Goal: Task Accomplishment & Management: Manage account settings

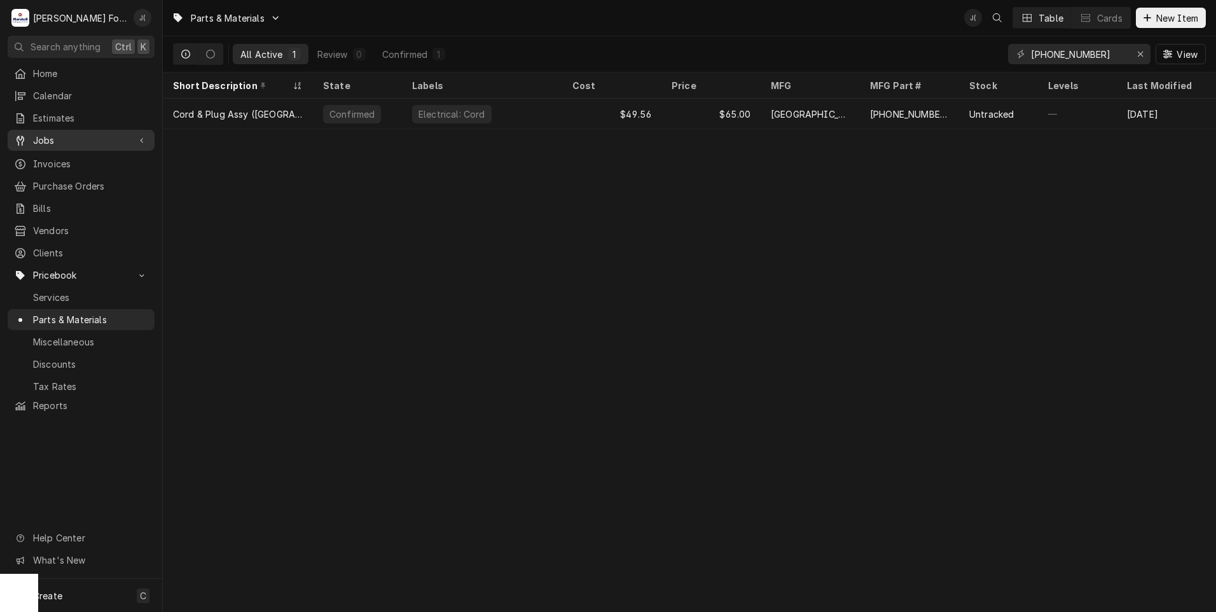
click at [50, 141] on span "Jobs" at bounding box center [81, 140] width 96 height 13
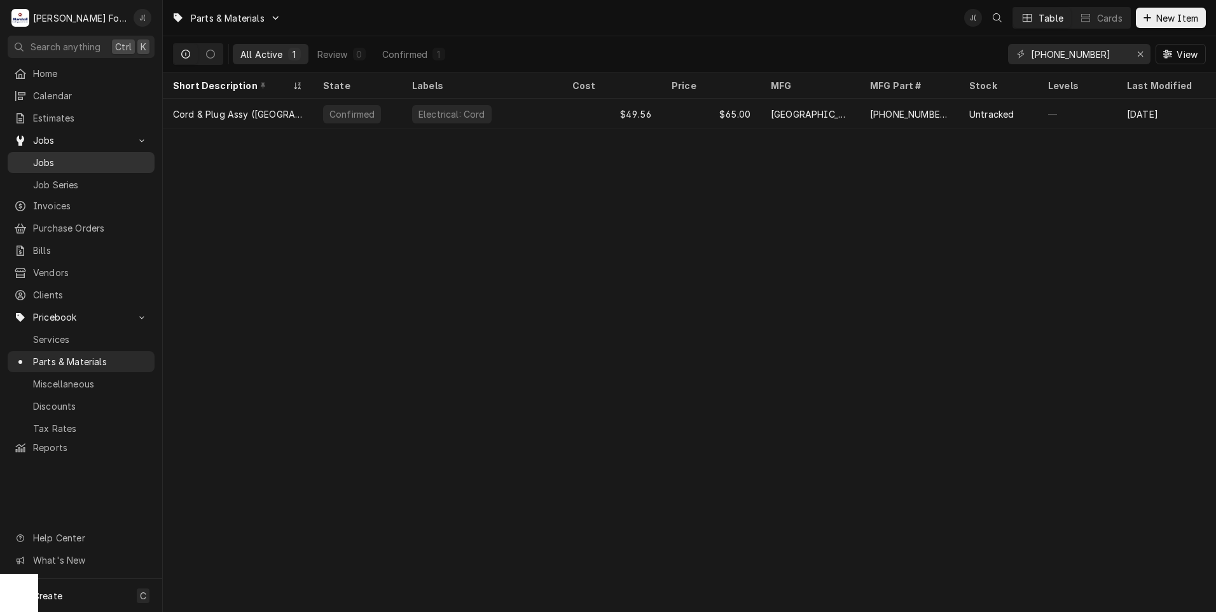
click at [46, 156] on span "Jobs" at bounding box center [90, 162] width 115 height 13
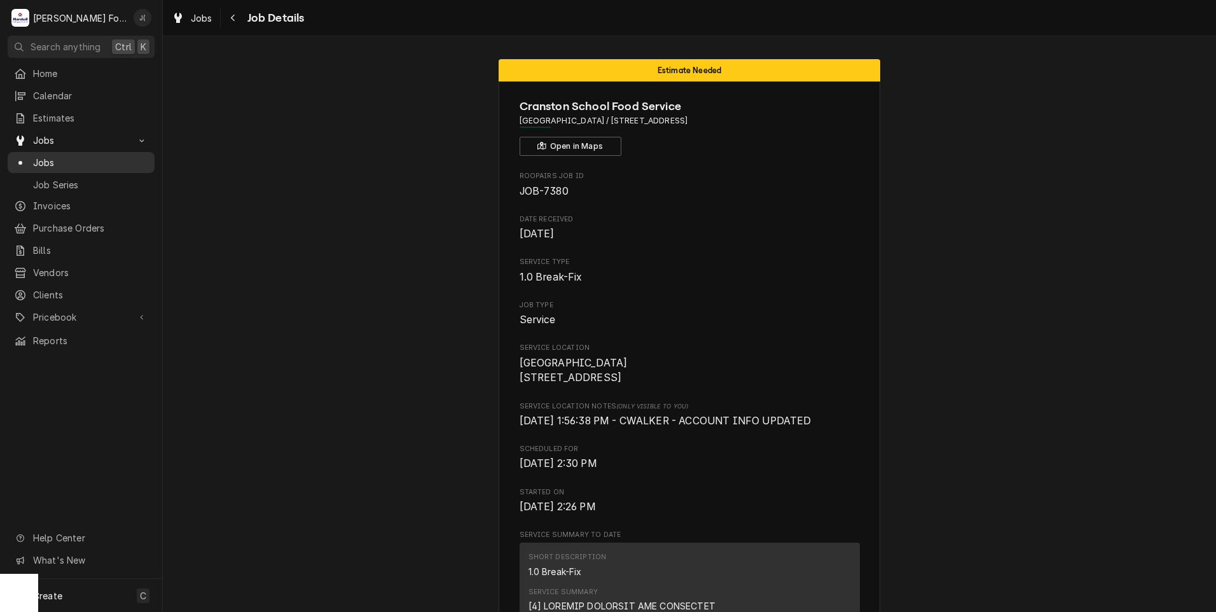
click at [113, 156] on span "Jobs" at bounding box center [90, 162] width 115 height 13
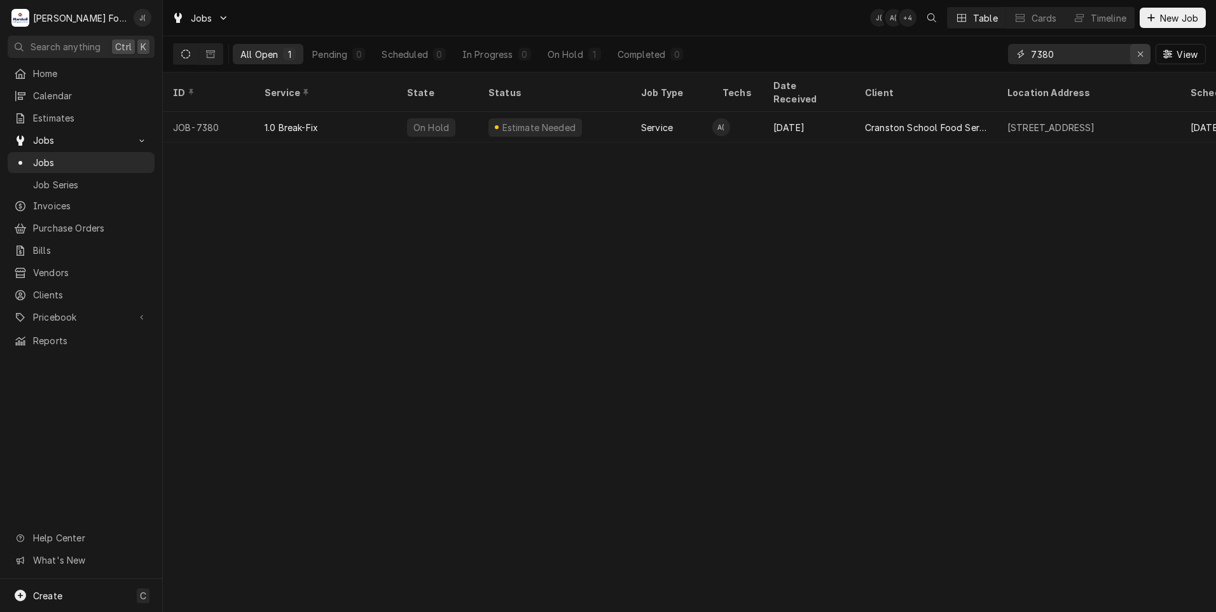
click at [1140, 57] on icon "Erase input" at bounding box center [1140, 54] width 7 height 9
click at [1099, 50] on input "Dynamic Content Wrapper" at bounding box center [1091, 54] width 120 height 20
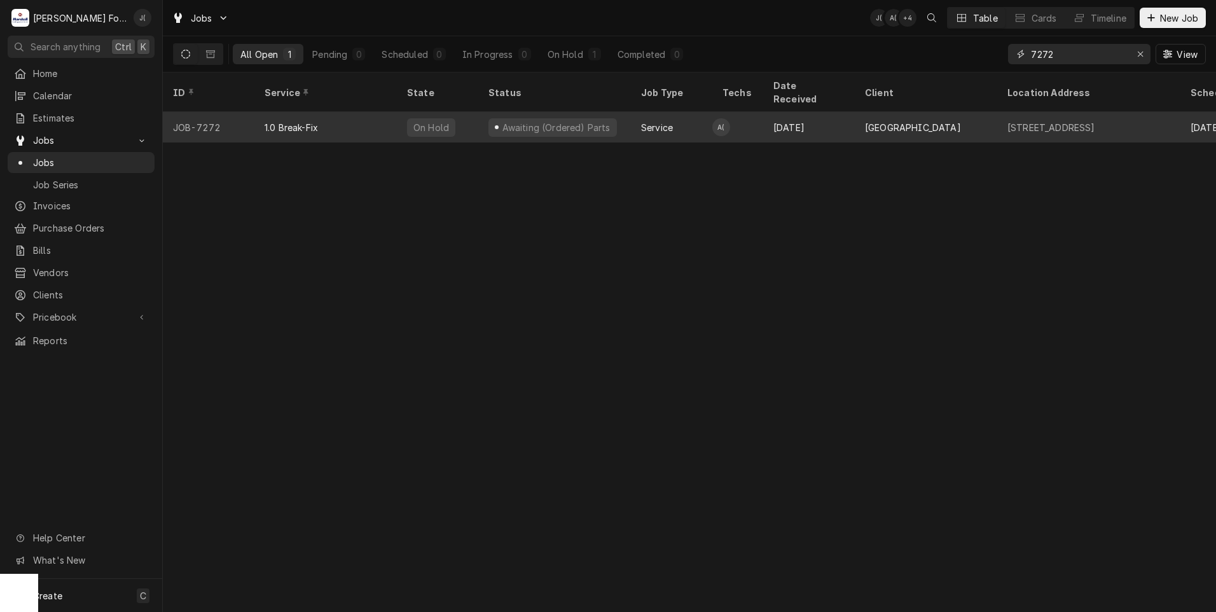
type input "7272"
click at [305, 121] on div "1.0 Break-Fix" at bounding box center [291, 127] width 53 height 13
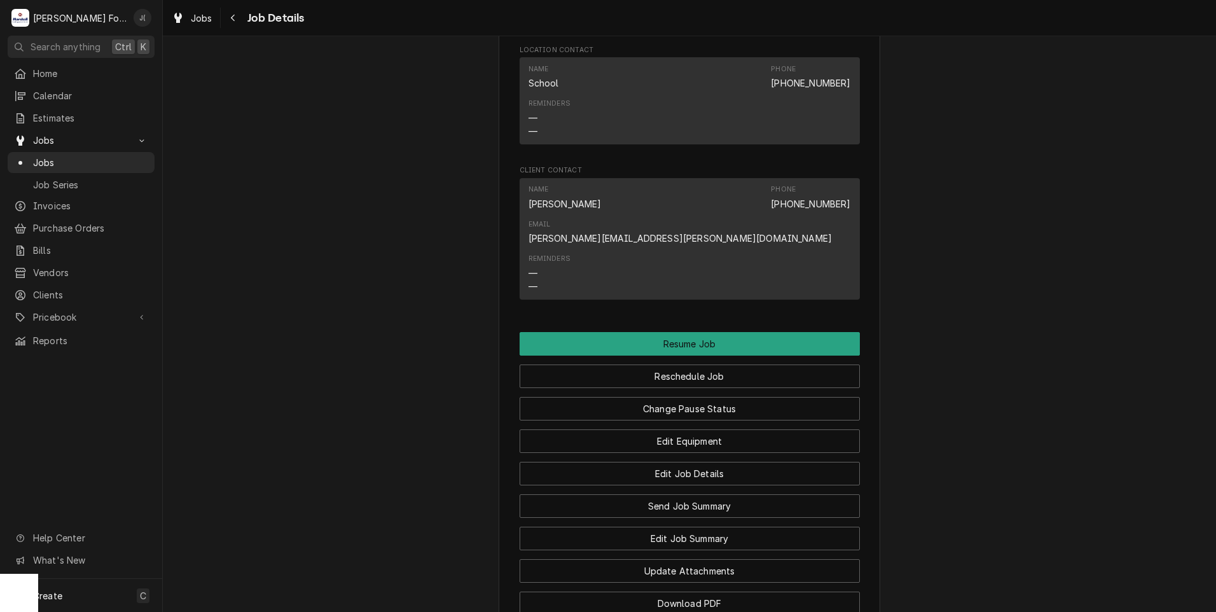
scroll to position [1462, 0]
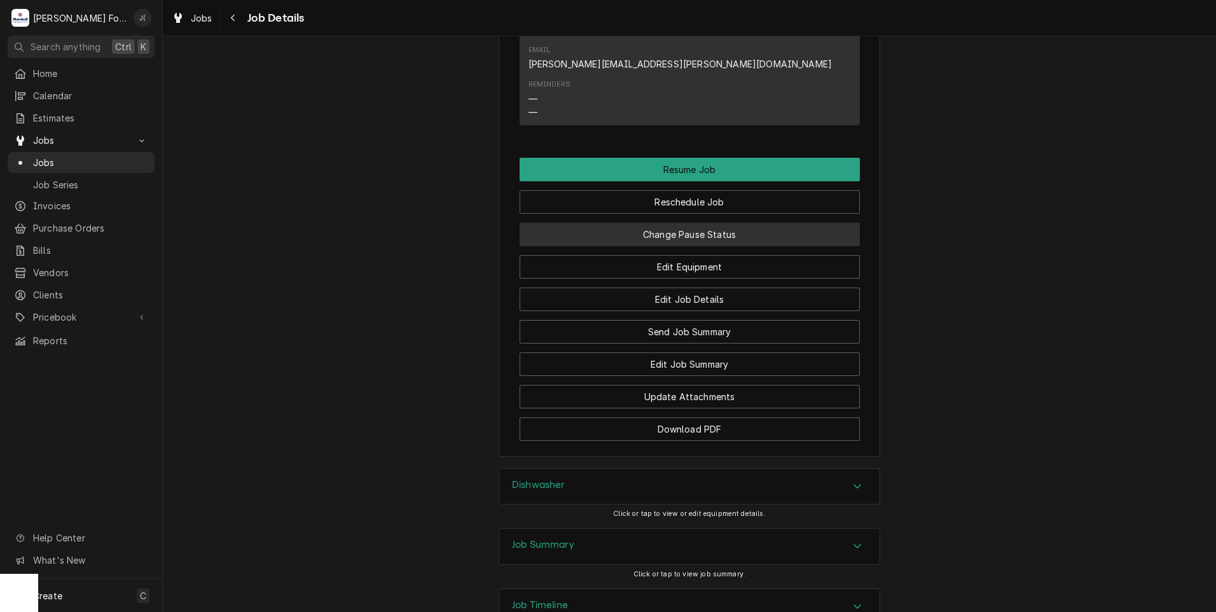
click at [715, 223] on button "Change Pause Status" at bounding box center [690, 235] width 340 height 24
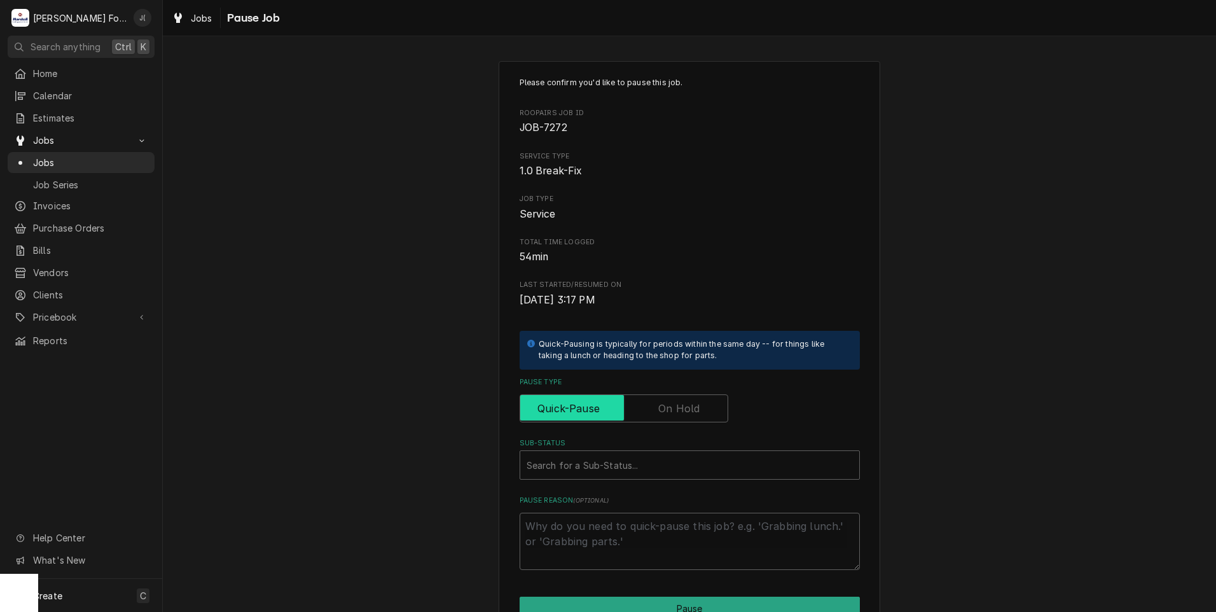
click at [699, 410] on input "Pause Type" at bounding box center [623, 408] width 197 height 28
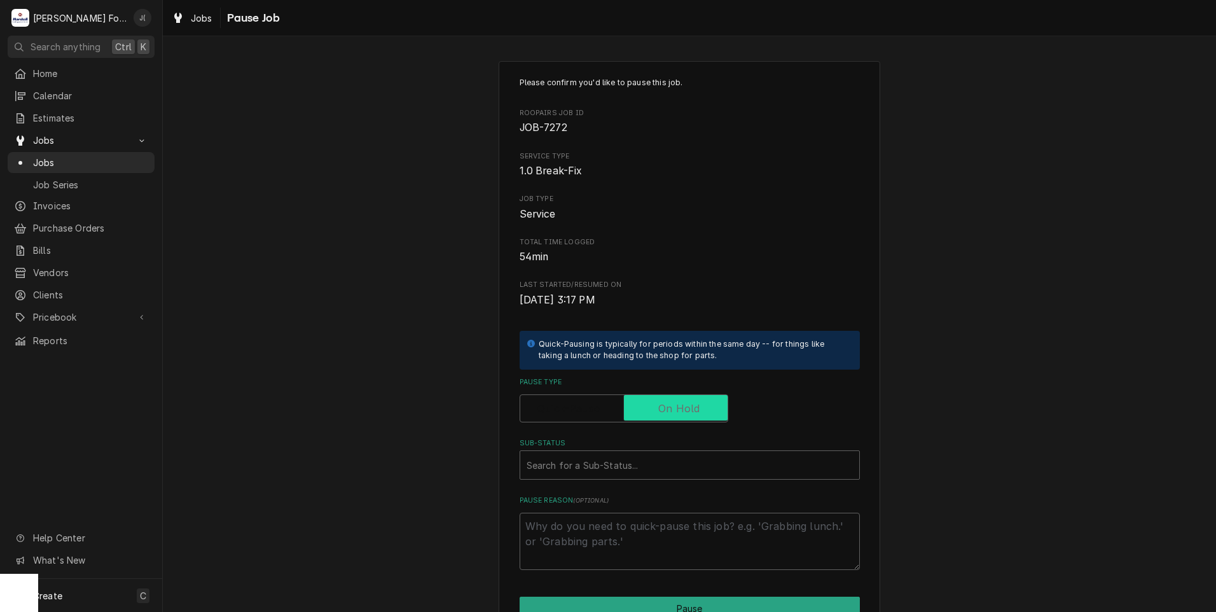
checkbox input "true"
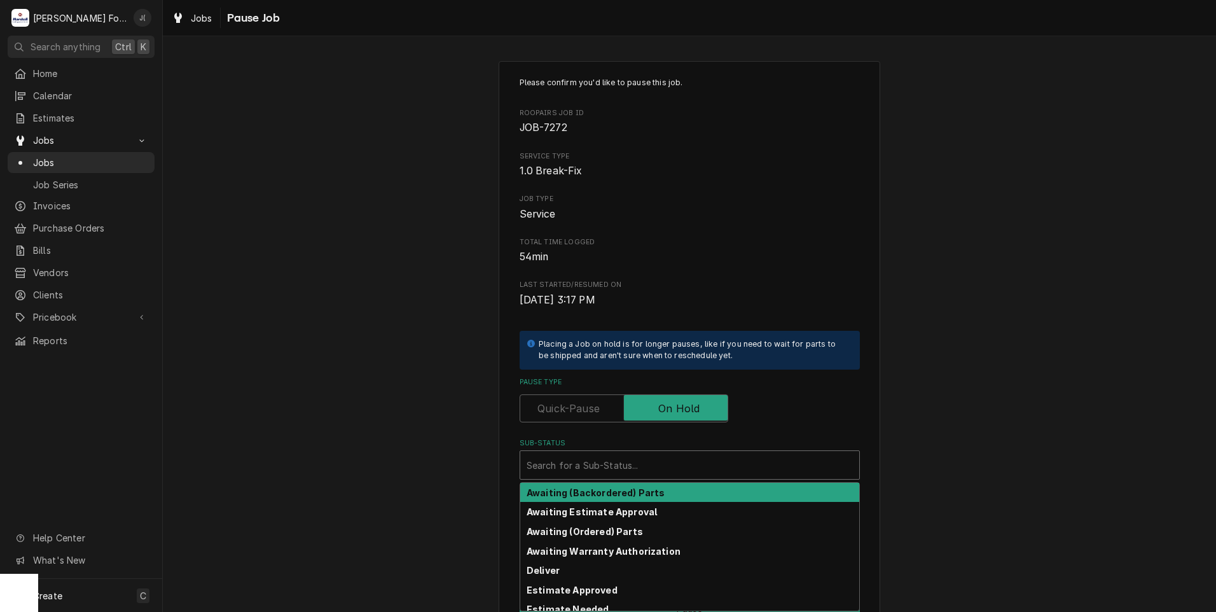
click at [595, 460] on div "Sub-Status" at bounding box center [689, 464] width 326 height 23
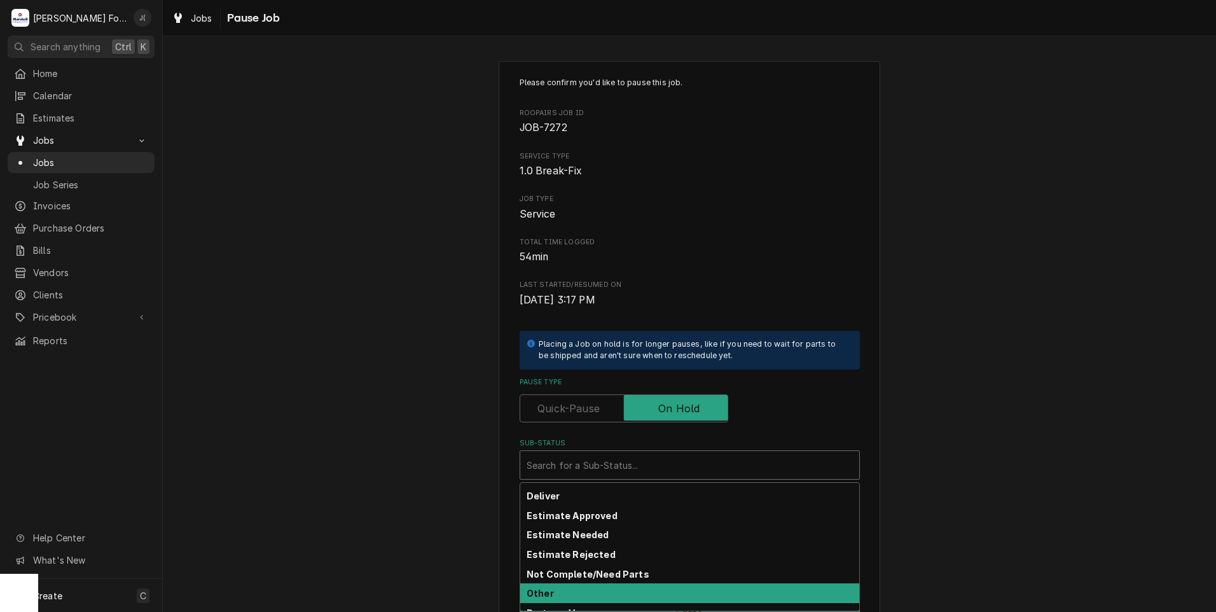
scroll to position [203, 0]
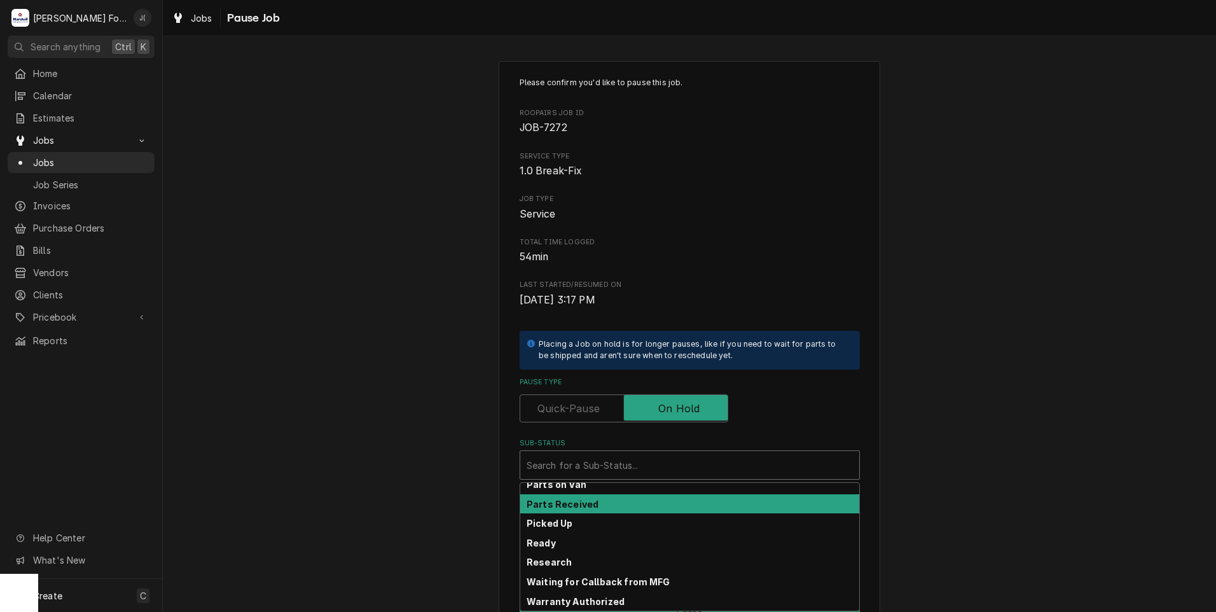
click at [632, 504] on div "Parts Received" at bounding box center [689, 504] width 339 height 20
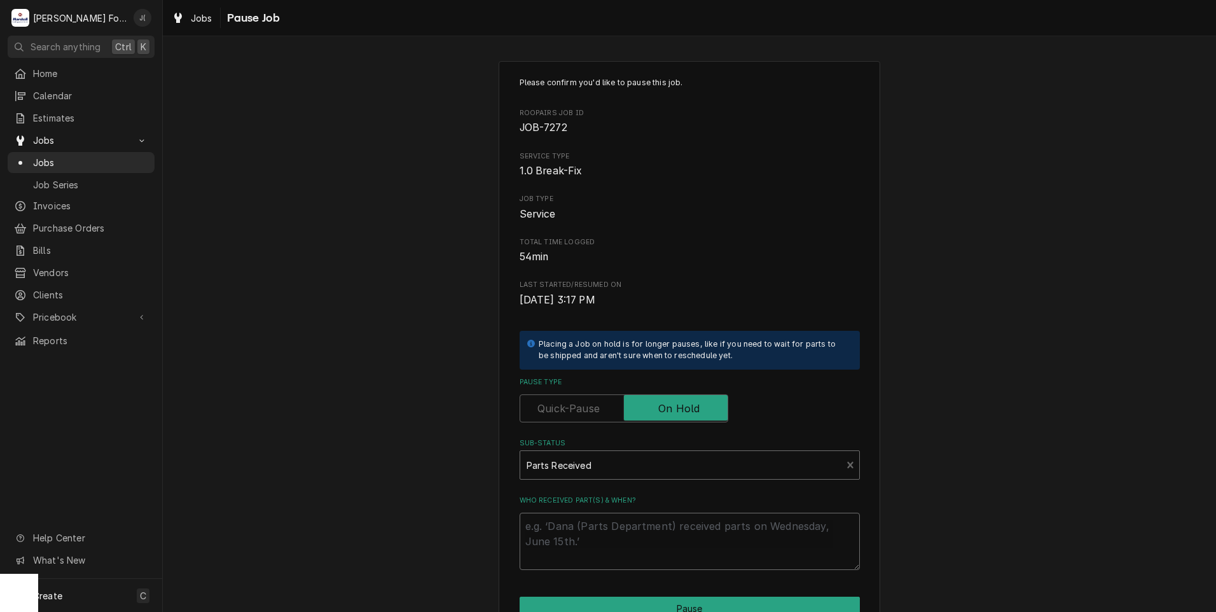
click at [628, 527] on textarea "Who received part(s) & when?" at bounding box center [690, 541] width 340 height 57
type textarea "x"
type textarea "0"
type textarea "x"
type textarea "09"
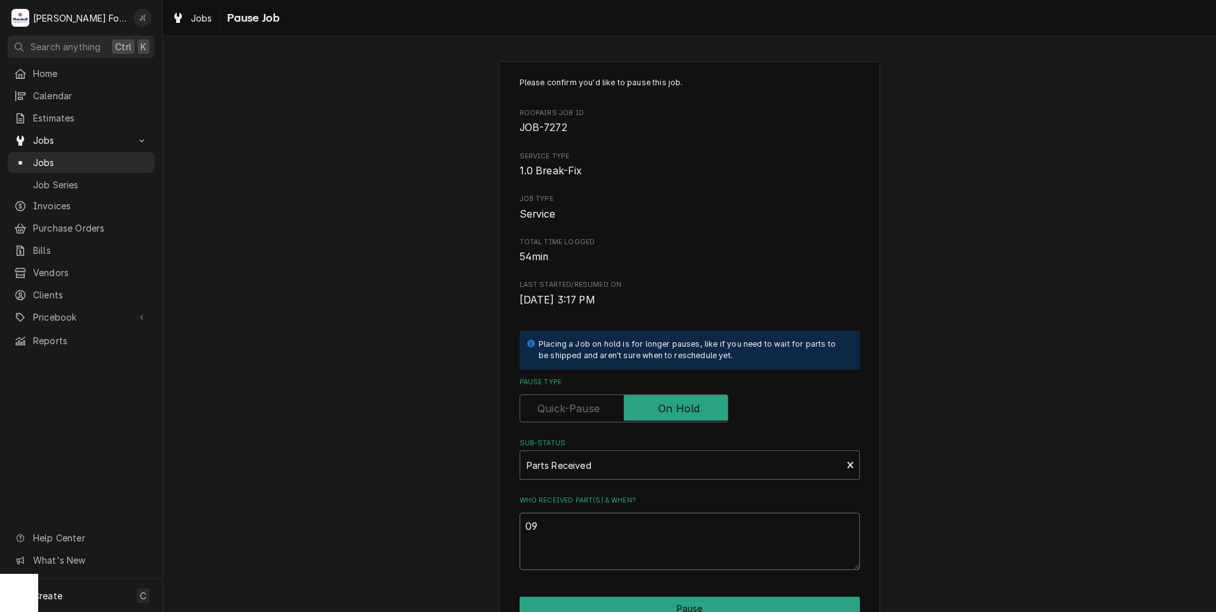
type textarea "x"
type textarea "09/"
type textarea "x"
type textarea "09/1"
type textarea "x"
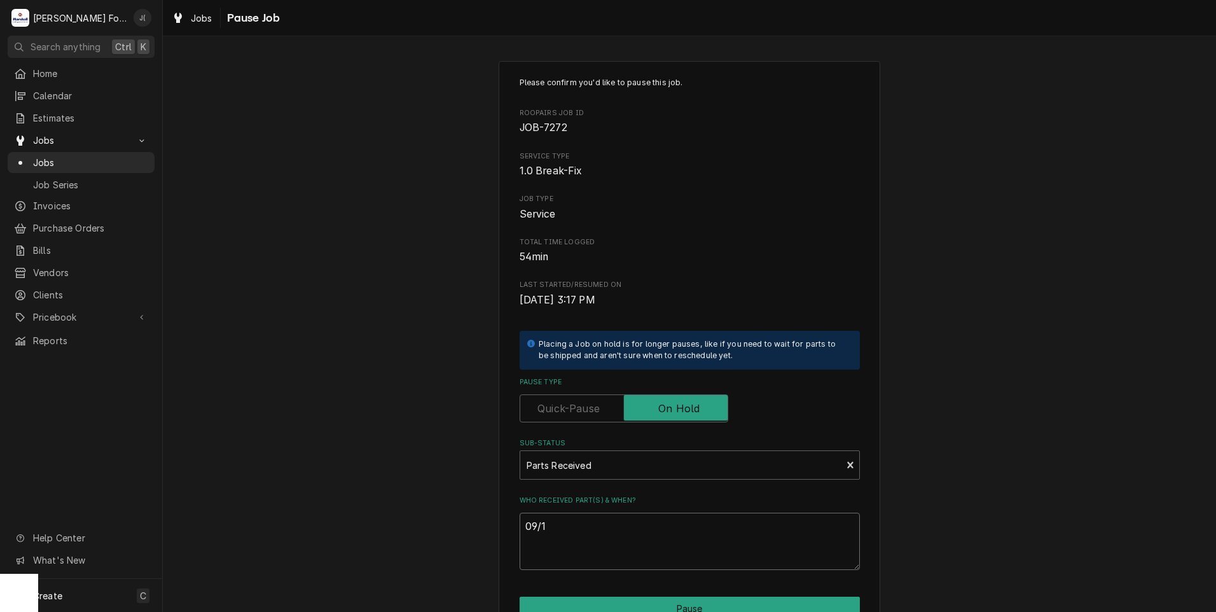
type textarea "09/17"
type textarea "x"
type textarea "09/17/"
type textarea "x"
type textarea "09/17/2"
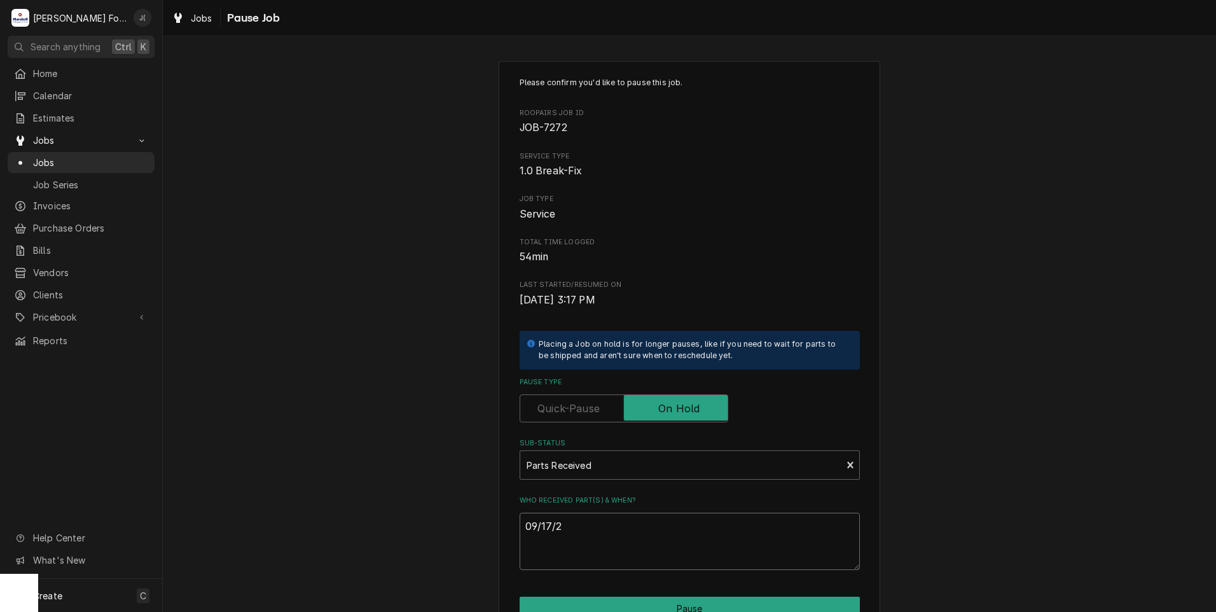
type textarea "x"
type textarea "09/17/22"
type textarea "x"
type textarea "09/17/2"
type textarea "x"
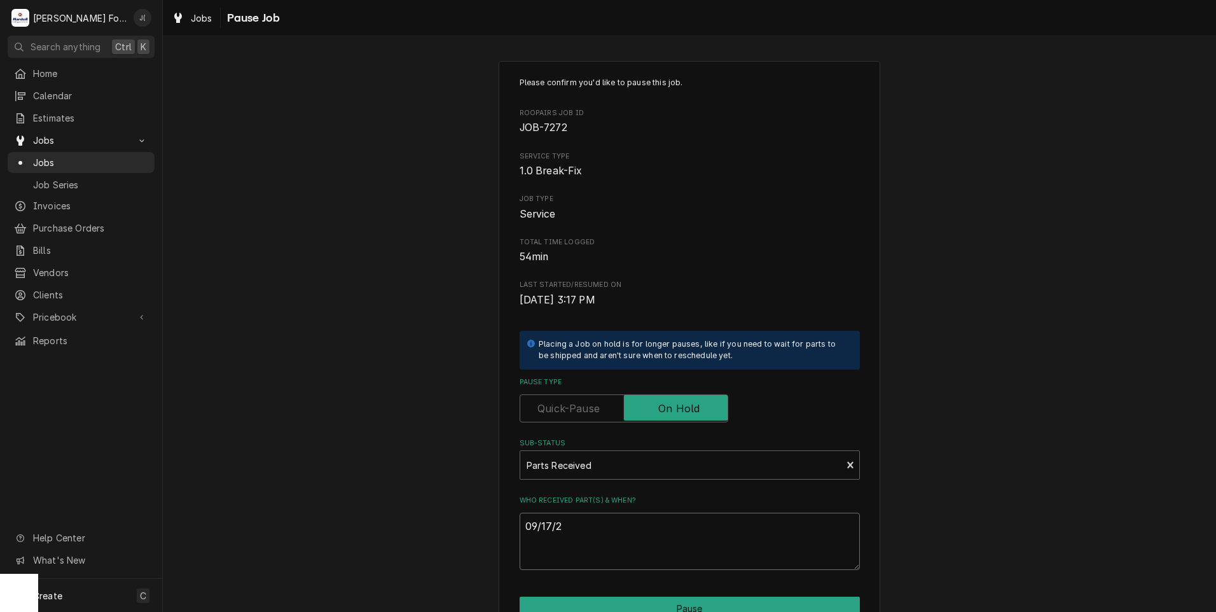
type textarea "09/17/20"
type textarea "x"
type textarea "09/17/202"
type textarea "x"
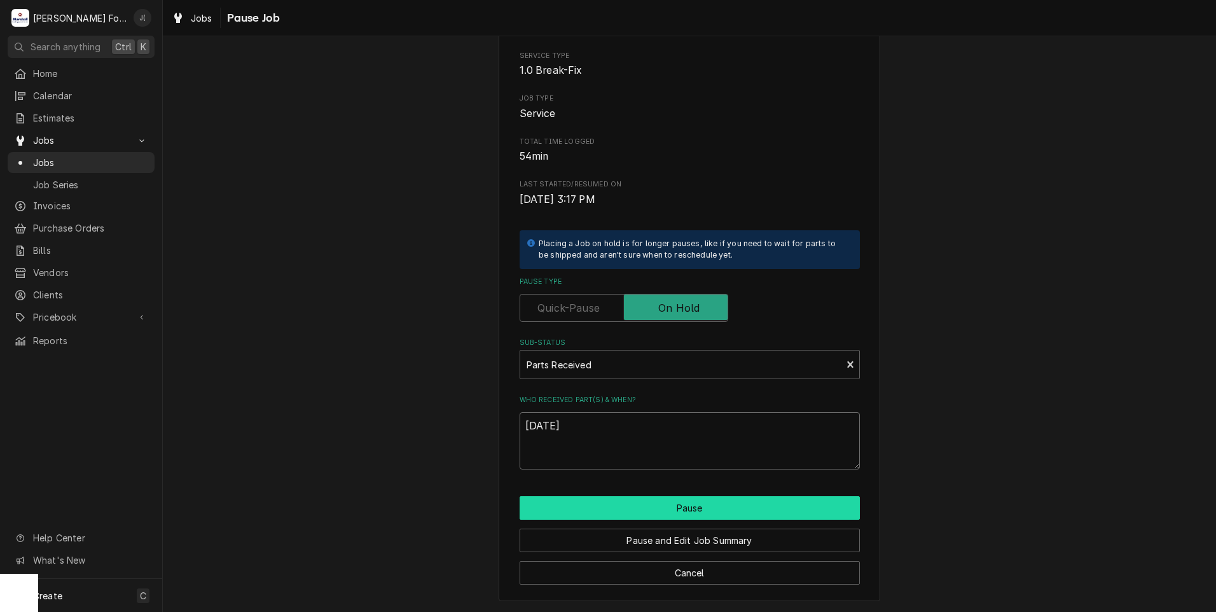
type textarea "[DATE]"
click at [637, 513] on button "Pause" at bounding box center [690, 508] width 340 height 24
type textarea "x"
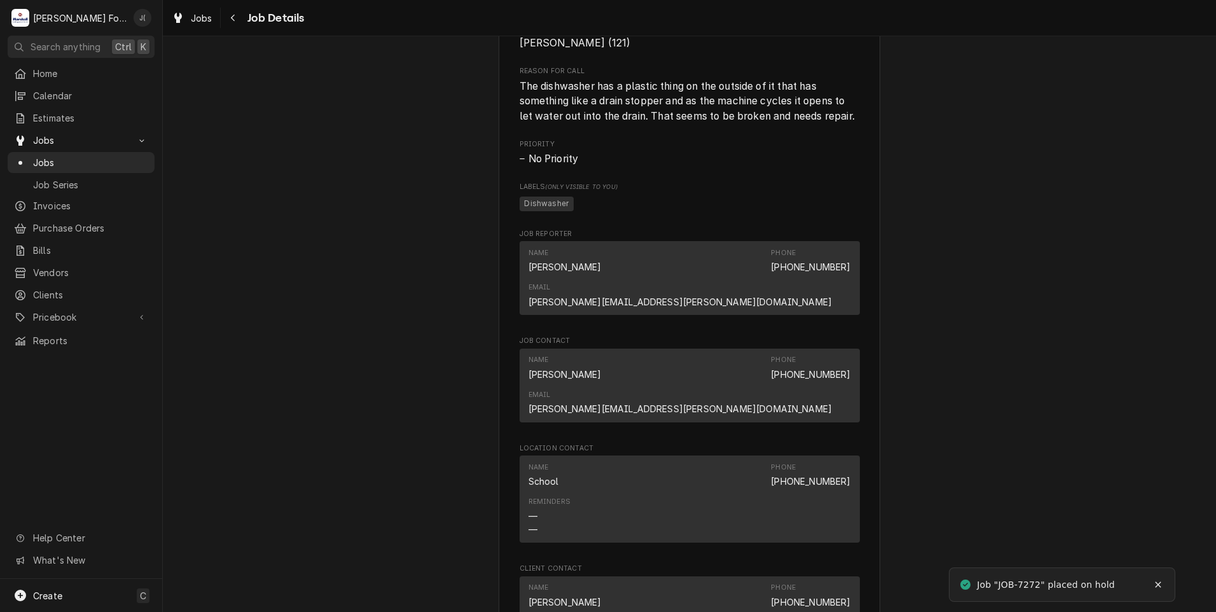
scroll to position [1399, 0]
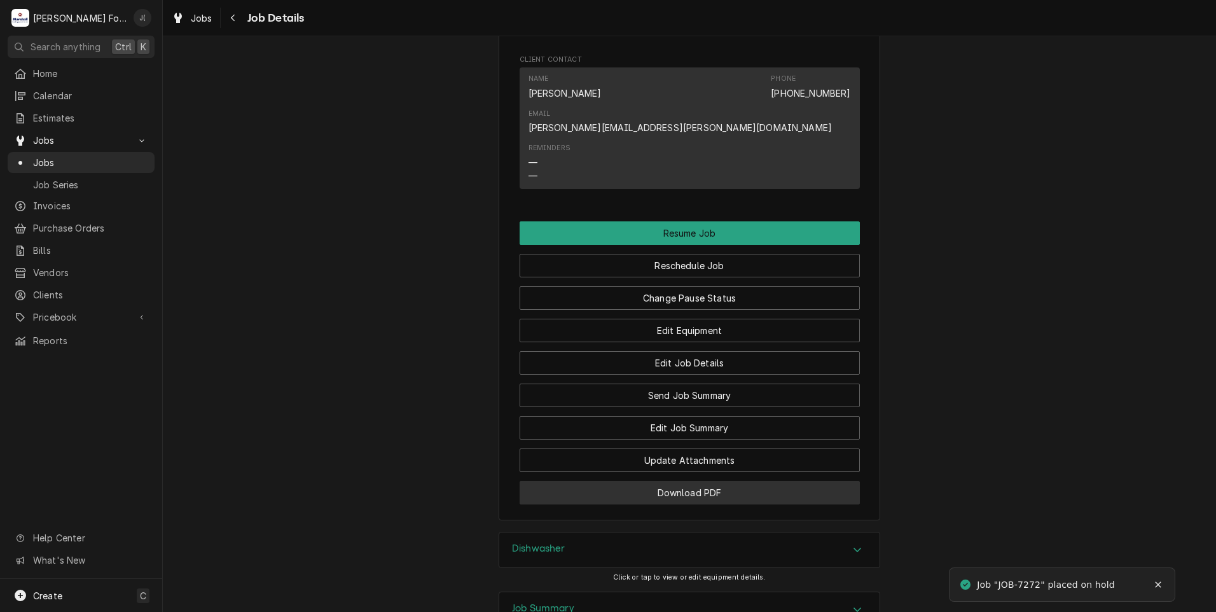
click at [614, 481] on button "Download PDF" at bounding box center [690, 493] width 340 height 24
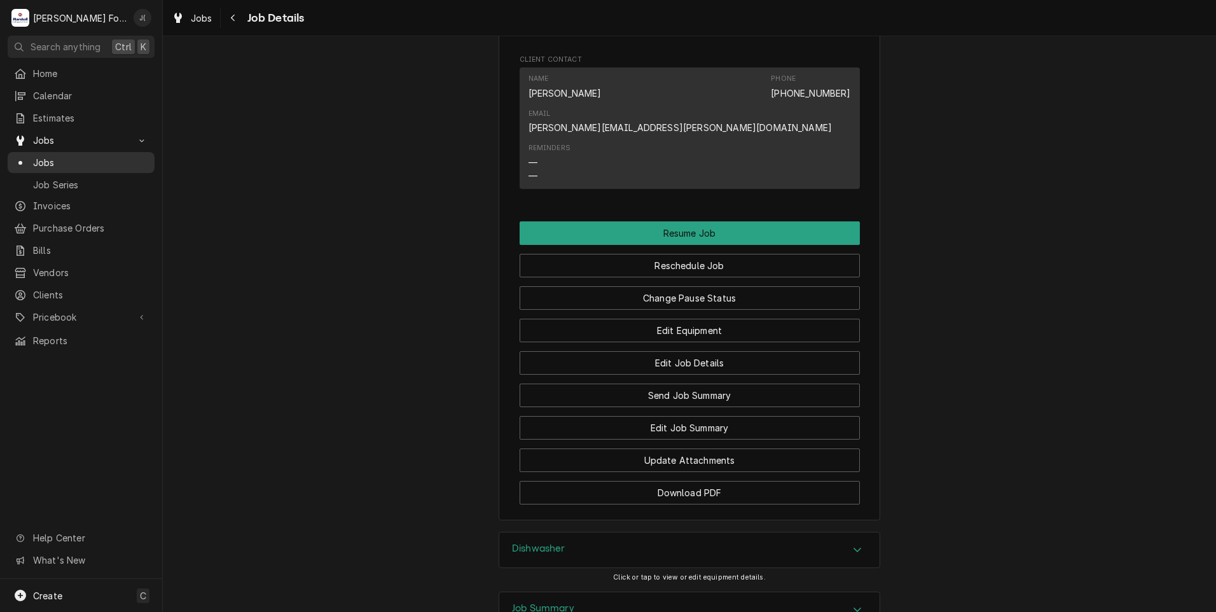
click at [79, 161] on span "Jobs" at bounding box center [90, 162] width 115 height 13
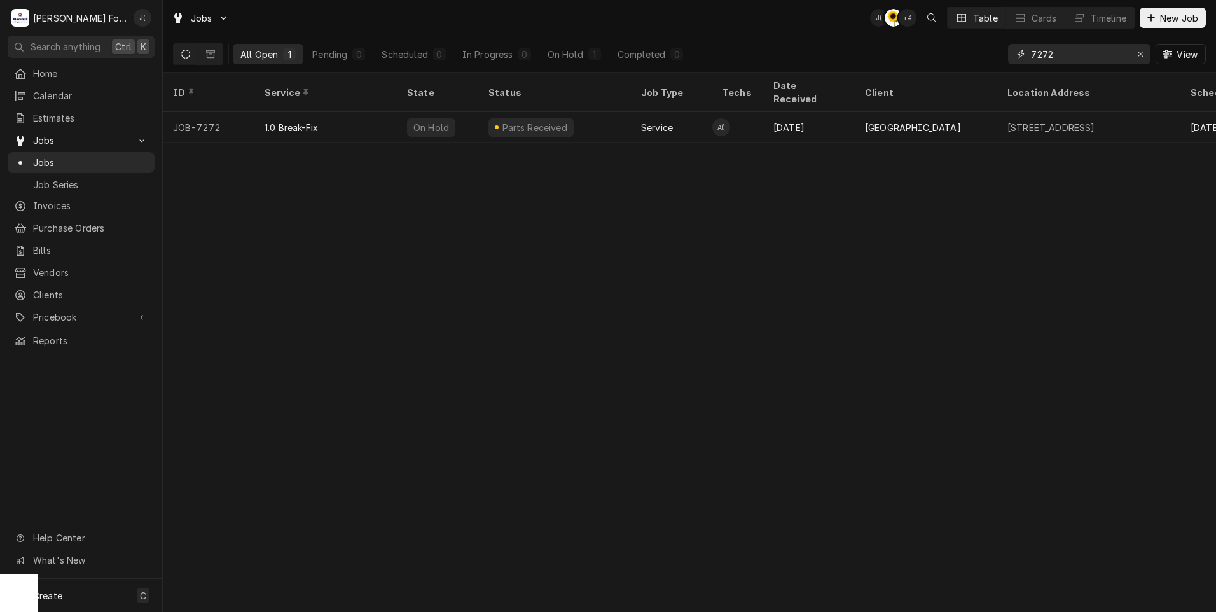
click at [1140, 57] on icon "Erase input" at bounding box center [1140, 54] width 7 height 9
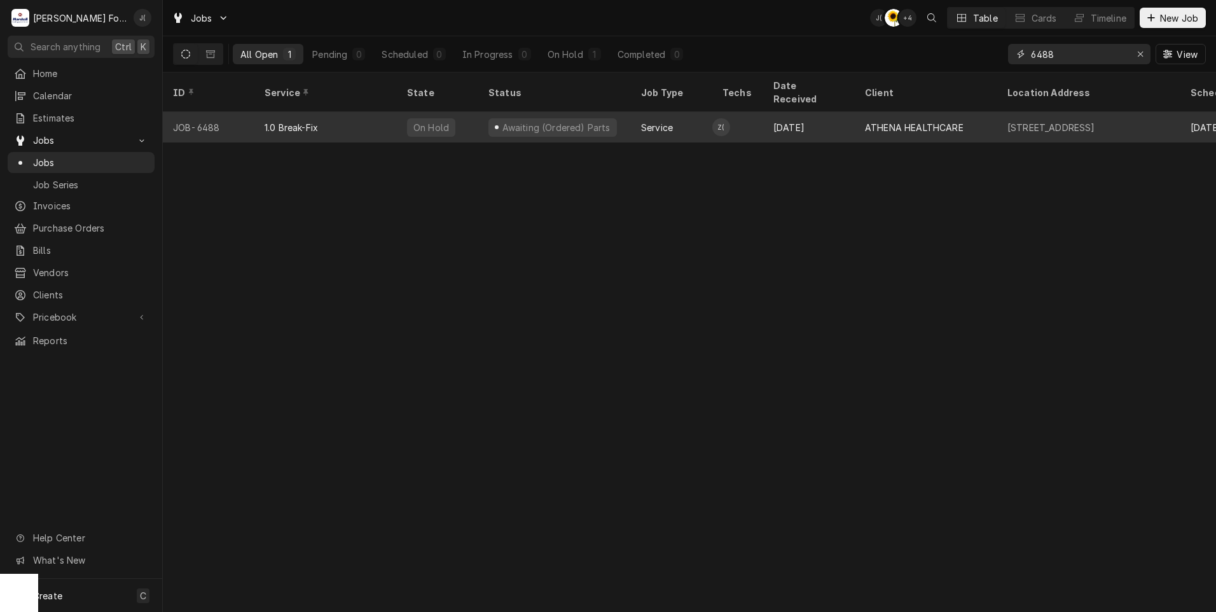
type input "6488"
click at [226, 112] on div "JOB-6488" at bounding box center [209, 127] width 92 height 31
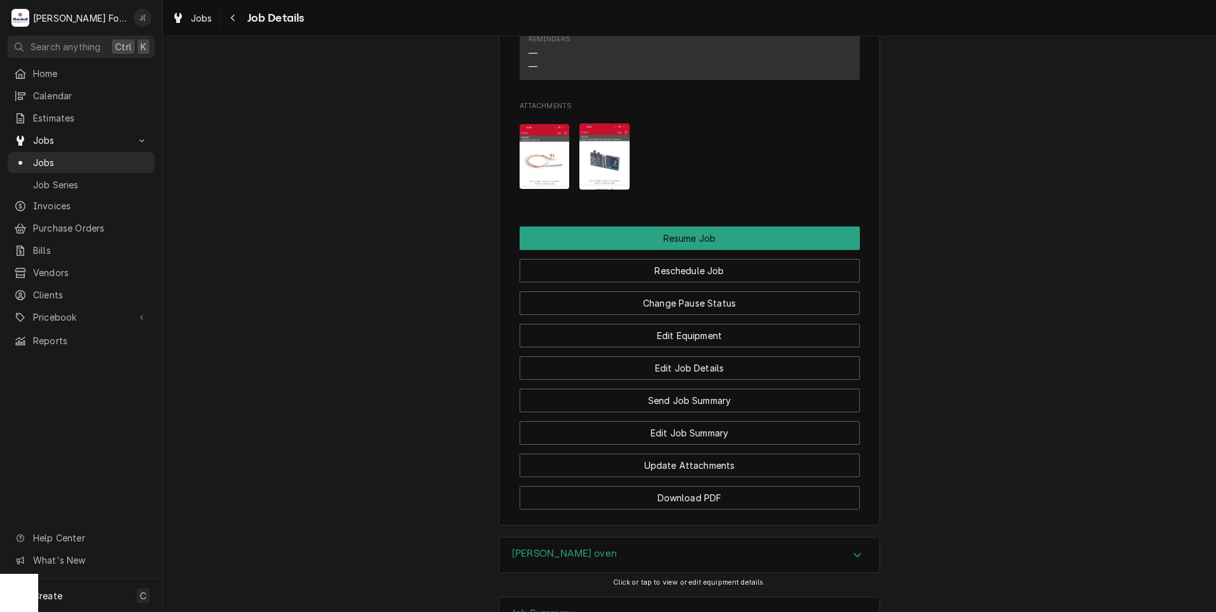
scroll to position [1399, 0]
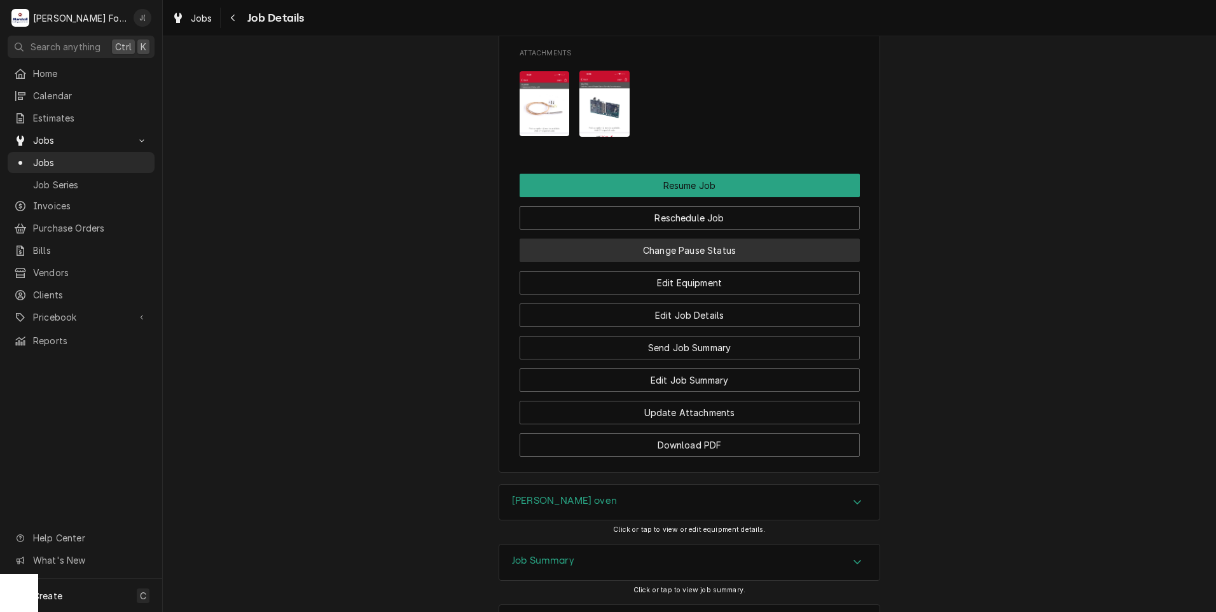
click at [656, 262] on button "Change Pause Status" at bounding box center [690, 250] width 340 height 24
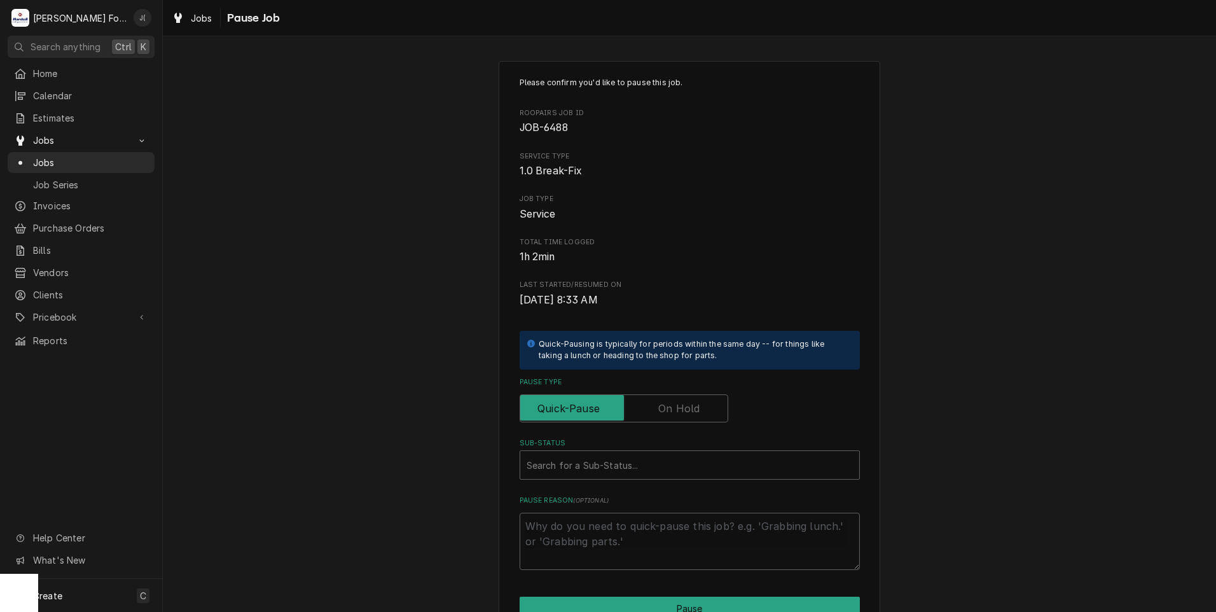
click at [686, 408] on label "Pause Type" at bounding box center [624, 408] width 209 height 28
click at [686, 408] on input "Pause Type" at bounding box center [623, 408] width 197 height 28
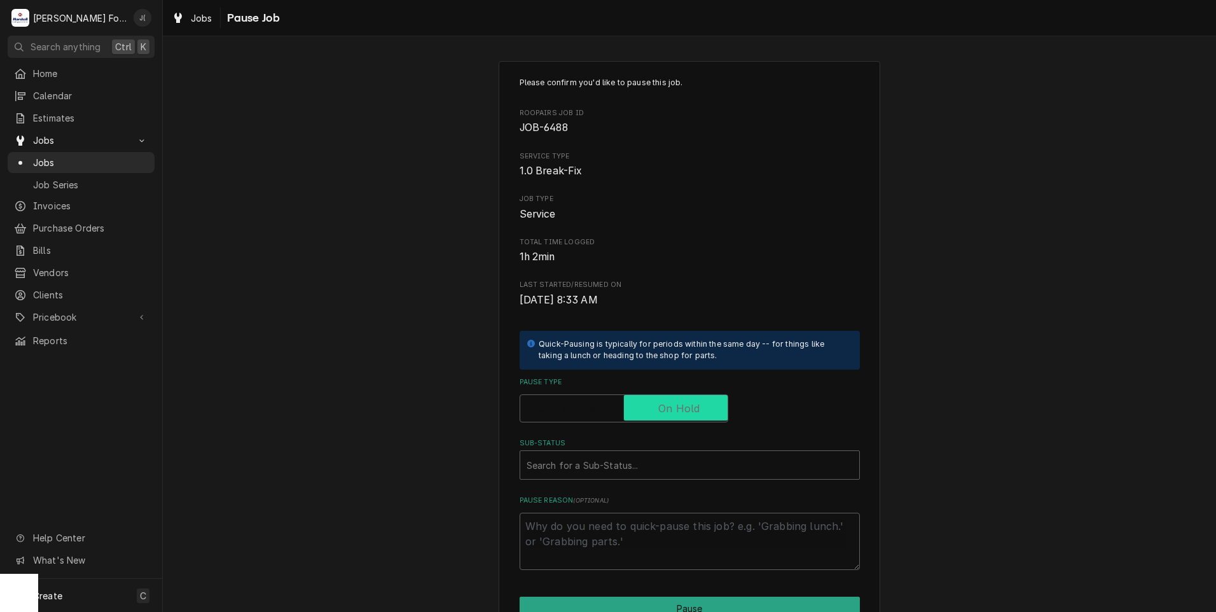
checkbox input "true"
click at [598, 462] on div "Sub-Status" at bounding box center [689, 464] width 326 height 23
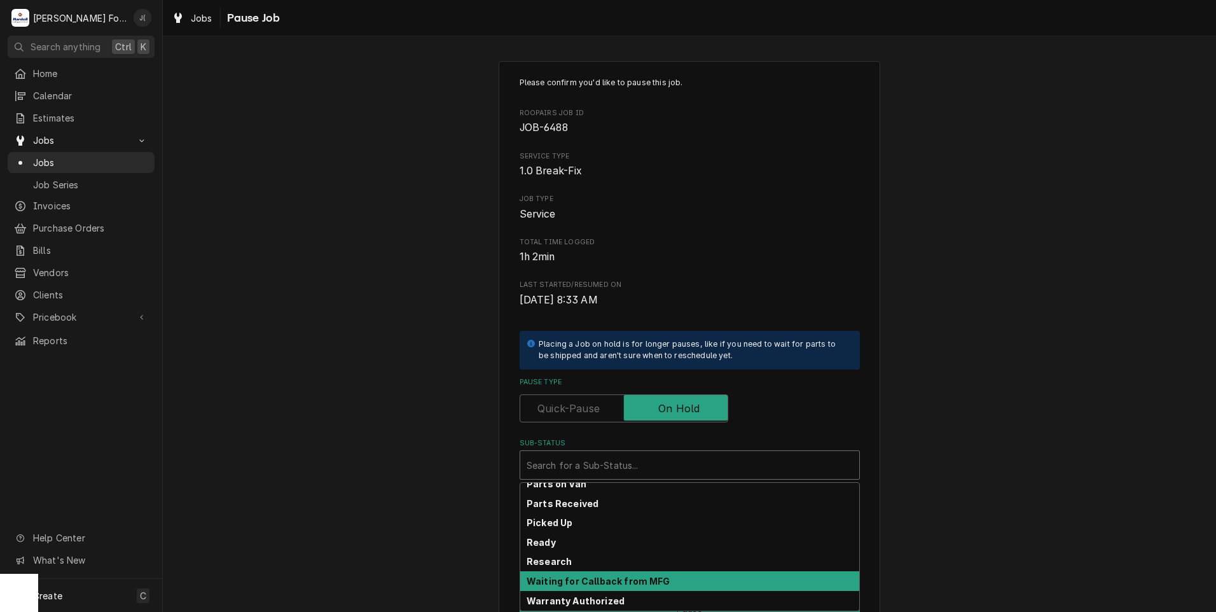
scroll to position [203, 0]
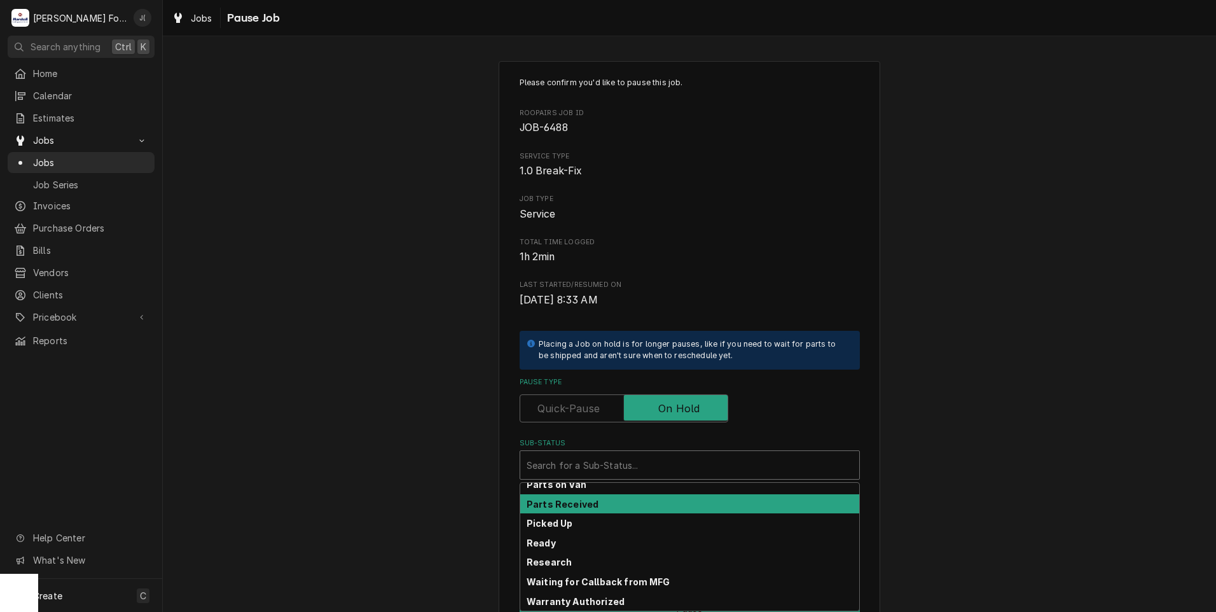
click at [585, 499] on strong "Parts Received" at bounding box center [562, 504] width 72 height 11
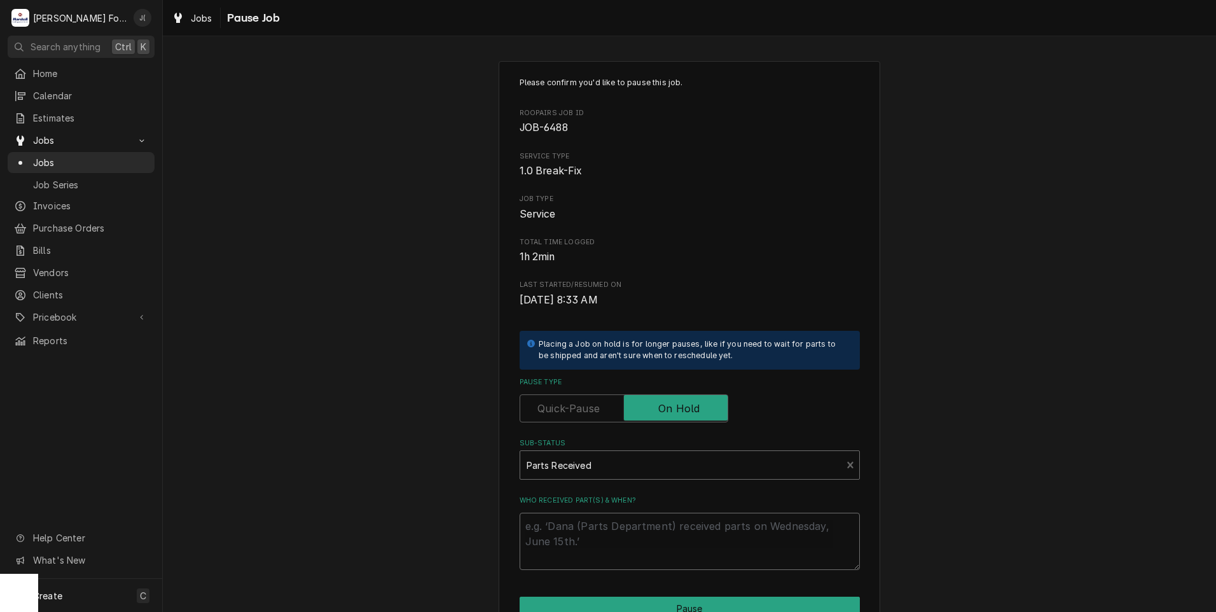
click at [580, 532] on textarea "Who received part(s) & when?" at bounding box center [690, 541] width 340 height 57
type textarea "x"
type textarea "0"
type textarea "x"
type textarea "09"
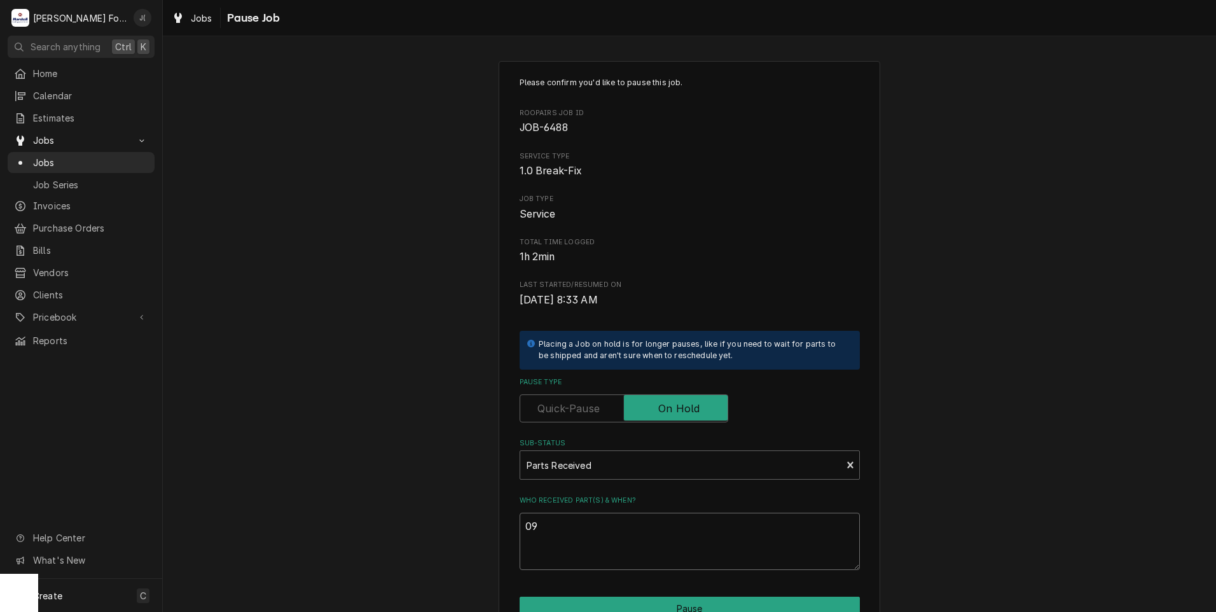
type textarea "x"
type textarea "09/"
type textarea "x"
type textarea "09/1"
type textarea "x"
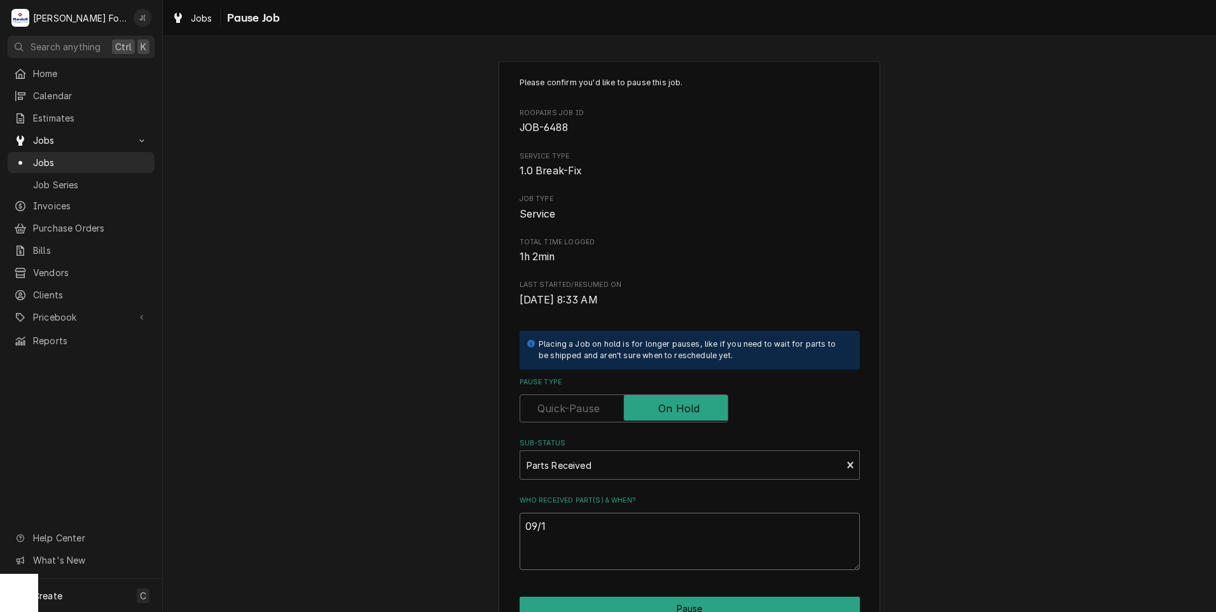
type textarea "09/17"
type textarea "x"
type textarea "09/17/"
type textarea "x"
type textarea "09/17/2"
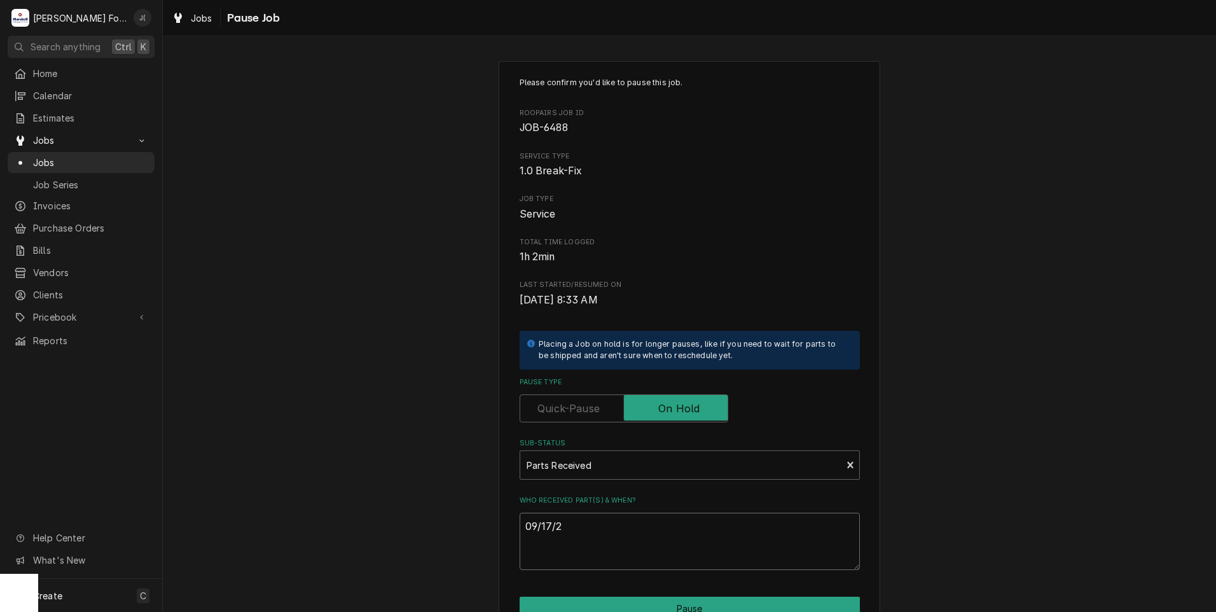
type textarea "x"
type textarea "09/17/20"
type textarea "x"
type textarea "09/17/202"
type textarea "x"
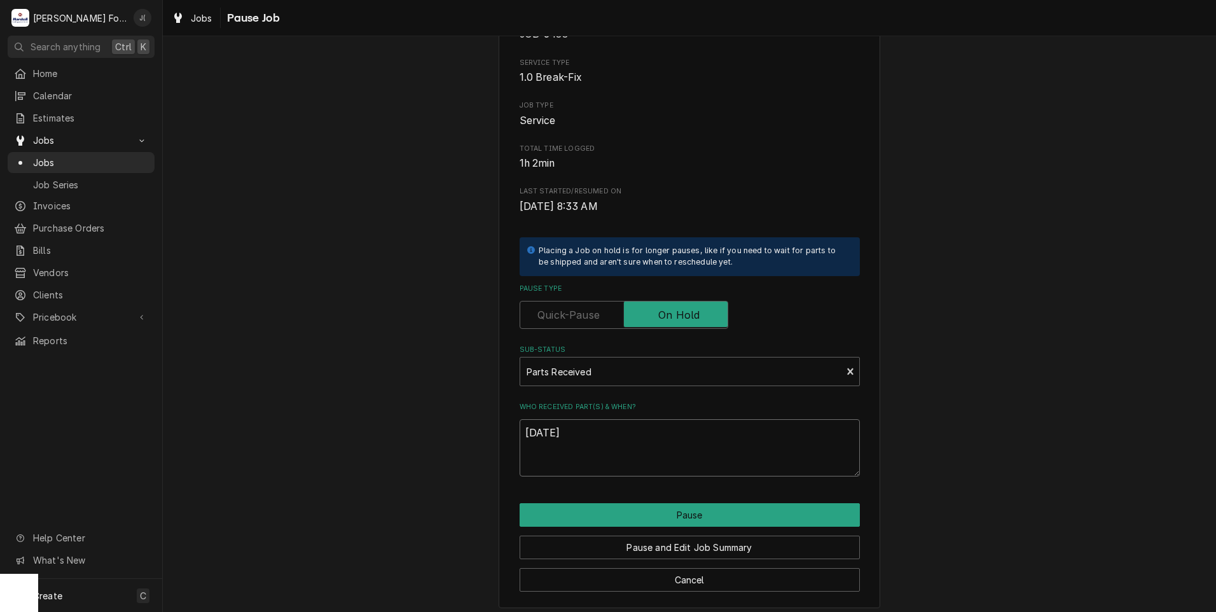
scroll to position [100, 0]
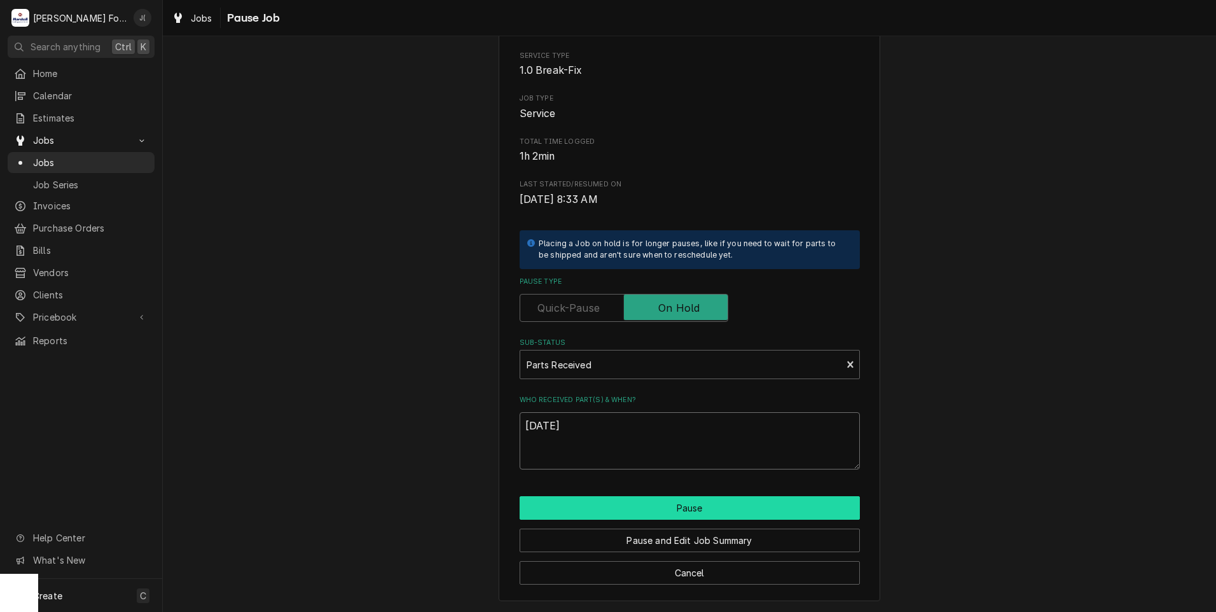
type textarea "[DATE]"
click at [645, 513] on button "Pause" at bounding box center [690, 508] width 340 height 24
type textarea "x"
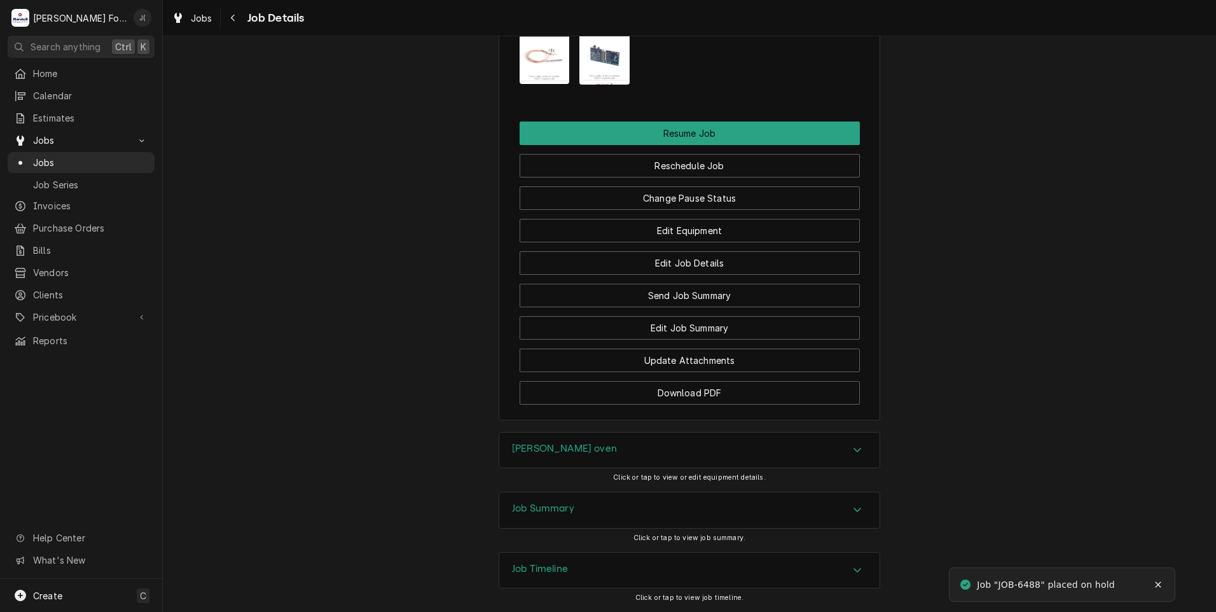
scroll to position [1462, 0]
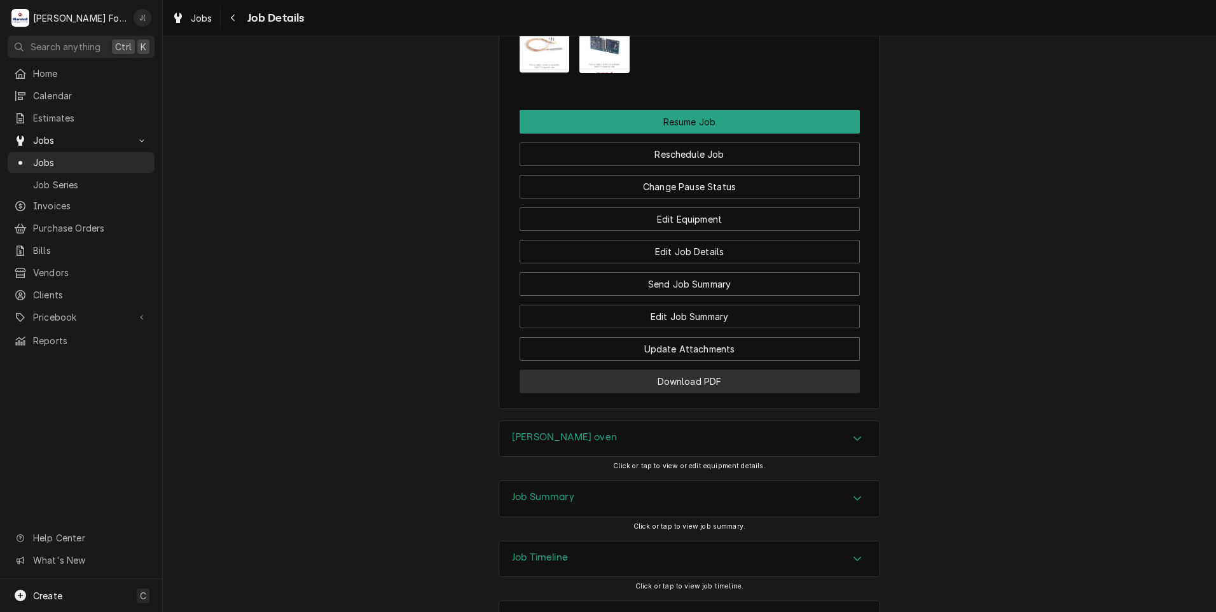
click at [662, 389] on button "Download PDF" at bounding box center [690, 381] width 340 height 24
click at [58, 159] on span "Jobs" at bounding box center [90, 162] width 115 height 13
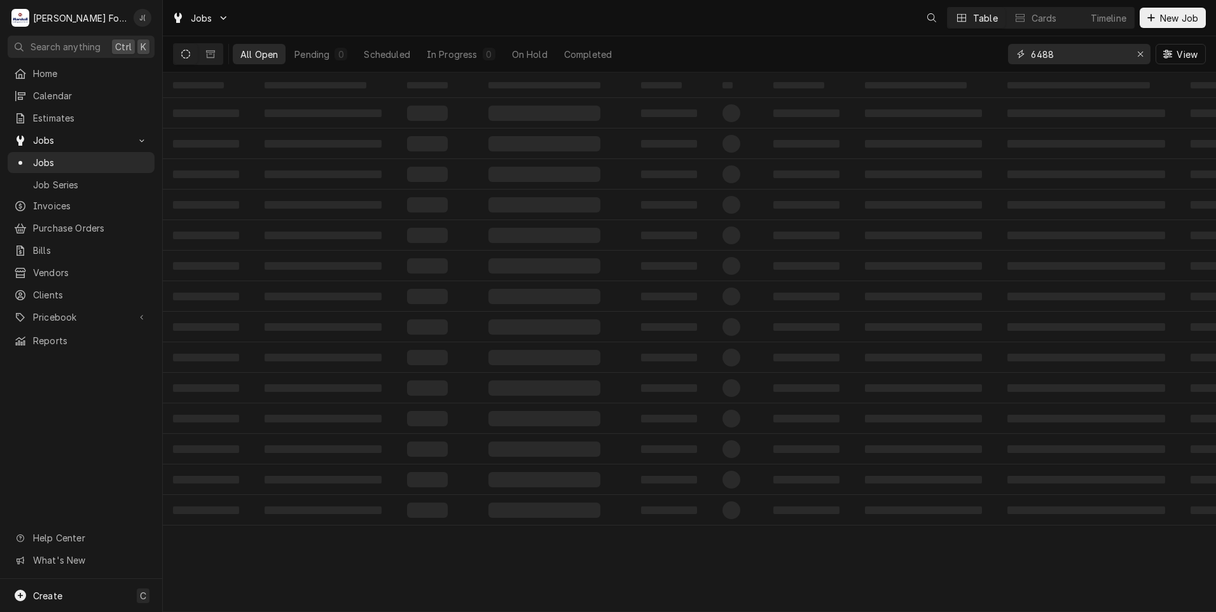
click at [1072, 56] on input "6488" at bounding box center [1078, 54] width 95 height 20
drag, startPoint x: 1072, startPoint y: 56, endPoint x: 1000, endPoint y: 55, distance: 71.9
click at [1014, 56] on div "6488" at bounding box center [1079, 54] width 142 height 20
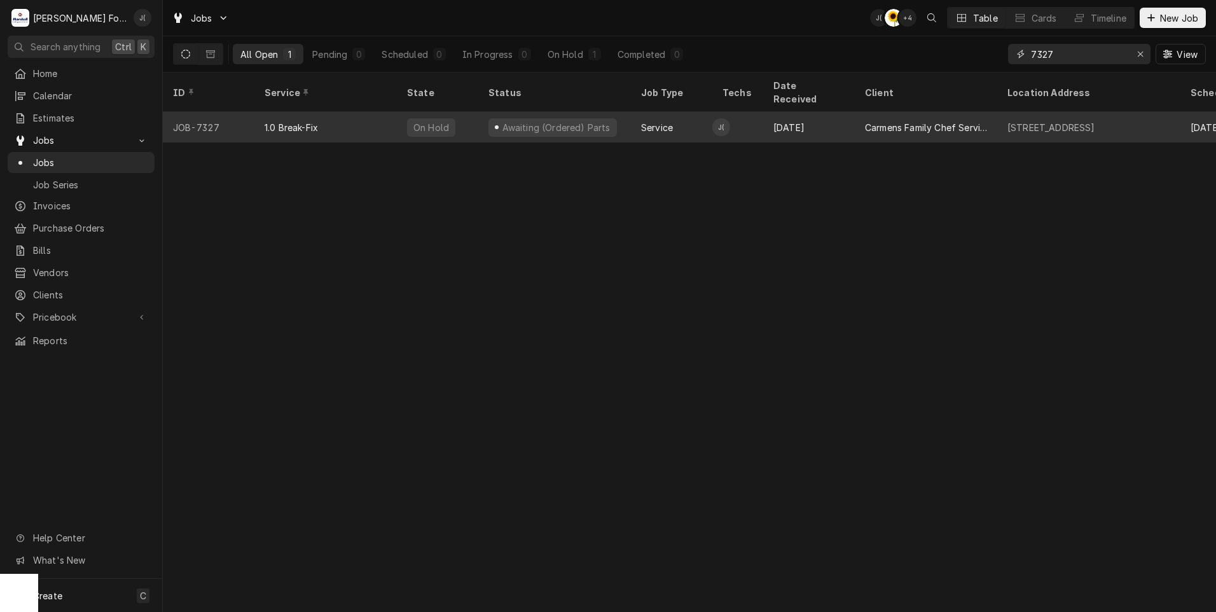
type input "7327"
click at [484, 121] on div "Awaiting (Ordered) Parts" at bounding box center [554, 127] width 153 height 31
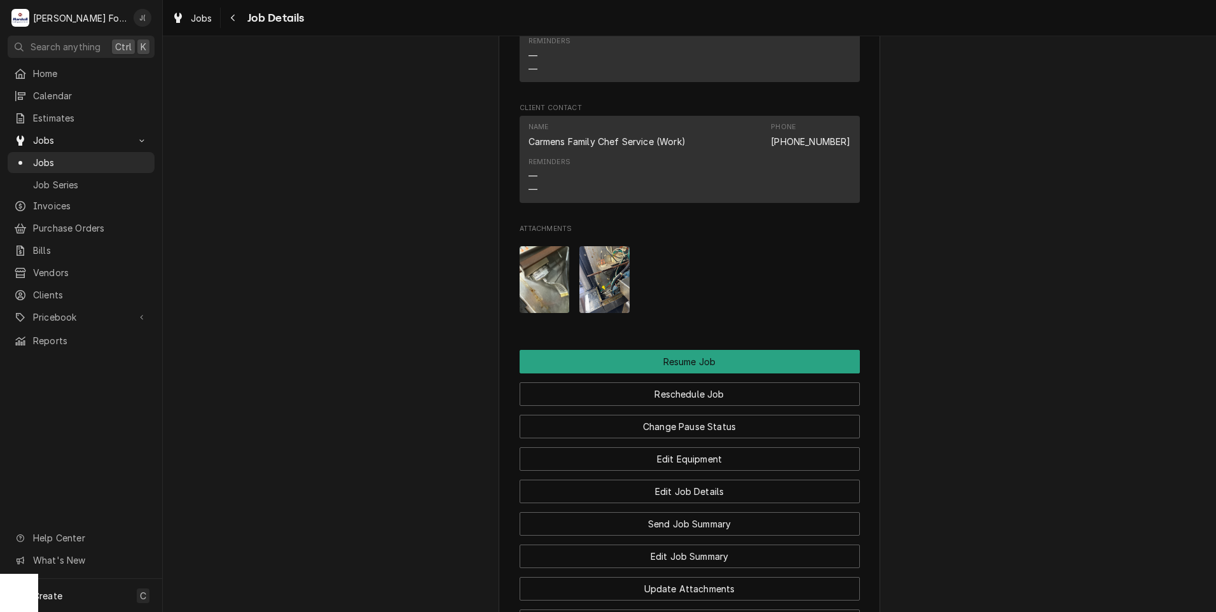
scroll to position [1526, 0]
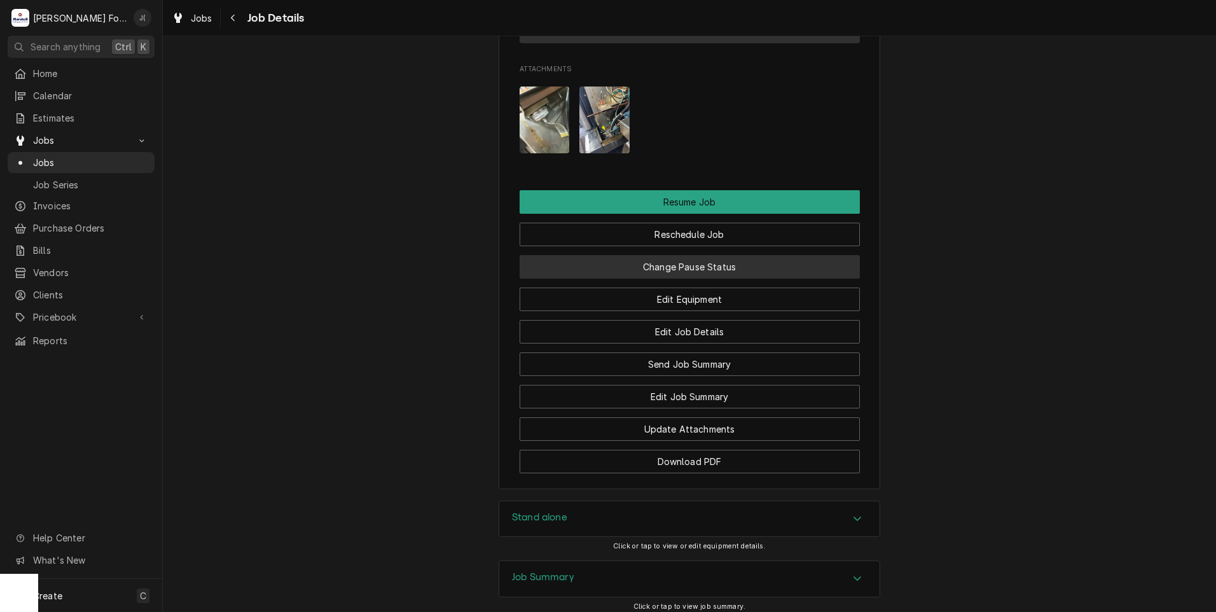
click at [697, 255] on button "Change Pause Status" at bounding box center [690, 267] width 340 height 24
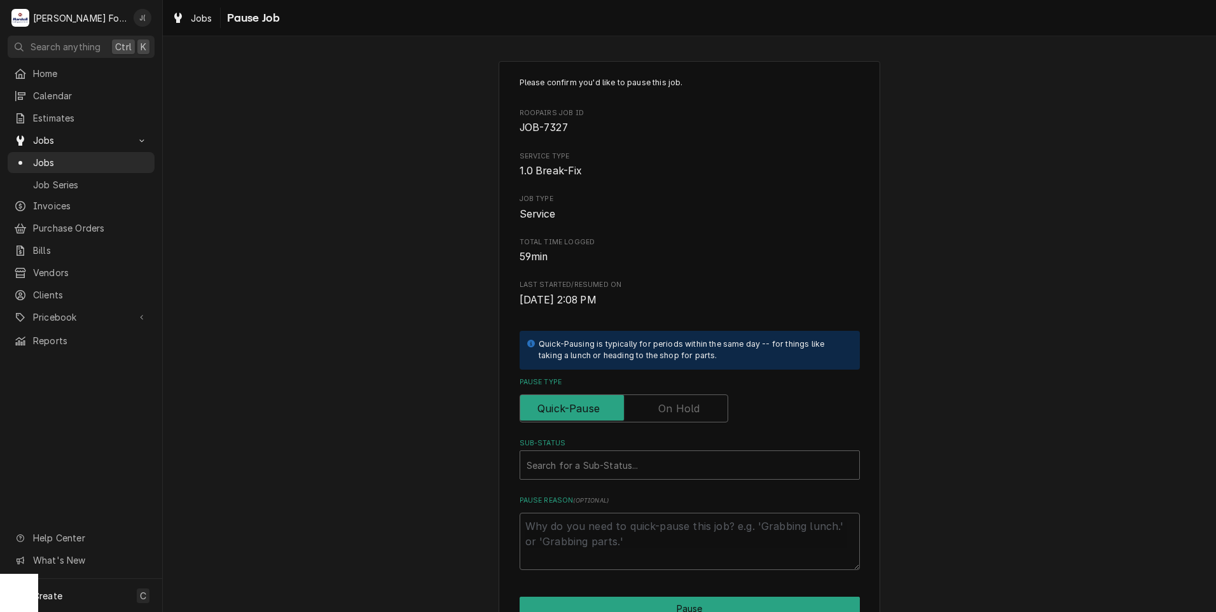
click at [687, 413] on label "Pause Type" at bounding box center [624, 408] width 209 height 28
click at [687, 413] on input "Pause Type" at bounding box center [623, 408] width 197 height 28
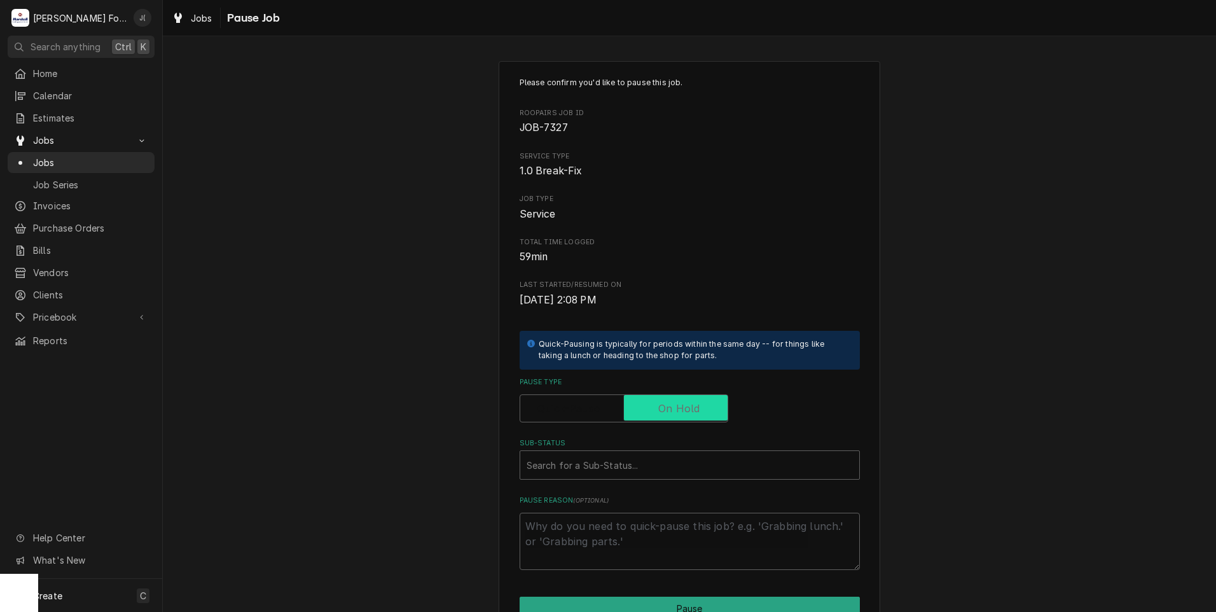
checkbox input "true"
click at [682, 467] on div "Sub-Status" at bounding box center [689, 464] width 326 height 23
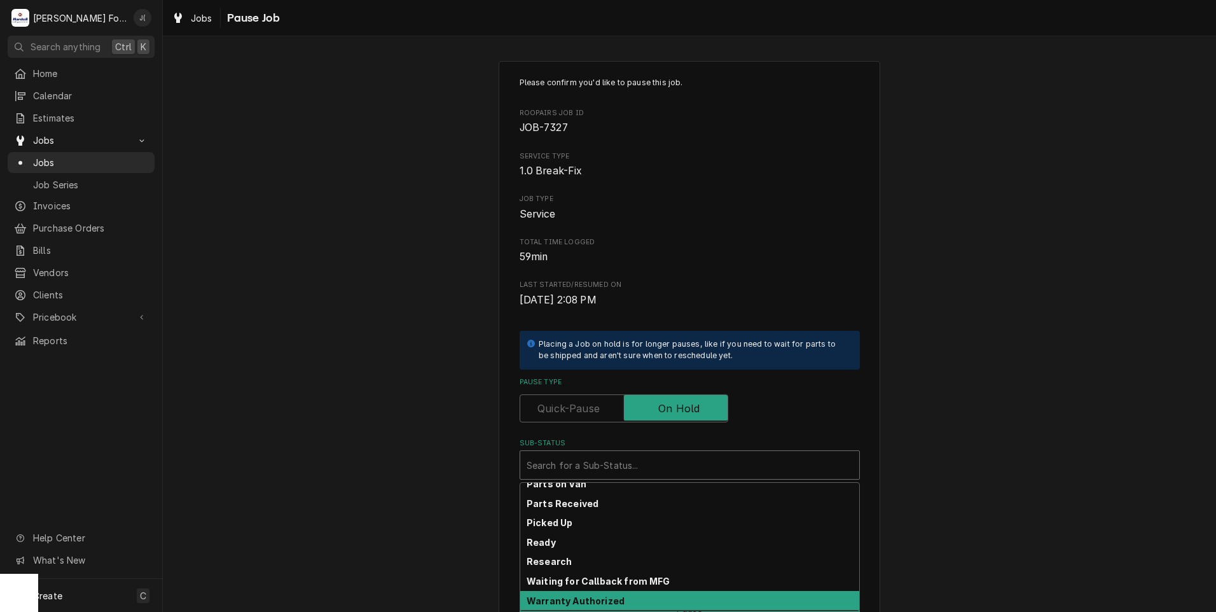
scroll to position [203, 0]
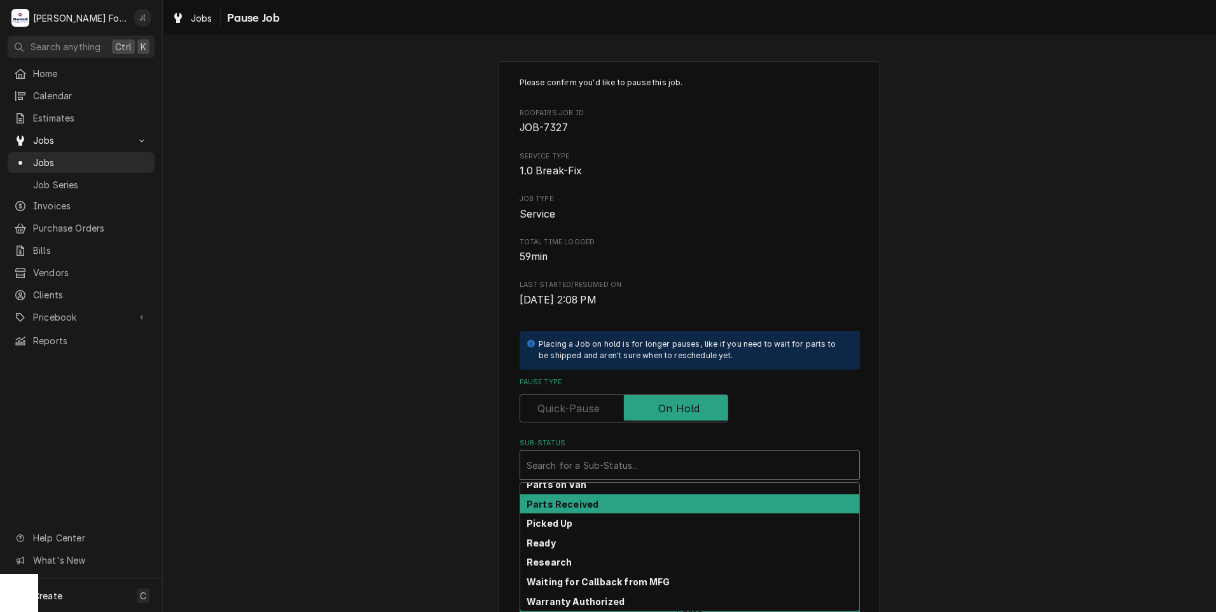
click at [601, 511] on div "Parts Received" at bounding box center [689, 504] width 339 height 20
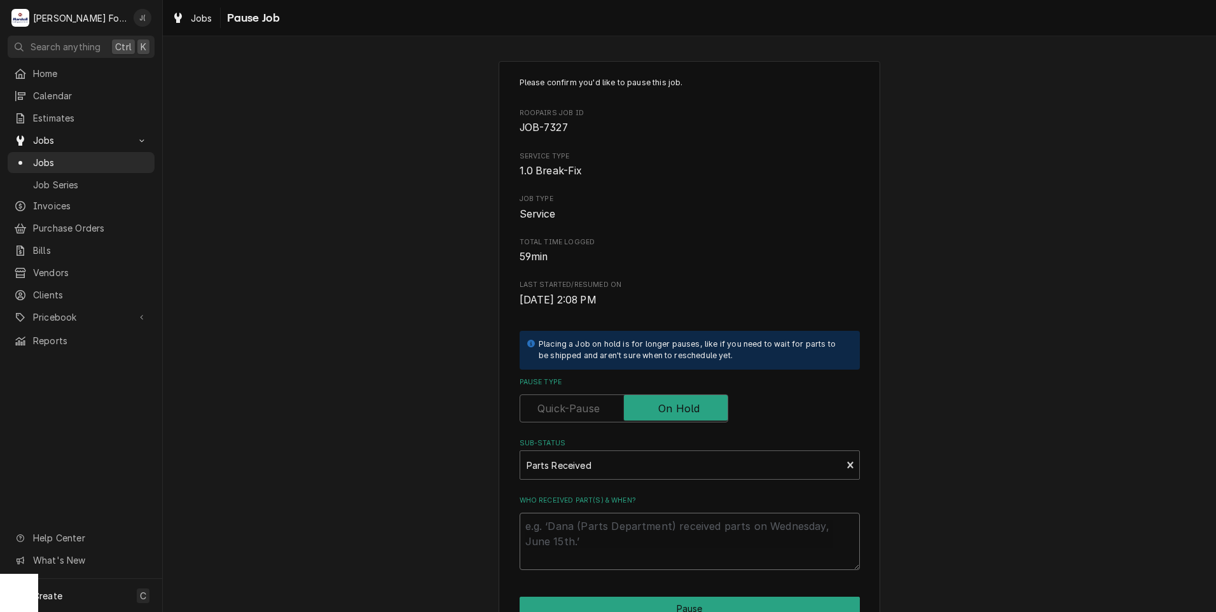
click at [597, 537] on textarea "Who received part(s) & when?" at bounding box center [690, 541] width 340 height 57
type textarea "x"
type textarea "0"
type textarea "x"
type textarea "09"
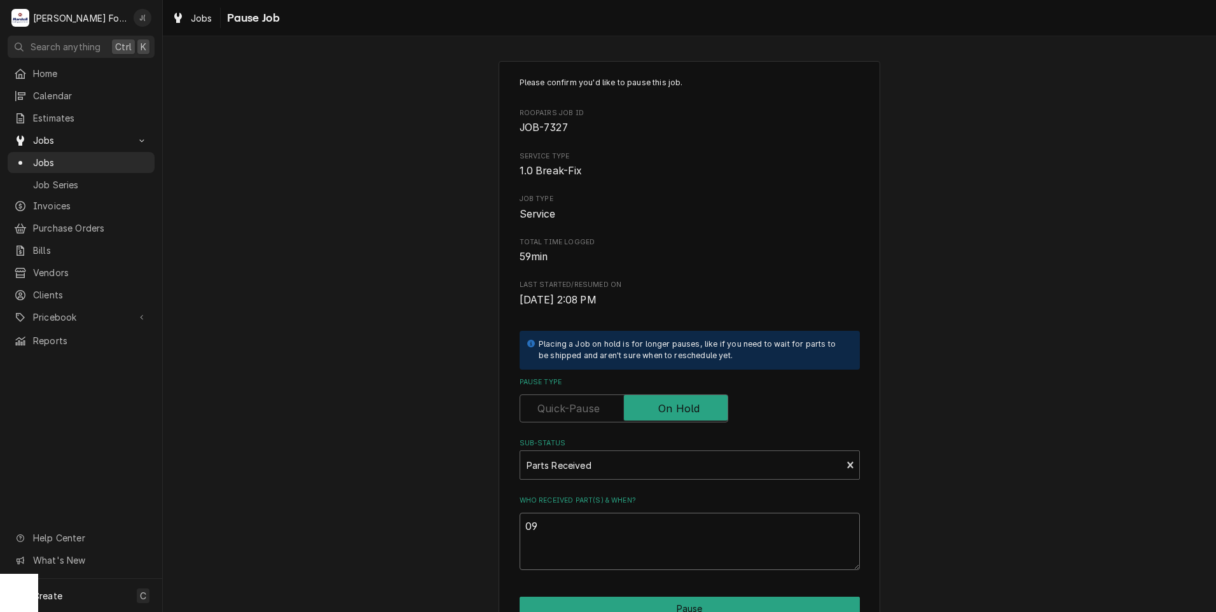
type textarea "x"
type textarea "09/"
type textarea "x"
type textarea "09/1"
type textarea "x"
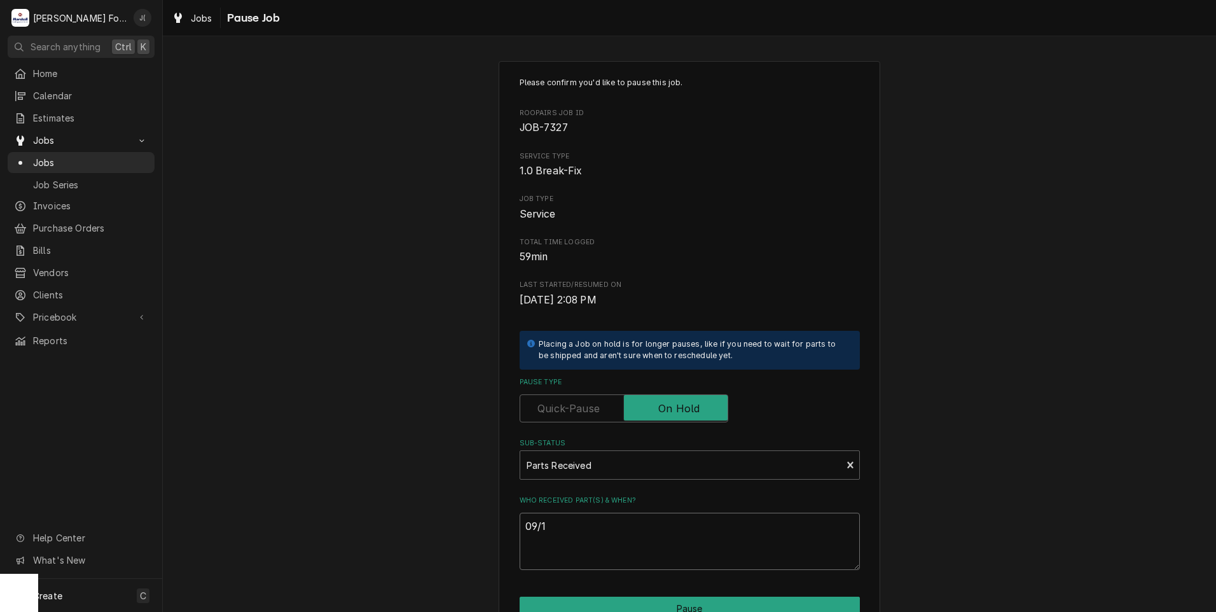
type textarea "09/17"
type textarea "x"
type textarea "09/17/"
type textarea "x"
type textarea "09/17/2"
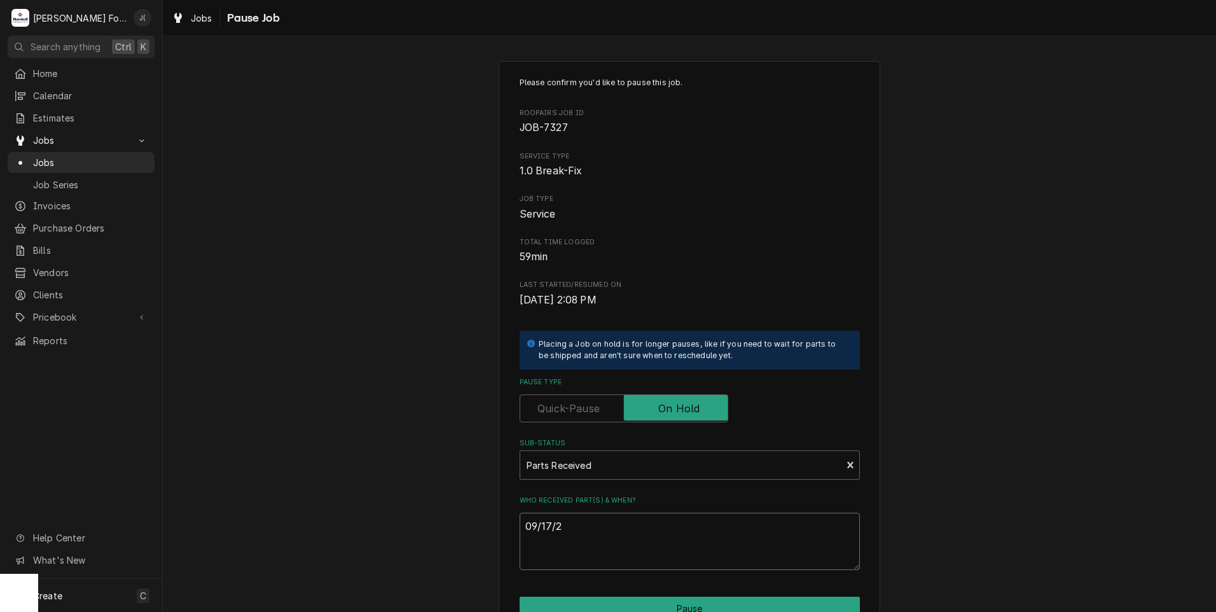
type textarea "x"
type textarea "09/17/20"
type textarea "x"
type textarea "09/17/202"
type textarea "x"
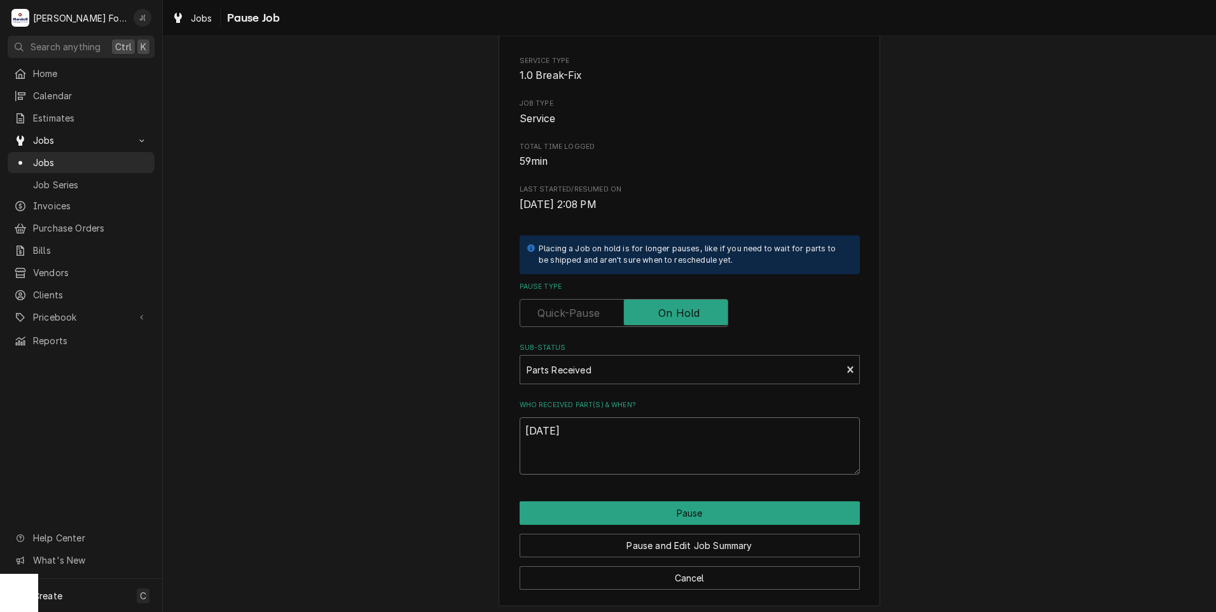
scroll to position [100, 0]
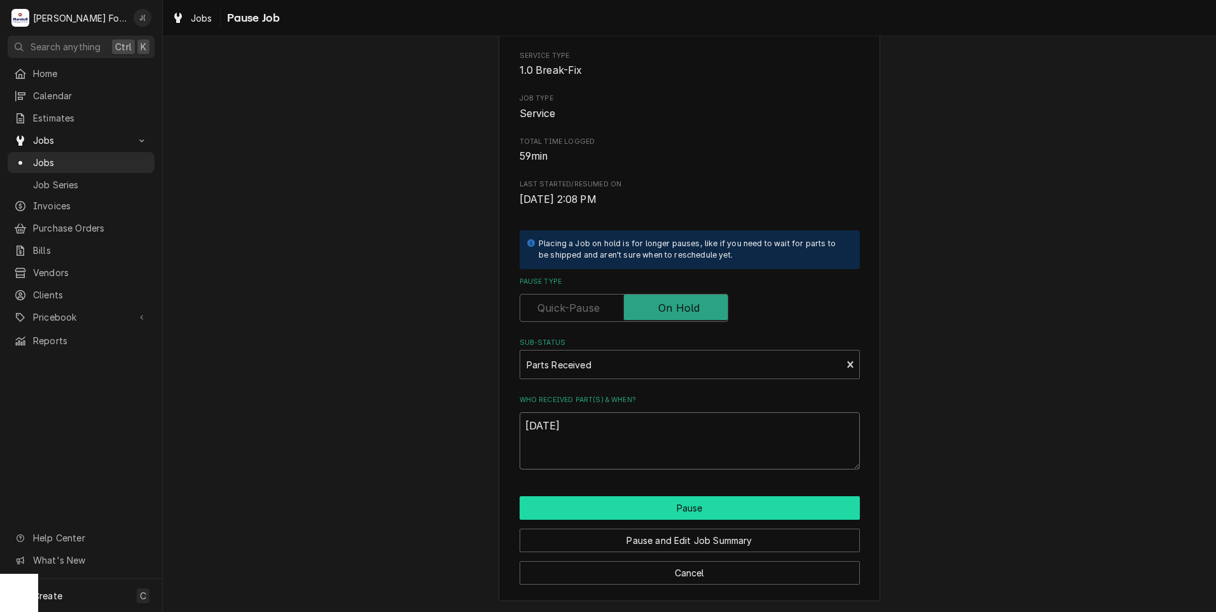
type textarea "09/17/2025"
click at [610, 500] on button "Pause" at bounding box center [690, 508] width 340 height 24
type textarea "x"
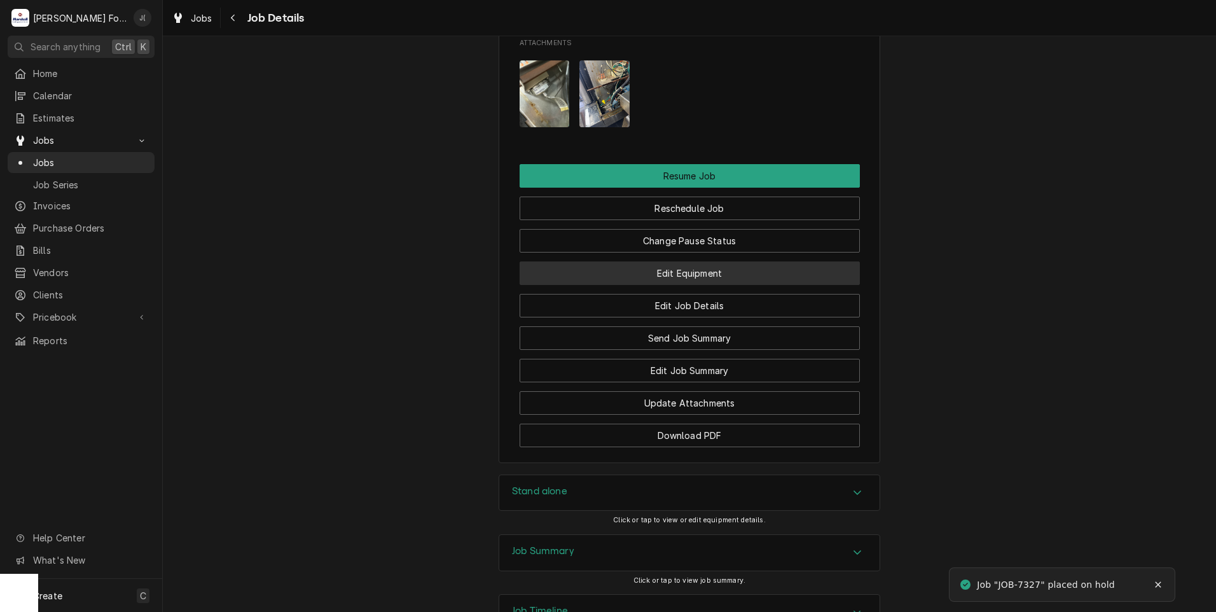
scroll to position [1566, 0]
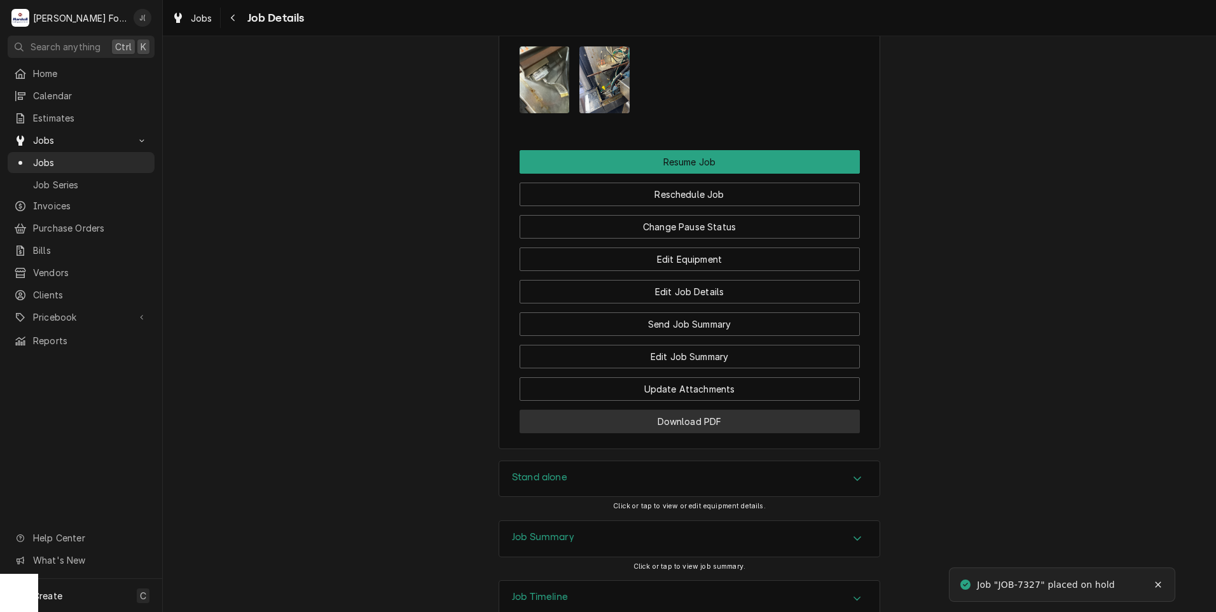
click at [699, 409] on button "Download PDF" at bounding box center [690, 421] width 340 height 24
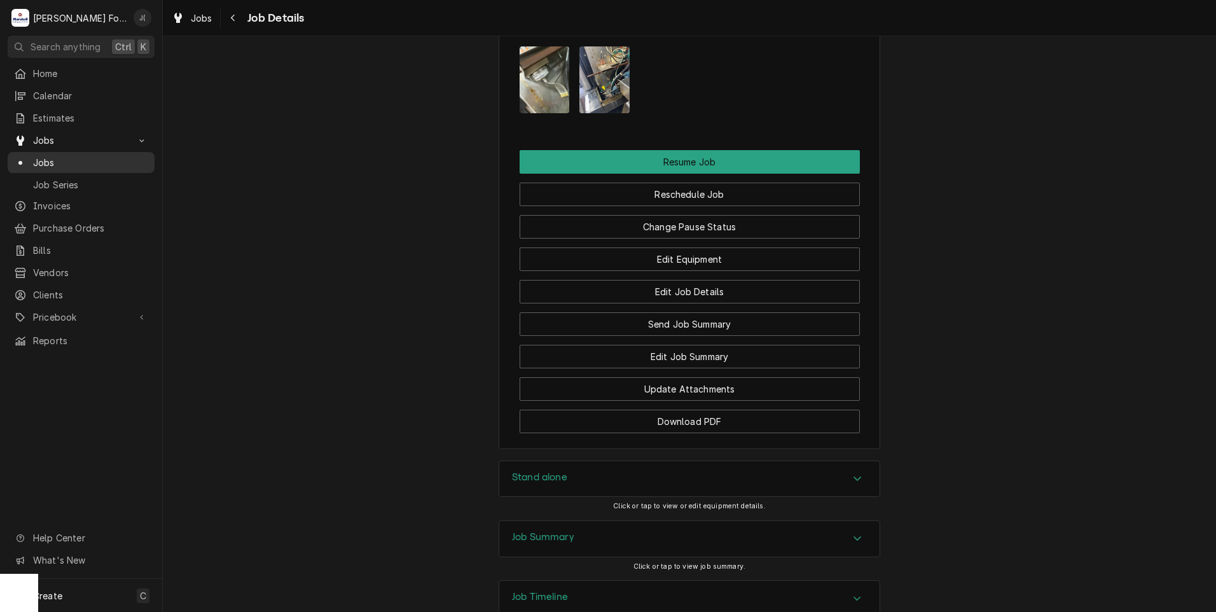
click at [79, 160] on span "Jobs" at bounding box center [90, 162] width 115 height 13
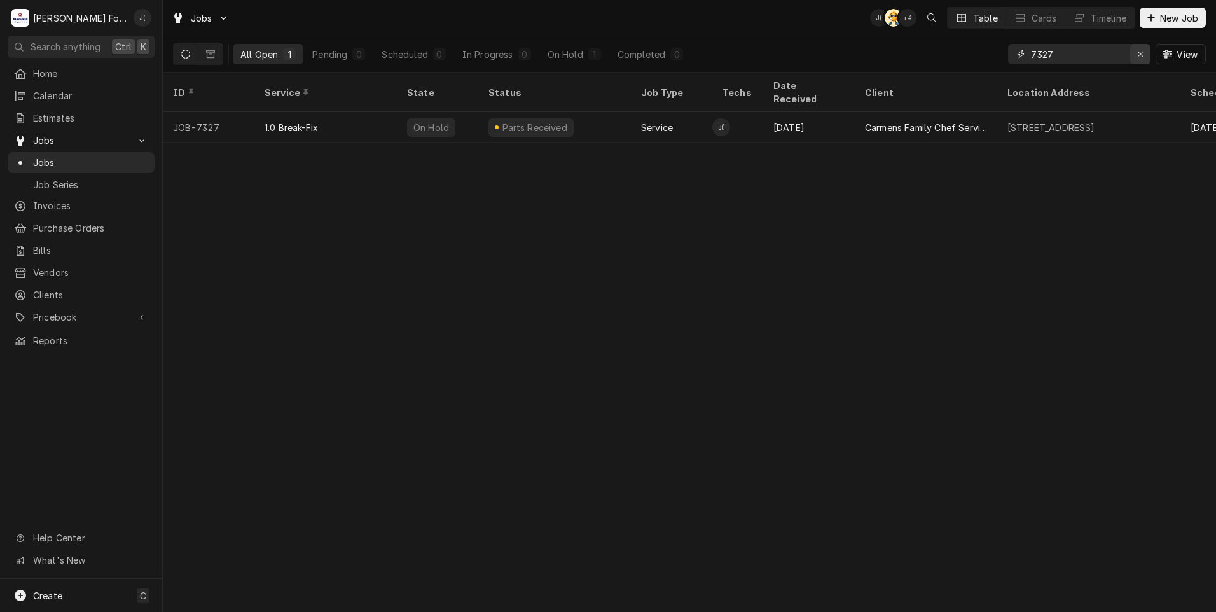
click at [1144, 55] on icon "Erase input" at bounding box center [1140, 54] width 7 height 9
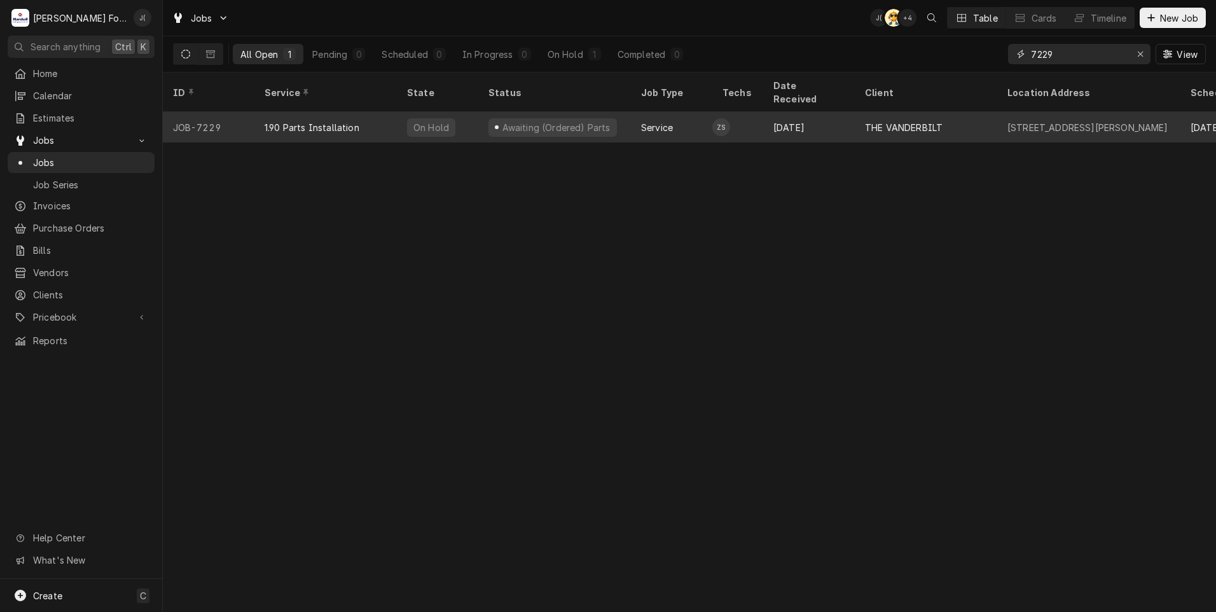
type input "7229"
click at [371, 112] on div "1.90 Parts Installation" at bounding box center [325, 127] width 142 height 31
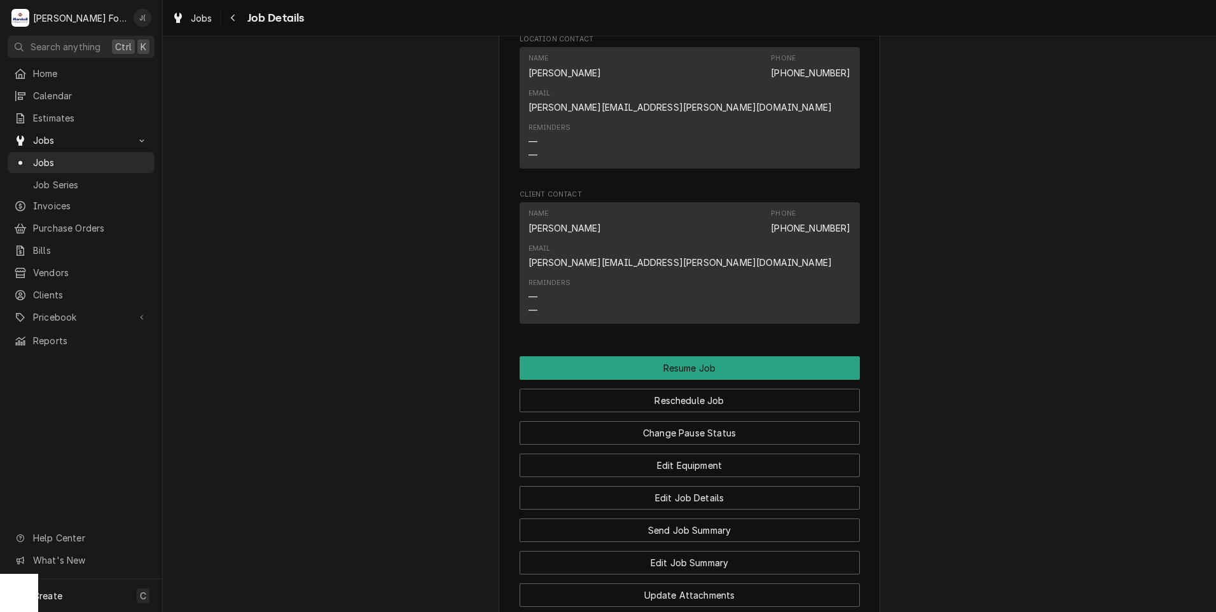
scroll to position [1590, 0]
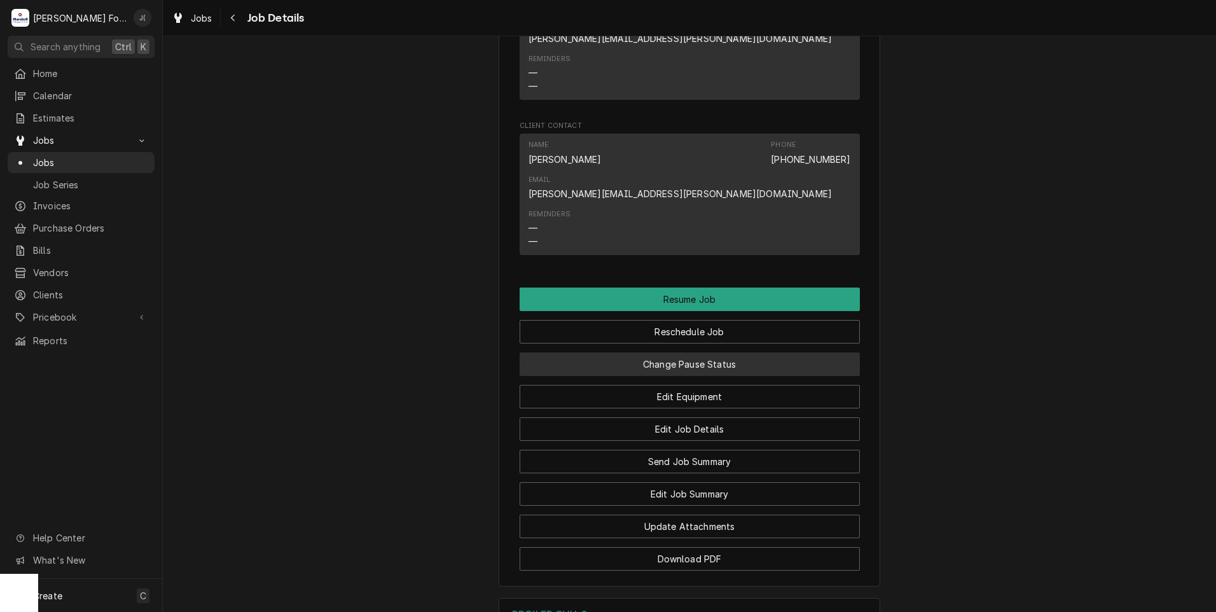
click at [607, 352] on button "Change Pause Status" at bounding box center [690, 364] width 340 height 24
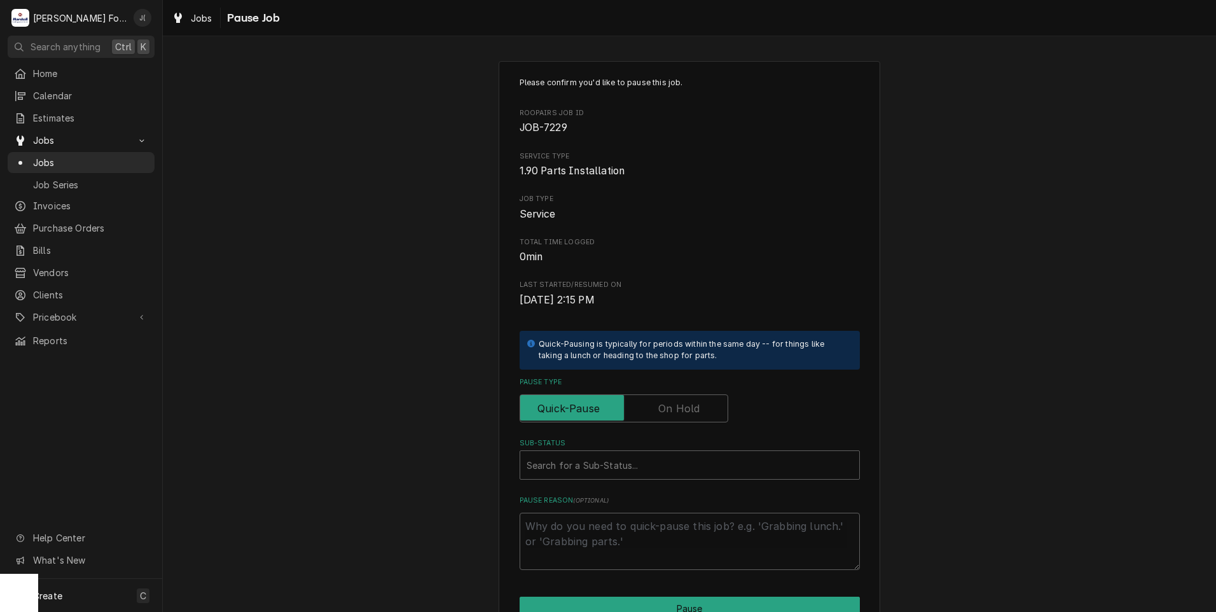
click at [664, 410] on label "Pause Type" at bounding box center [624, 408] width 209 height 28
click at [664, 410] on input "Pause Type" at bounding box center [623, 408] width 197 height 28
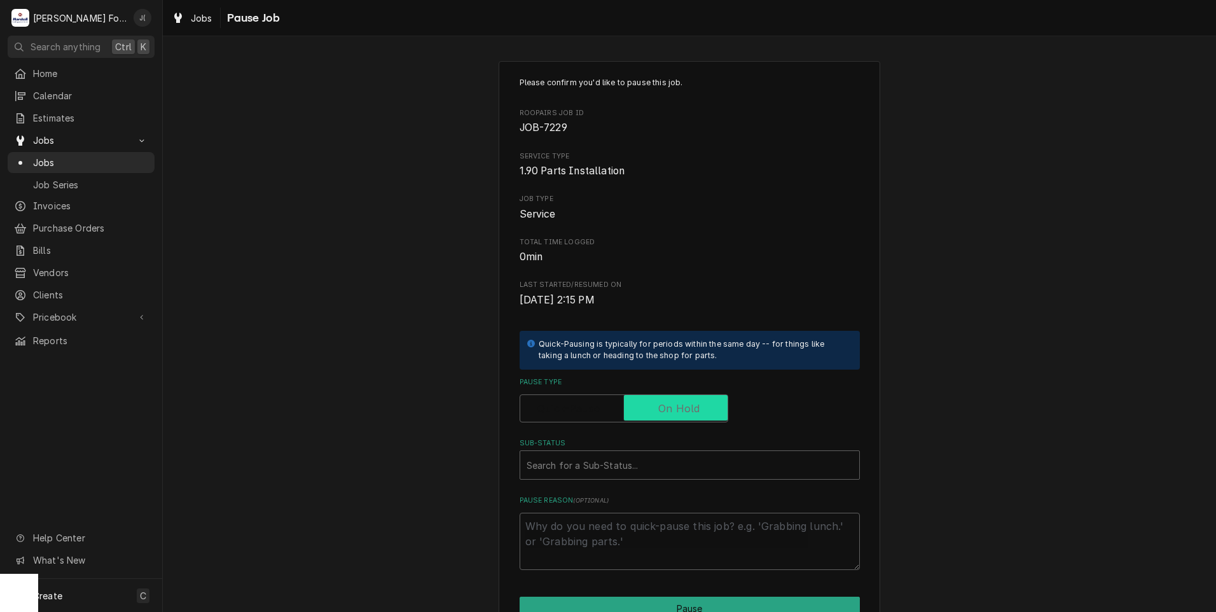
checkbox input "true"
click at [616, 464] on div "Sub-Status" at bounding box center [689, 464] width 326 height 23
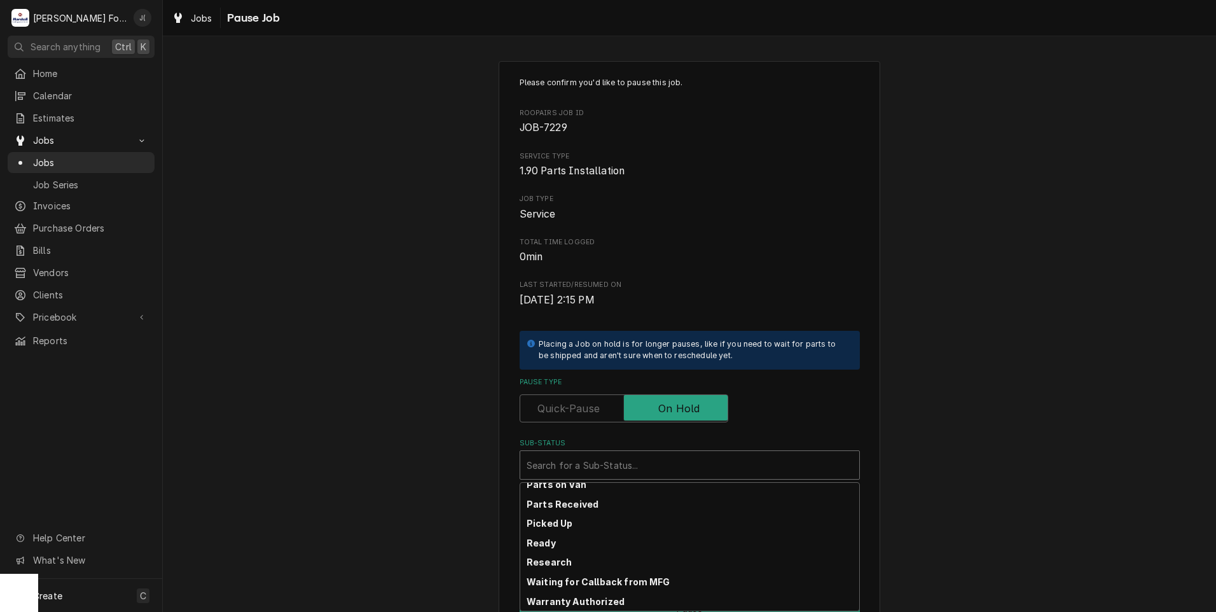
scroll to position [203, 0]
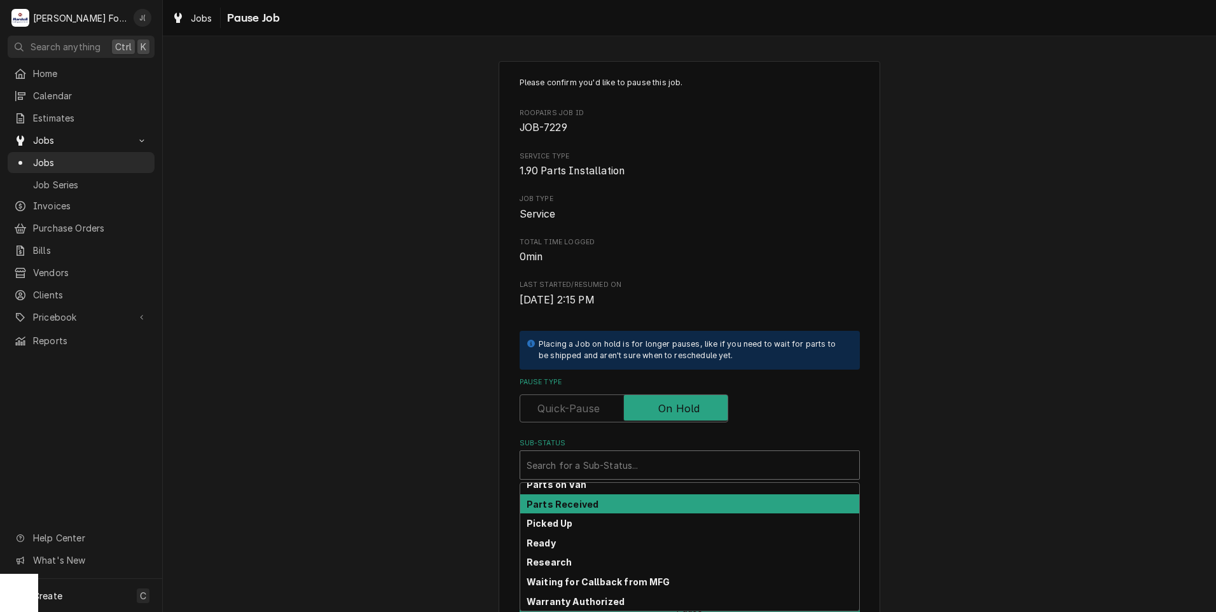
click at [623, 504] on div "Parts Received" at bounding box center [689, 504] width 339 height 20
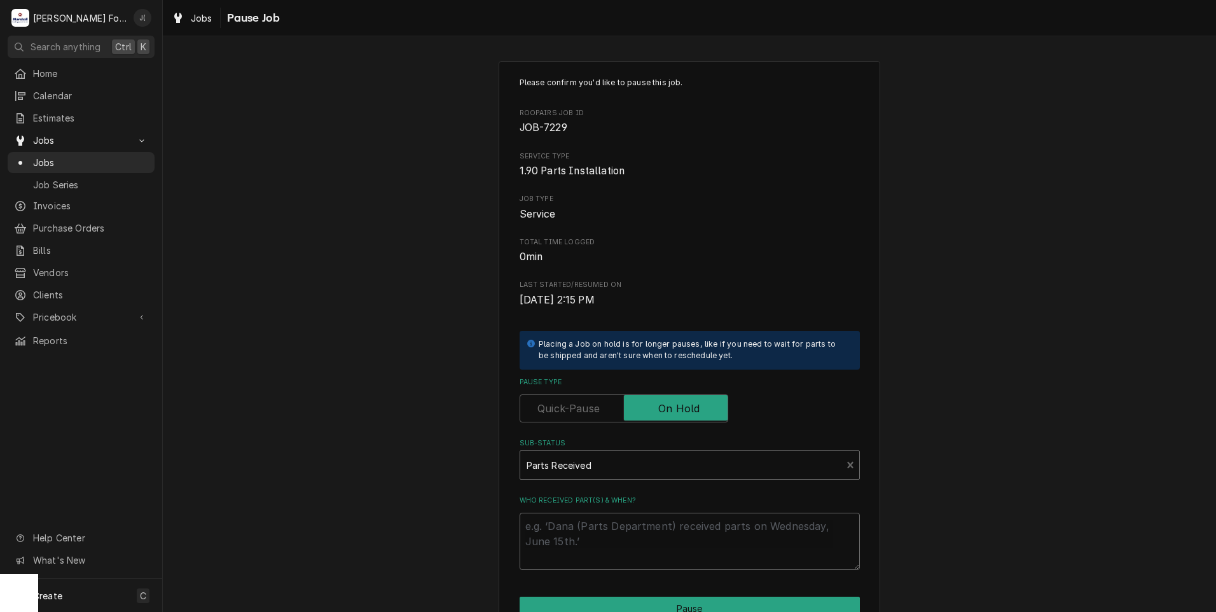
click at [610, 544] on textarea "Who received part(s) & when?" at bounding box center [690, 541] width 340 height 57
type textarea "x"
type textarea "0"
type textarea "x"
type textarea "09"
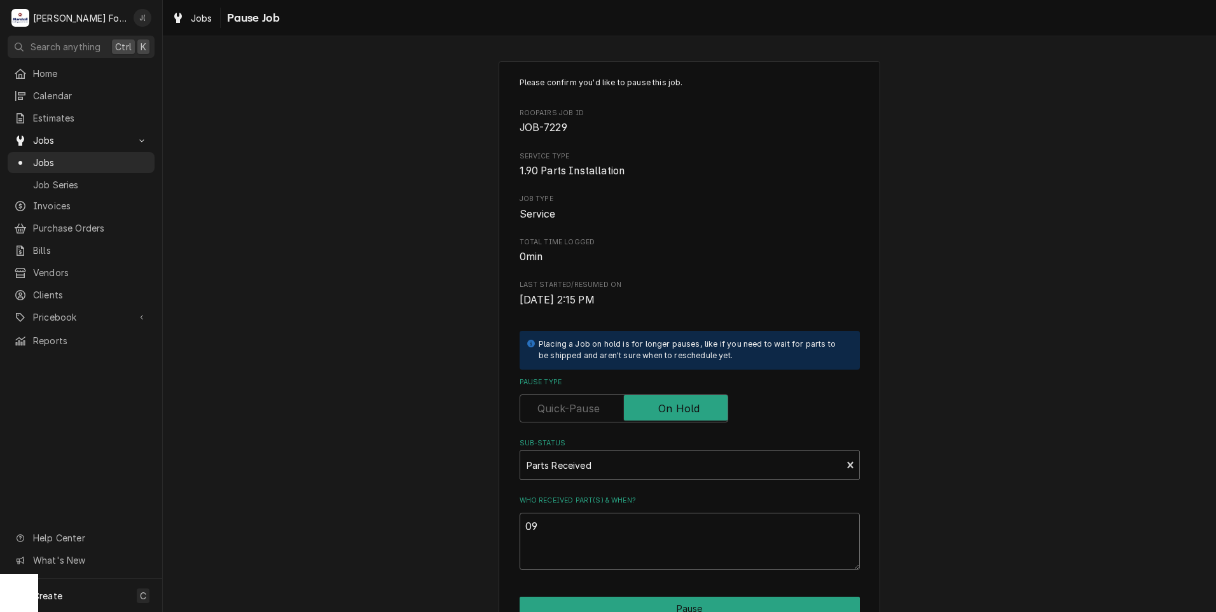
type textarea "x"
type textarea "09/"
type textarea "x"
type textarea "09/1"
type textarea "x"
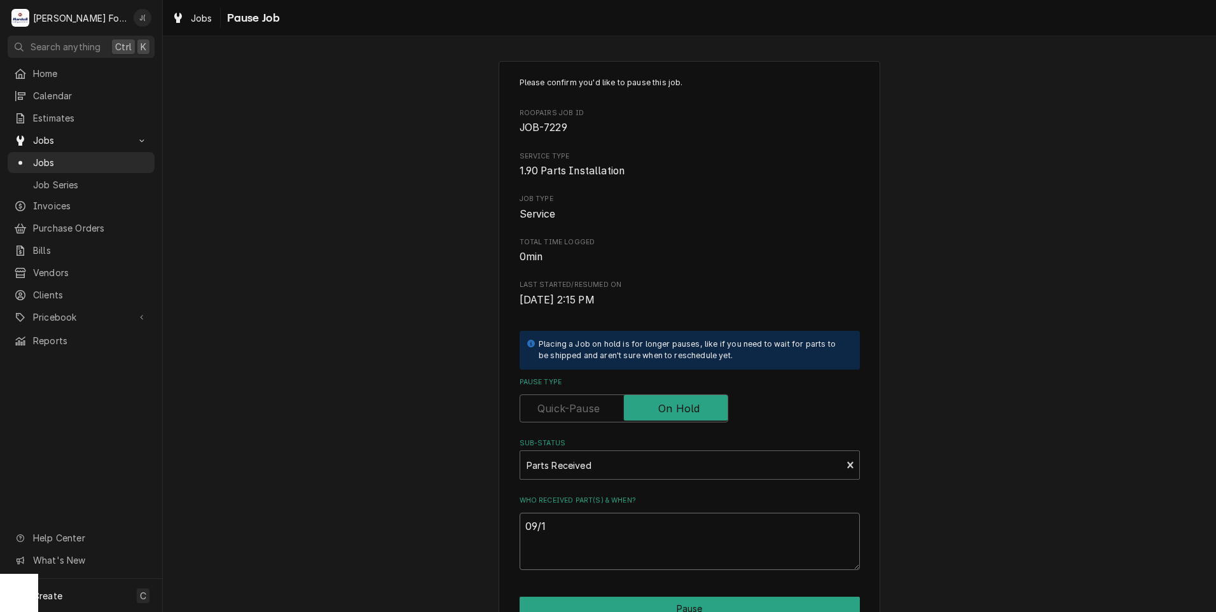
type textarea "09/17"
type textarea "x"
type textarea "09/17/"
type textarea "x"
type textarea "09/17/2"
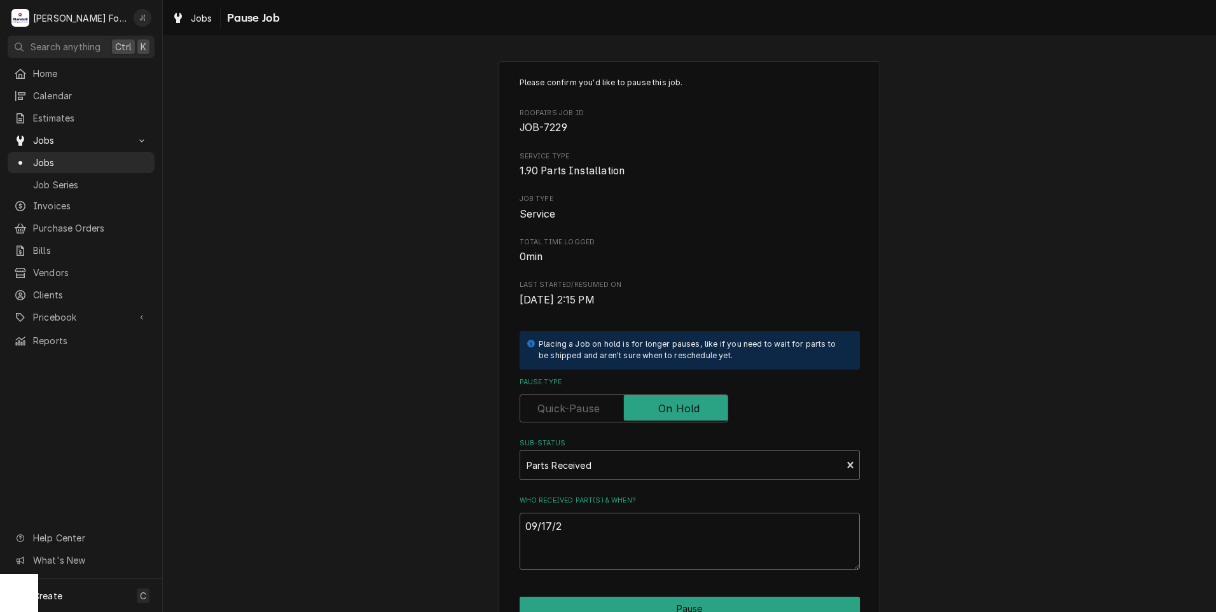
type textarea "x"
type textarea "[DATE]"
type textarea "x"
type textarea "09/17/202"
type textarea "x"
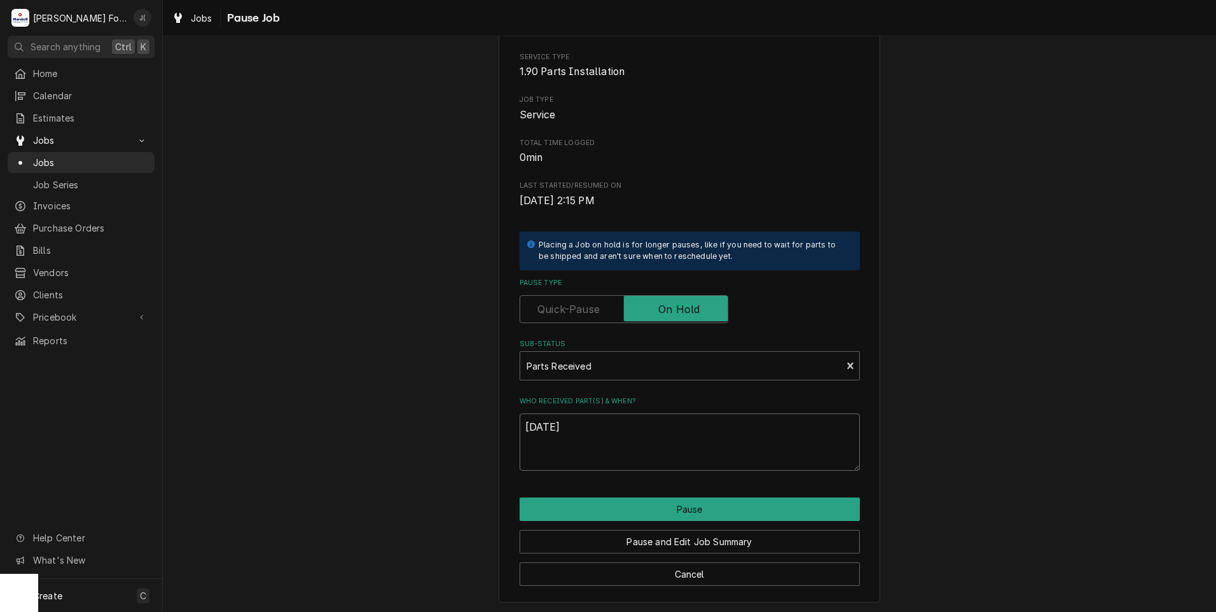
scroll to position [100, 0]
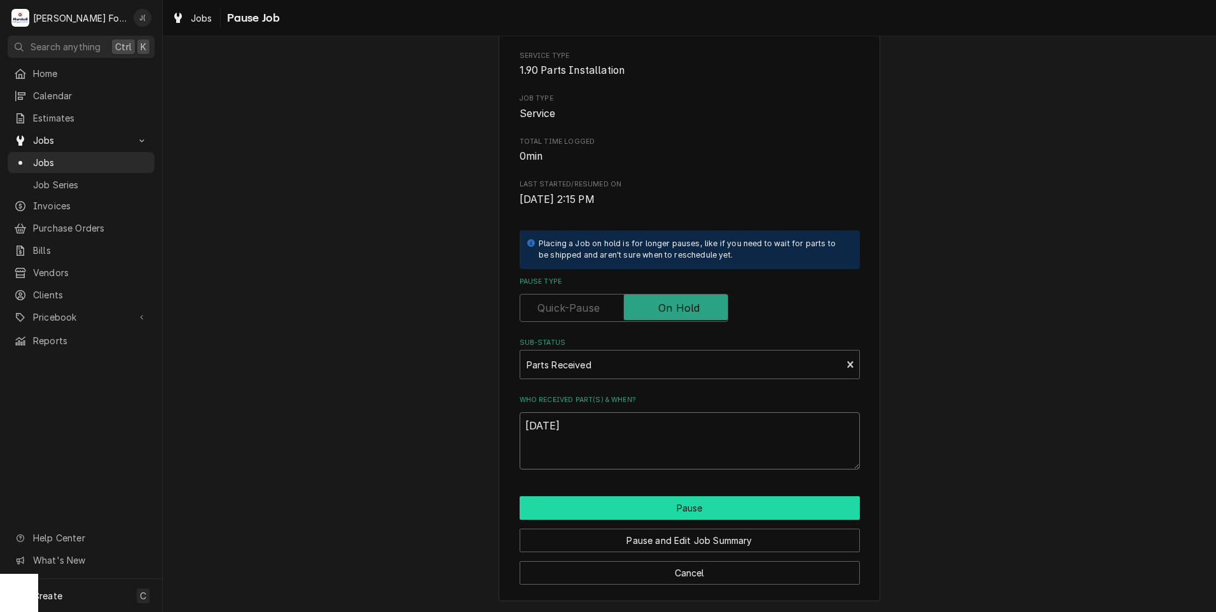
type textarea "[DATE]"
click at [637, 507] on button "Pause" at bounding box center [690, 508] width 340 height 24
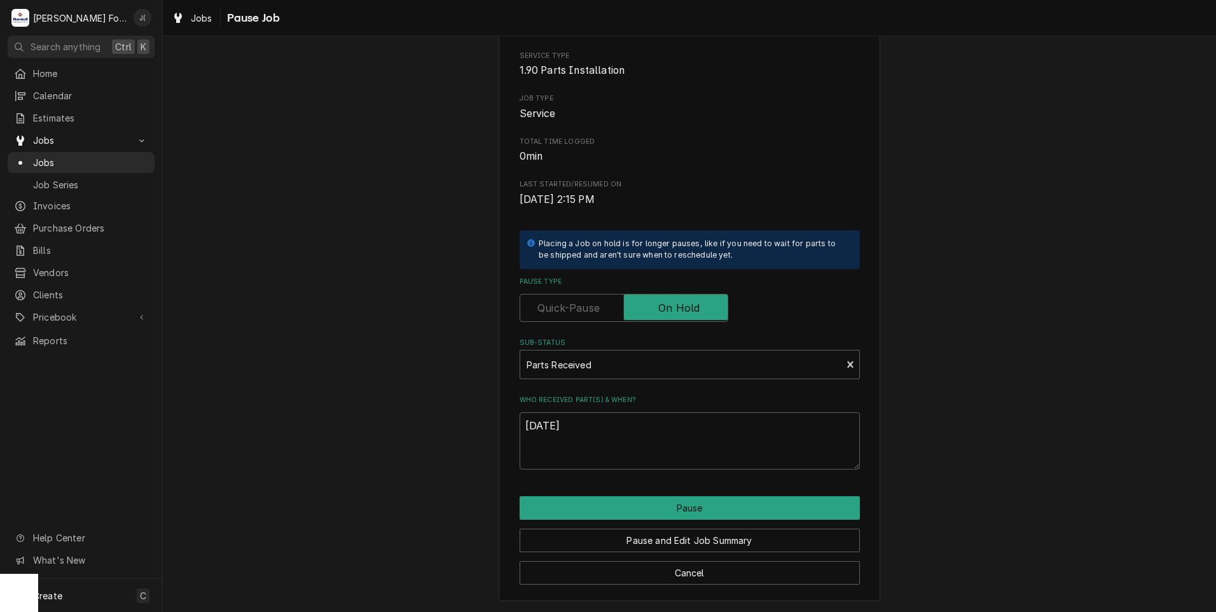
type textarea "x"
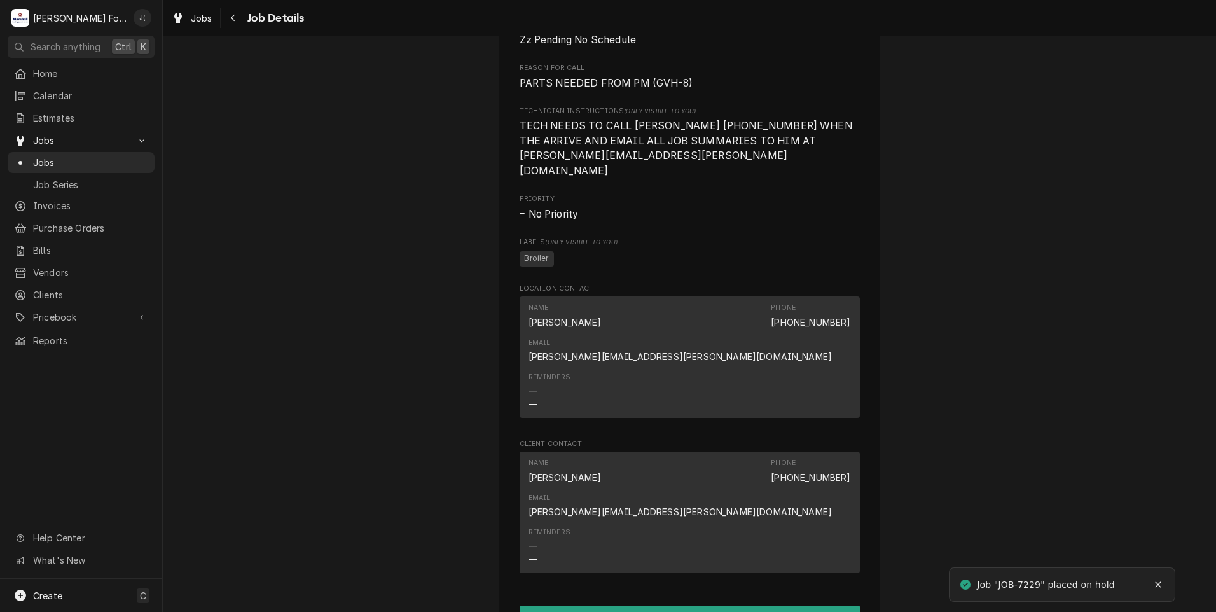
scroll to position [1590, 0]
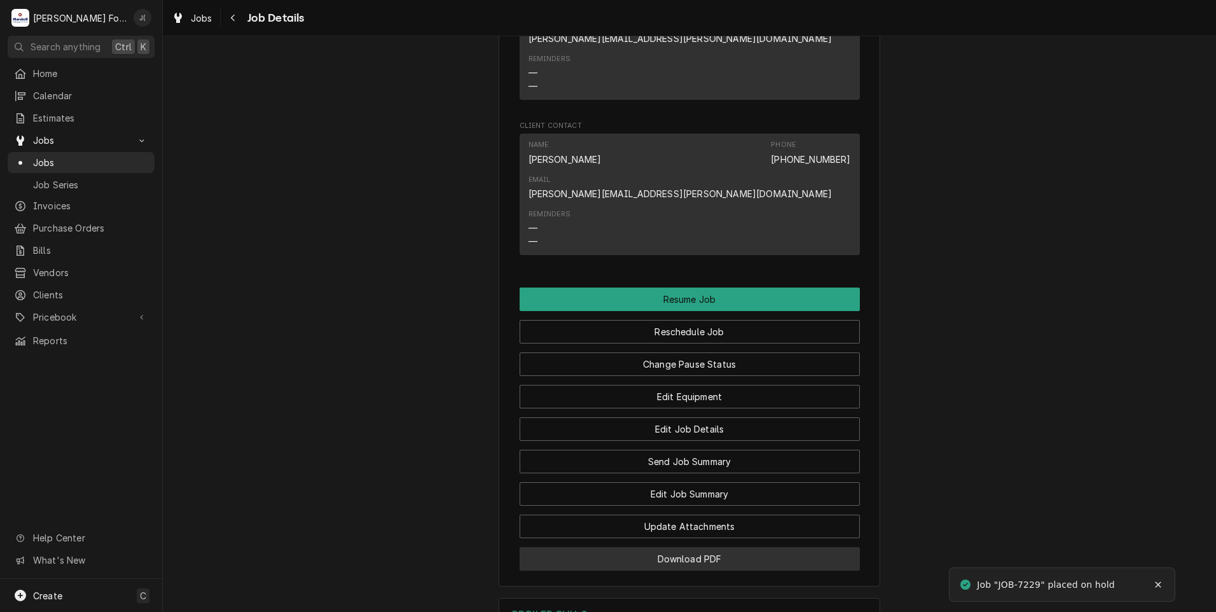
click at [661, 547] on button "Download PDF" at bounding box center [690, 559] width 340 height 24
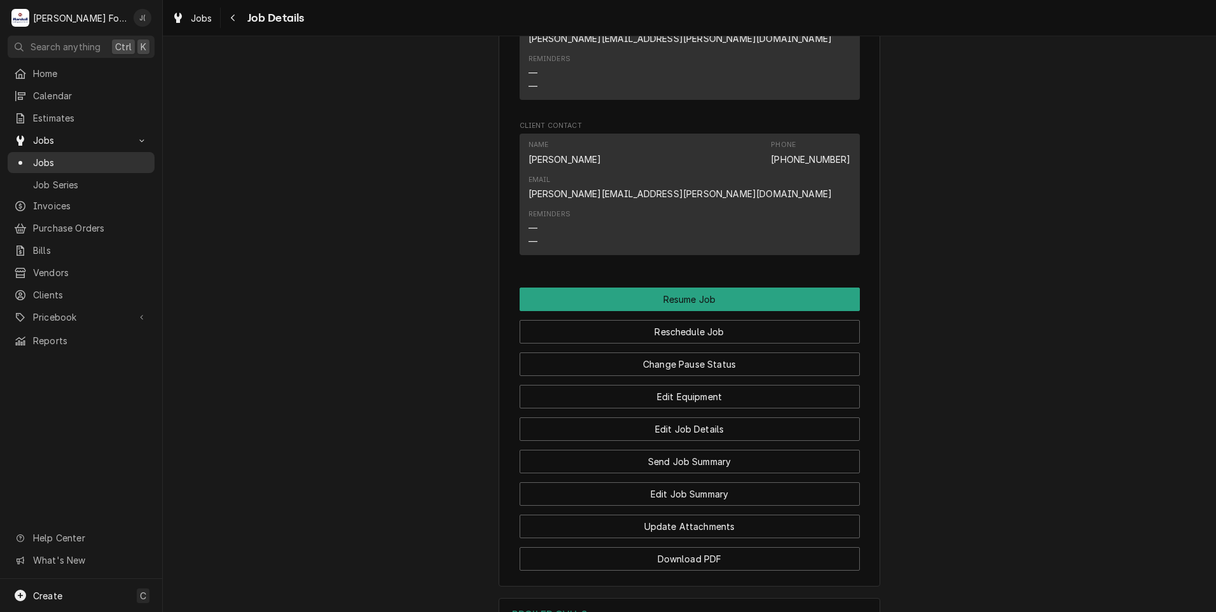
click at [41, 160] on span "Jobs" at bounding box center [90, 162] width 115 height 13
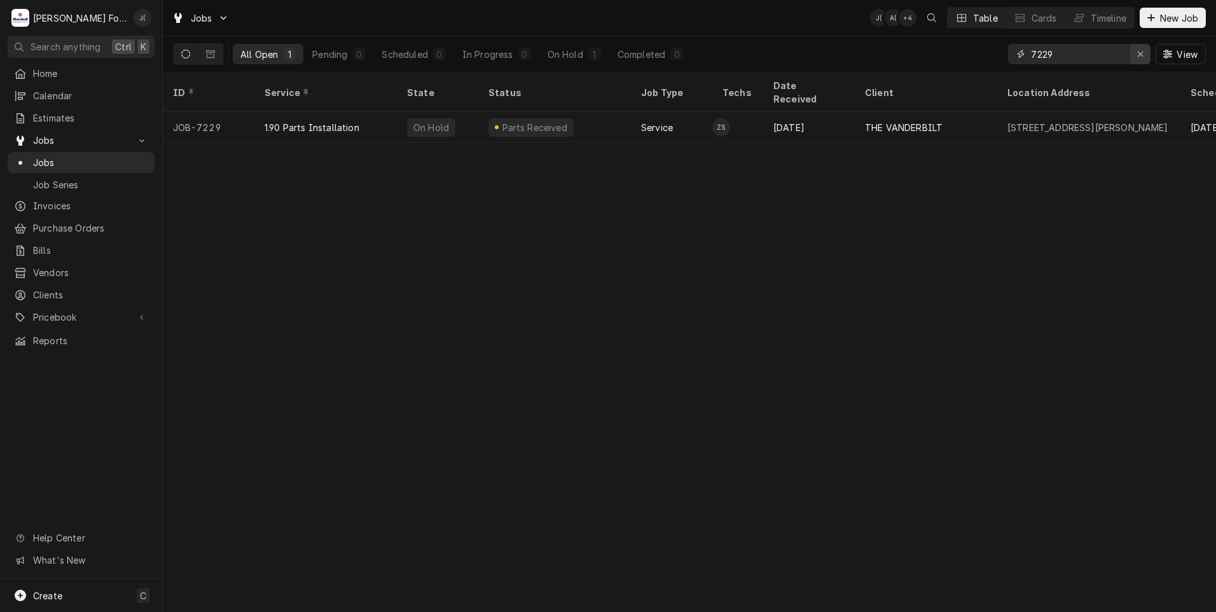
click at [1142, 53] on icon "Erase input" at bounding box center [1140, 54] width 7 height 9
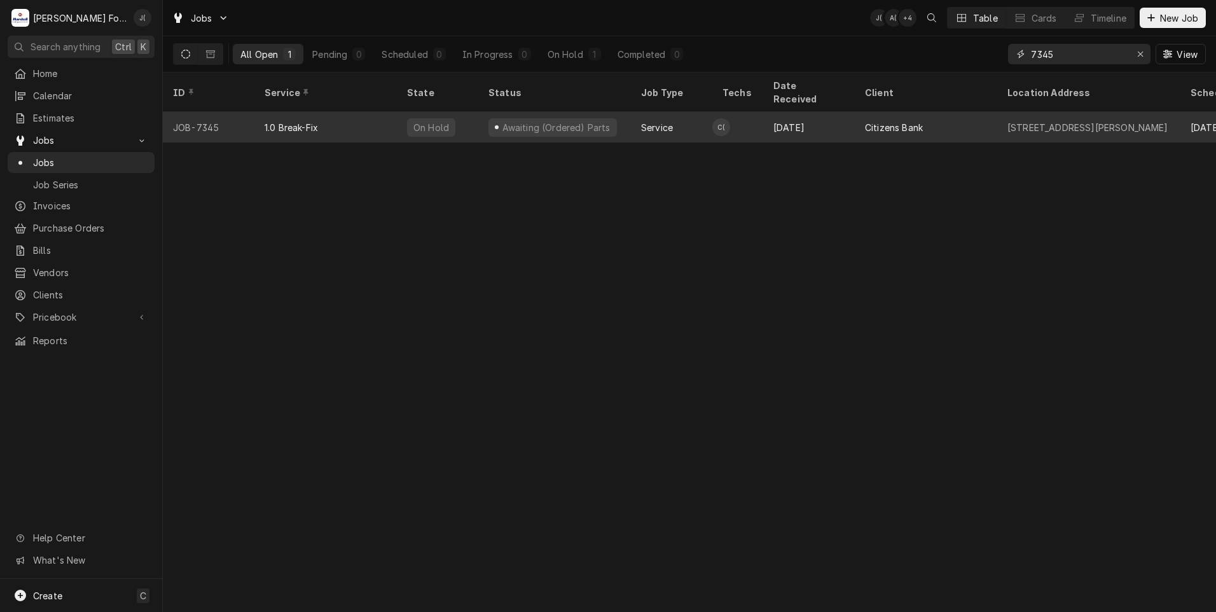
type input "7345"
click at [741, 114] on td "C(" at bounding box center [737, 127] width 51 height 31
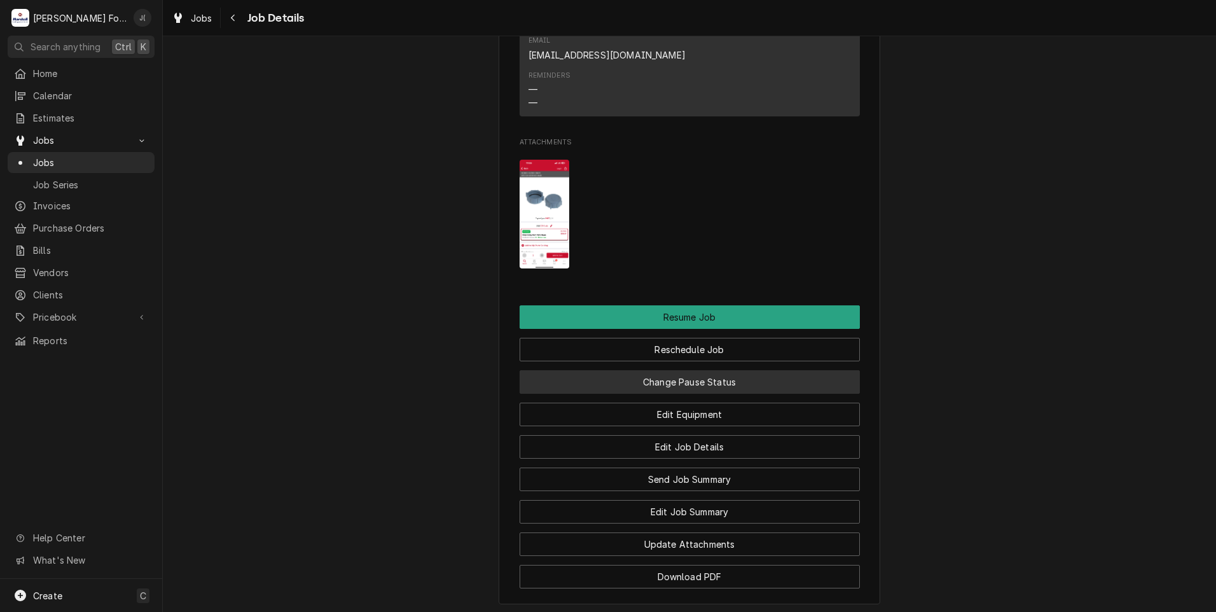
scroll to position [1590, 0]
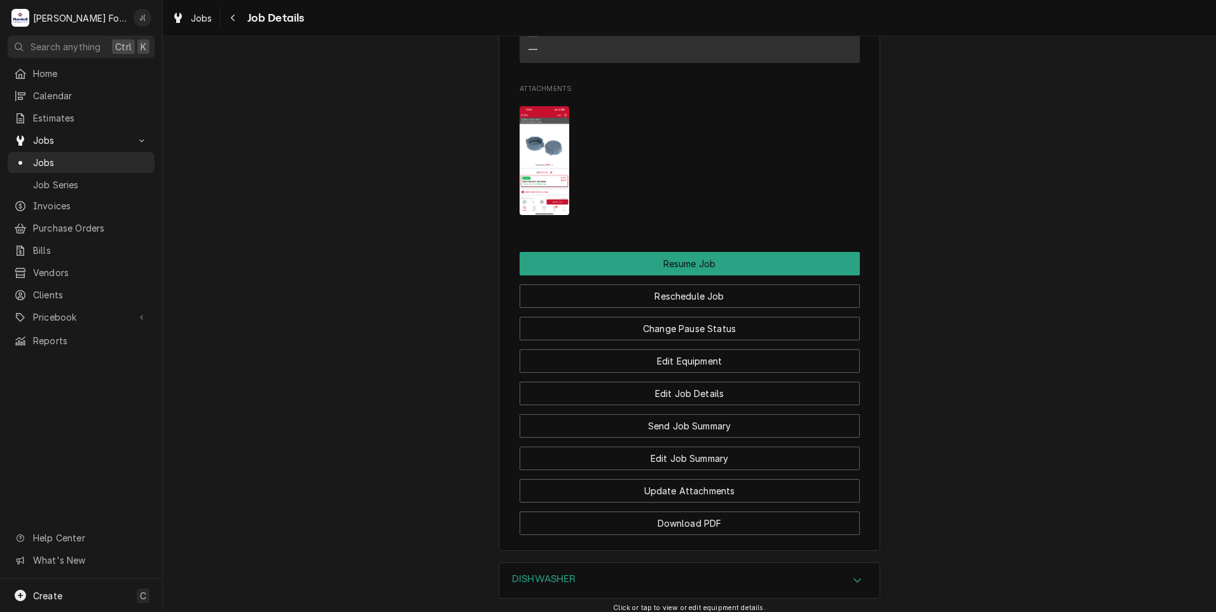
click at [657, 340] on div "Edit Equipment" at bounding box center [690, 356] width 340 height 32
click at [657, 317] on button "Change Pause Status" at bounding box center [690, 329] width 340 height 24
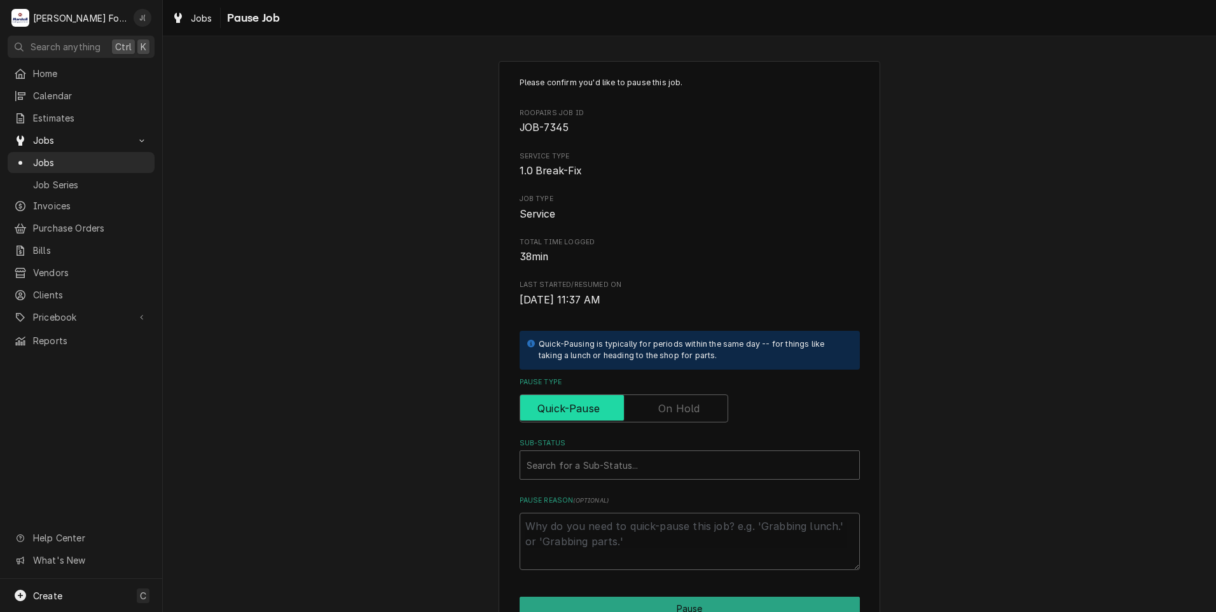
click at [648, 397] on input "Pause Type" at bounding box center [623, 408] width 197 height 28
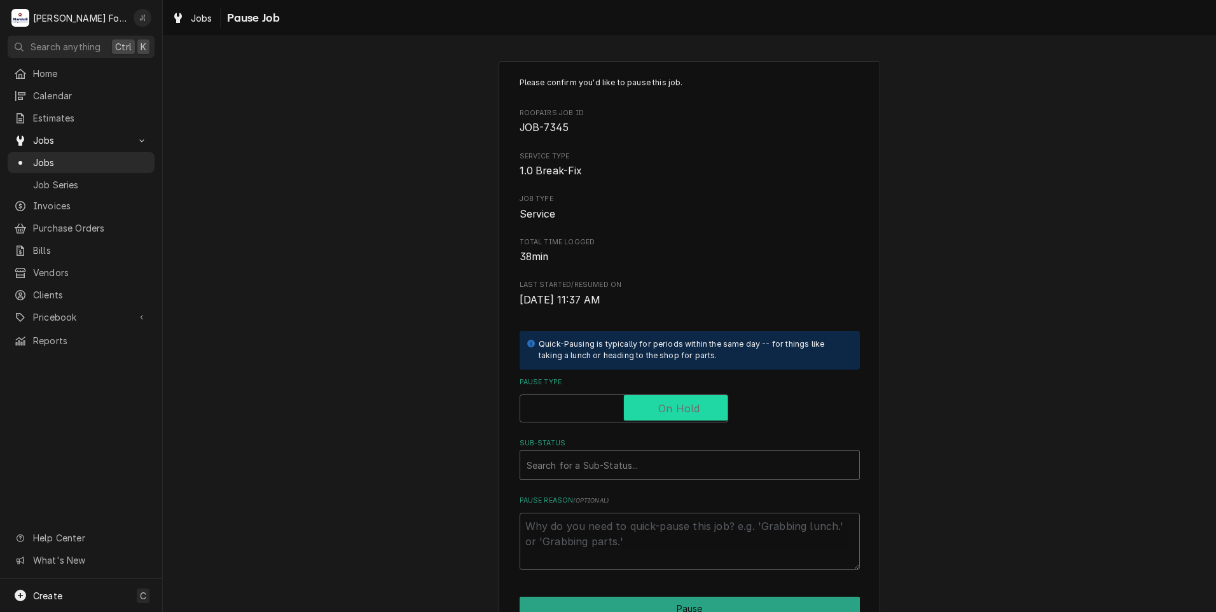
checkbox input "true"
drag, startPoint x: 631, startPoint y: 464, endPoint x: 623, endPoint y: 471, distance: 10.8
click at [630, 465] on div "Sub-Status" at bounding box center [689, 464] width 326 height 23
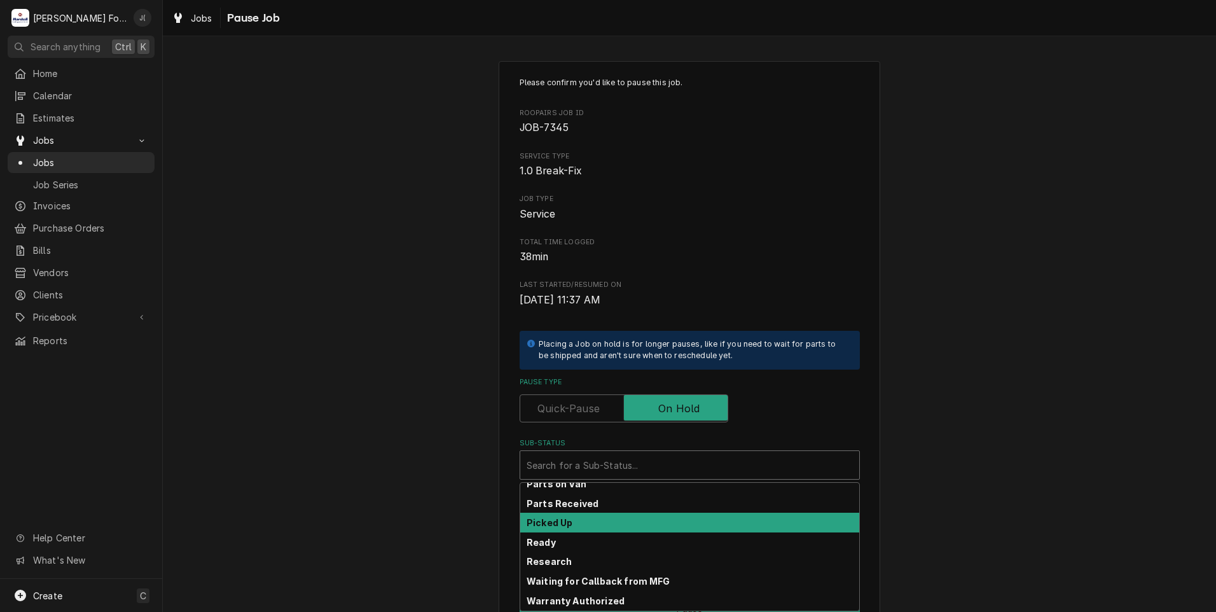
scroll to position [203, 0]
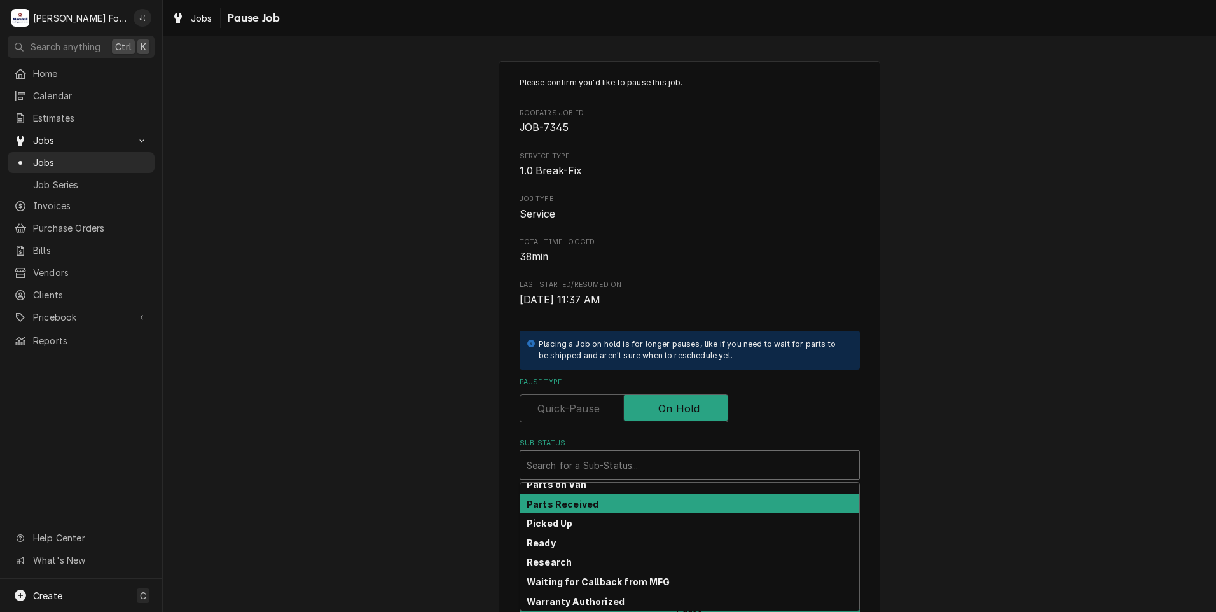
click at [612, 507] on div "Parts Received" at bounding box center [689, 504] width 339 height 20
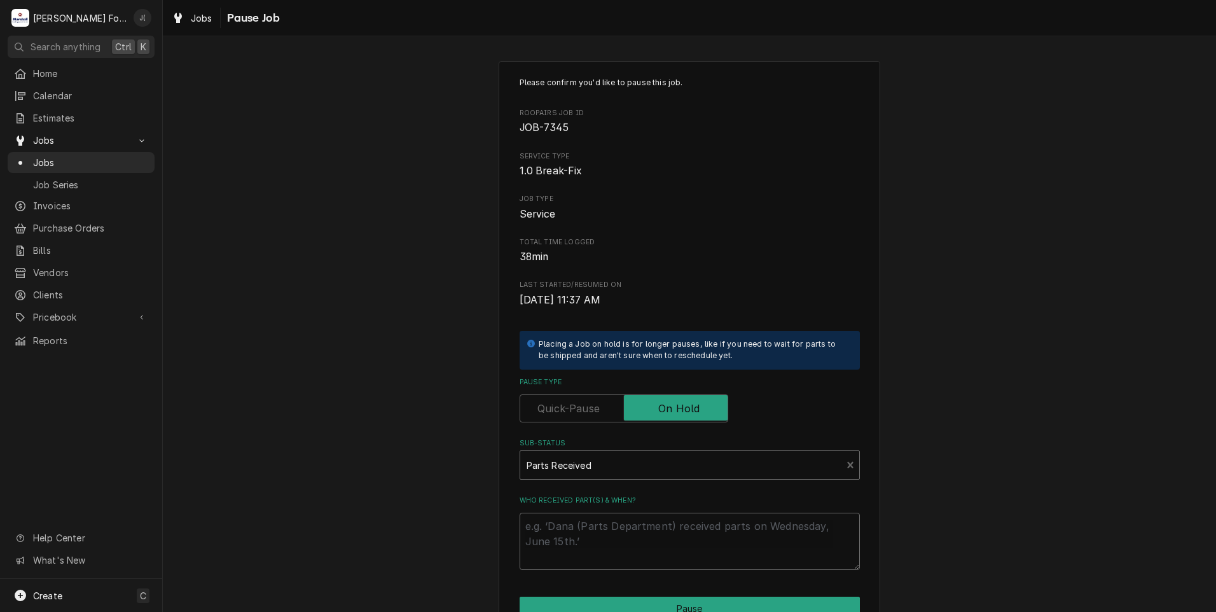
click at [603, 534] on textarea "Who received part(s) & when?" at bounding box center [690, 541] width 340 height 57
type textarea "x"
type textarea "0"
type textarea "x"
type textarea "09"
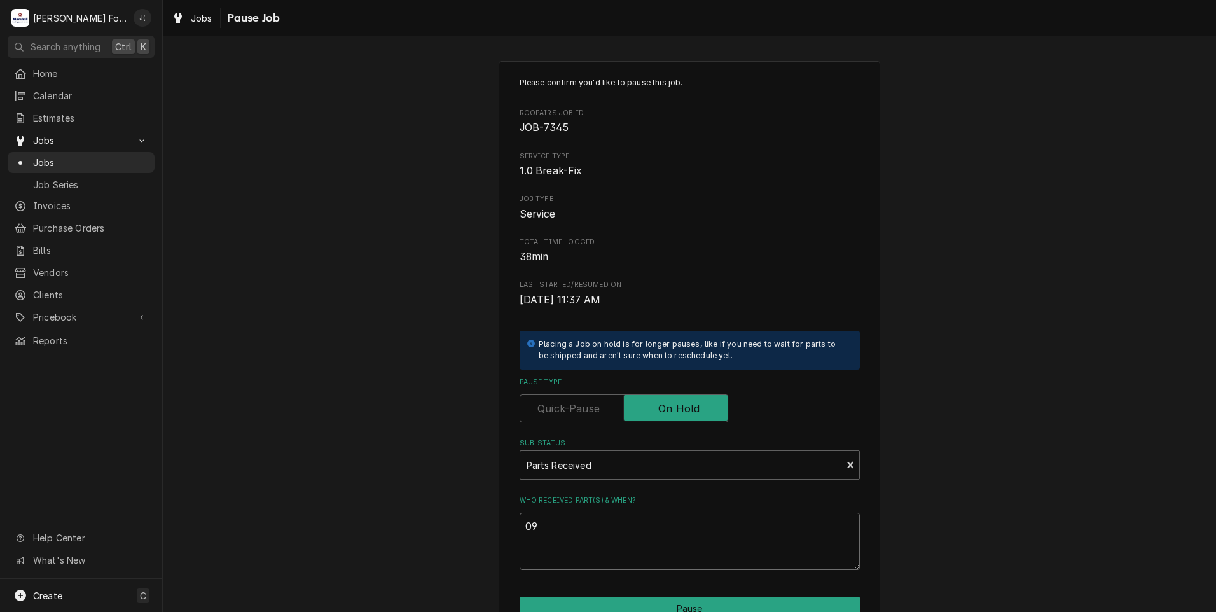
type textarea "x"
type textarea "09/"
type textarea "x"
type textarea "09/1"
type textarea "x"
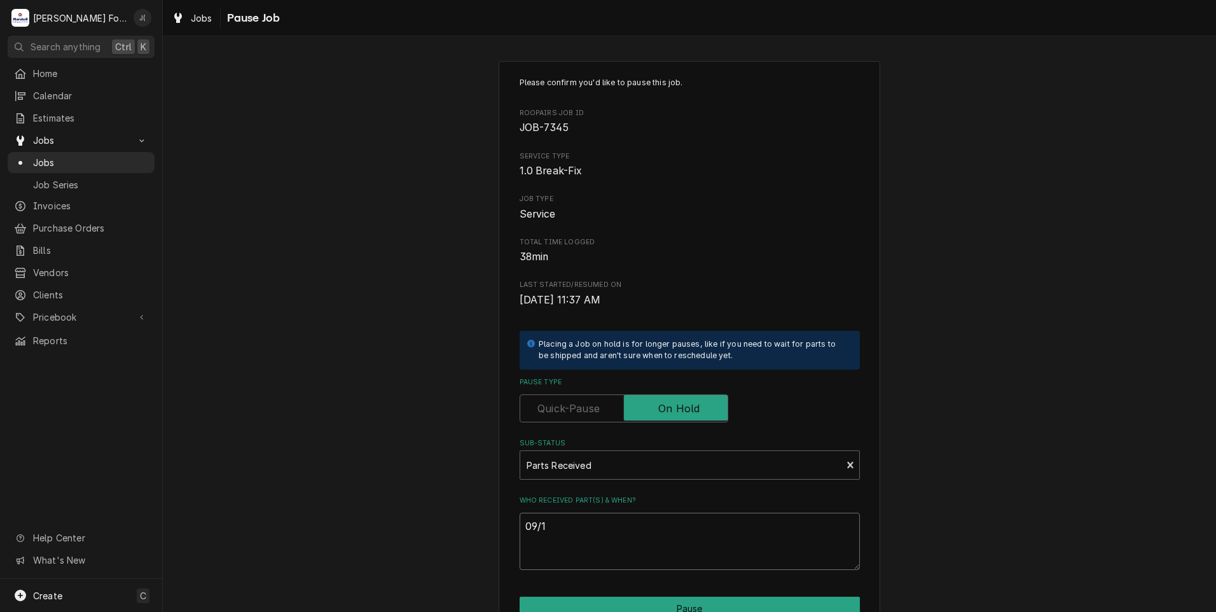
type textarea "09/17"
type textarea "x"
type textarea "09/17/"
type textarea "x"
type textarea "09/17/2"
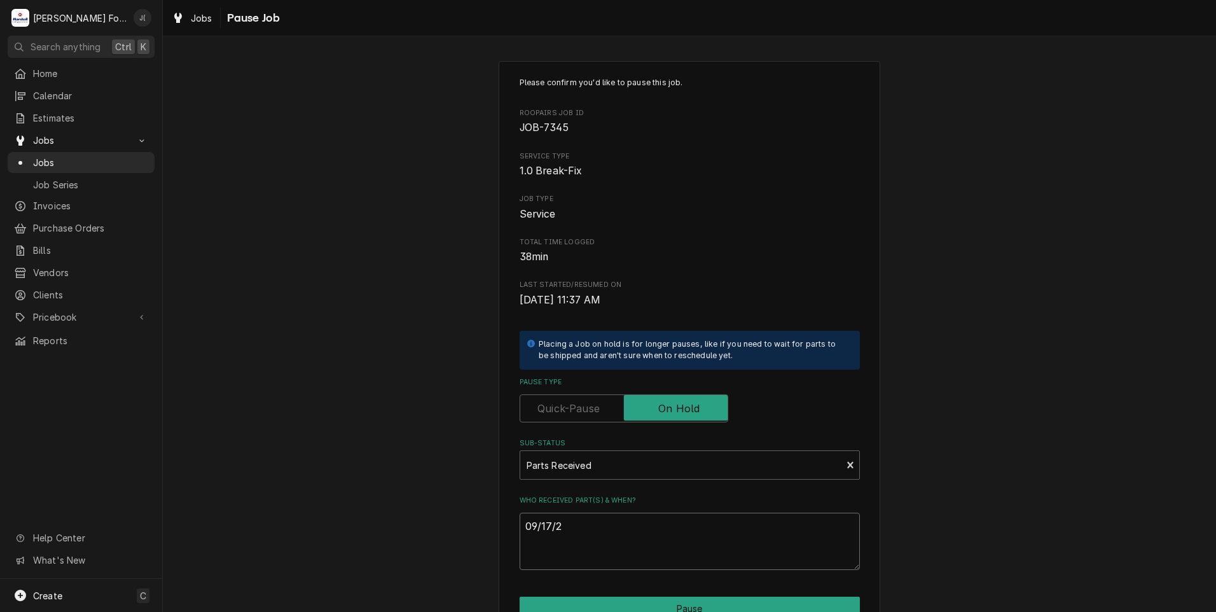
type textarea "x"
type textarea "09/17/20"
type textarea "x"
type textarea "09/17/202"
type textarea "x"
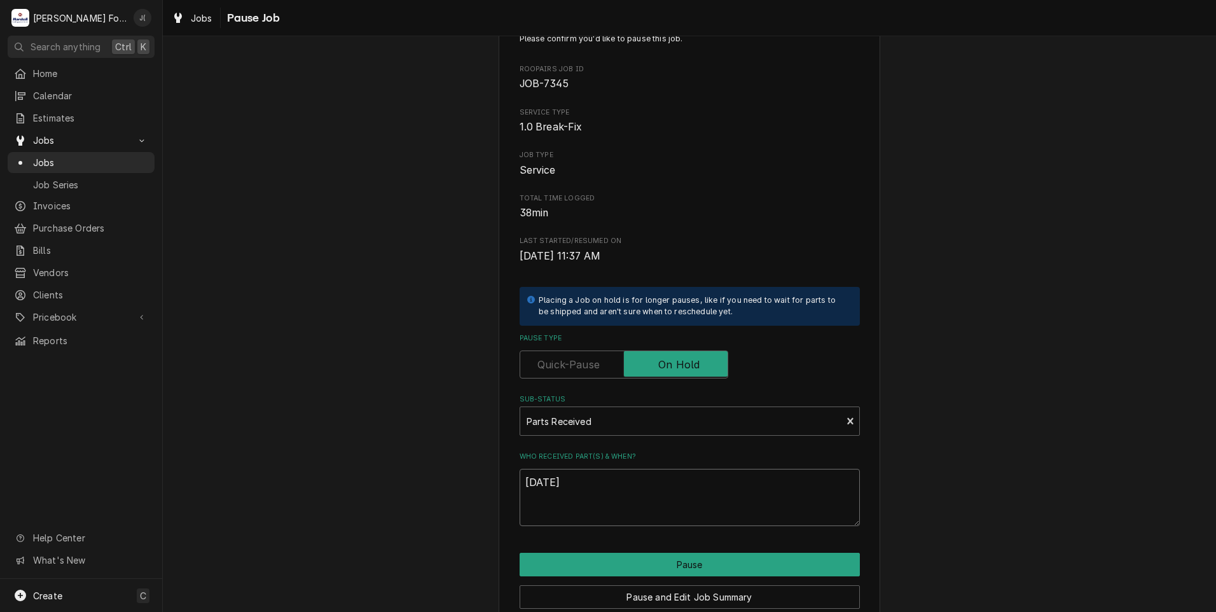
scroll to position [100, 0]
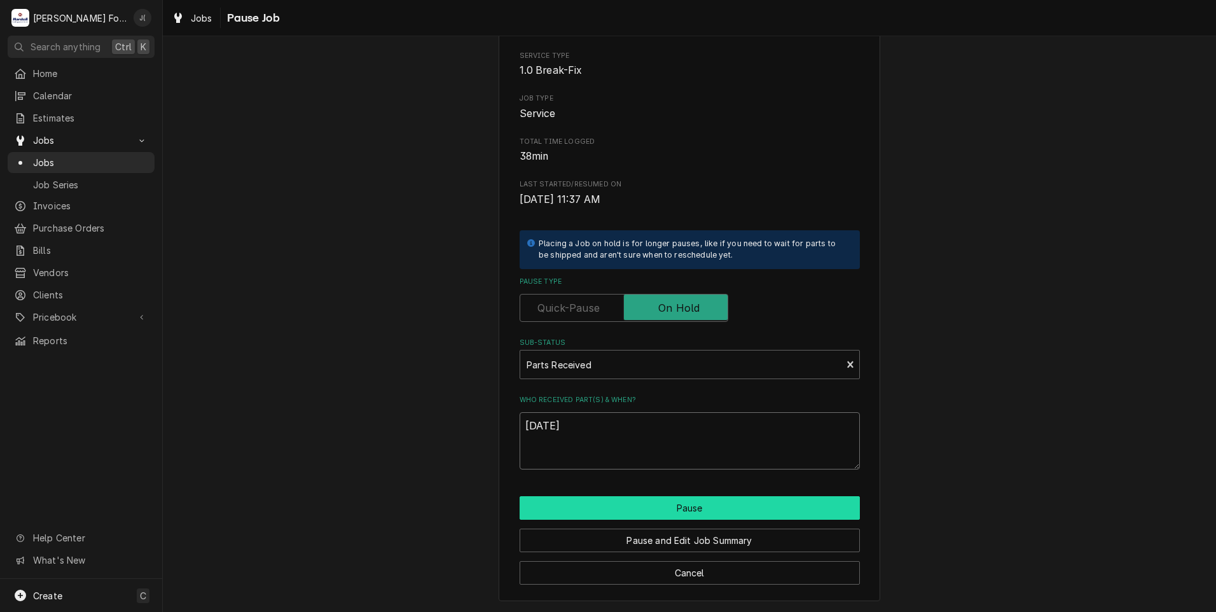
type textarea "09/17/2025"
click at [567, 511] on button "Pause" at bounding box center [690, 508] width 340 height 24
type textarea "x"
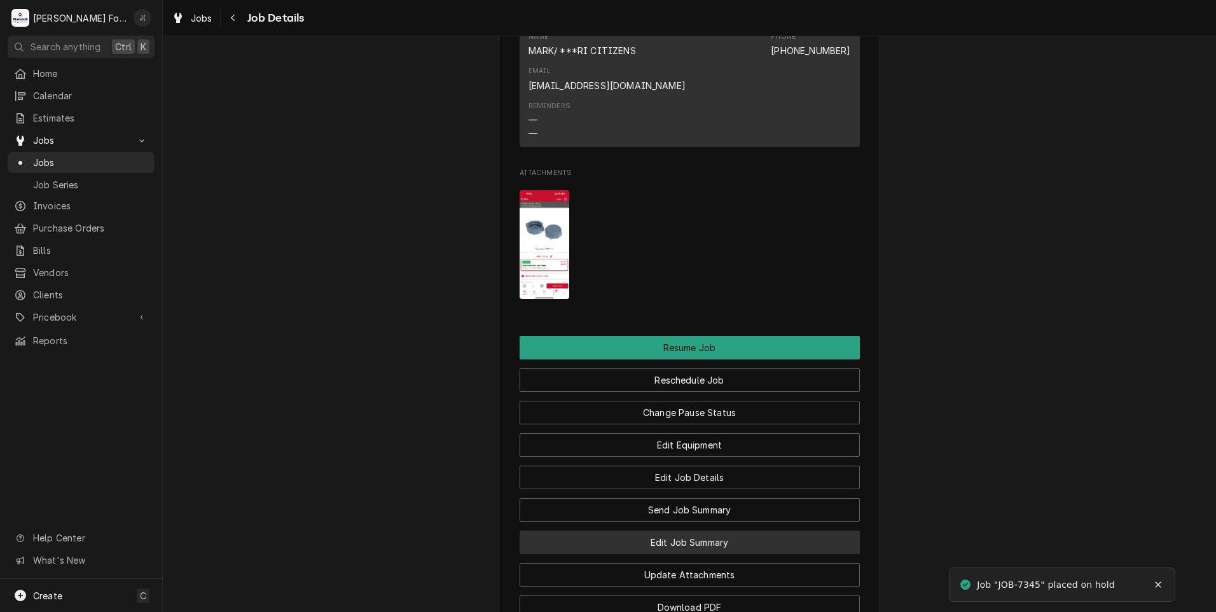
scroll to position [1745, 0]
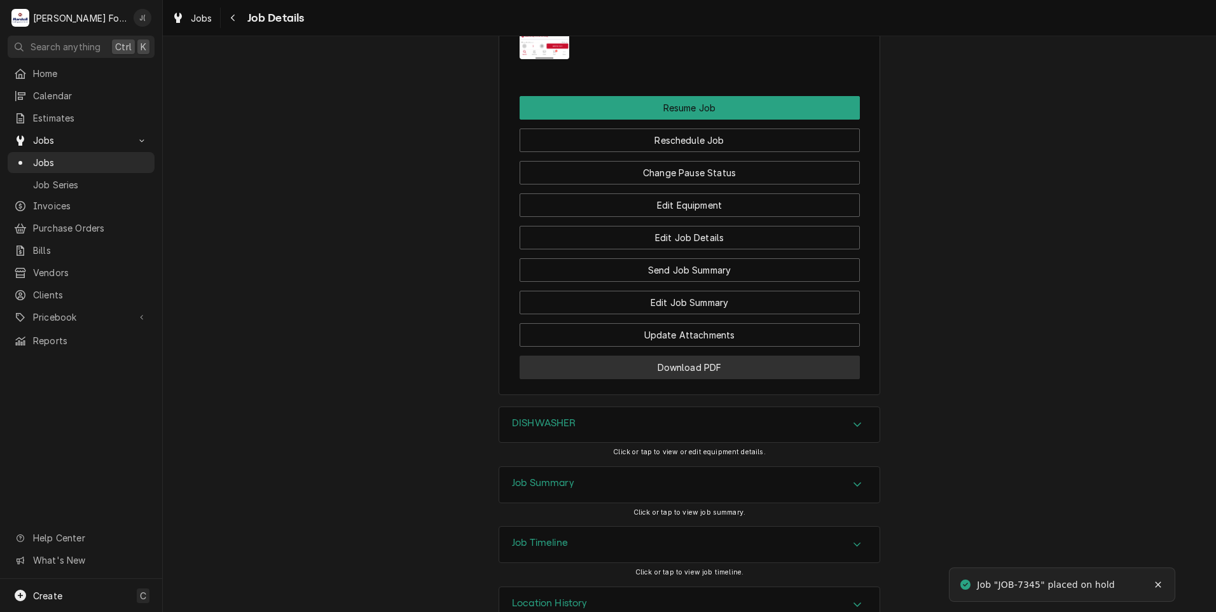
click at [665, 355] on button "Download PDF" at bounding box center [690, 367] width 340 height 24
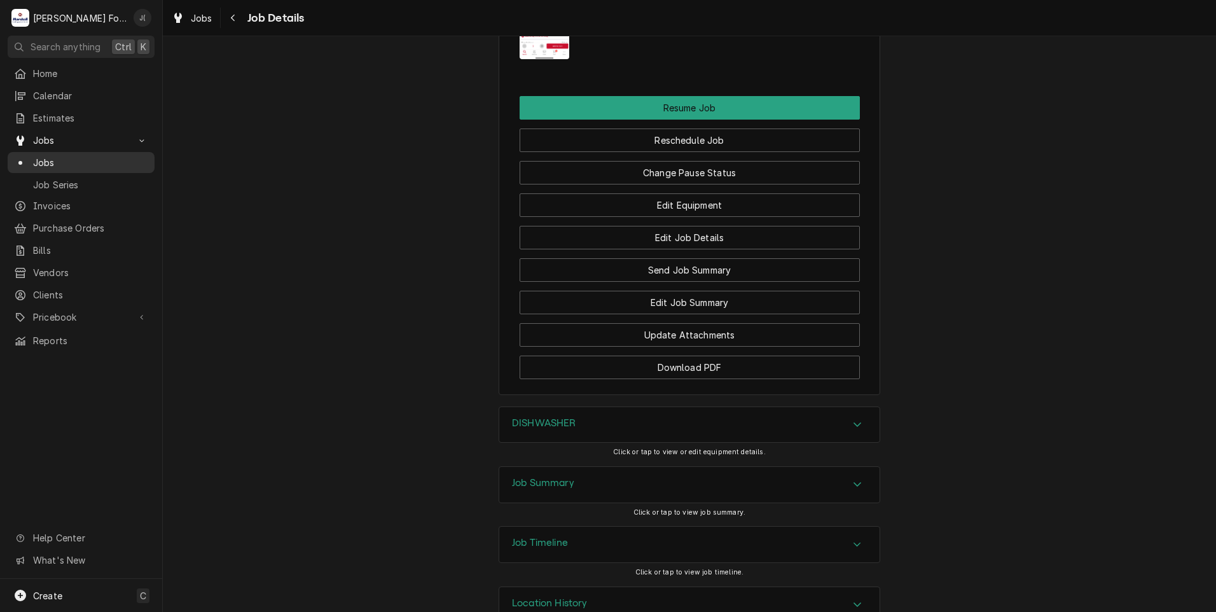
click at [48, 158] on span "Jobs" at bounding box center [90, 162] width 115 height 13
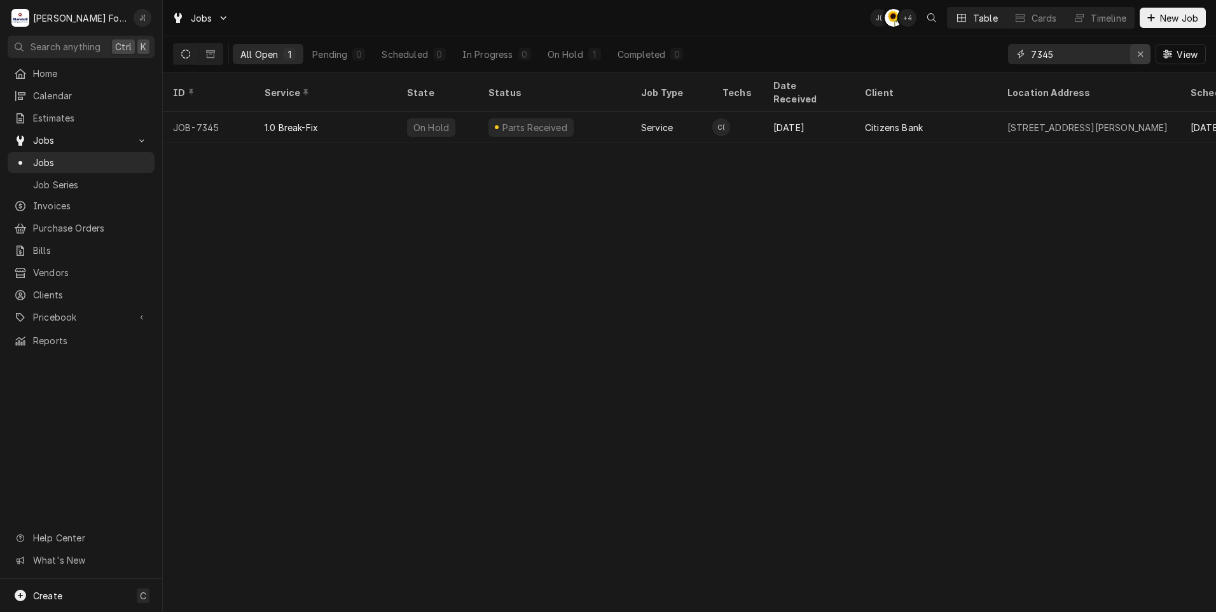
click at [1141, 53] on icon "Erase input" at bounding box center [1140, 54] width 7 height 9
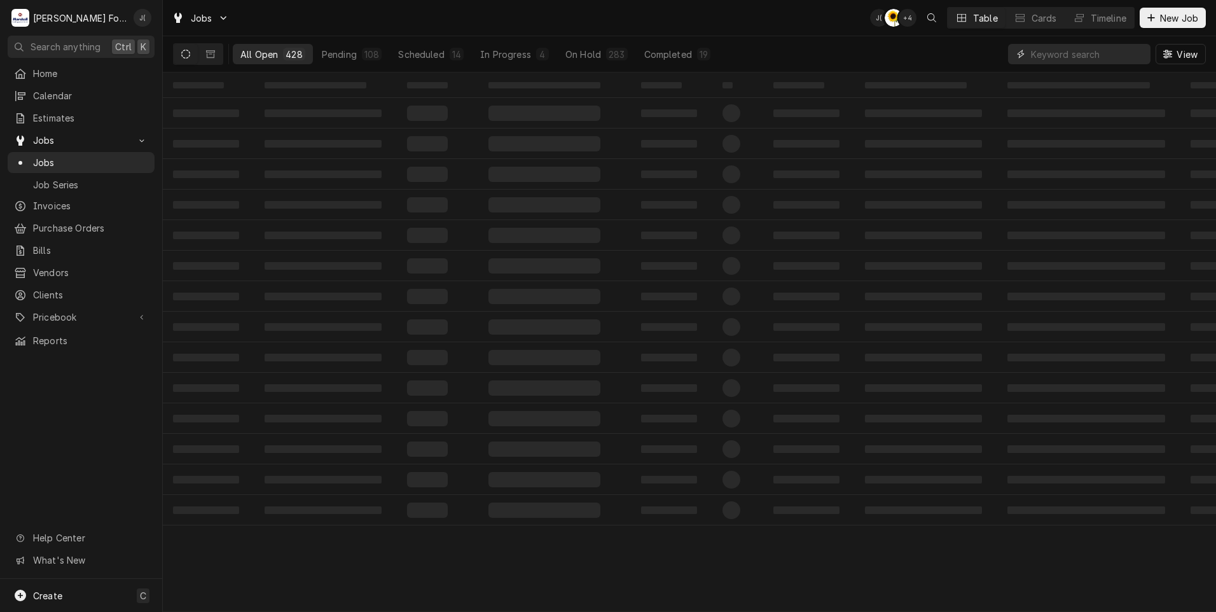
click at [1070, 58] on input "Dynamic Content Wrapper" at bounding box center [1087, 54] width 113 height 20
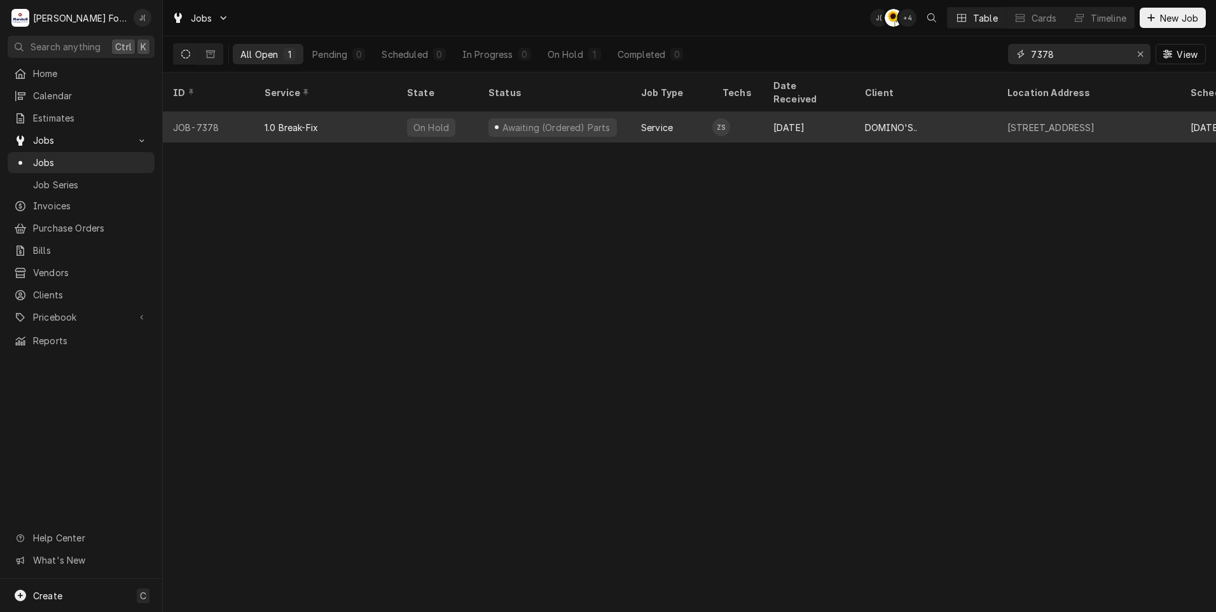
type input "7378"
click at [239, 112] on div "JOB-7378" at bounding box center [209, 127] width 92 height 31
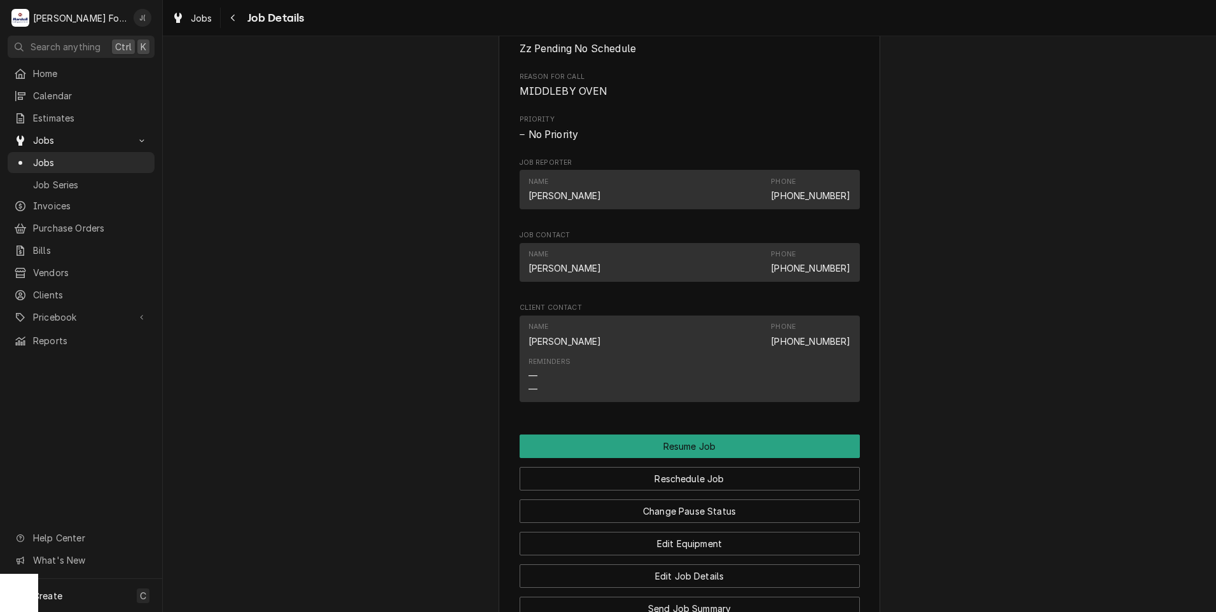
scroll to position [1155, 0]
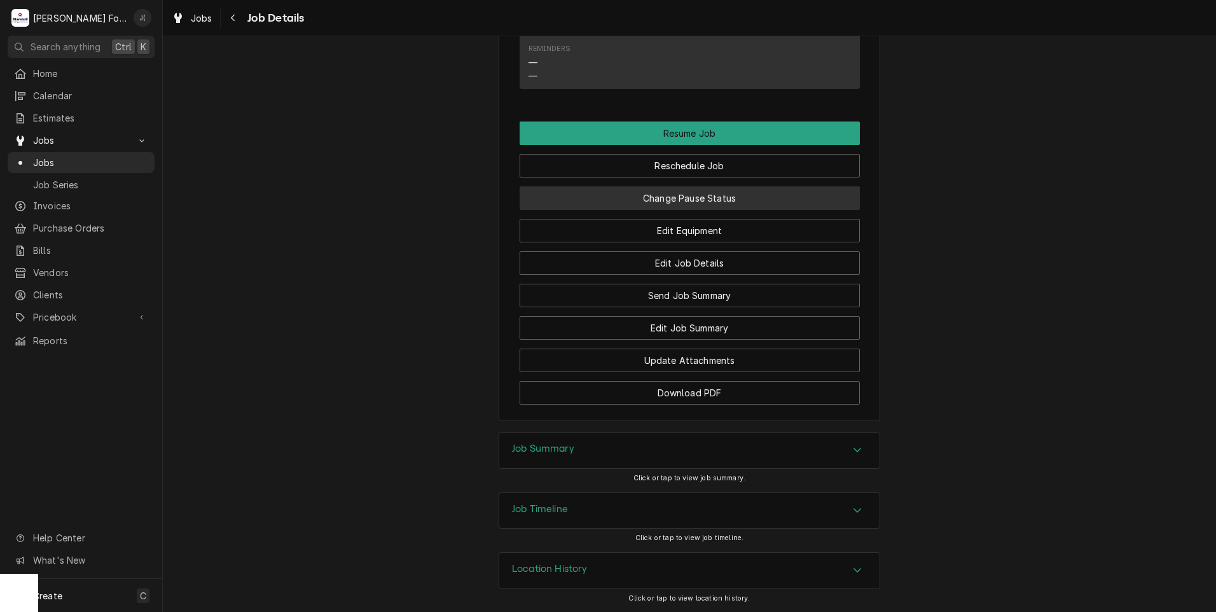
click at [730, 202] on button "Change Pause Status" at bounding box center [690, 198] width 340 height 24
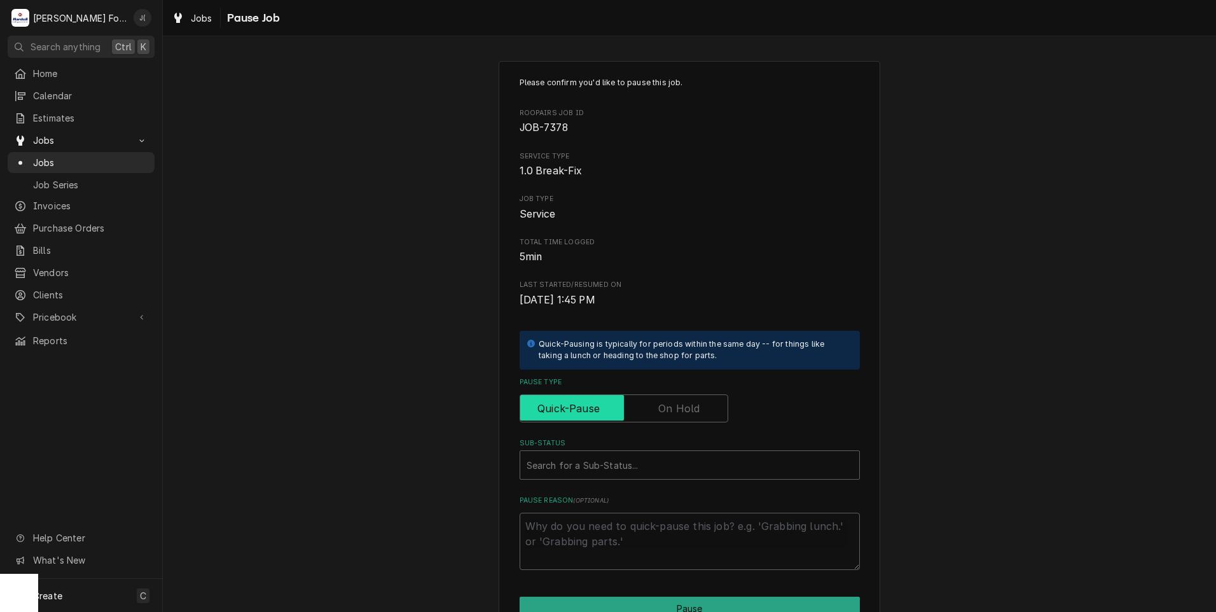
click at [698, 399] on input "Pause Type" at bounding box center [623, 408] width 197 height 28
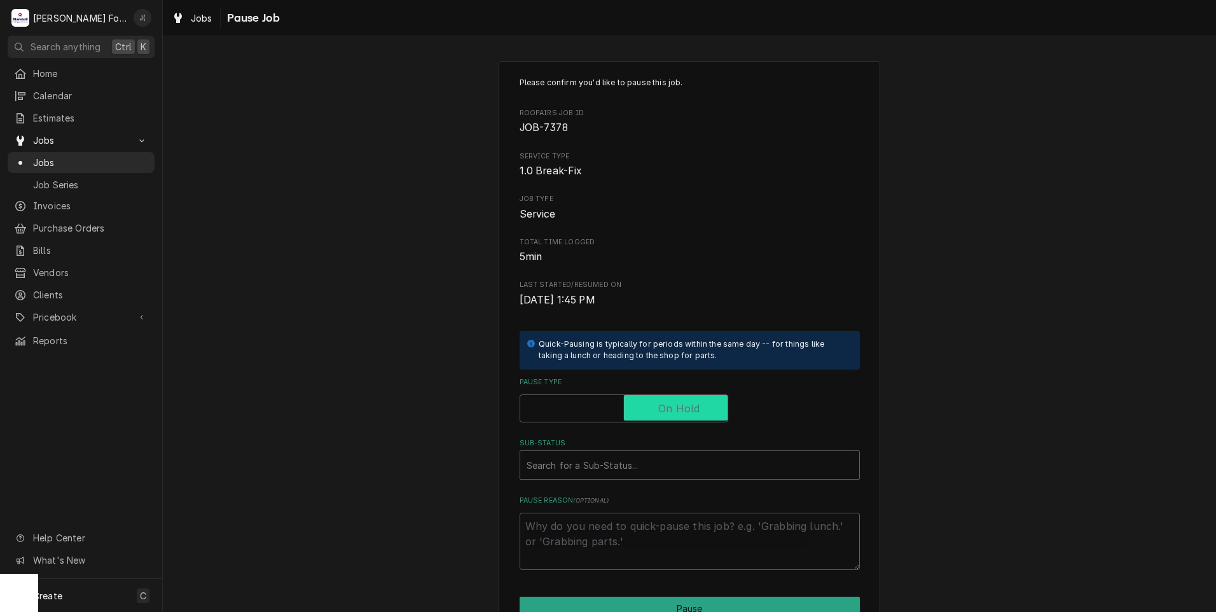
checkbox input "true"
click at [645, 483] on div "Please confirm you'd like to pause this job. Roopairs Job ID JOB-7378 Service T…" at bounding box center [690, 323] width 340 height 493
click at [651, 464] on div "Sub-Status" at bounding box center [689, 464] width 326 height 23
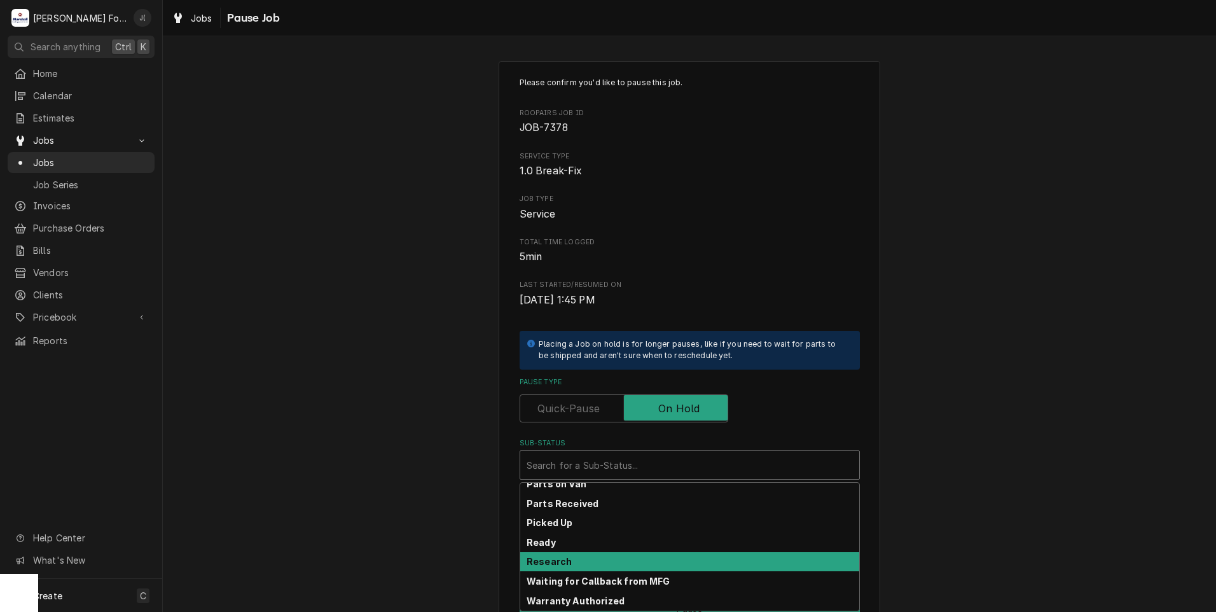
scroll to position [203, 0]
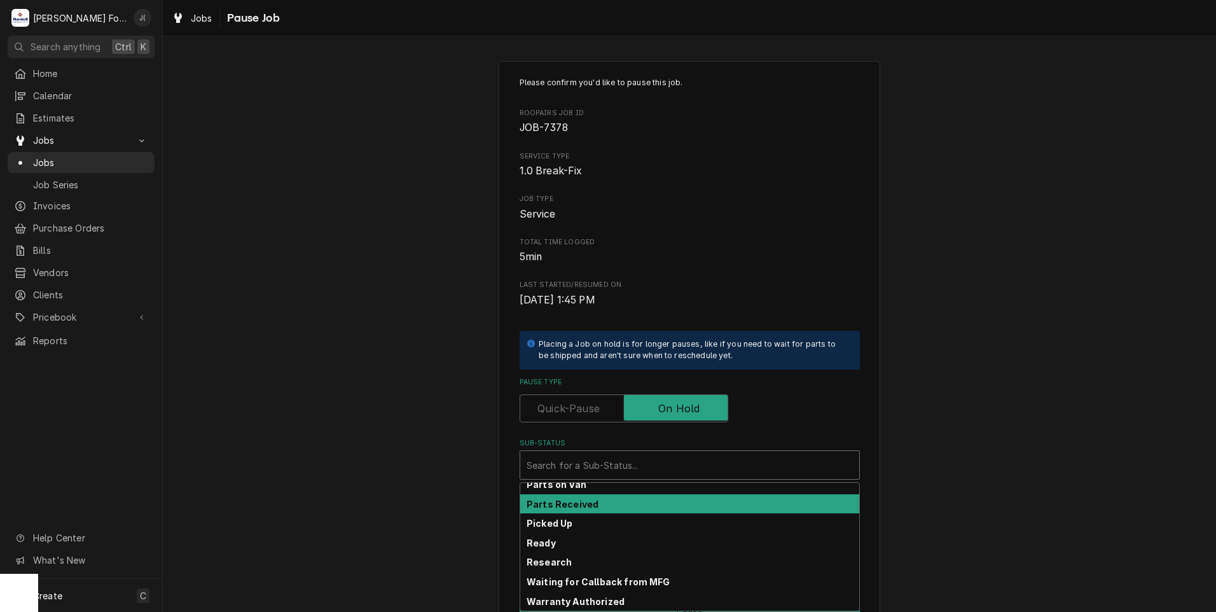
click at [593, 497] on div "Parts Received" at bounding box center [689, 504] width 339 height 20
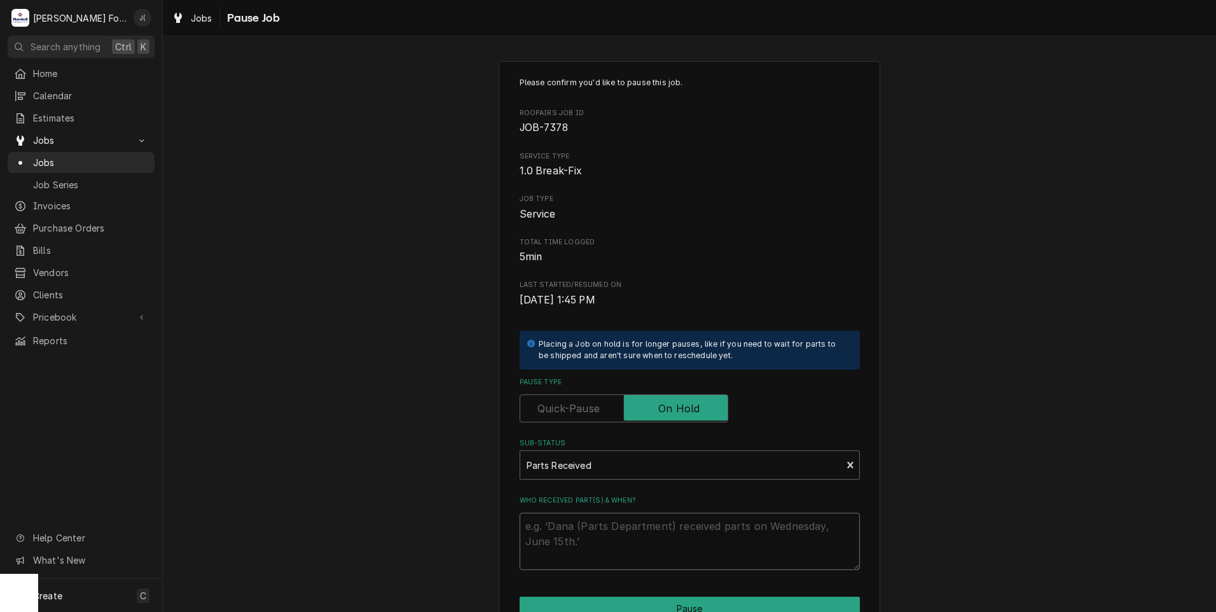
click at [580, 540] on textarea "Who received part(s) & when?" at bounding box center [690, 541] width 340 height 57
type textarea "x"
type textarea "0"
type textarea "x"
type textarea "09"
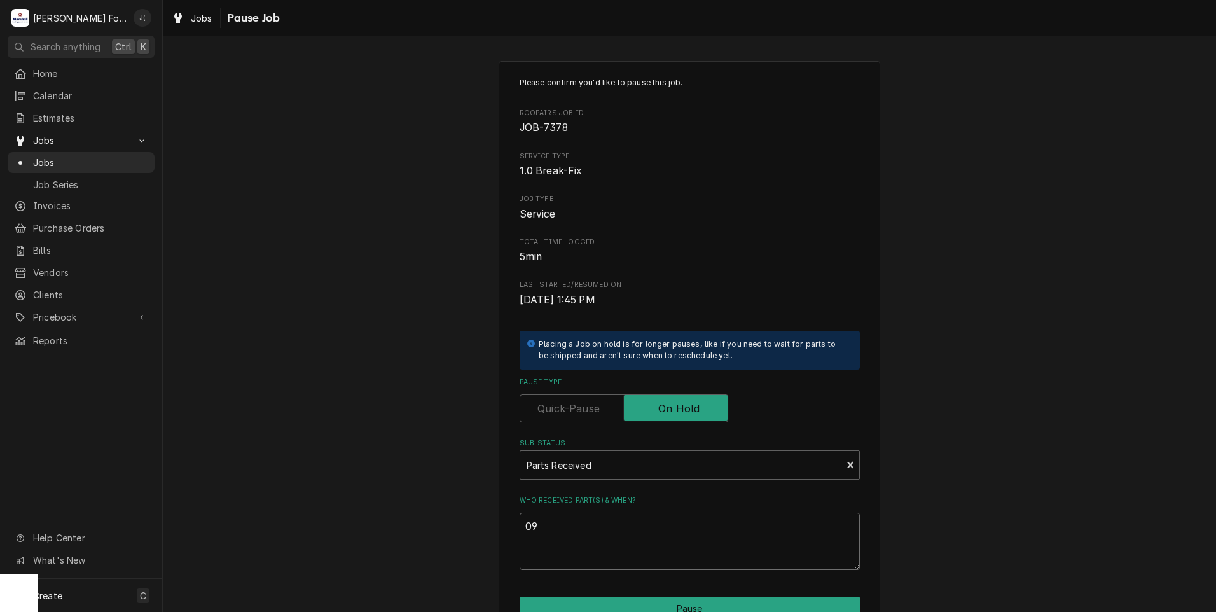
type textarea "x"
type textarea "09/"
type textarea "x"
type textarea "09/1"
type textarea "x"
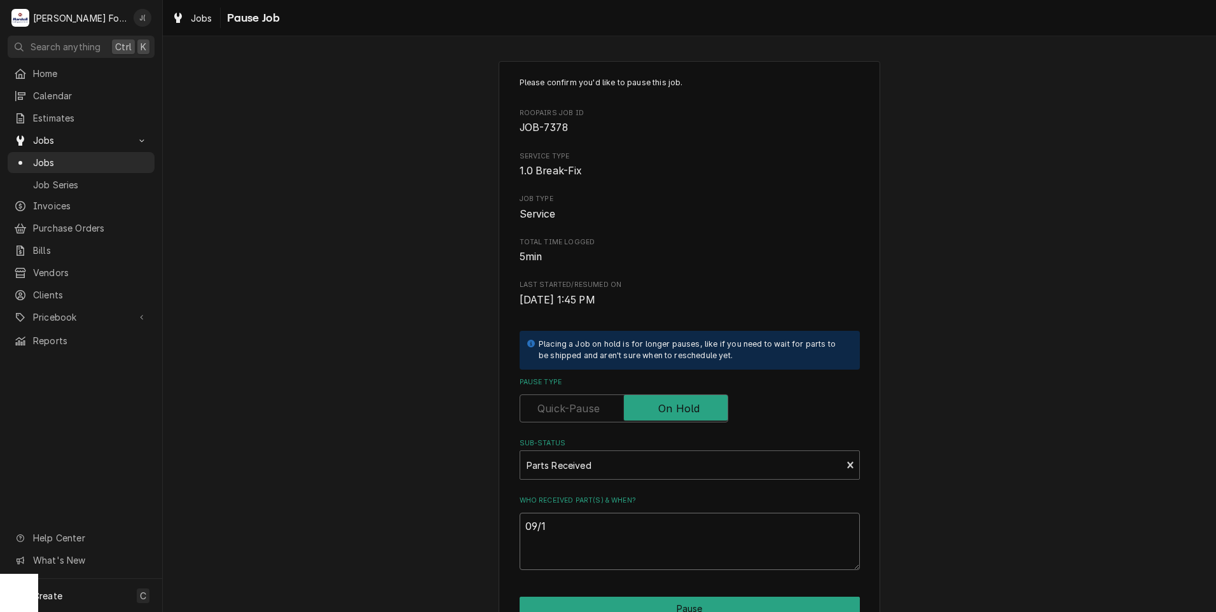
type textarea "09/17"
type textarea "x"
type textarea "09/17/"
type textarea "x"
type textarea "09/17/2"
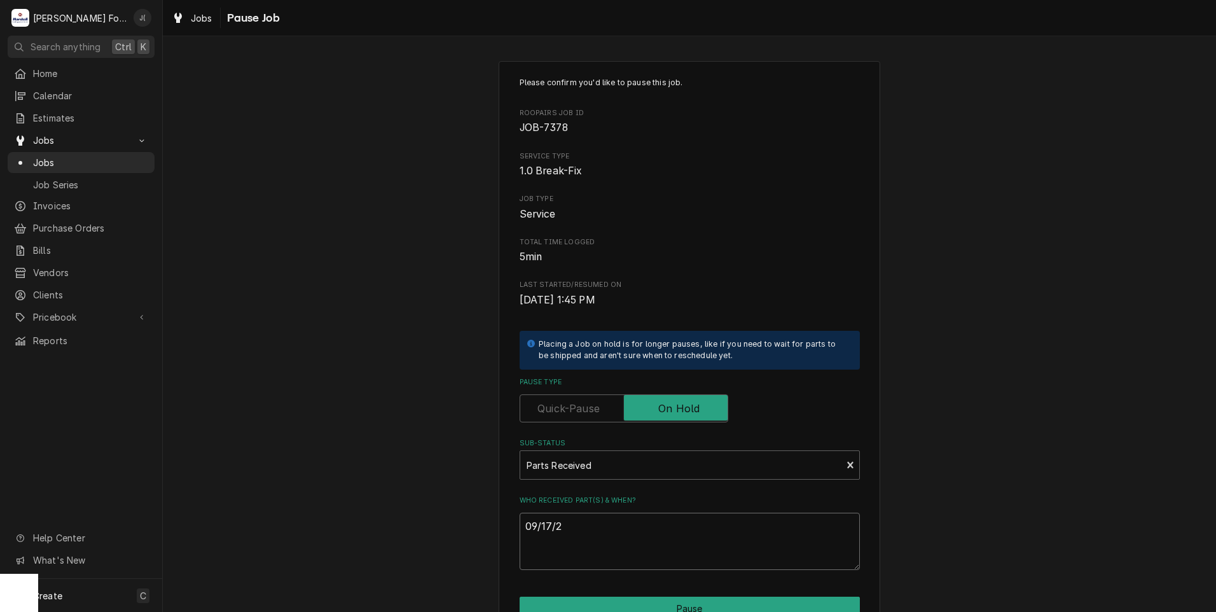
type textarea "x"
type textarea "09/17/20"
type textarea "x"
type textarea "09/17/202"
type textarea "x"
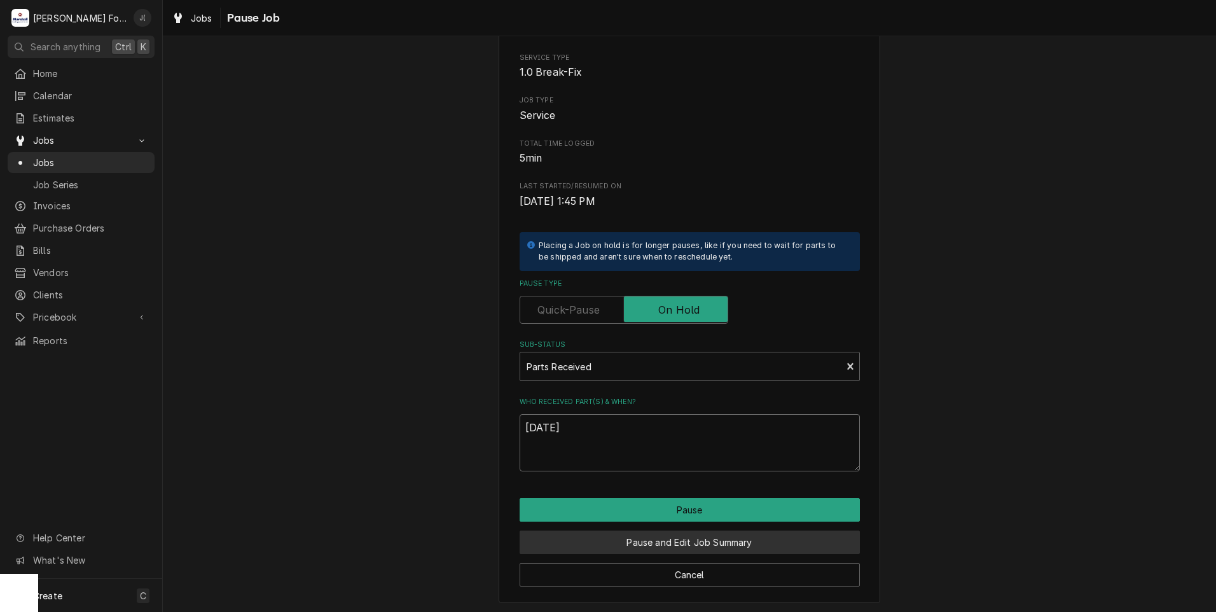
scroll to position [100, 0]
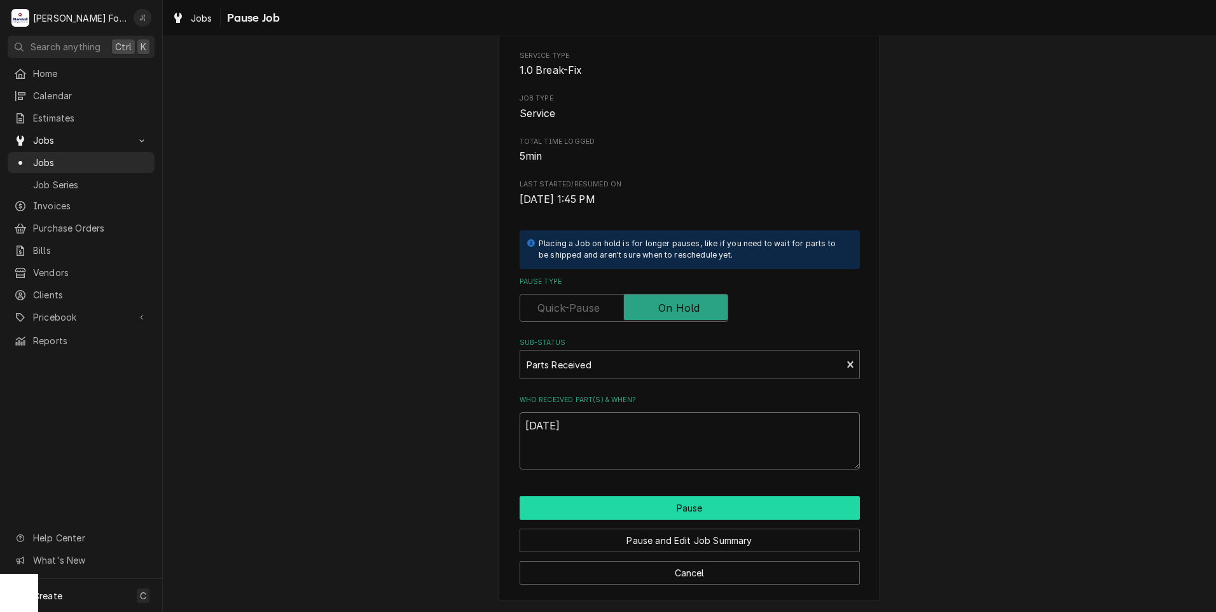
type textarea "[DATE]"
click at [611, 511] on button "Pause" at bounding box center [690, 508] width 340 height 24
type textarea "x"
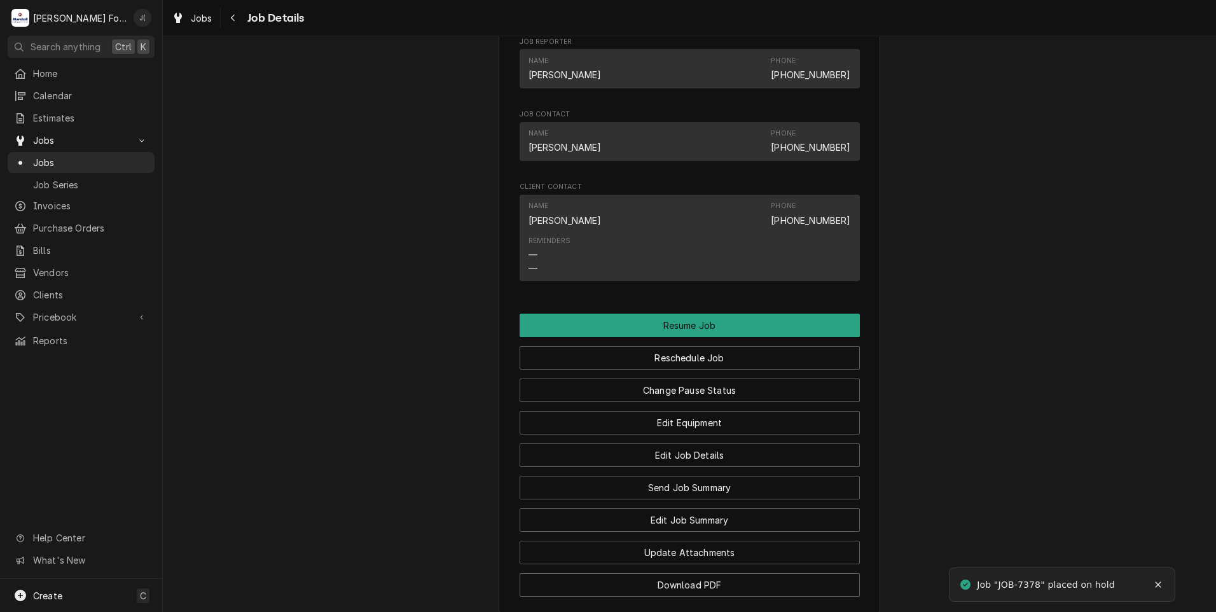
scroll to position [1155, 0]
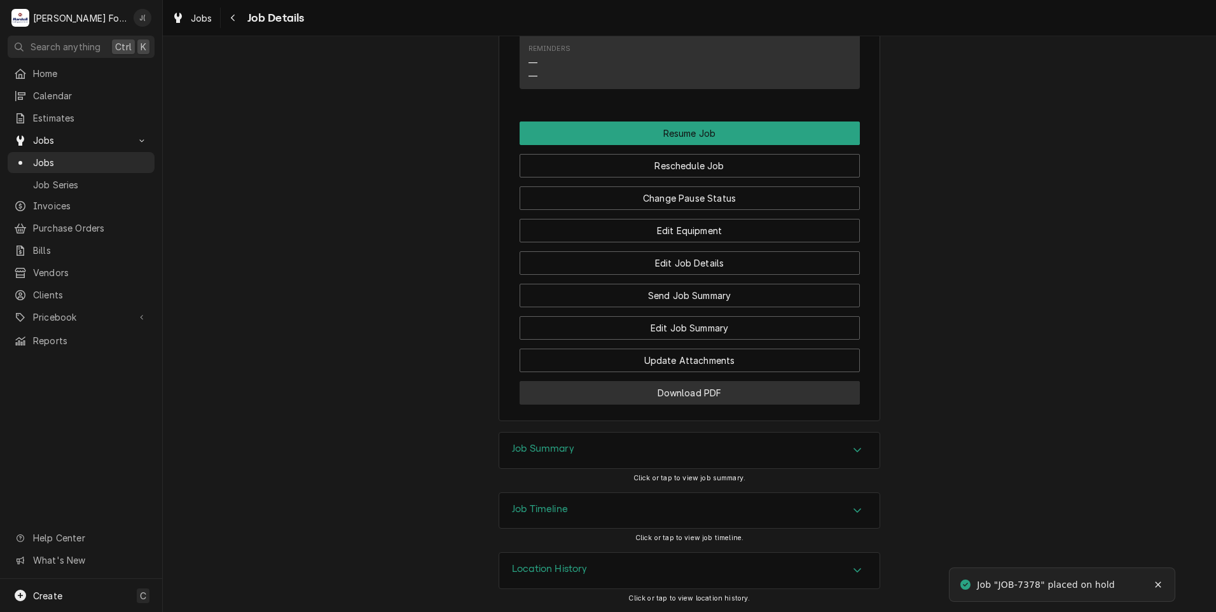
click at [695, 395] on button "Download PDF" at bounding box center [690, 393] width 340 height 24
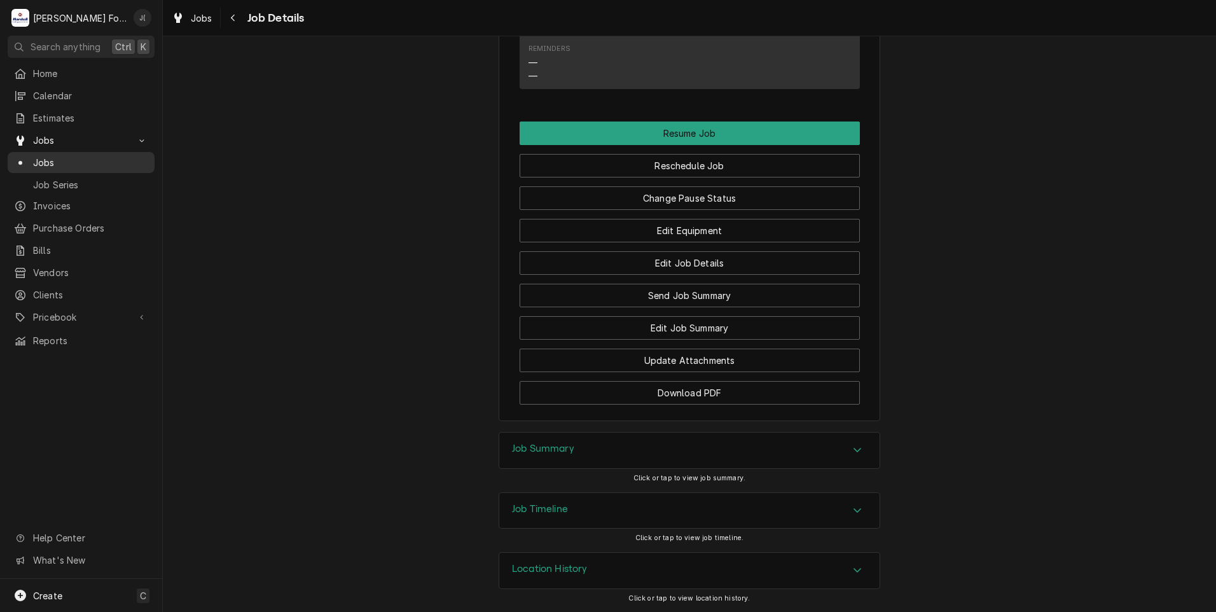
click at [71, 159] on span "Jobs" at bounding box center [90, 162] width 115 height 13
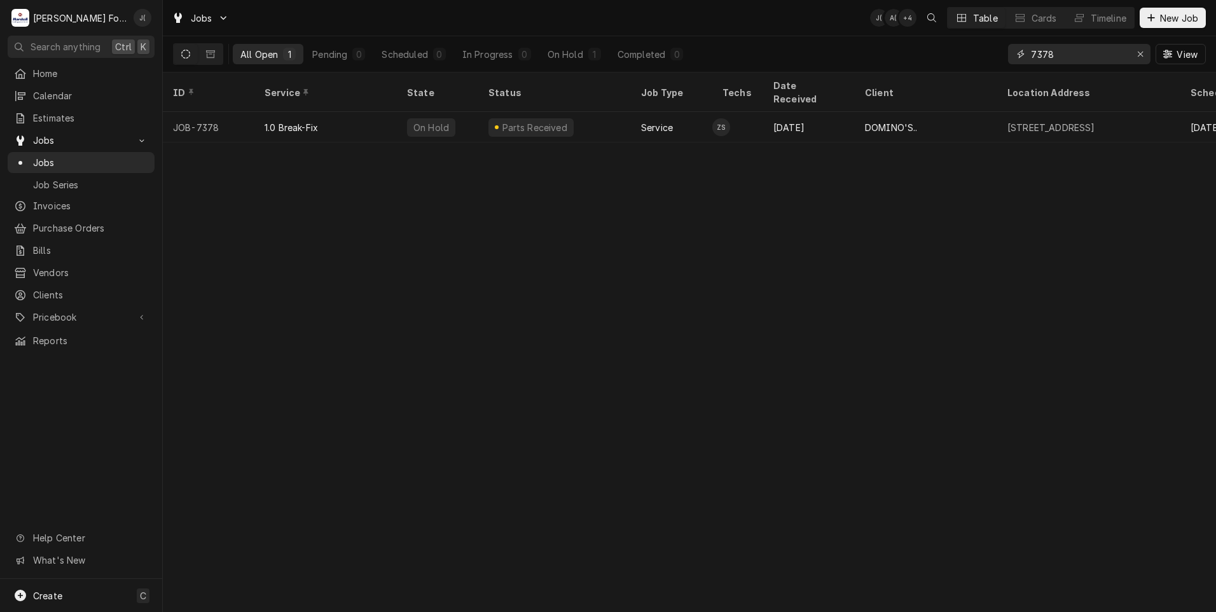
click at [1139, 50] on icon "Erase input" at bounding box center [1140, 54] width 7 height 9
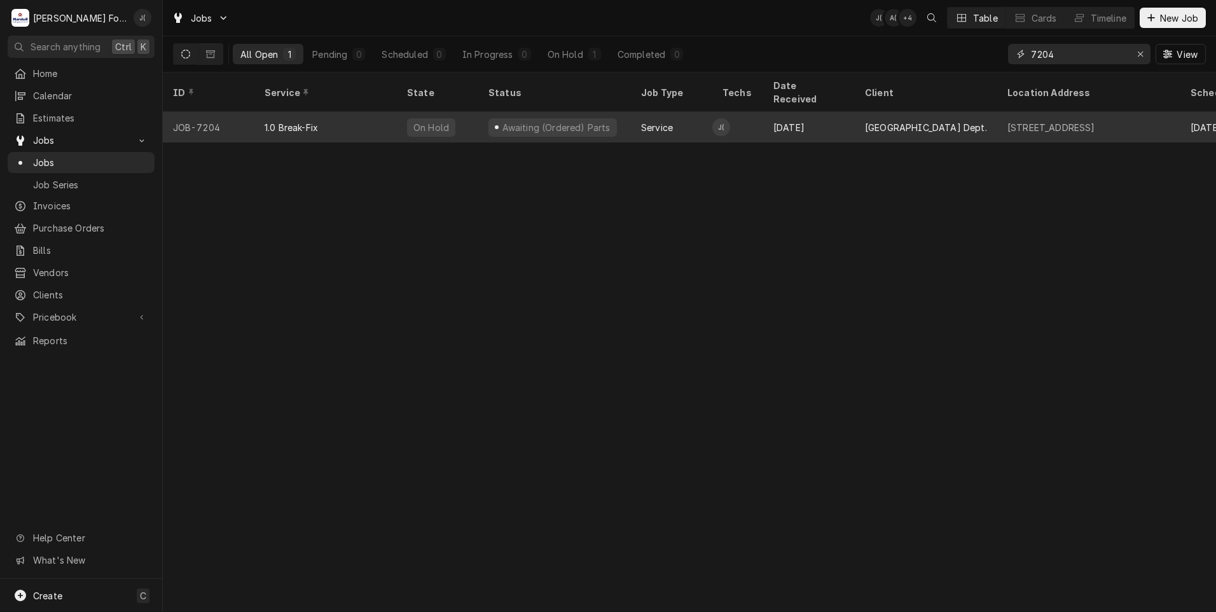
type input "7204"
click at [280, 121] on div "1.0 Break-Fix" at bounding box center [291, 127] width 53 height 13
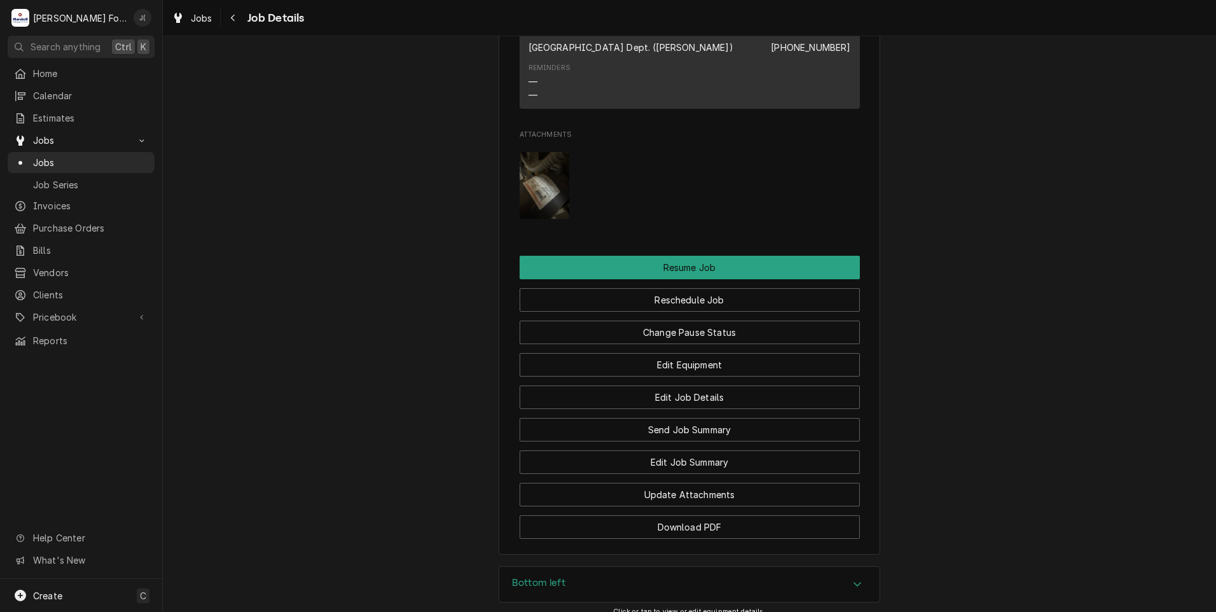
scroll to position [1462, 0]
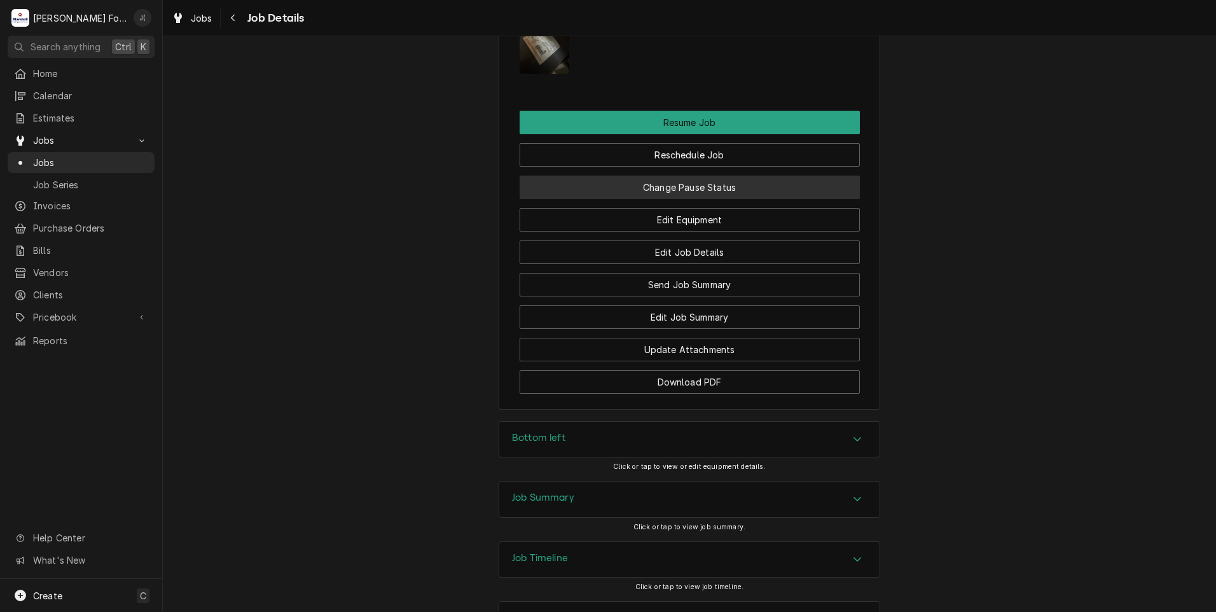
click at [703, 199] on button "Change Pause Status" at bounding box center [690, 187] width 340 height 24
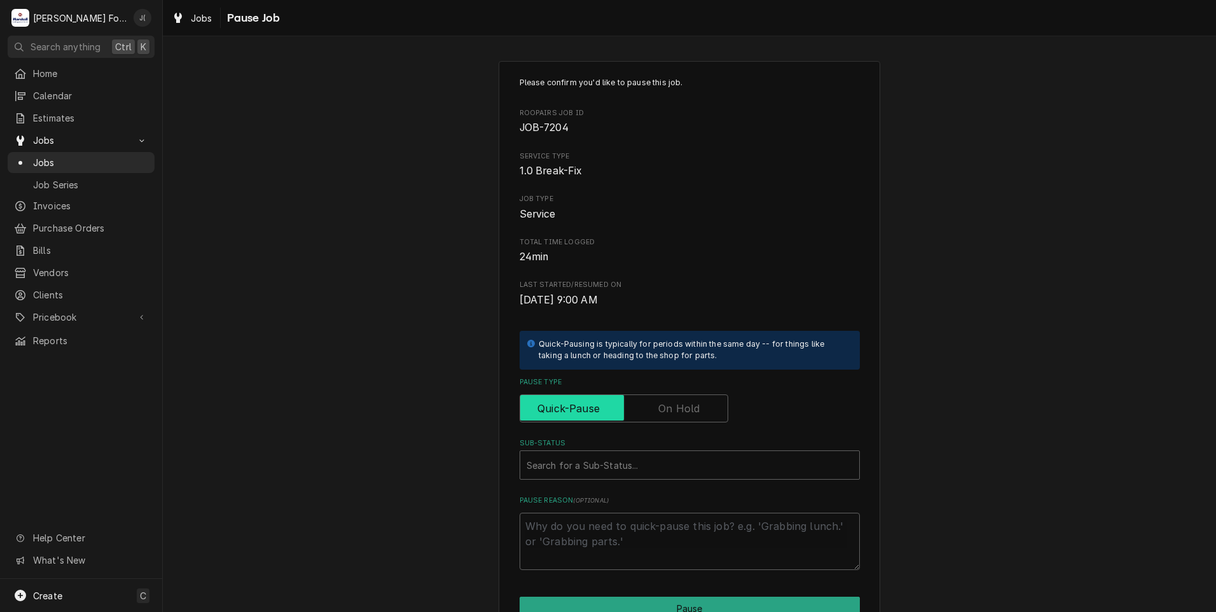
drag, startPoint x: 650, startPoint y: 397, endPoint x: 648, endPoint y: 414, distance: 16.6
click at [650, 399] on input "Pause Type" at bounding box center [623, 408] width 197 height 28
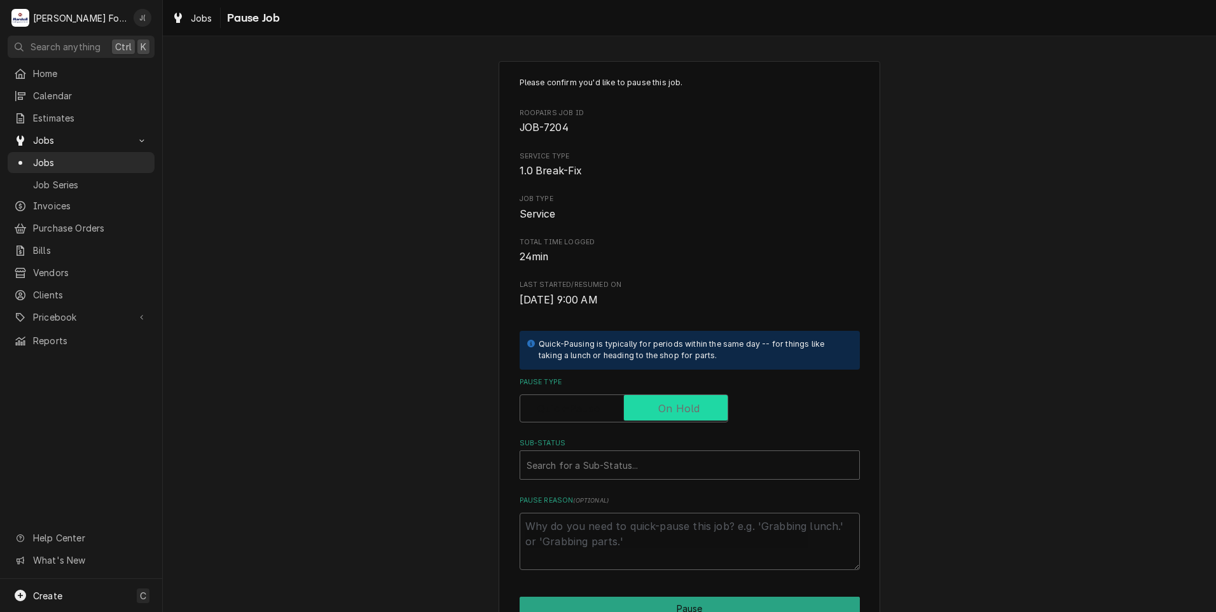
checkbox input "true"
click at [617, 474] on div "Sub-Status" at bounding box center [689, 464] width 326 height 23
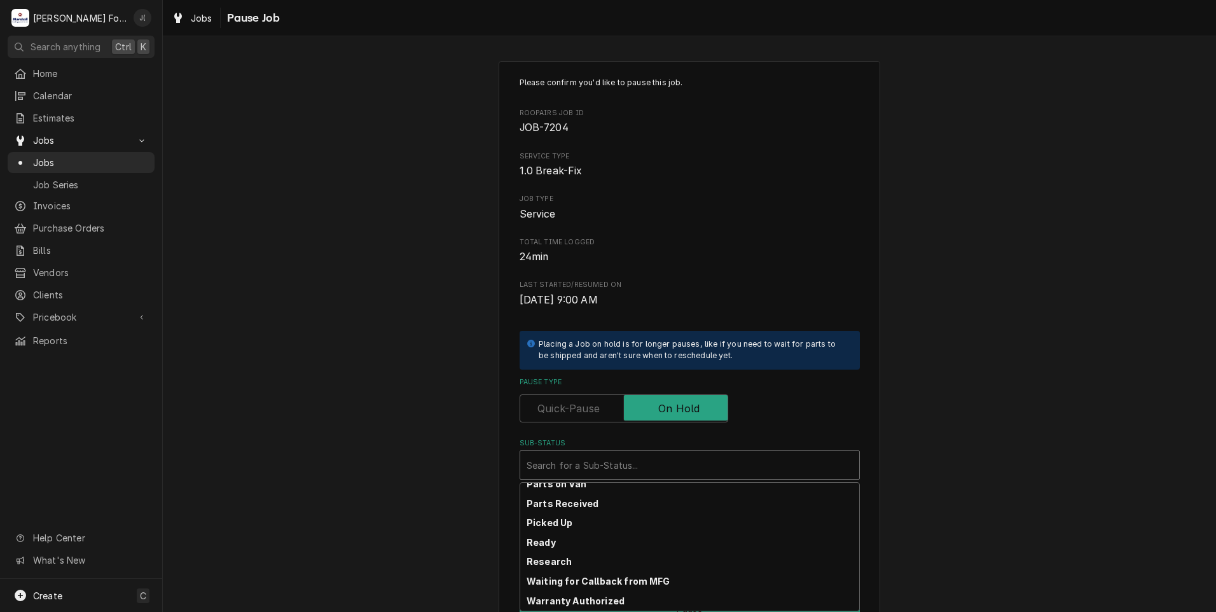
scroll to position [203, 0]
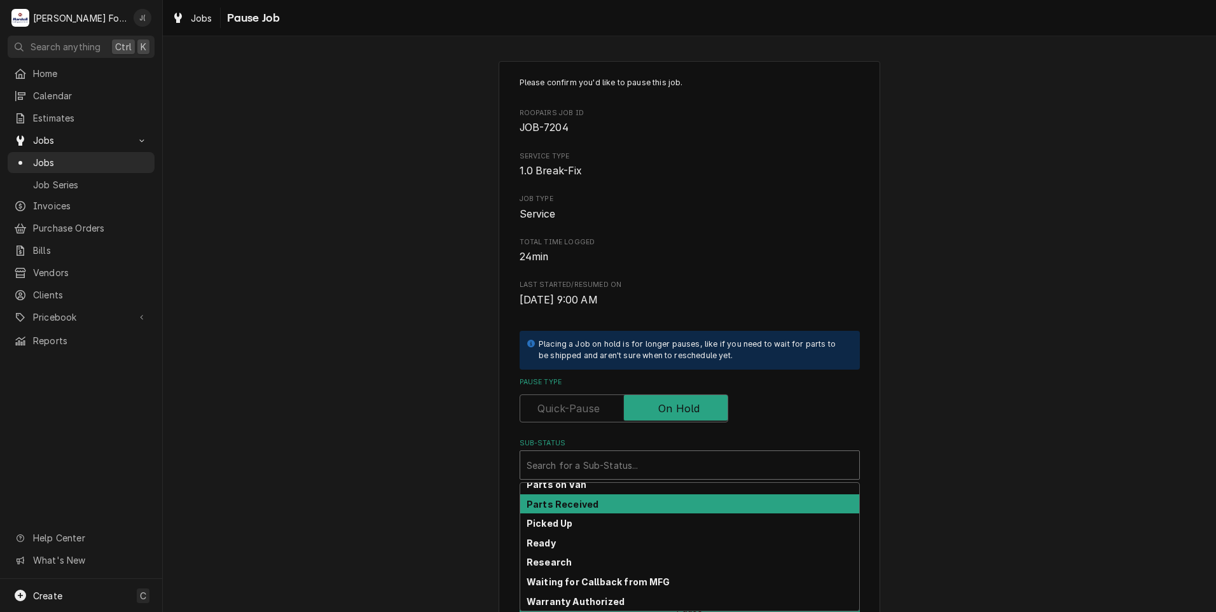
click at [567, 499] on strong "Parts Received" at bounding box center [562, 504] width 72 height 11
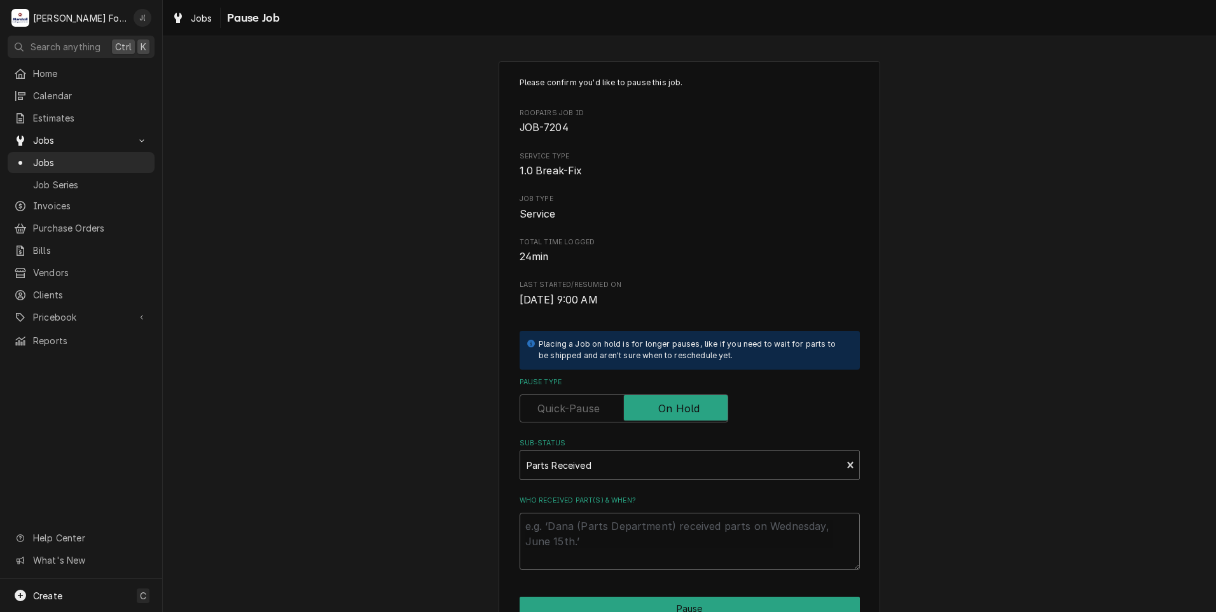
click at [561, 520] on textarea "Who received part(s) & when?" at bounding box center [690, 541] width 340 height 57
type textarea "x"
type textarea "0"
type textarea "x"
type textarea "09"
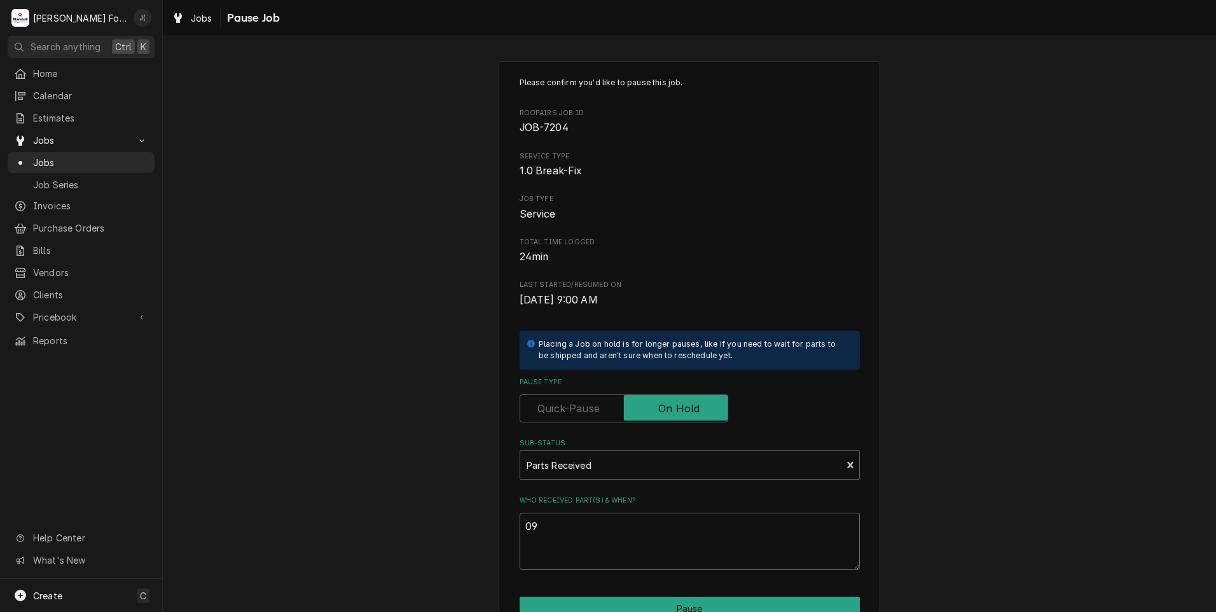
type textarea "x"
type textarea "09/"
type textarea "x"
type textarea "09/1"
type textarea "x"
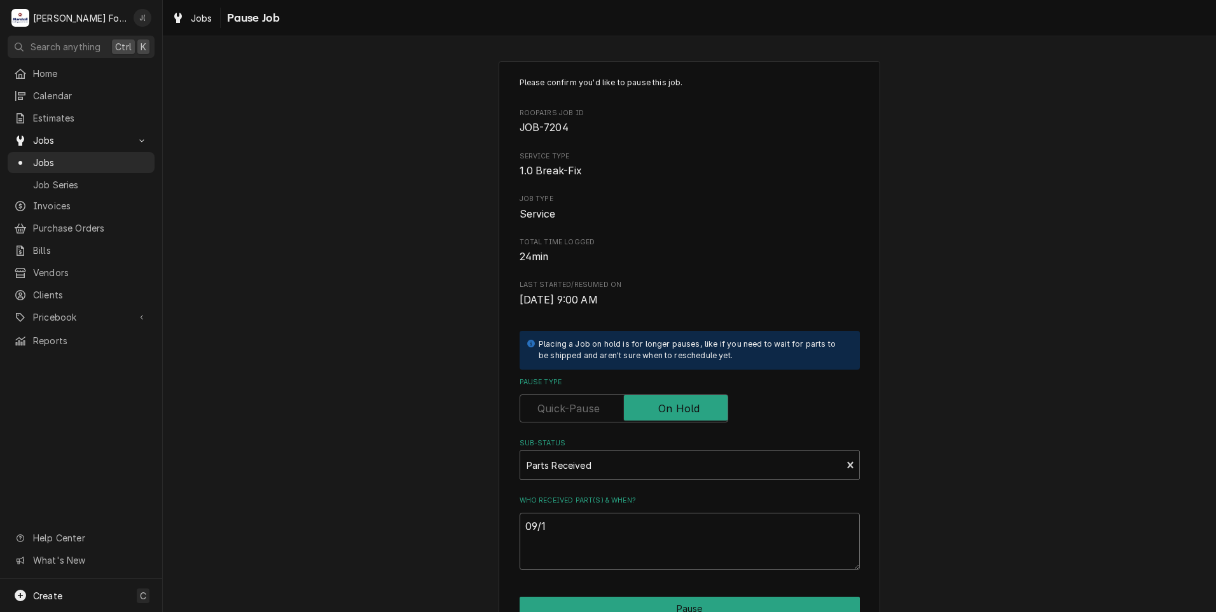
type textarea "09/17"
type textarea "x"
type textarea "09/17/"
type textarea "x"
type textarea "09/17/2"
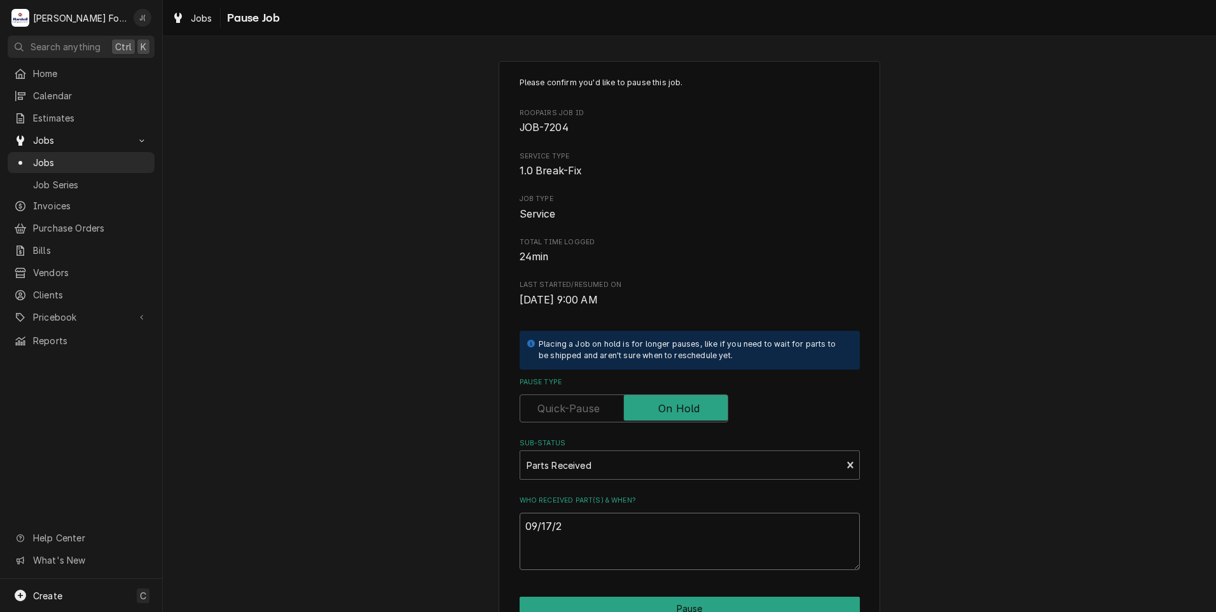
type textarea "x"
type textarea "[DATE]"
type textarea "x"
type textarea "09/17/202"
type textarea "x"
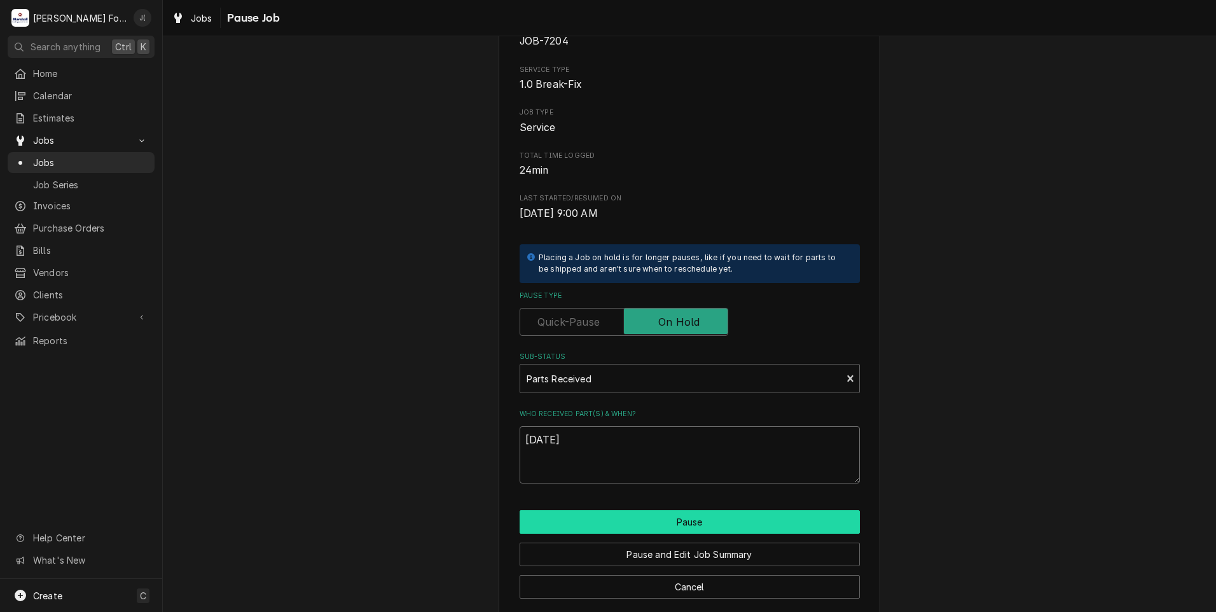
scroll to position [100, 0]
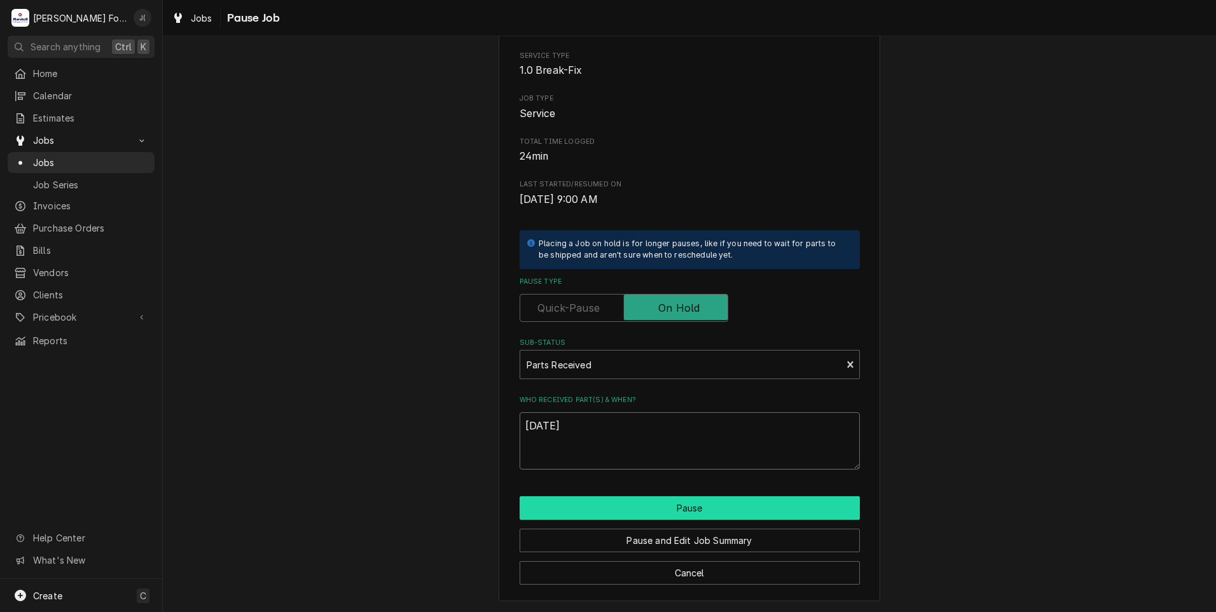
type textarea "[DATE]"
click at [652, 509] on button "Pause" at bounding box center [690, 508] width 340 height 24
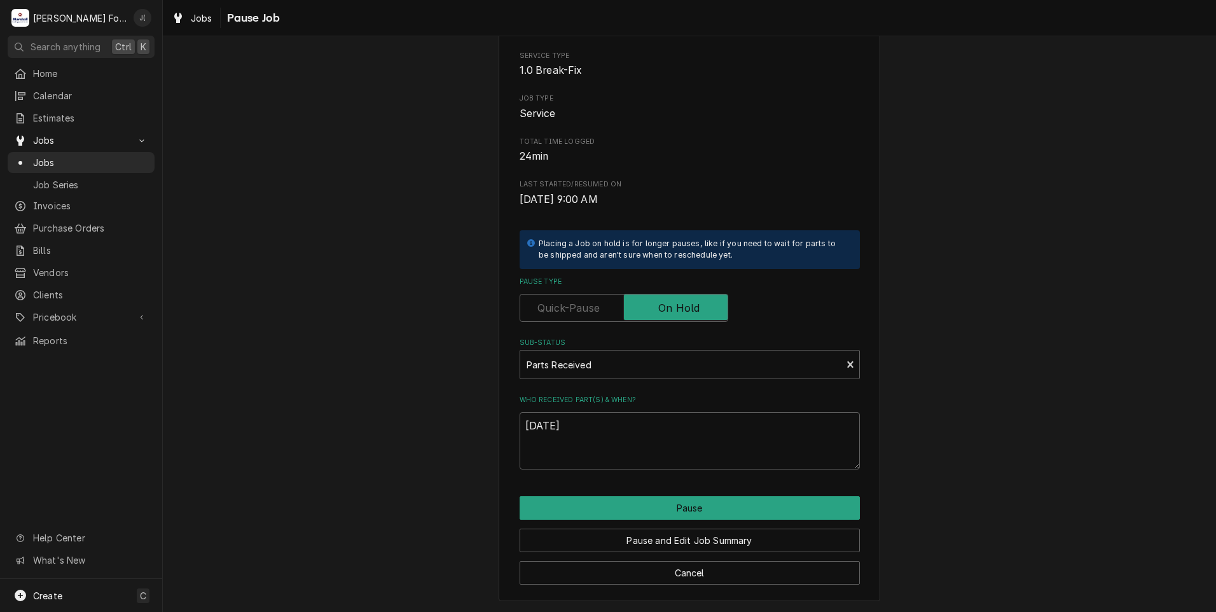
type textarea "x"
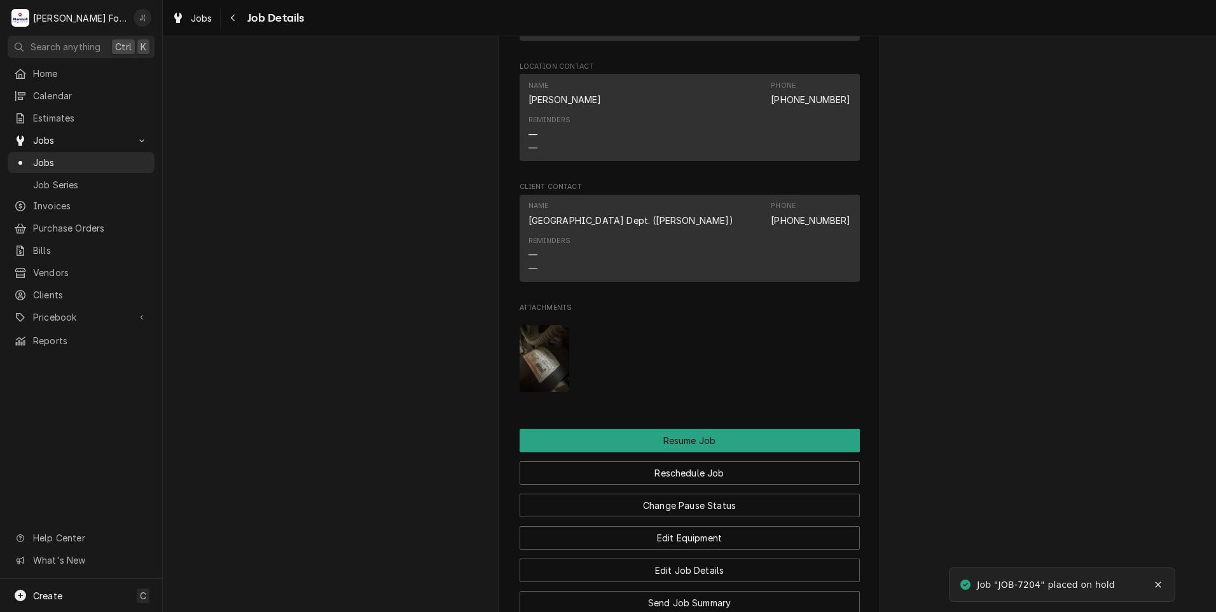
scroll to position [1399, 0]
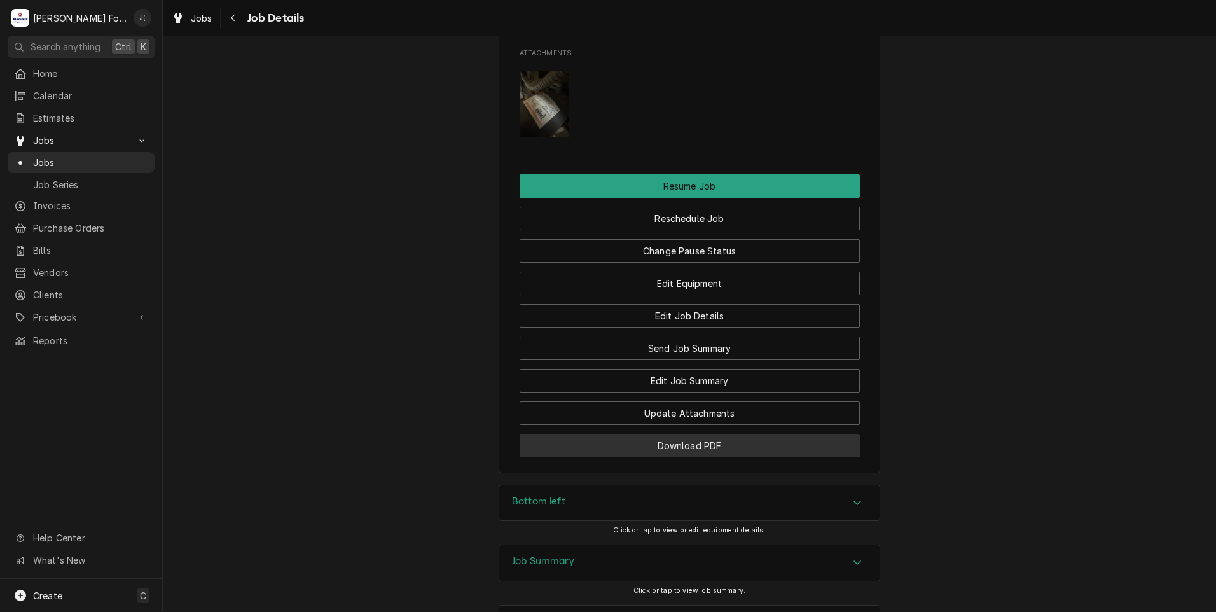
click at [570, 457] on button "Download PDF" at bounding box center [690, 446] width 340 height 24
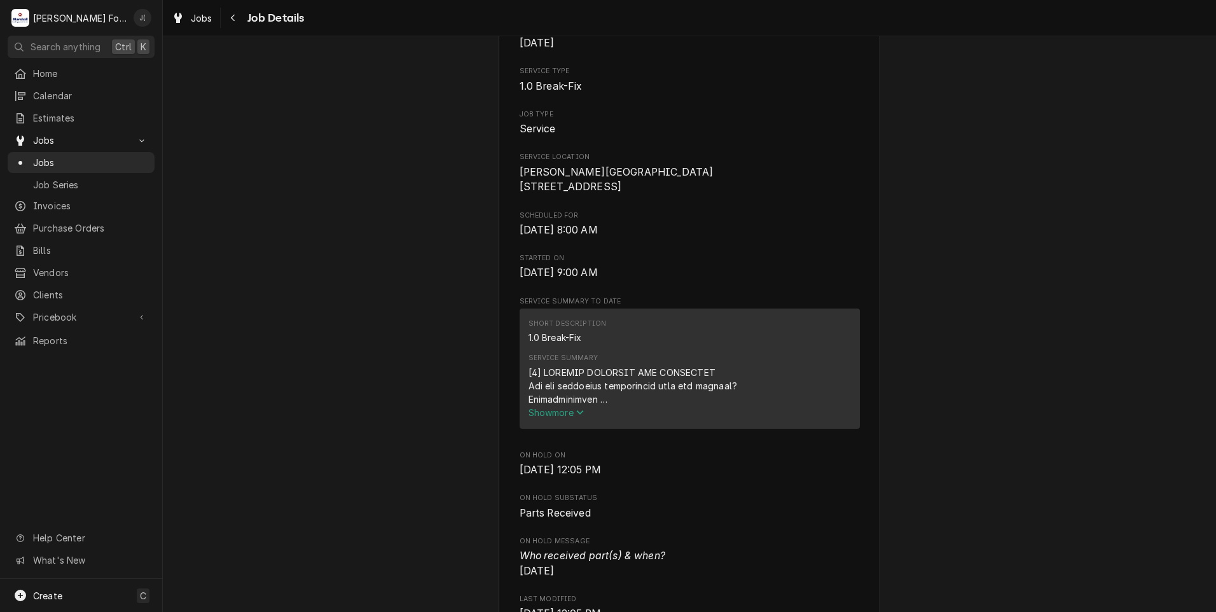
scroll to position [0, 0]
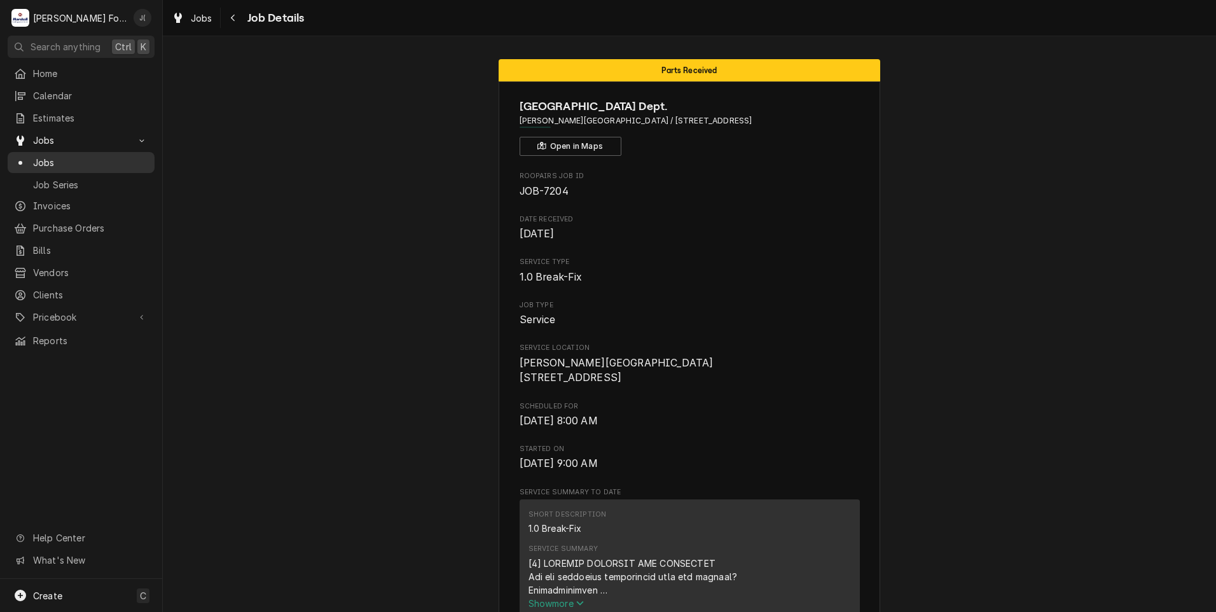
click at [44, 156] on span "Jobs" at bounding box center [90, 162] width 115 height 13
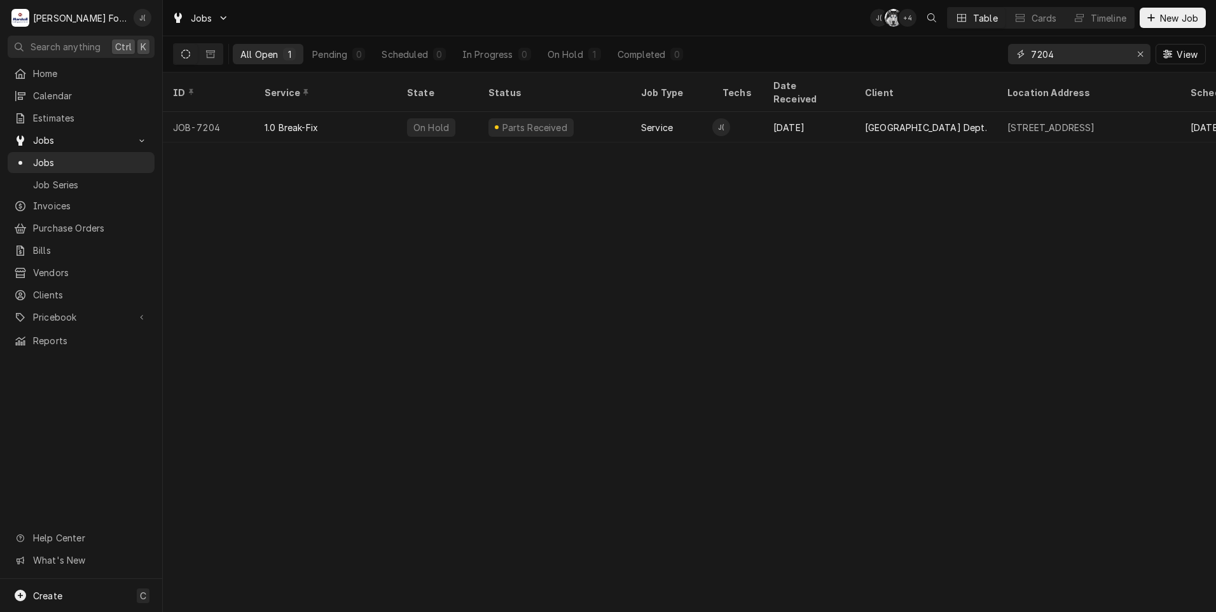
click at [1141, 59] on div "Erase input" at bounding box center [1140, 54] width 13 height 13
click at [1113, 56] on input "Dynamic Content Wrapper" at bounding box center [1091, 54] width 120 height 20
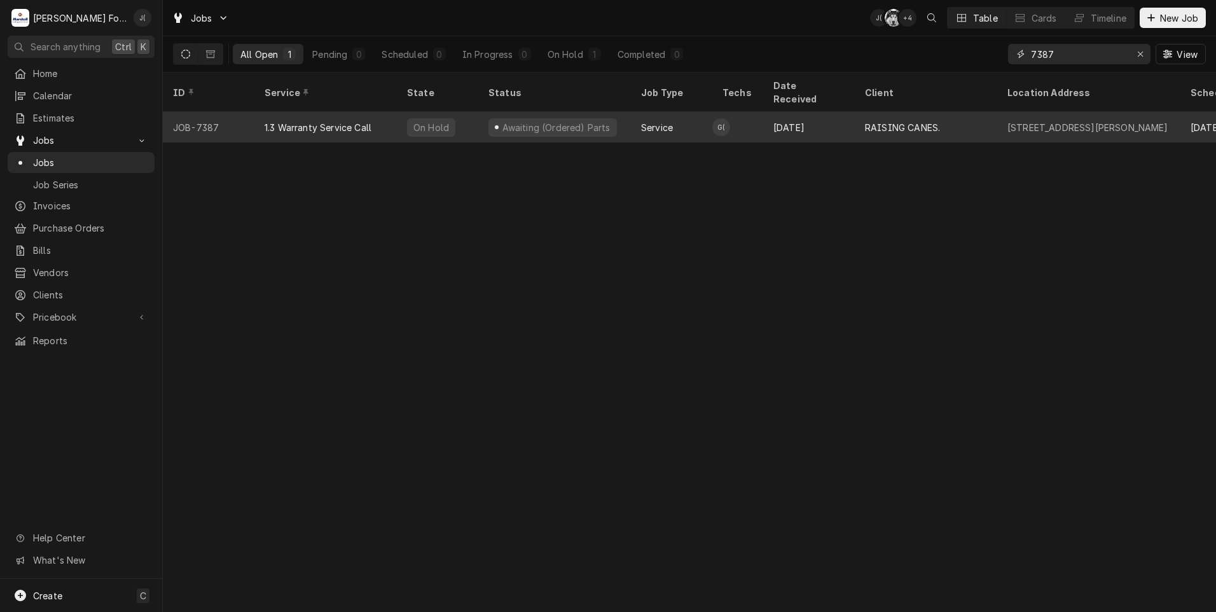
type input "7387"
click at [335, 118] on div "1.3 Warranty Service Call" at bounding box center [325, 127] width 142 height 31
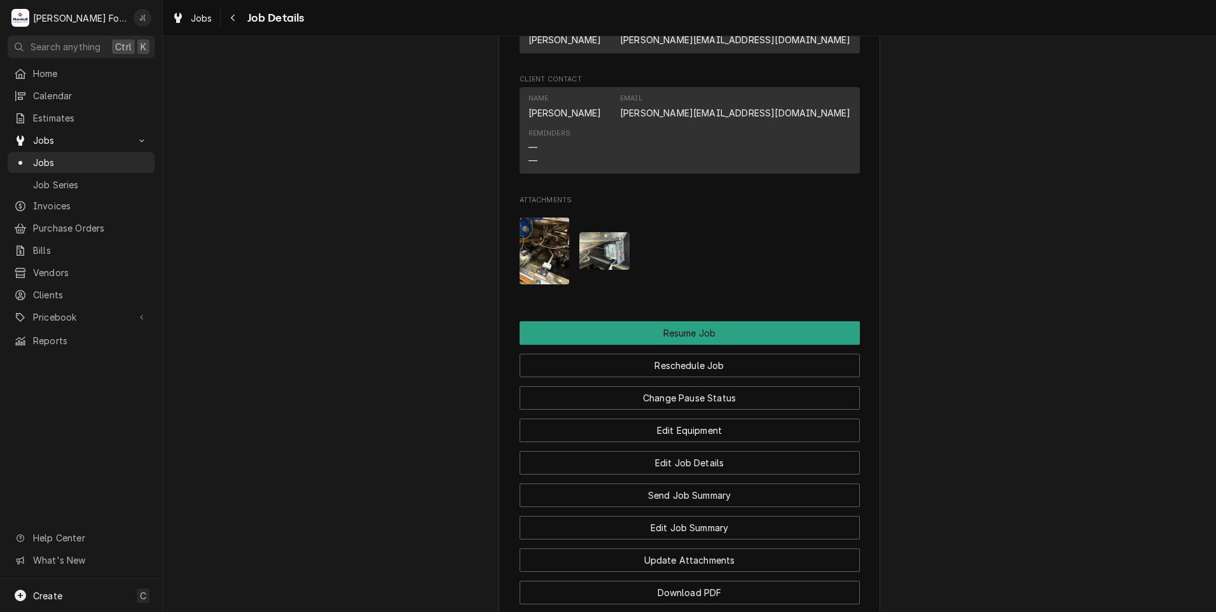
scroll to position [1272, 0]
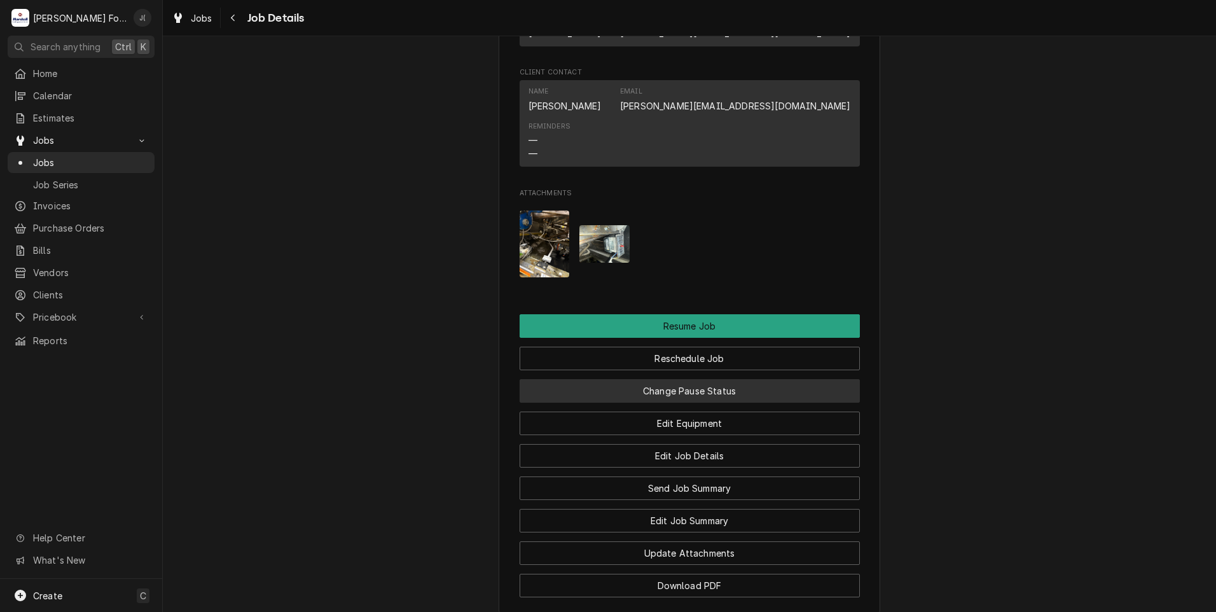
click at [710, 402] on button "Change Pause Status" at bounding box center [690, 391] width 340 height 24
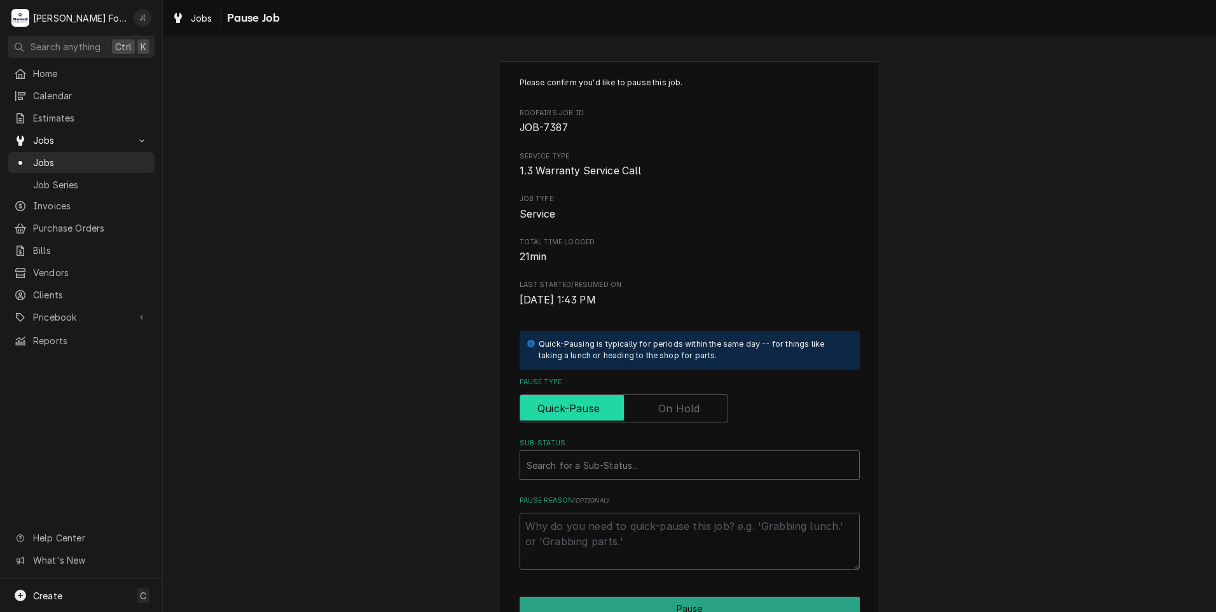
click at [699, 405] on input "Pause Type" at bounding box center [623, 408] width 197 height 28
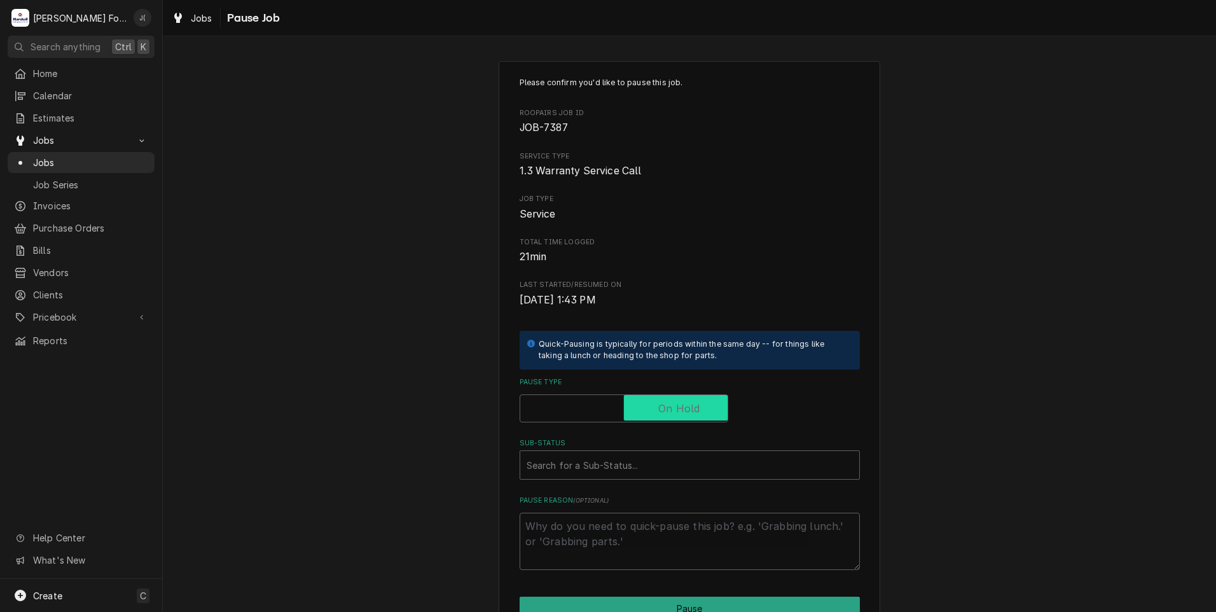
checkbox input "true"
click at [645, 464] on div "Sub-Status" at bounding box center [689, 464] width 326 height 23
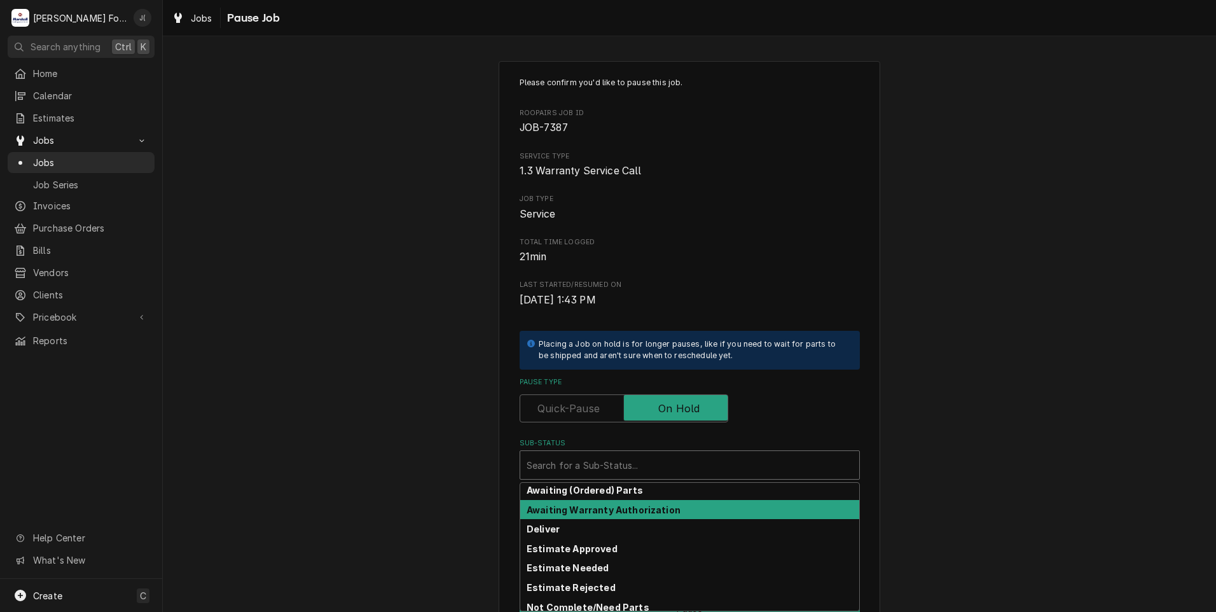
scroll to position [64, 0]
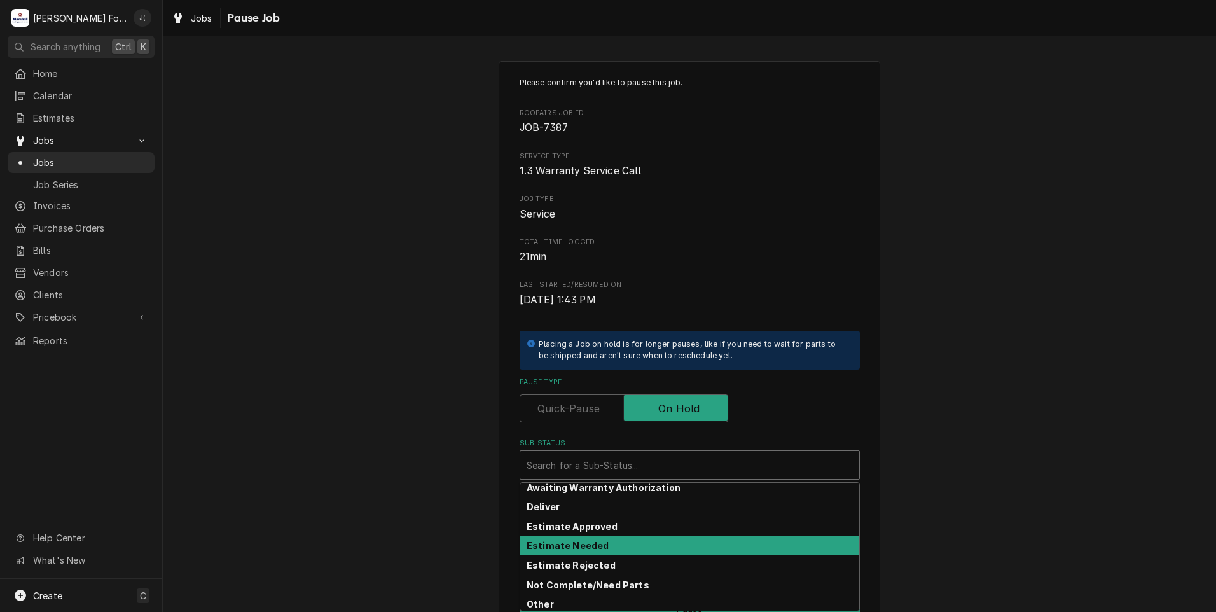
click at [592, 544] on strong "Estimate Needed" at bounding box center [567, 545] width 82 height 11
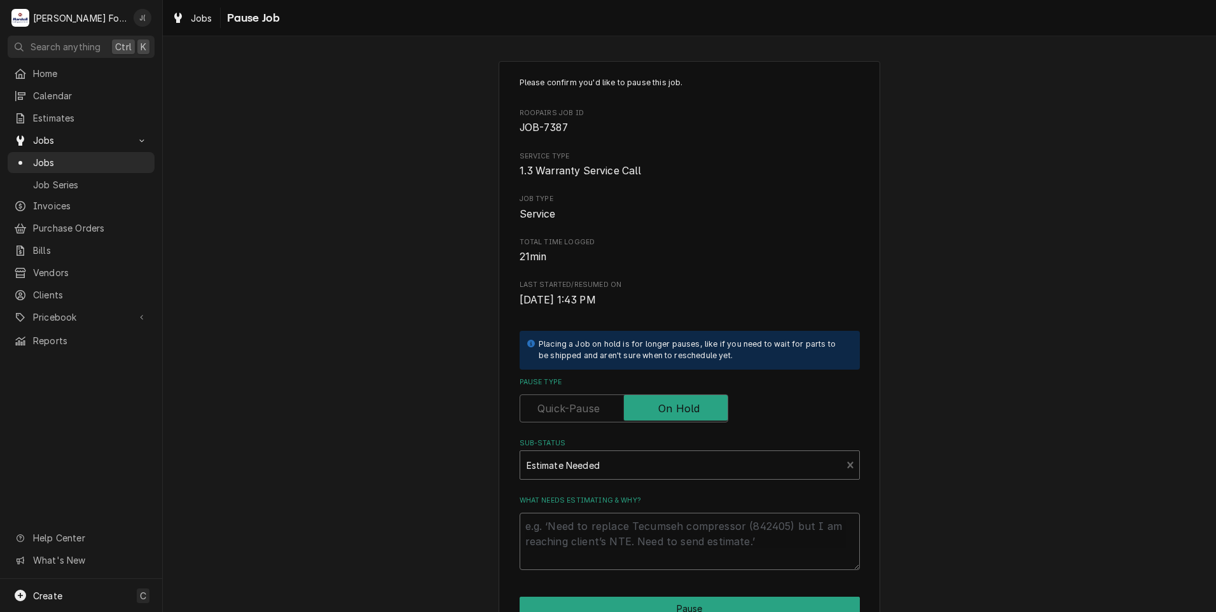
click at [592, 544] on textarea "What needs estimating & why?" at bounding box center [690, 541] width 340 height 57
type textarea "x"
type textarea "0"
type textarea "x"
type textarea "09"
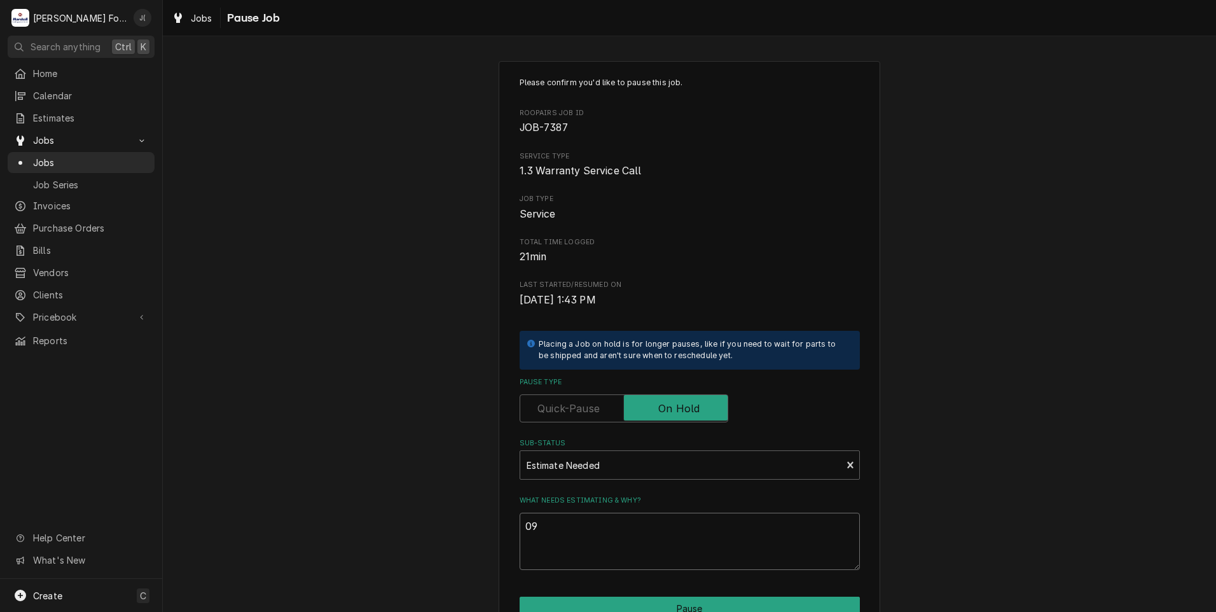
type textarea "x"
type textarea "091"
type textarea "x"
type textarea "0917"
type textarea "x"
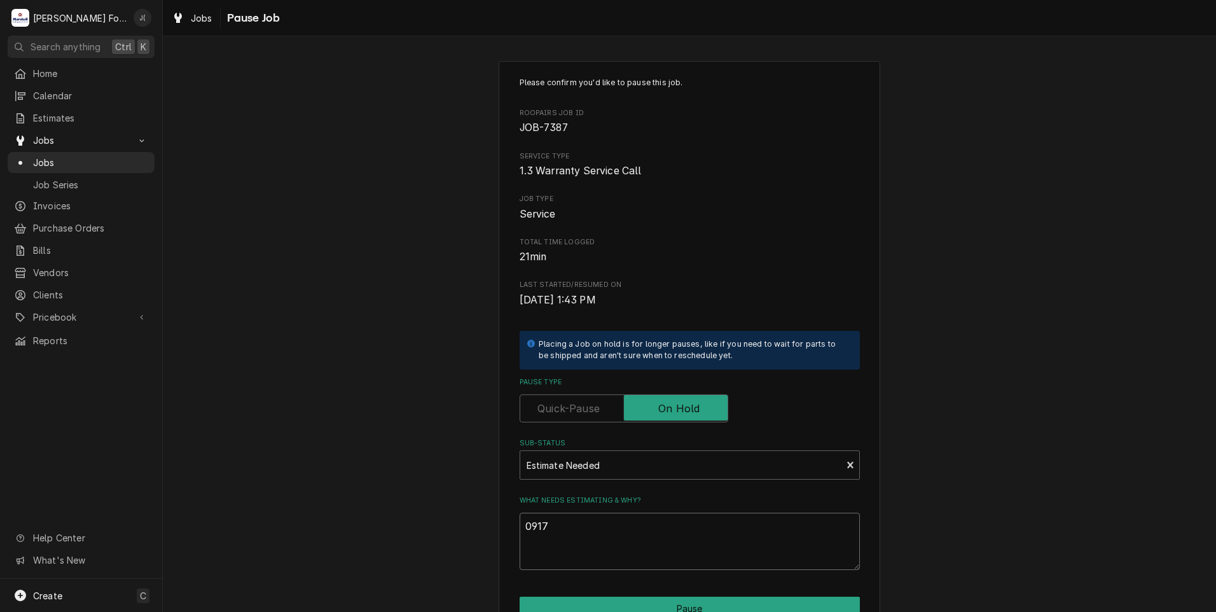
type textarea "091"
type textarea "x"
type textarea "09"
type textarea "x"
type textarea "0"
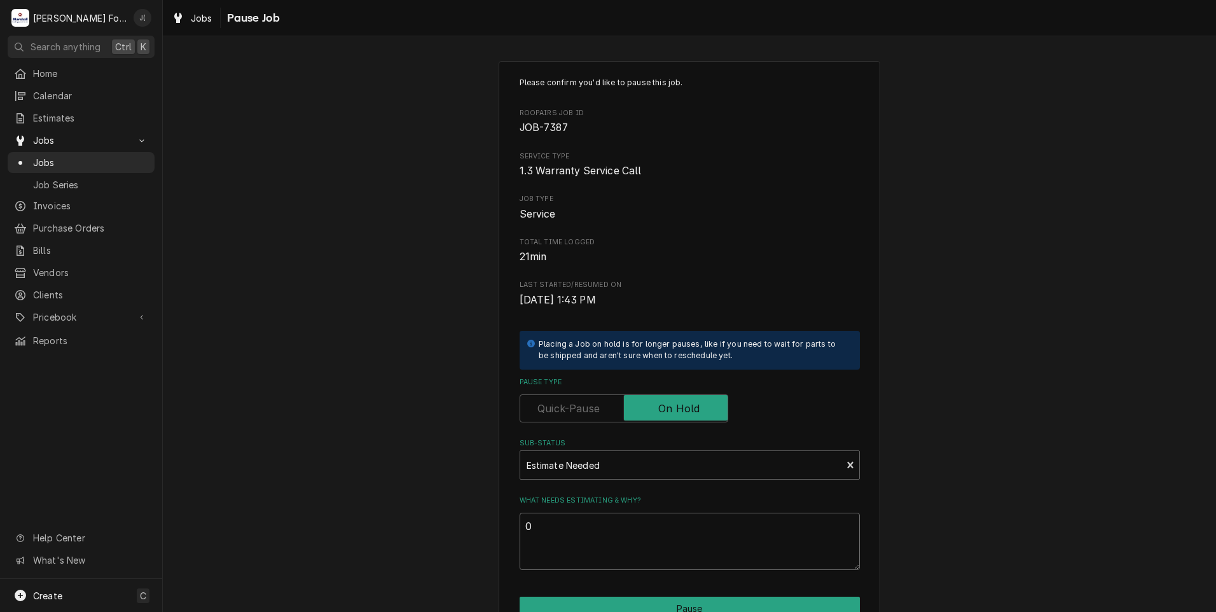
type textarea "x"
type textarea "0"
type textarea "x"
type textarea "09"
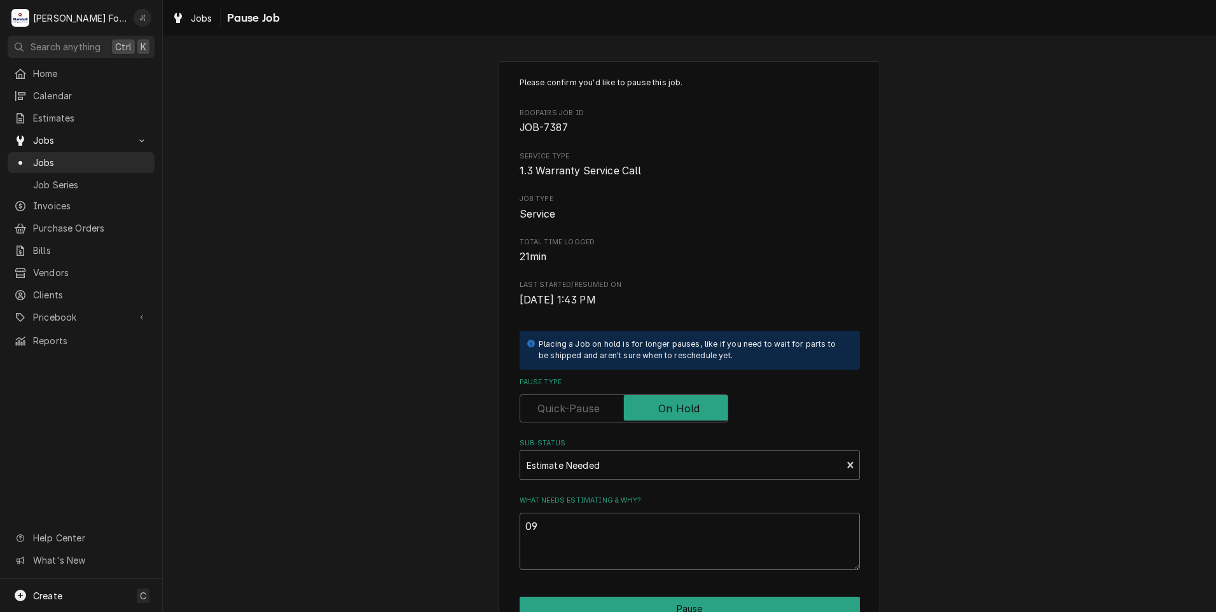
type textarea "x"
type textarea "09/"
type textarea "x"
type textarea "09/1"
type textarea "x"
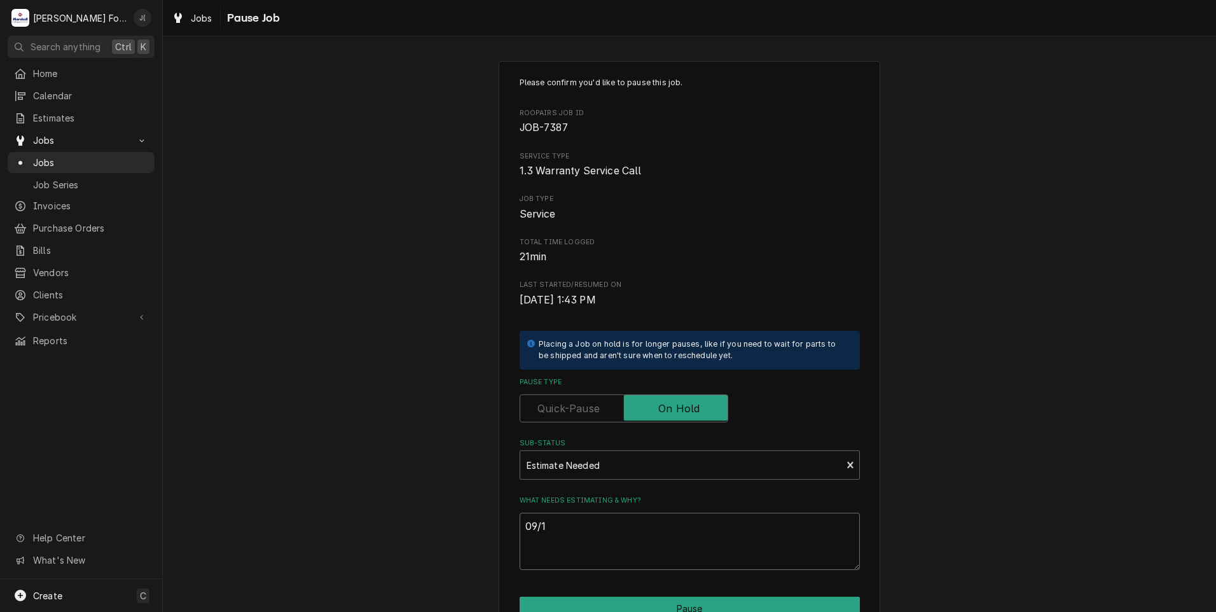
type textarea "09/17"
type textarea "x"
type textarea "09/17/"
type textarea "x"
type textarea "09/17/2"
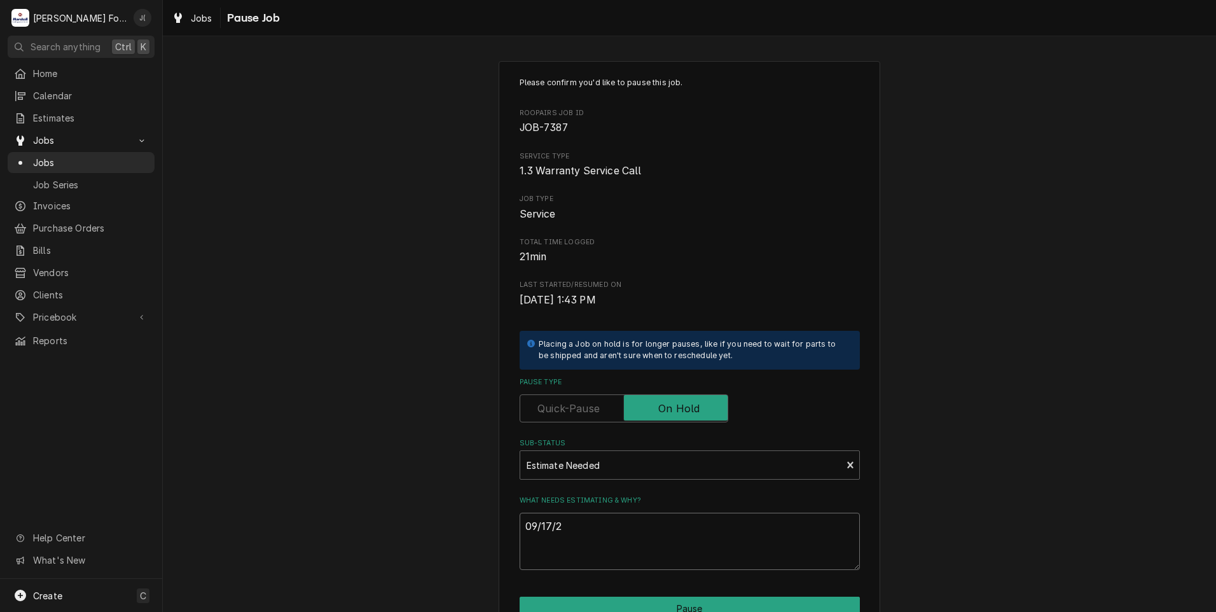
type textarea "x"
type textarea "09/17/22"
type textarea "x"
type textarea "09/17/220"
type textarea "x"
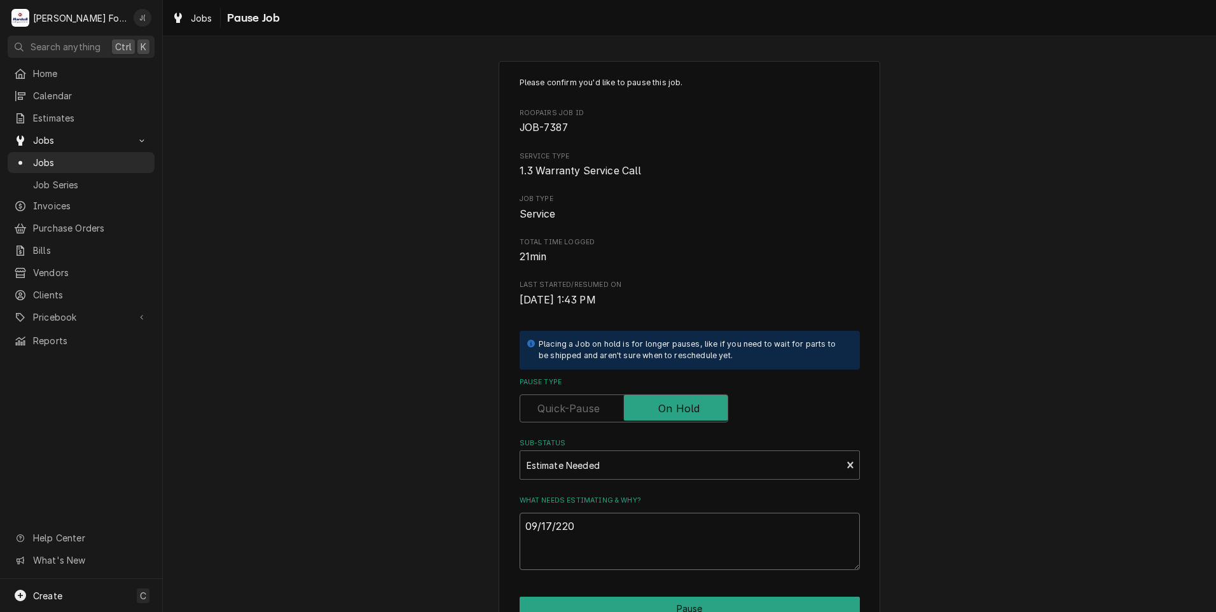
type textarea "09/17/2202"
type textarea "x"
type textarea "09/17/22025"
drag, startPoint x: 617, startPoint y: 460, endPoint x: 506, endPoint y: 462, distance: 110.7
click at [546, 461] on div "Sub-Status" at bounding box center [680, 464] width 309 height 23
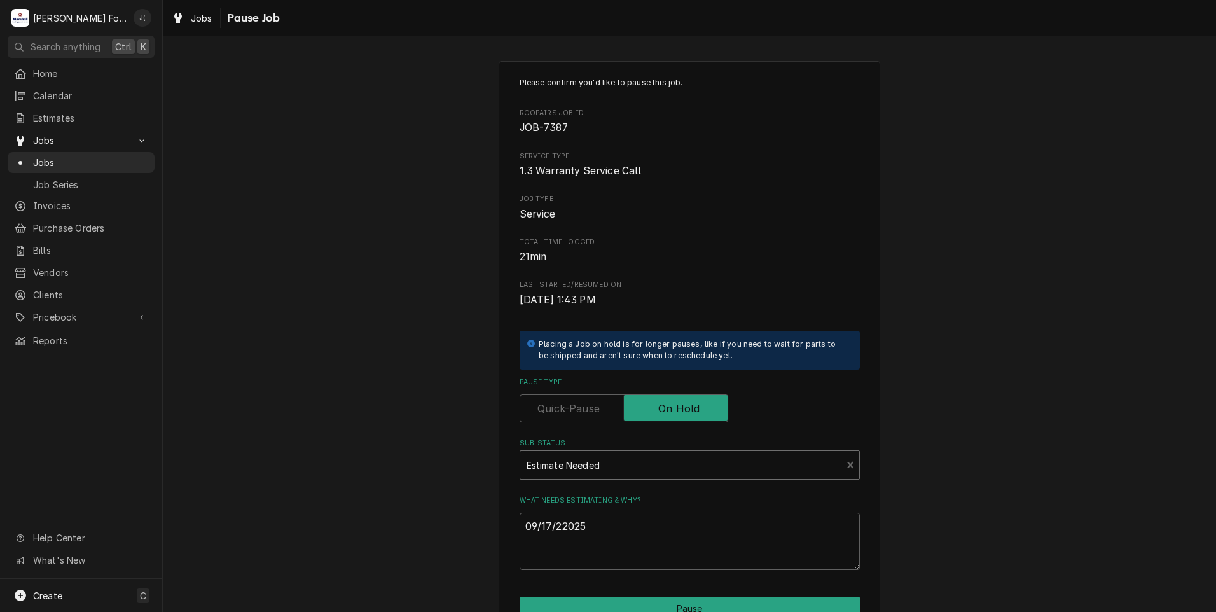
click at [605, 464] on div "Sub-Status" at bounding box center [680, 464] width 309 height 23
click at [605, 468] on div "Sub-Status" at bounding box center [680, 464] width 309 height 23
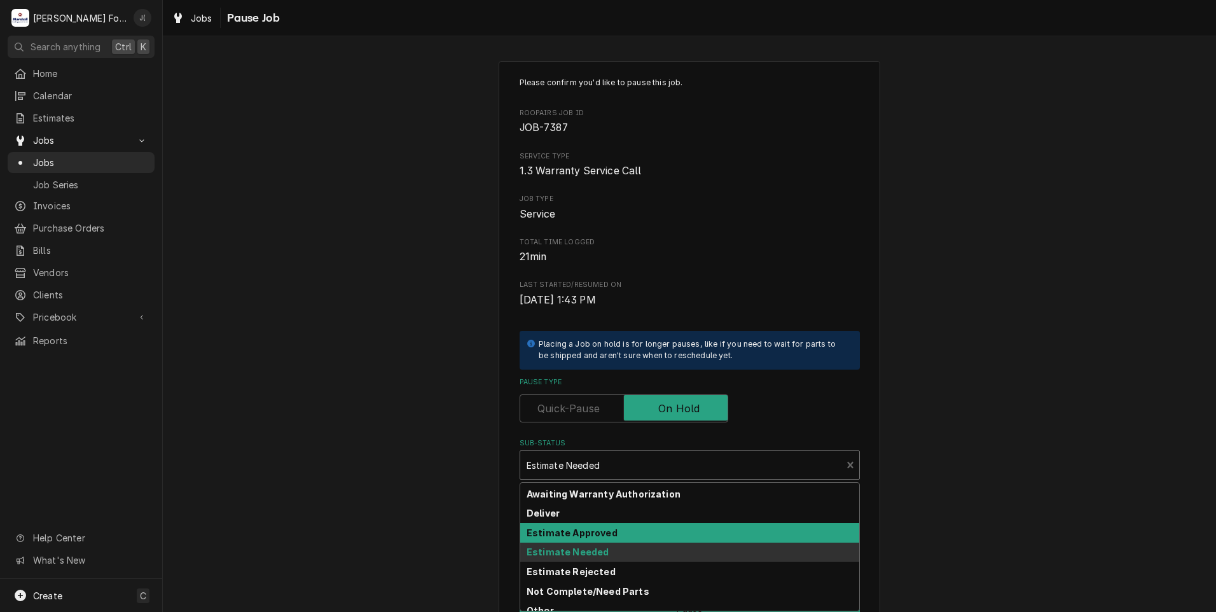
scroll to position [127, 0]
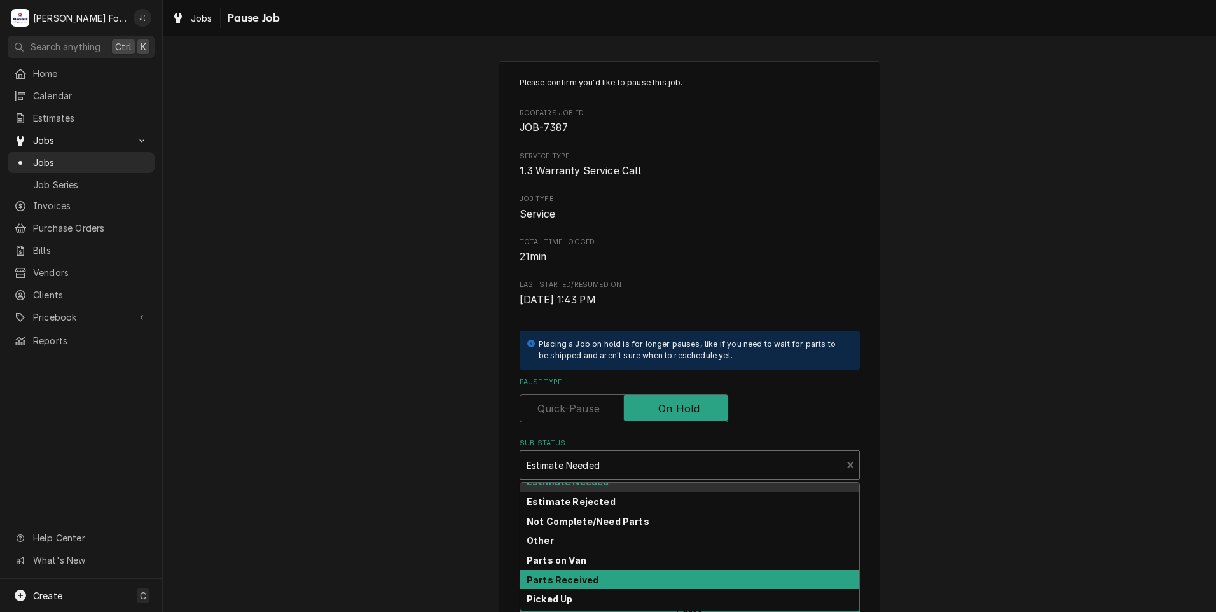
click at [584, 581] on strong "Parts Received" at bounding box center [562, 579] width 72 height 11
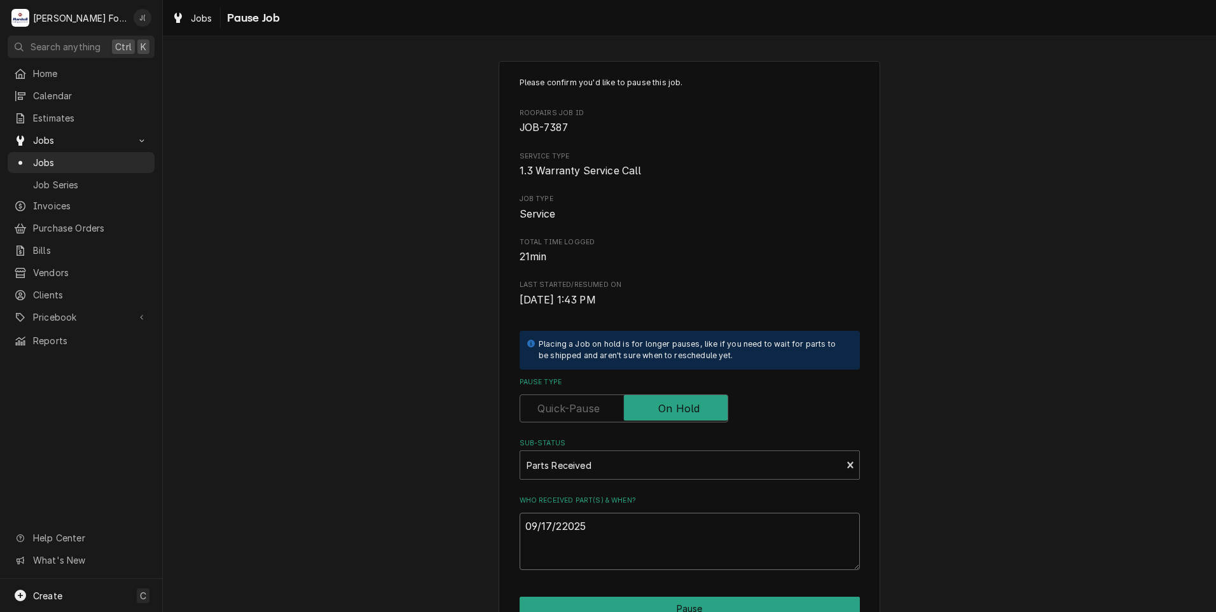
drag, startPoint x: 590, startPoint y: 530, endPoint x: 467, endPoint y: 528, distance: 122.7
click at [490, 529] on div "Please confirm you'd like to pause this job. Roopairs Job ID JOB-7387 Service T…" at bounding box center [689, 381] width 1053 height 663
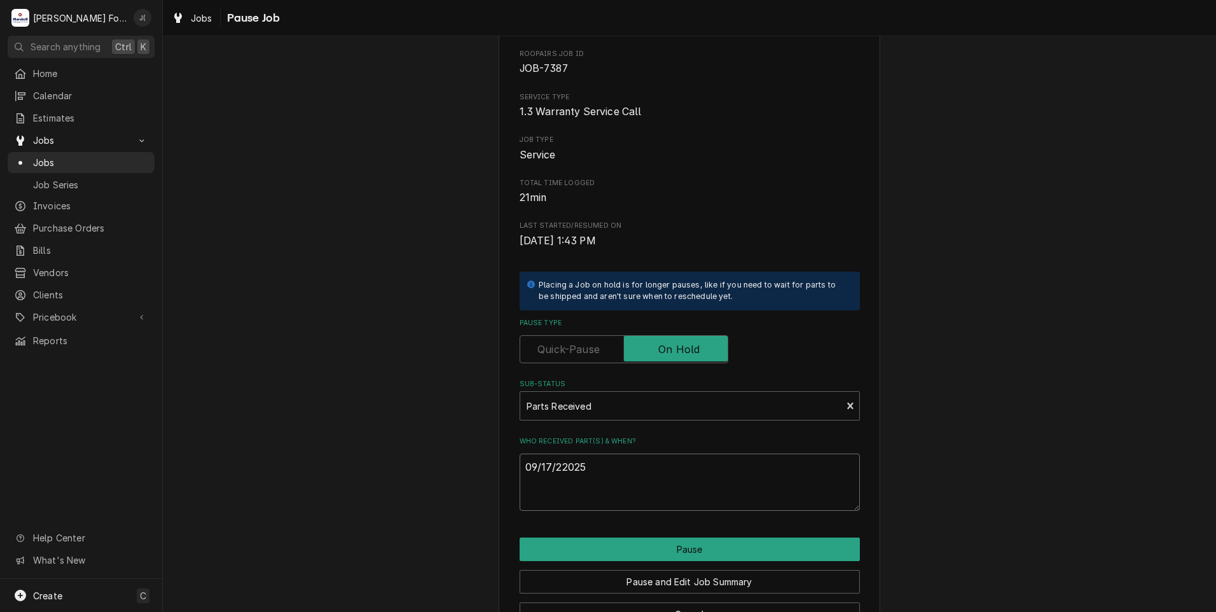
scroll to position [100, 0]
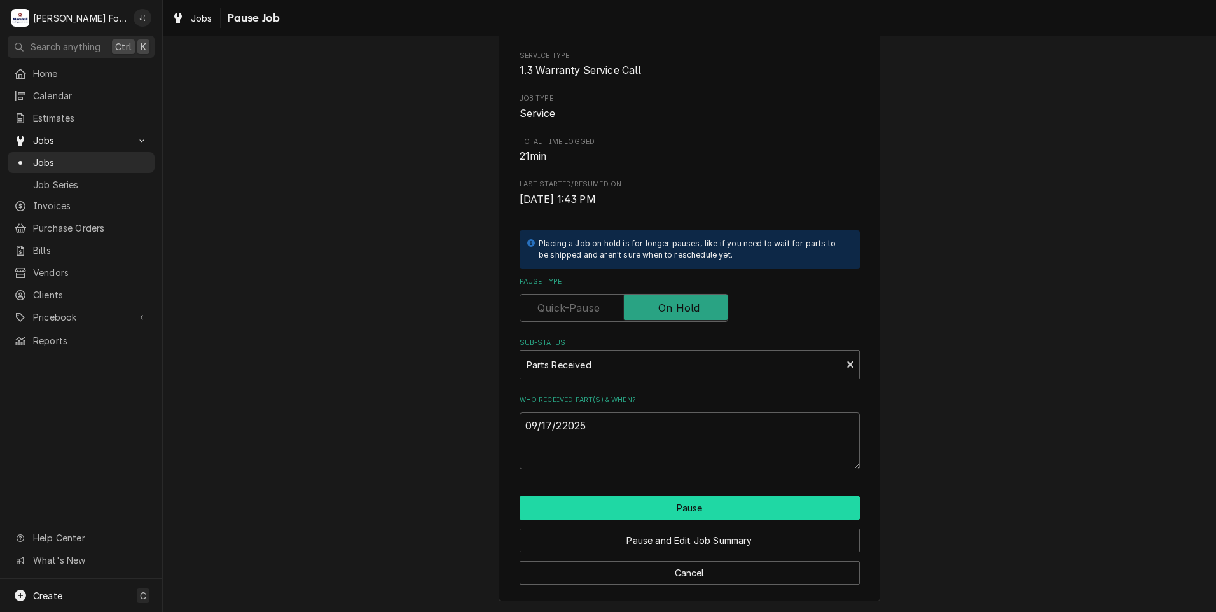
click at [670, 510] on button "Pause" at bounding box center [690, 508] width 340 height 24
type textarea "x"
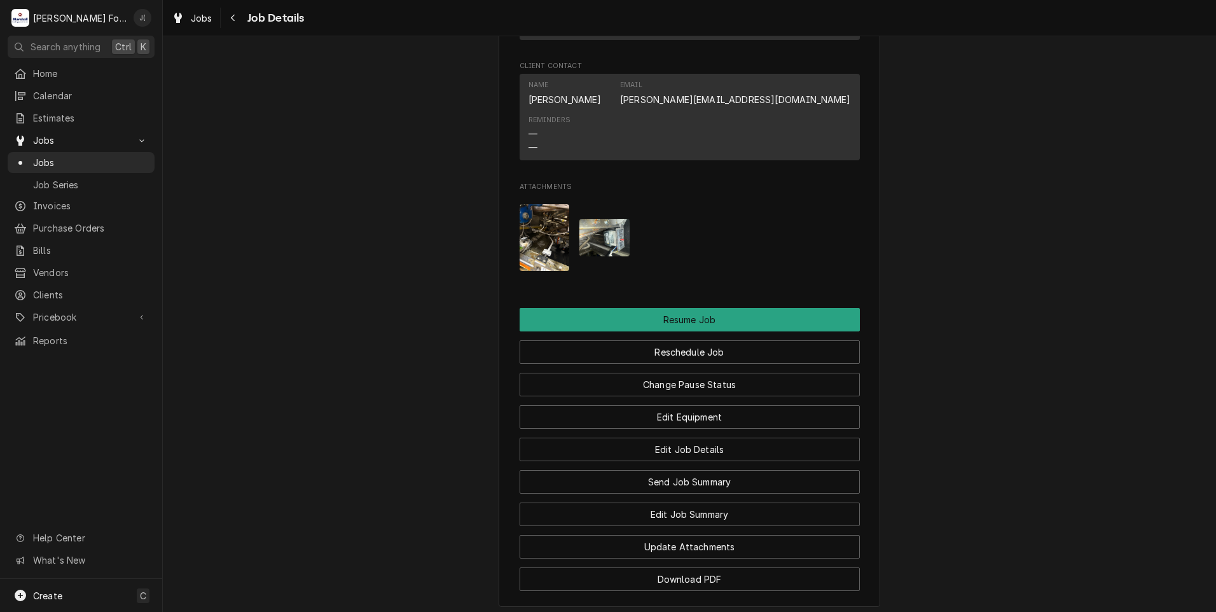
scroll to position [1539, 0]
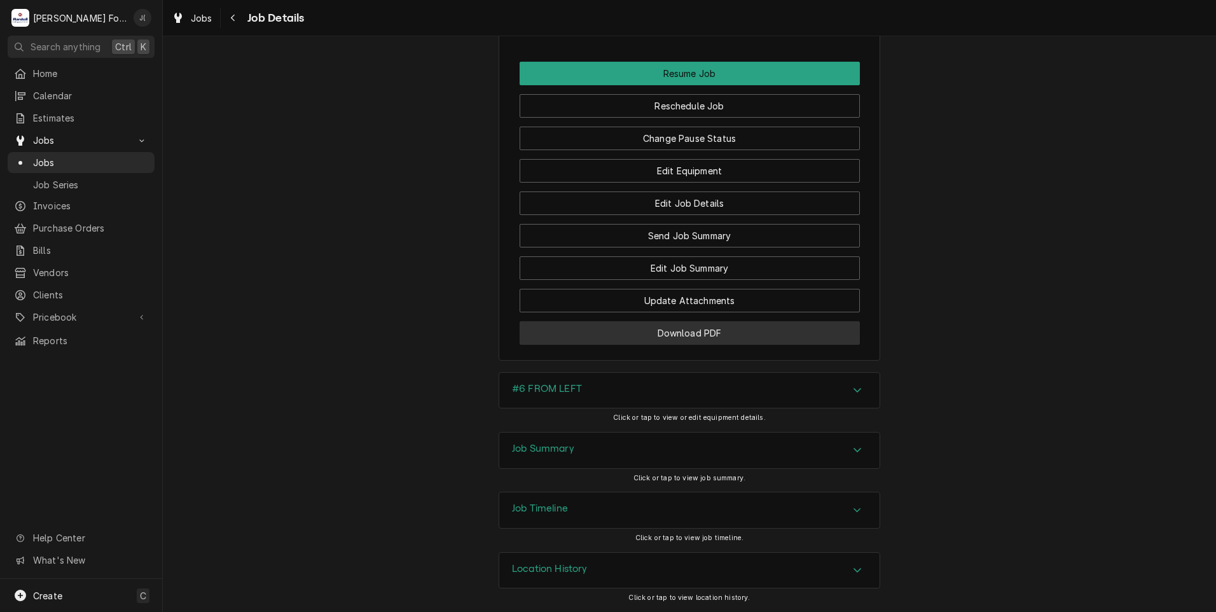
click at [670, 331] on button "Download PDF" at bounding box center [690, 333] width 340 height 24
click at [78, 159] on span "Jobs" at bounding box center [90, 162] width 115 height 13
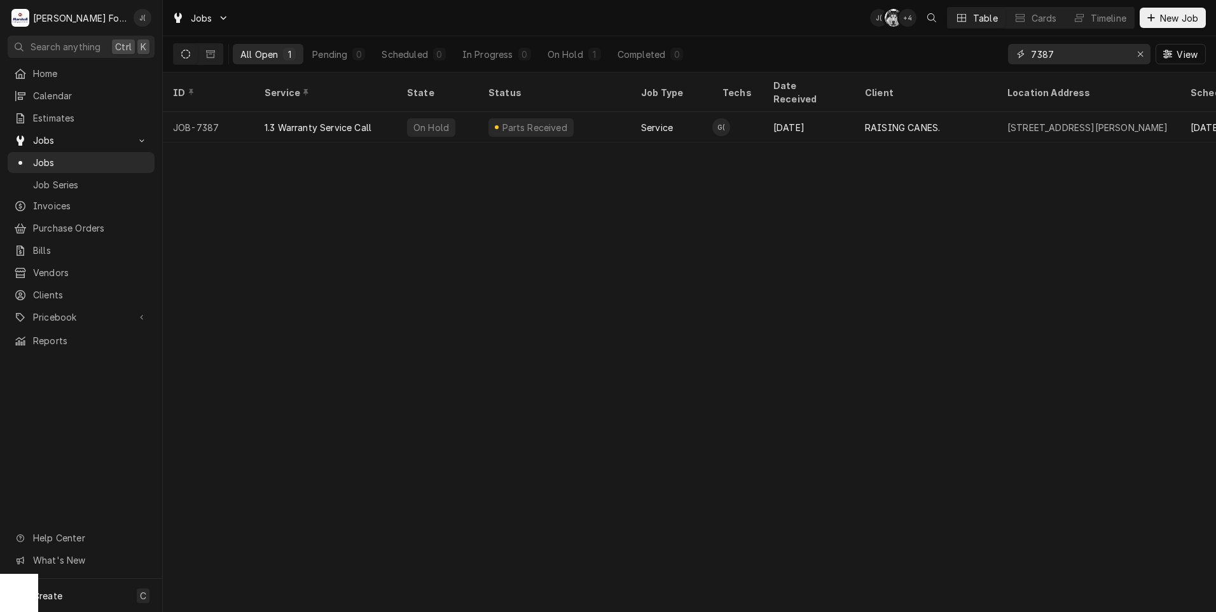
click at [1141, 60] on button "Erase input" at bounding box center [1140, 54] width 20 height 20
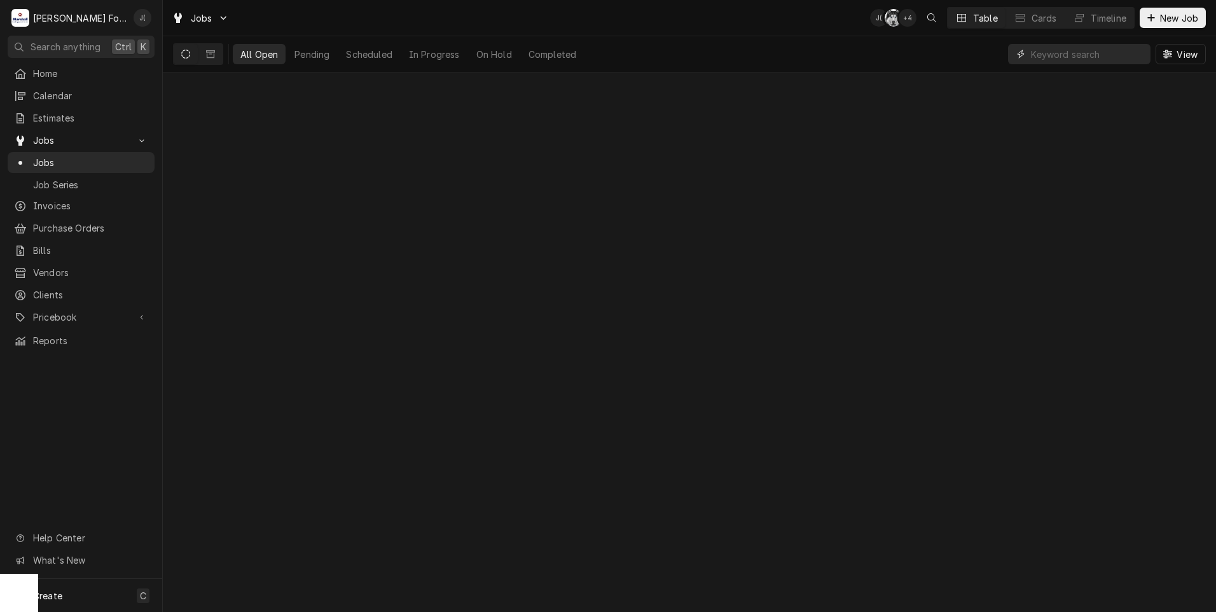
click at [1095, 58] on input "Dynamic Content Wrapper" at bounding box center [1087, 54] width 113 height 20
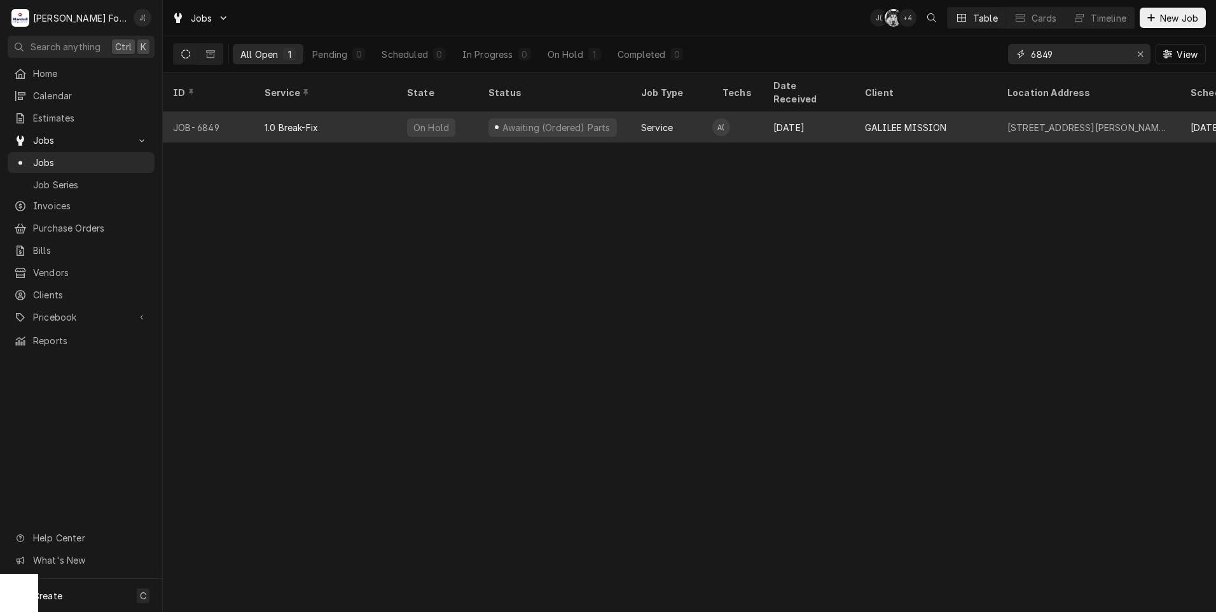
type input "6849"
click at [811, 113] on div "[DATE]" at bounding box center [809, 127] width 92 height 31
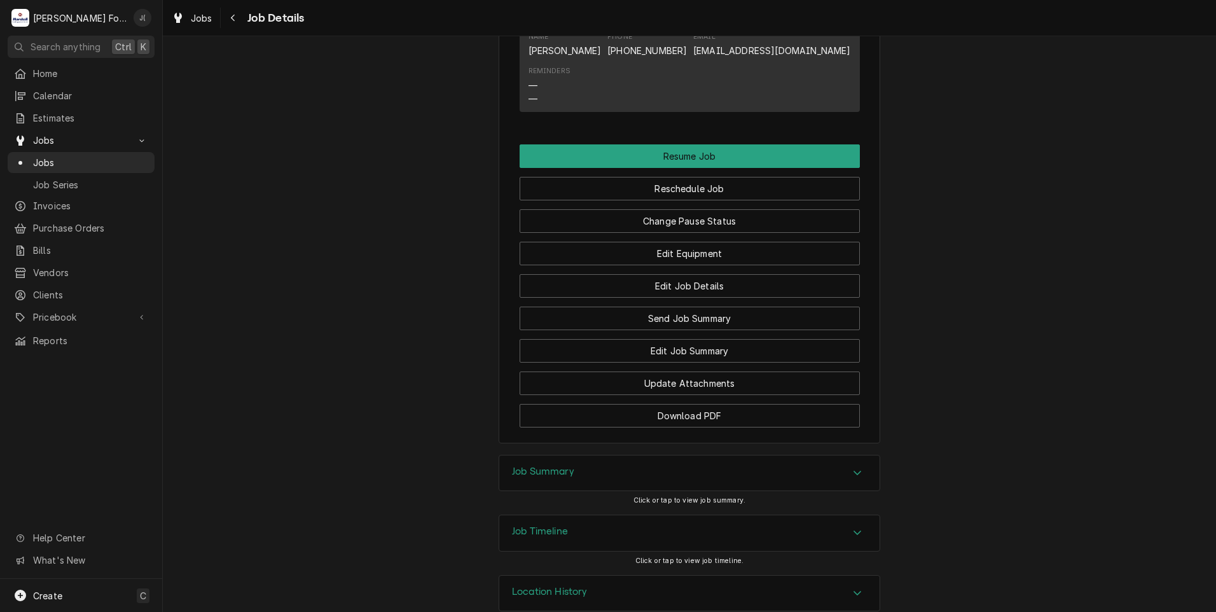
scroll to position [1277, 0]
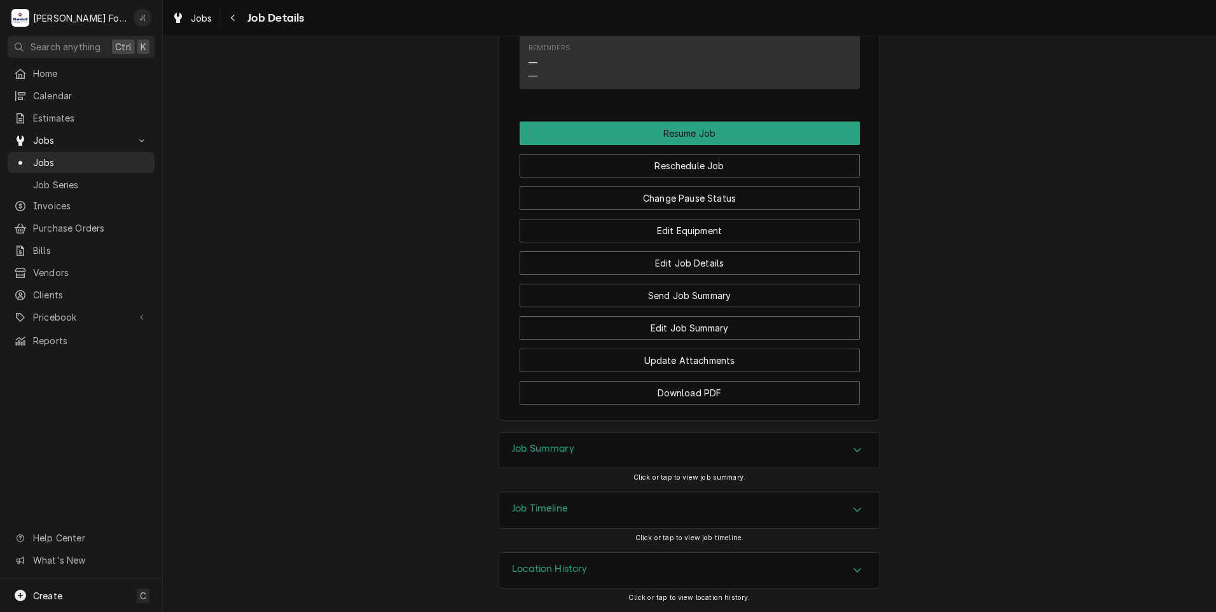
click at [539, 455] on div "Job Summary" at bounding box center [543, 450] width 62 height 15
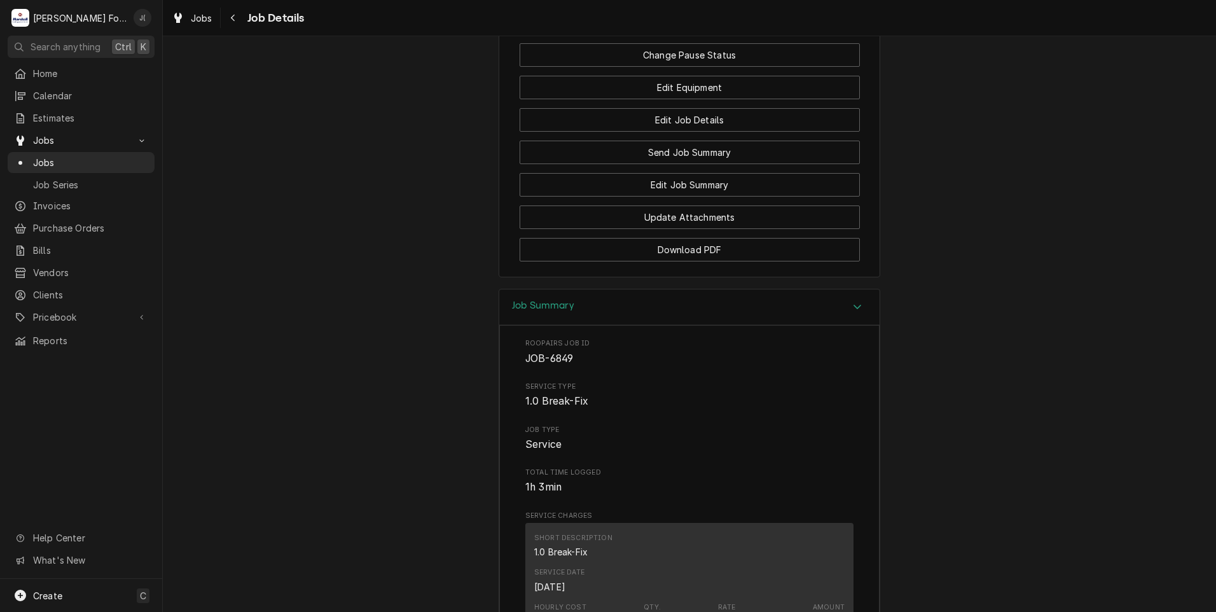
scroll to position [1166, 0]
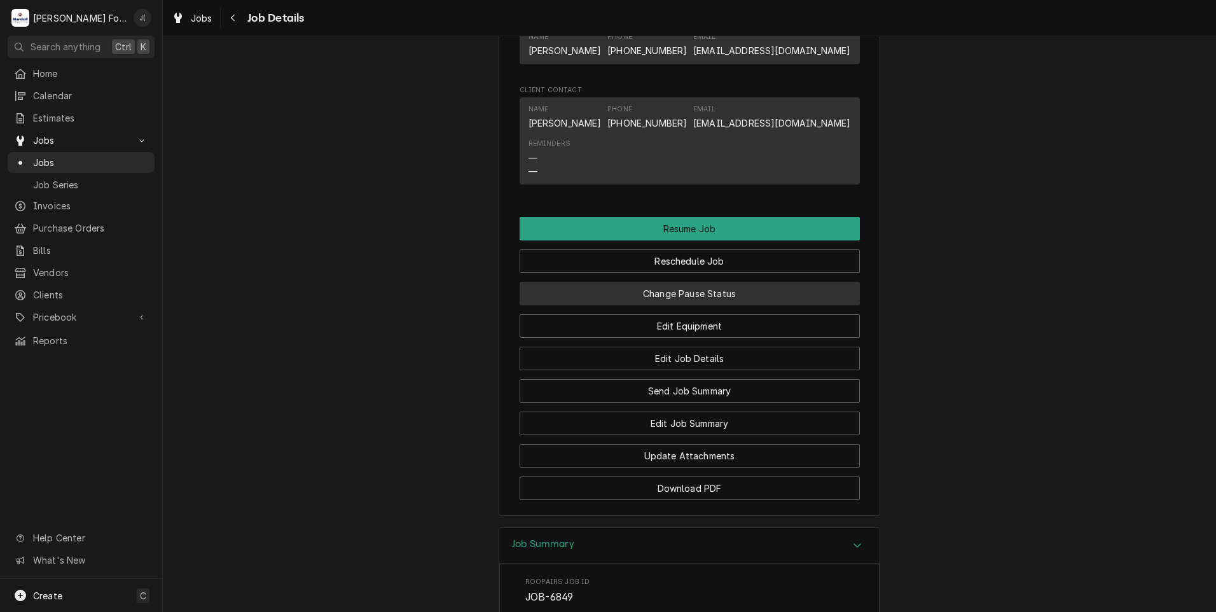
click at [663, 303] on button "Change Pause Status" at bounding box center [690, 294] width 340 height 24
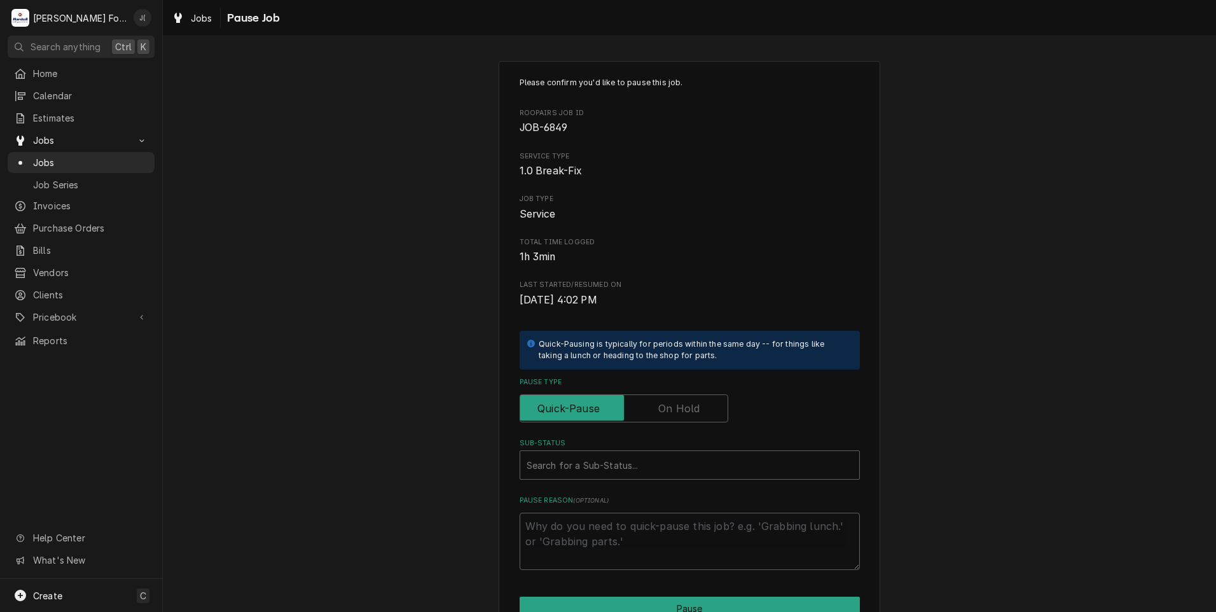
click at [661, 404] on label "Pause Type" at bounding box center [624, 408] width 209 height 28
click at [661, 404] on input "Pause Type" at bounding box center [623, 408] width 197 height 28
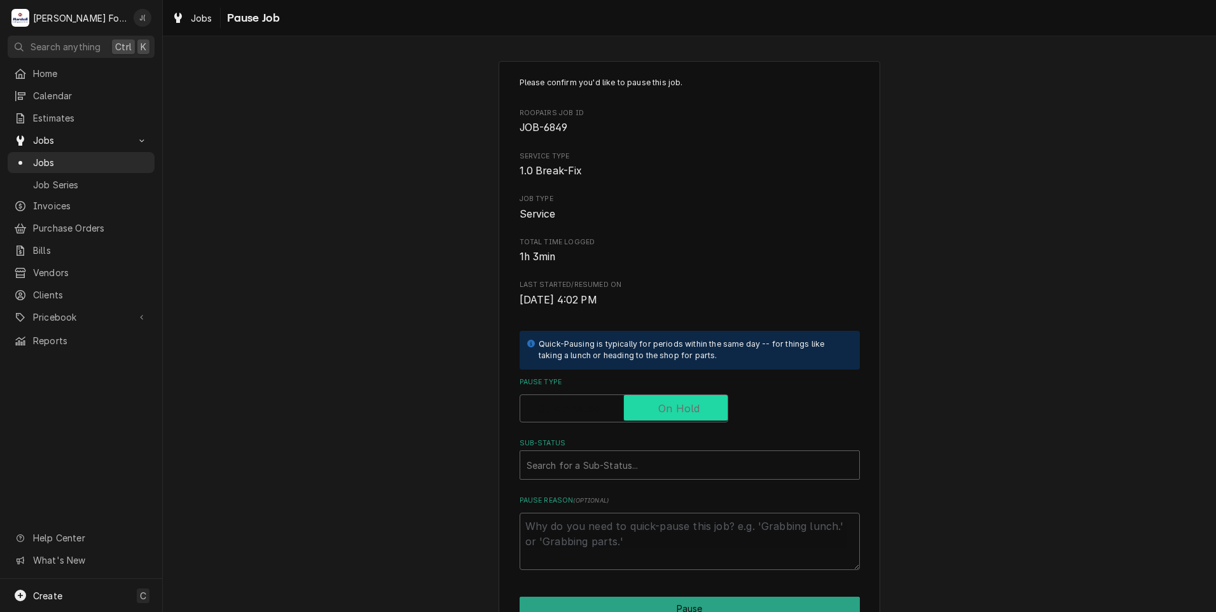
checkbox input "true"
click at [628, 463] on div "Sub-Status" at bounding box center [689, 464] width 326 height 23
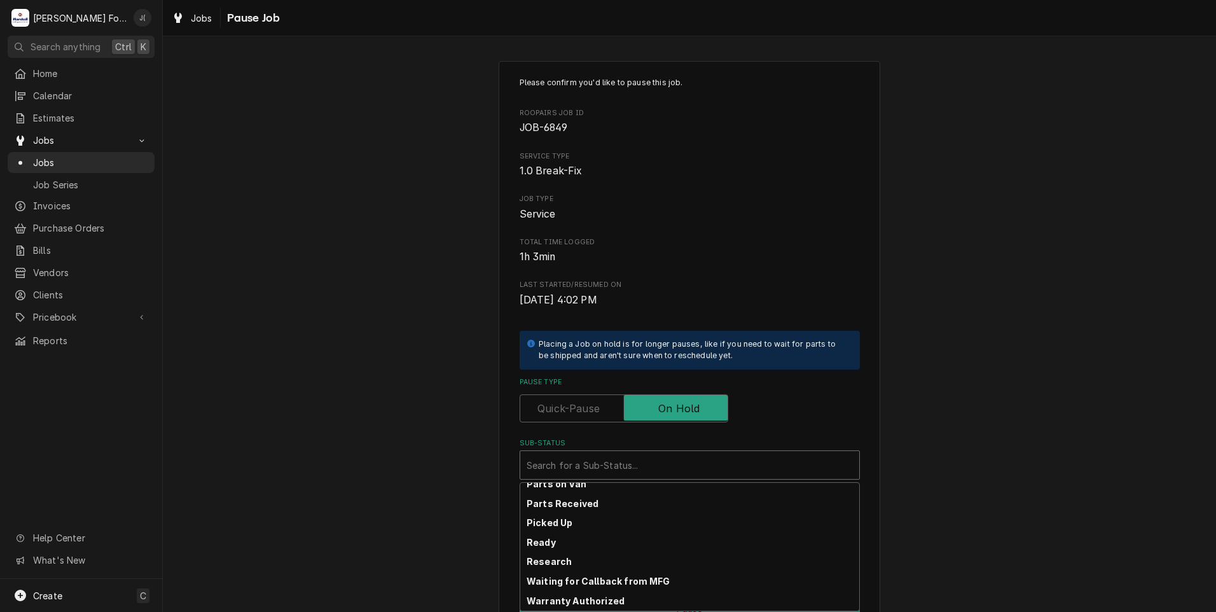
scroll to position [203, 0]
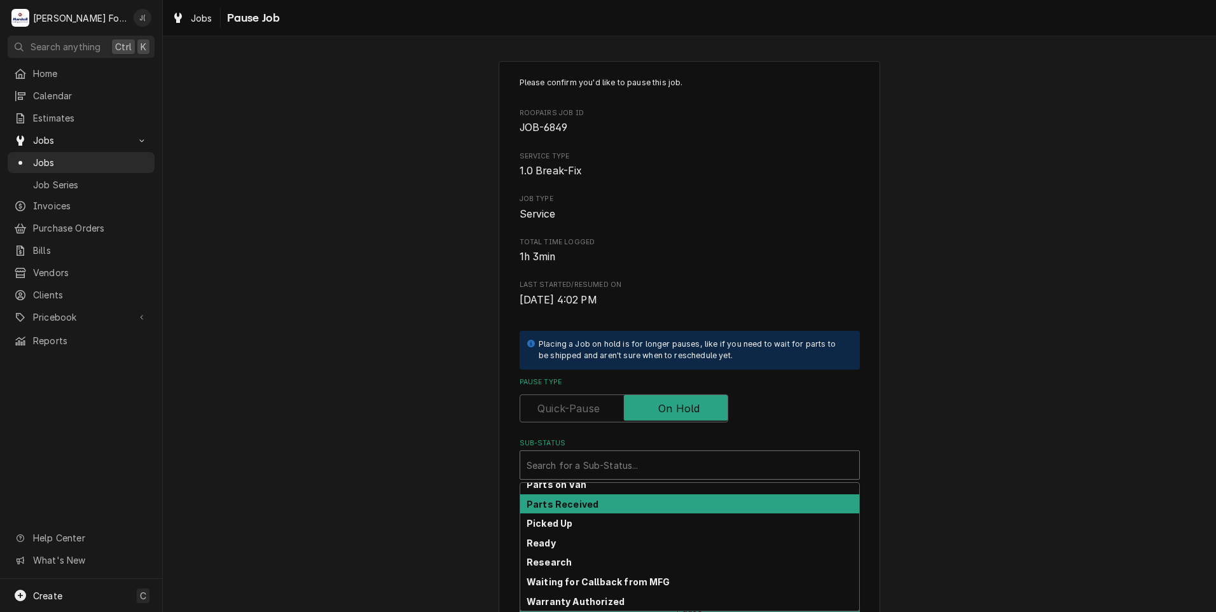
click at [605, 507] on div "Parts Received" at bounding box center [689, 504] width 339 height 20
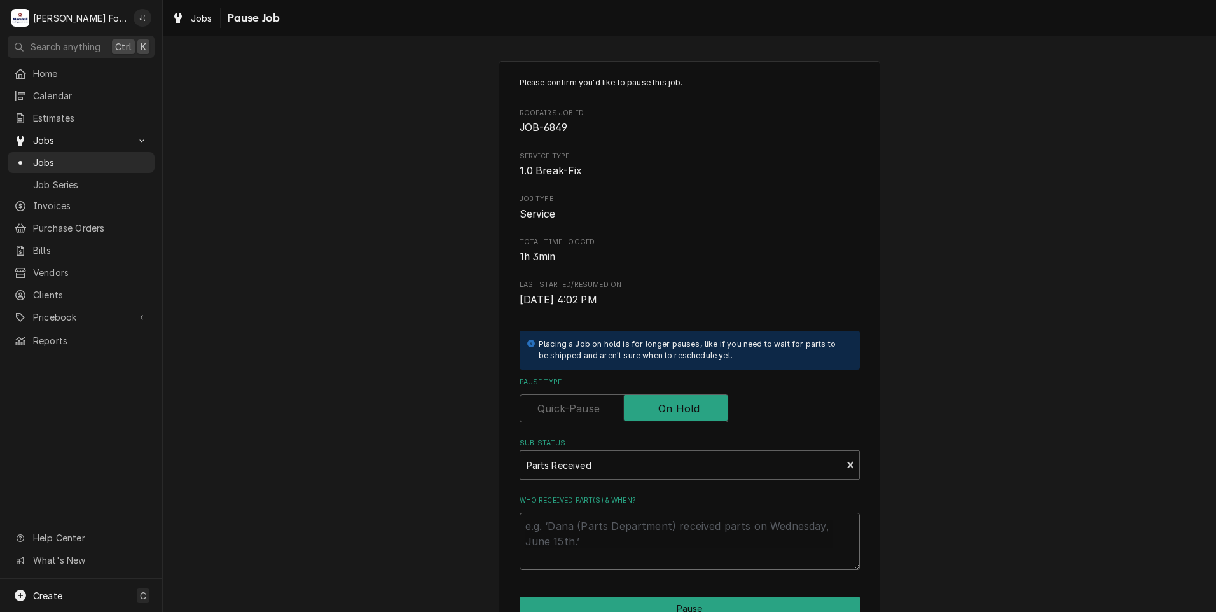
click at [608, 554] on textarea "Who received part(s) & when?" at bounding box center [690, 541] width 340 height 57
type textarea "x"
type textarea "0"
type textarea "x"
type textarea "09"
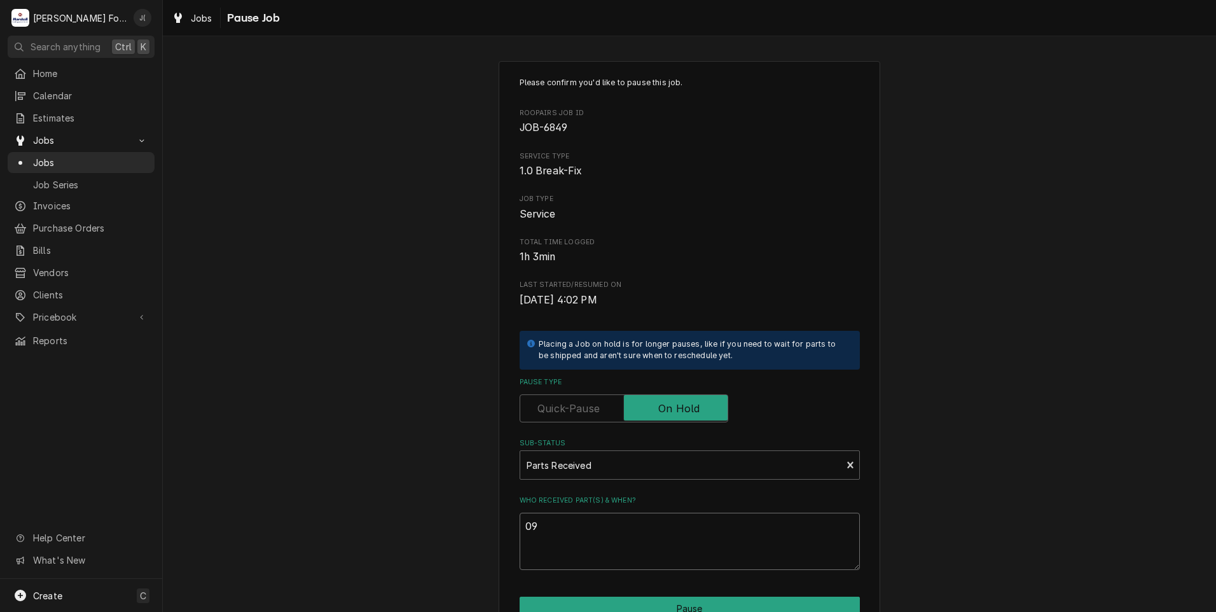
type textarea "x"
type textarea "09/"
type textarea "x"
type textarea "09/1"
type textarea "x"
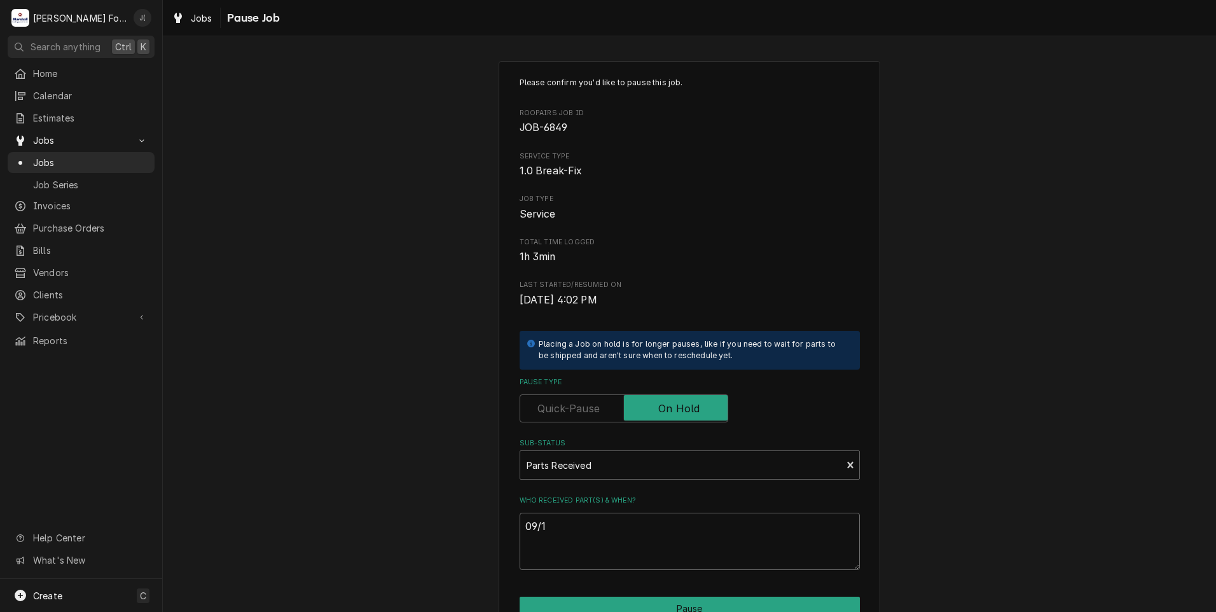
type textarea "09/17"
type textarea "x"
type textarea "09/17/"
type textarea "x"
type textarea "09/17/2"
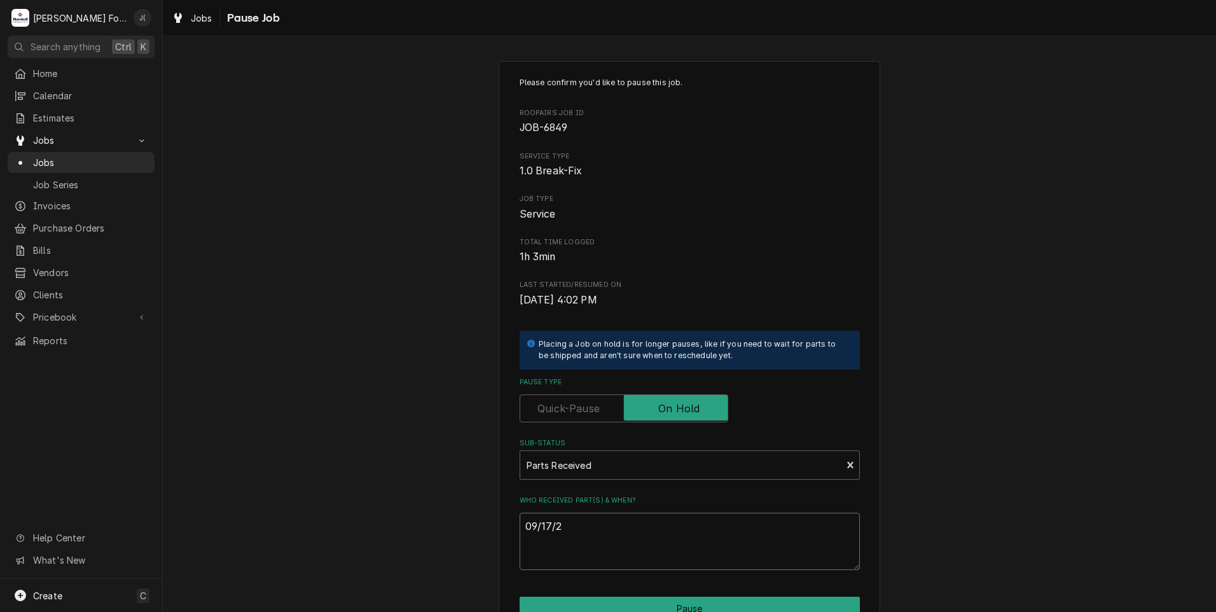
type textarea "x"
type textarea "09/17/20"
type textarea "x"
type textarea "09/17/202"
type textarea "x"
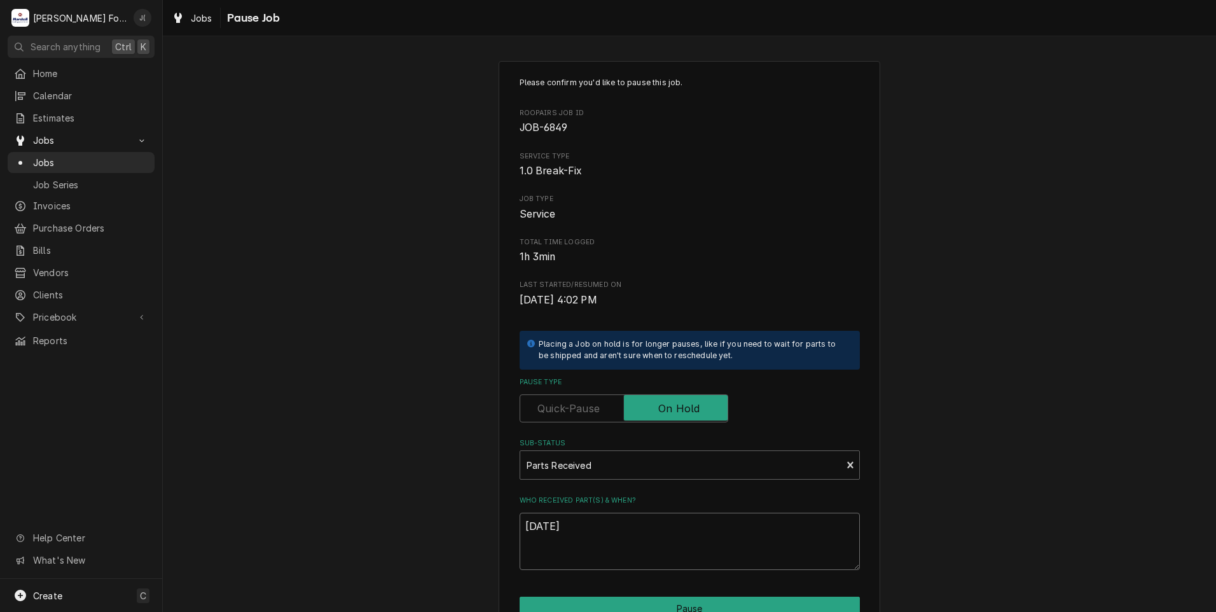
scroll to position [100, 0]
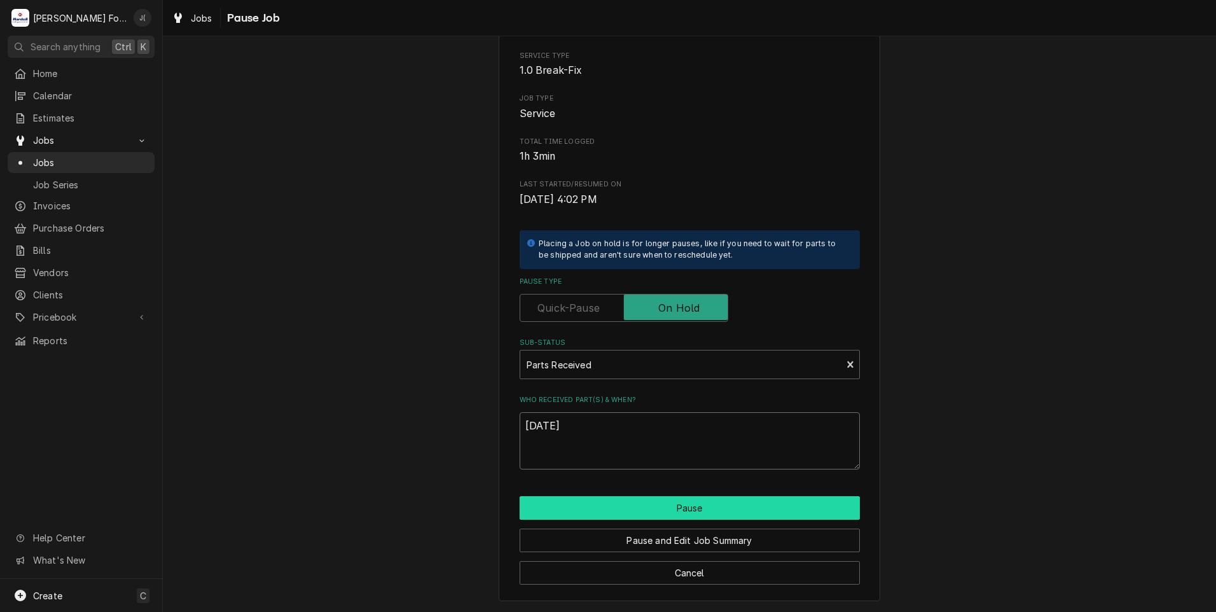
type textarea "09/17/2025"
click at [599, 507] on button "Pause" at bounding box center [690, 508] width 340 height 24
type textarea "x"
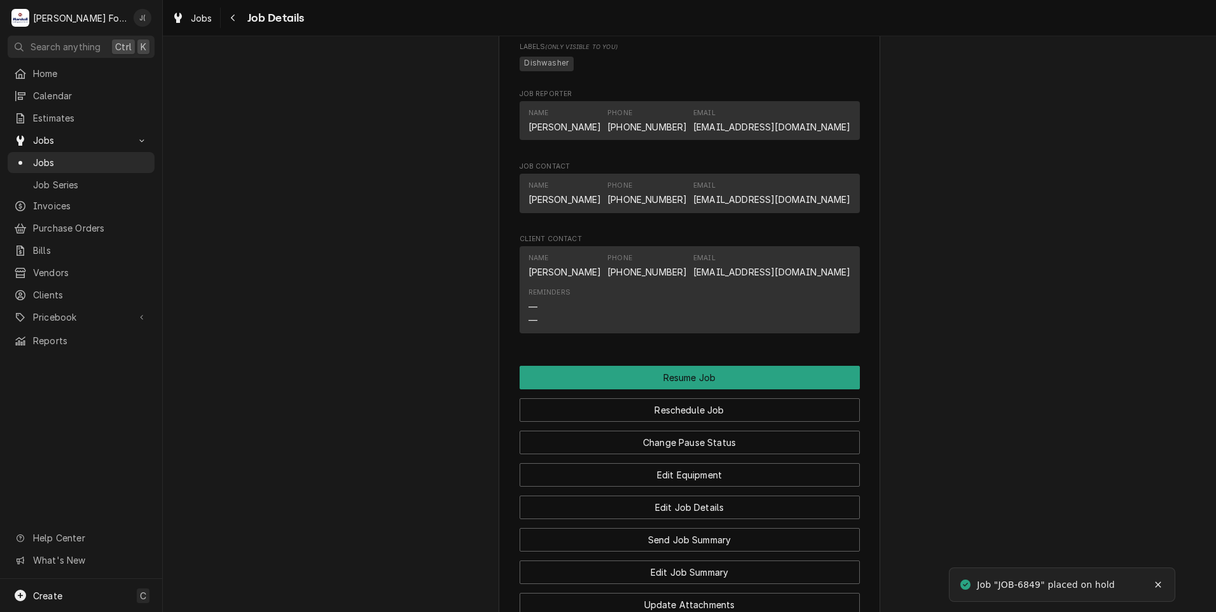
scroll to position [1277, 0]
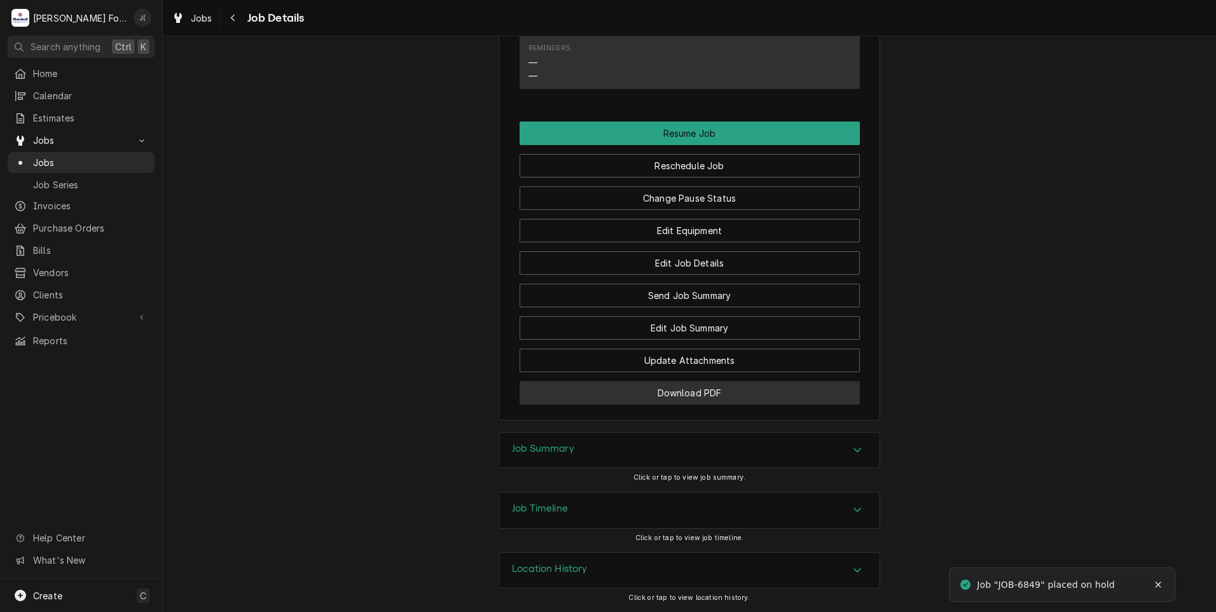
click at [582, 397] on button "Download PDF" at bounding box center [690, 393] width 340 height 24
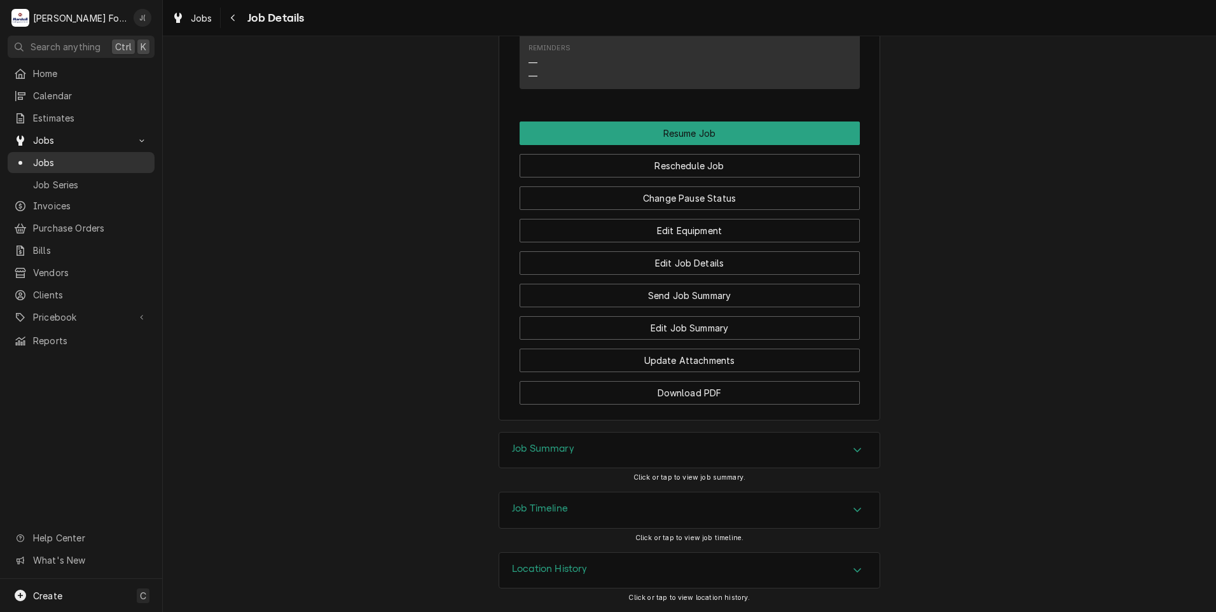
click at [92, 156] on span "Jobs" at bounding box center [90, 162] width 115 height 13
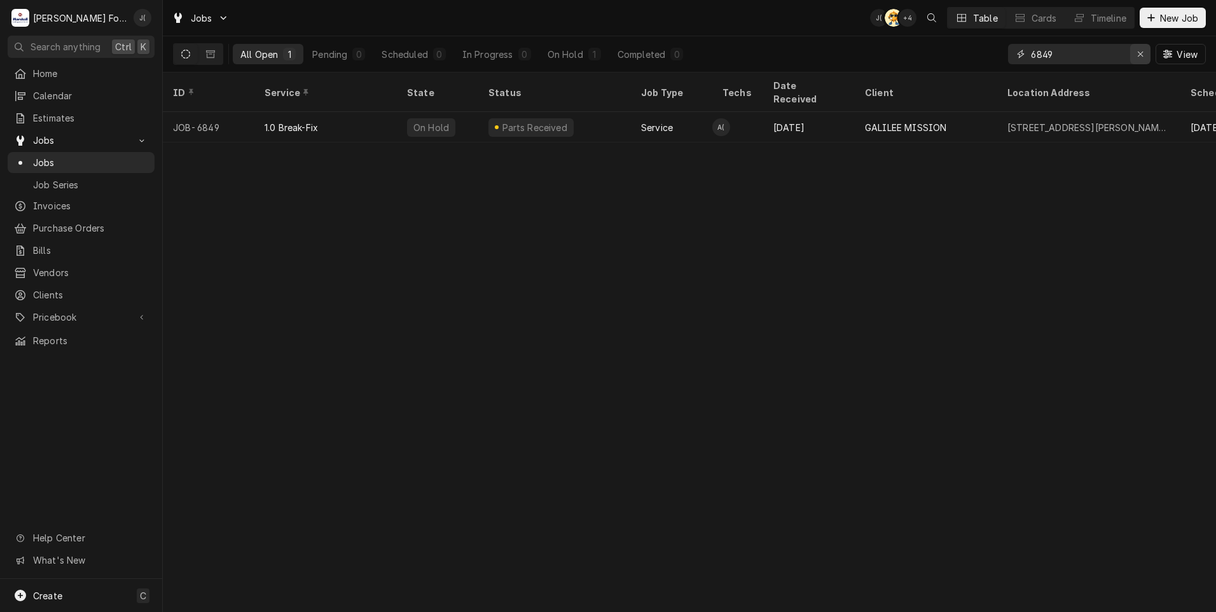
click at [1146, 55] on div "Erase input" at bounding box center [1140, 54] width 13 height 13
click at [1120, 52] on input "Dynamic Content Wrapper" at bounding box center [1091, 54] width 120 height 20
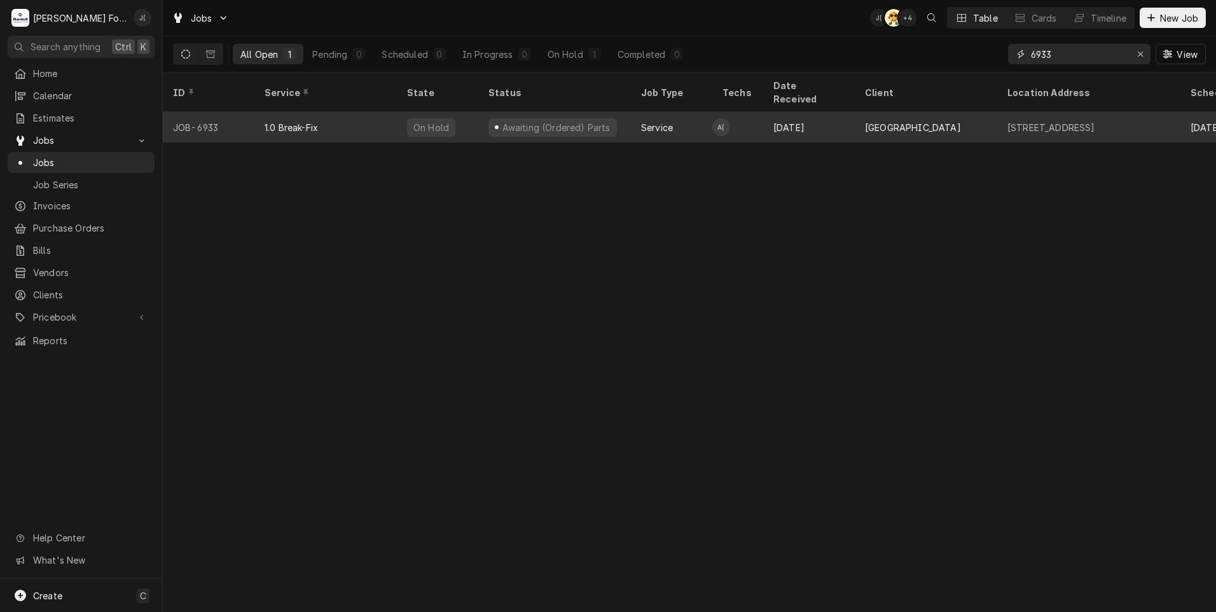
type input "6933"
click at [231, 117] on div "JOB-6933" at bounding box center [209, 127] width 92 height 31
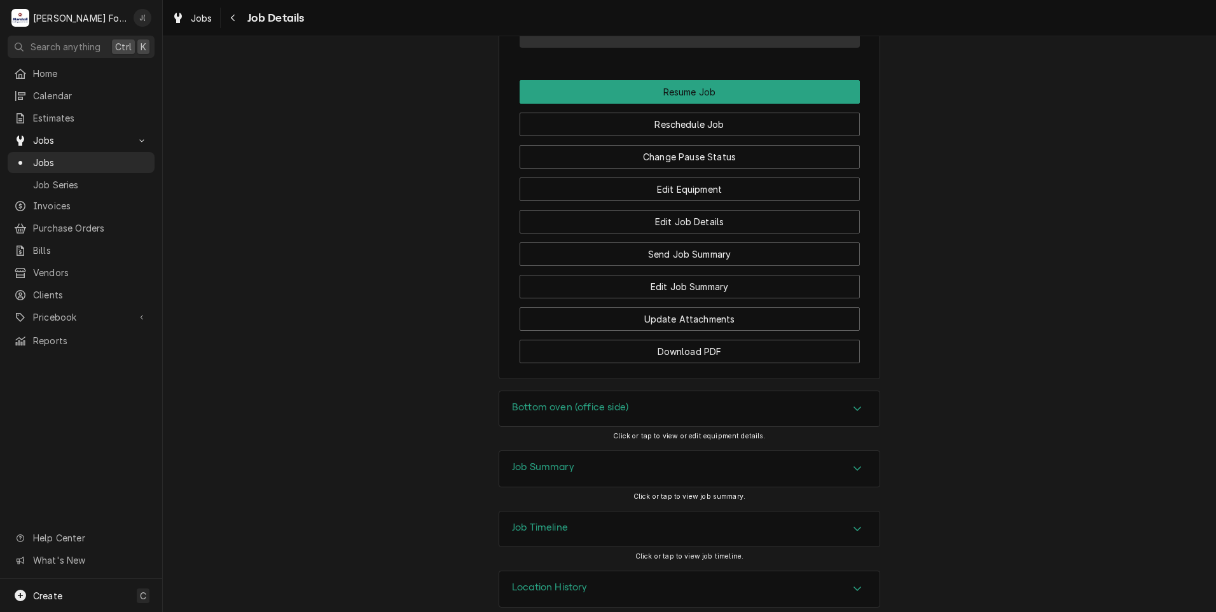
scroll to position [1399, 0]
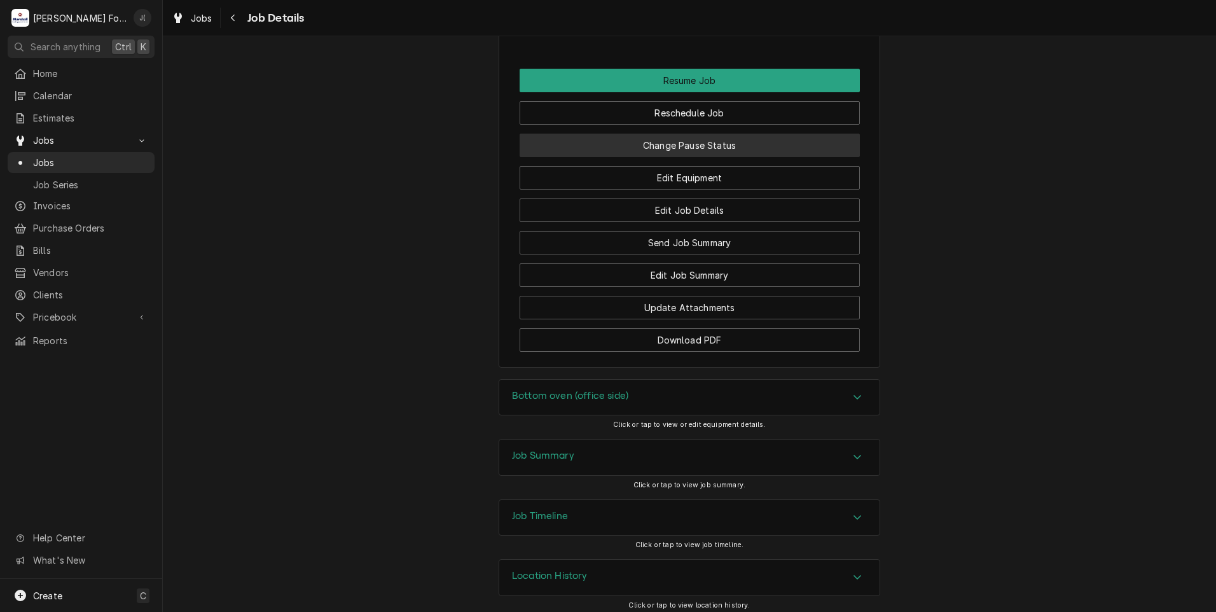
click at [620, 157] on button "Change Pause Status" at bounding box center [690, 146] width 340 height 24
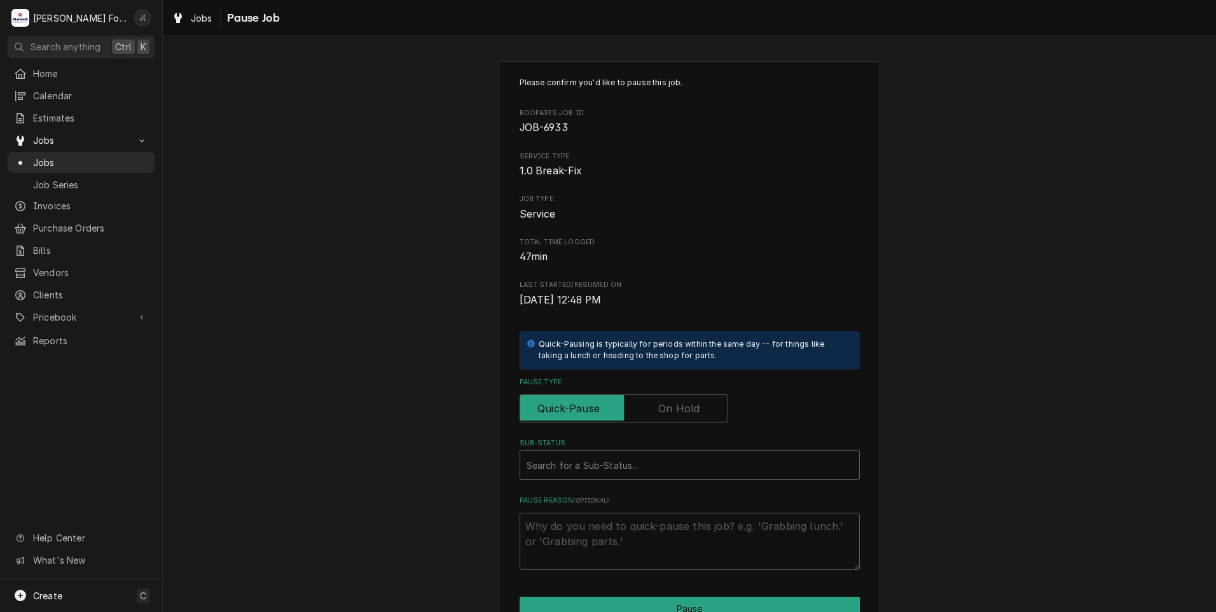
click at [671, 406] on label "Pause Type" at bounding box center [624, 408] width 209 height 28
click at [671, 406] on input "Pause Type" at bounding box center [623, 408] width 197 height 28
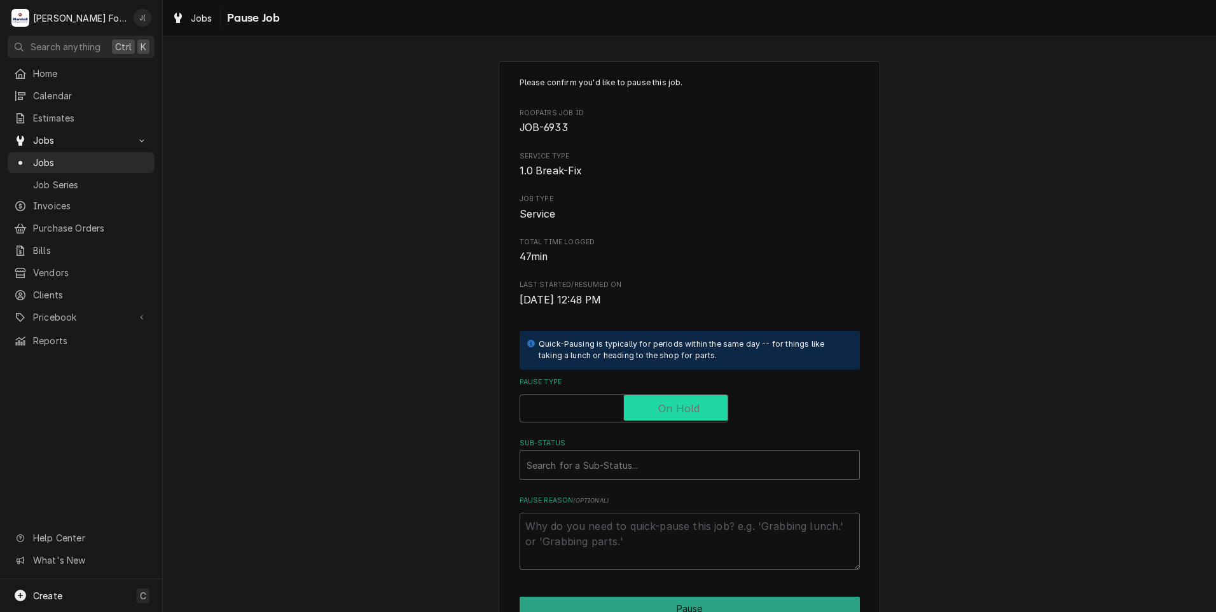
checkbox input "true"
click at [658, 458] on div "Sub-Status" at bounding box center [689, 464] width 326 height 23
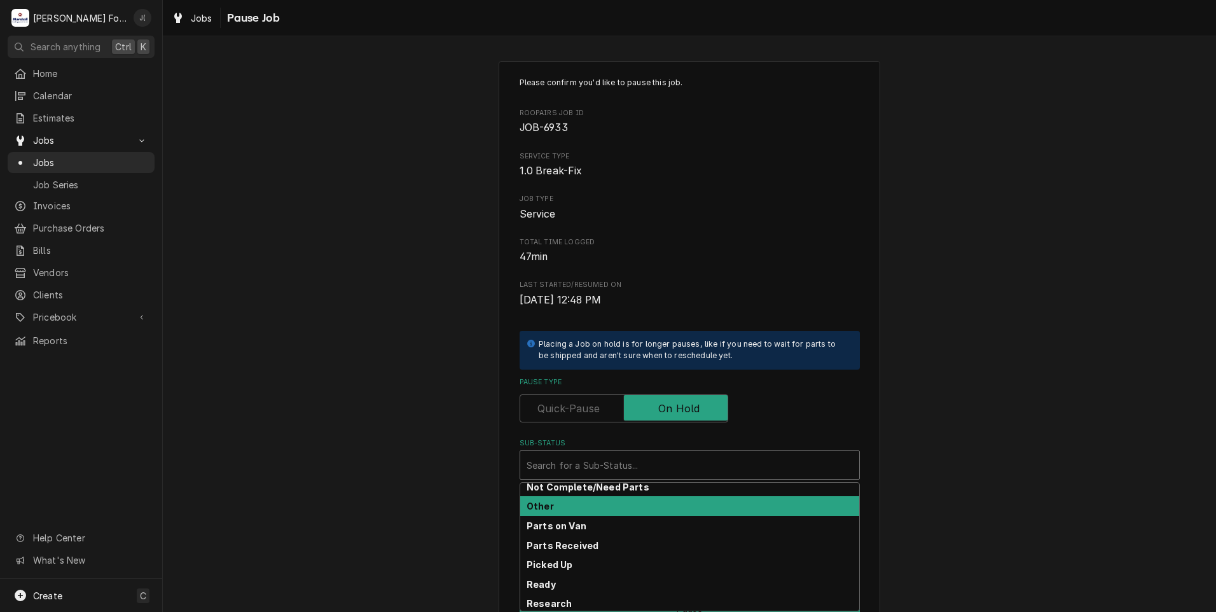
scroll to position [203, 0]
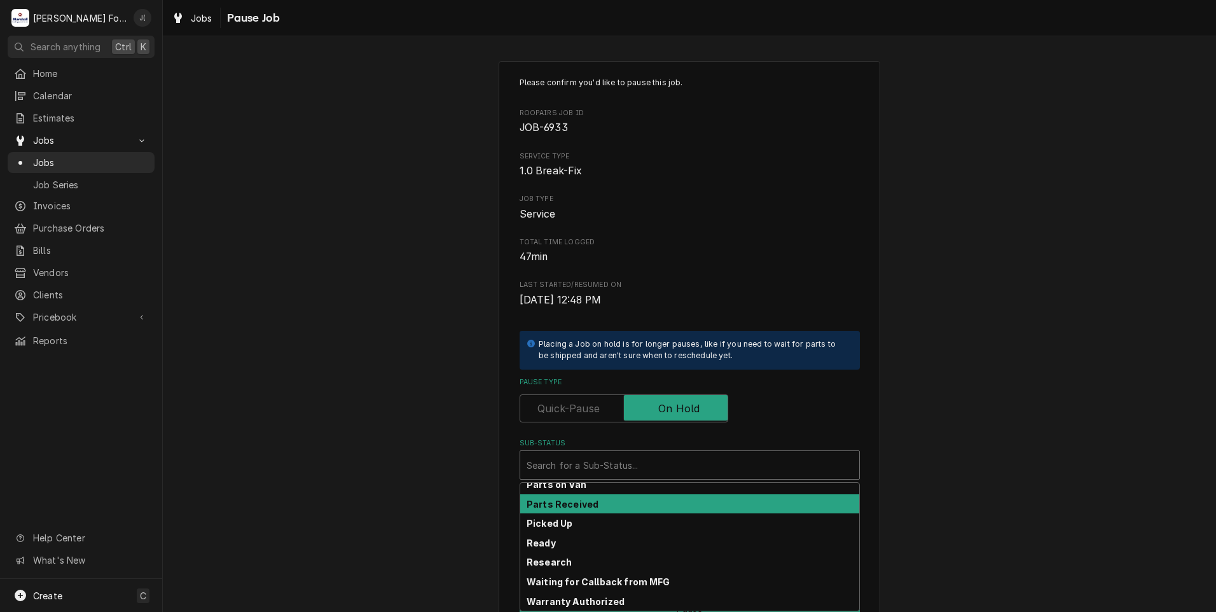
click at [614, 507] on div "Parts Received" at bounding box center [689, 504] width 339 height 20
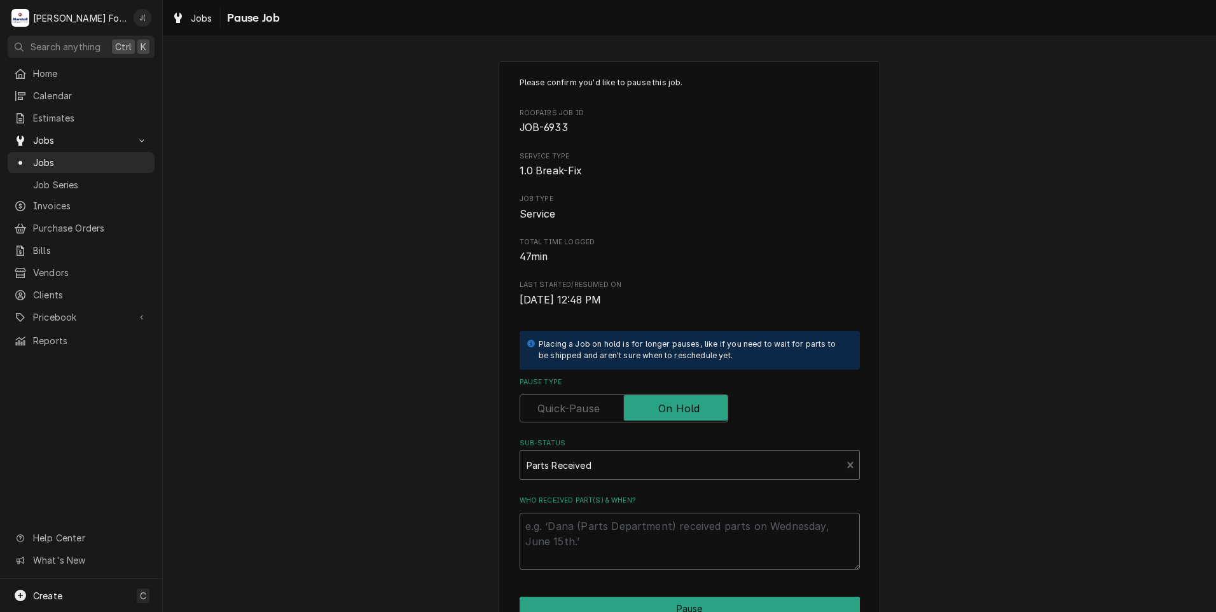
click at [607, 531] on textarea "Who received part(s) & when?" at bounding box center [690, 541] width 340 height 57
type textarea "x"
type textarea "0"
type textarea "x"
type textarea "09"
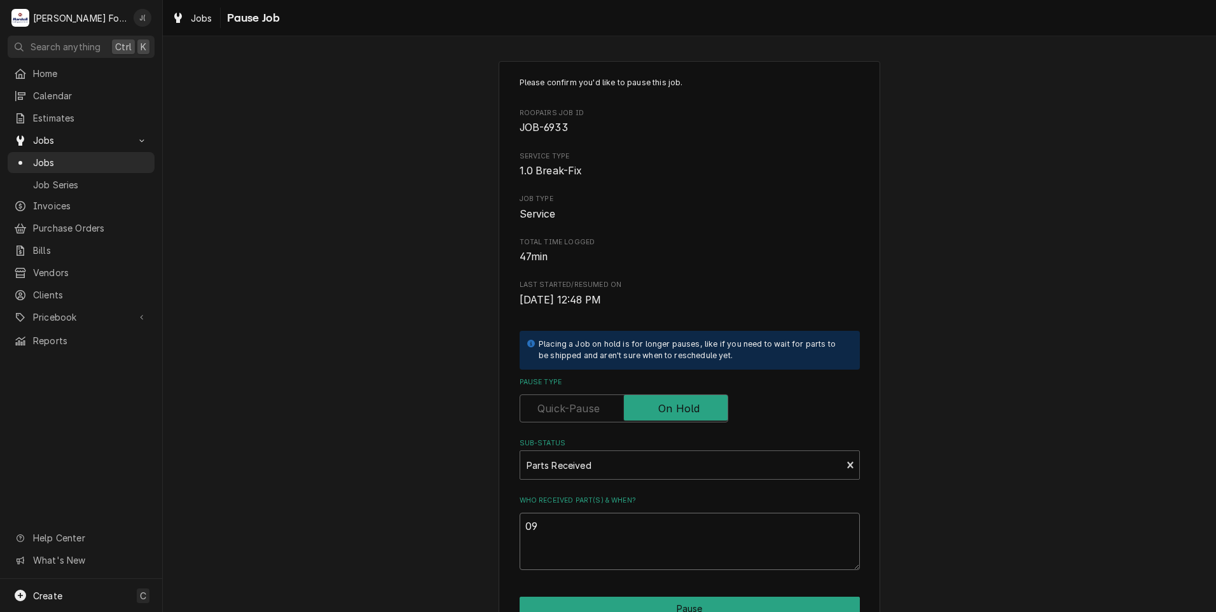
type textarea "x"
type textarea "09/"
type textarea "x"
type textarea "09/1"
type textarea "x"
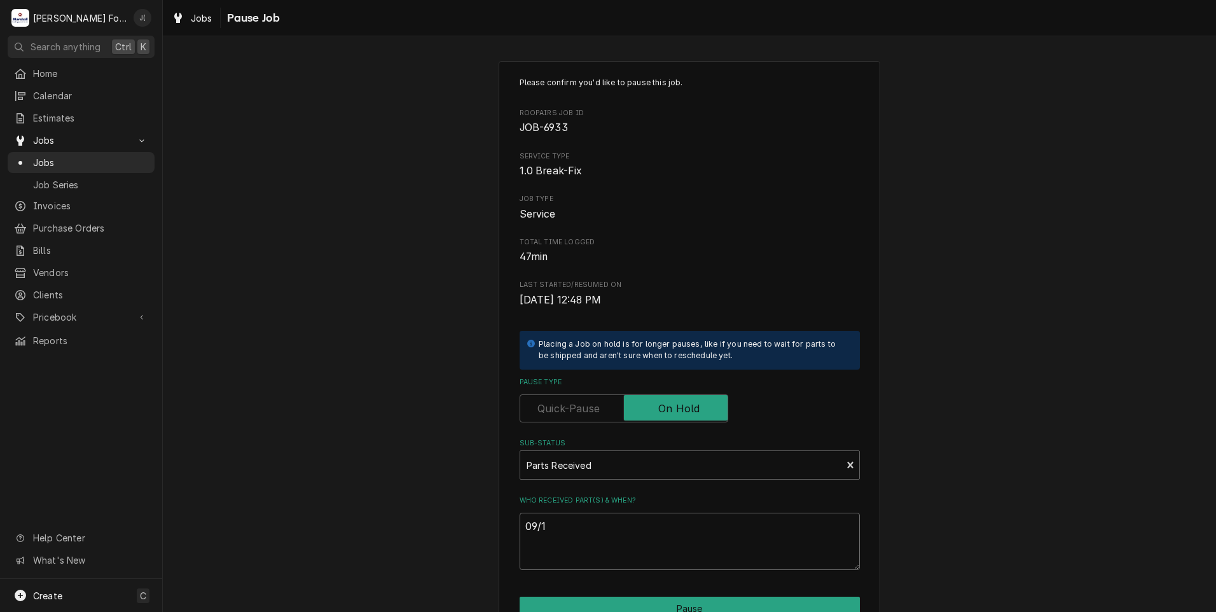
type textarea "09/17"
type textarea "x"
type textarea "09/17/"
type textarea "x"
type textarea "09/17/2"
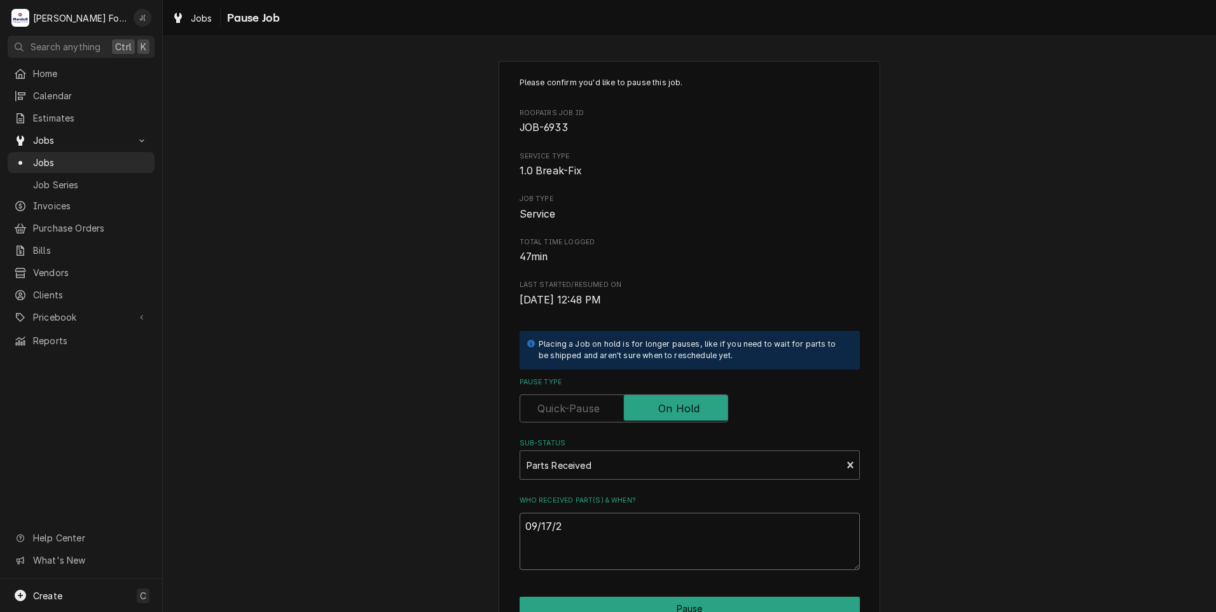
type textarea "x"
type textarea "09/17/20"
type textarea "x"
type textarea "09/17/202"
type textarea "x"
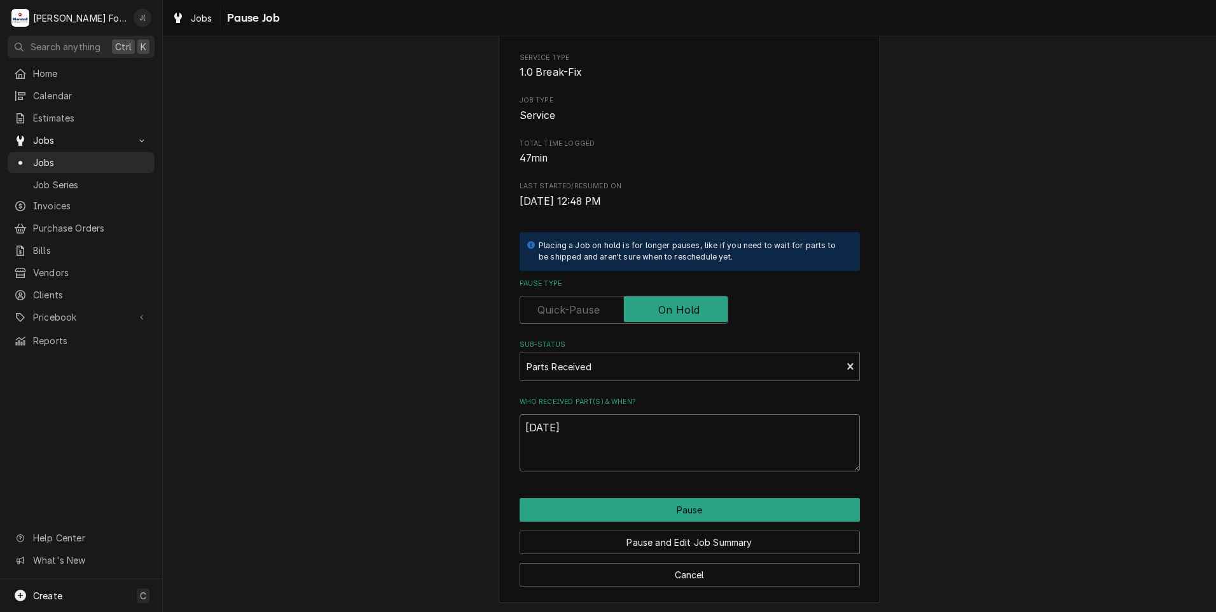
scroll to position [100, 0]
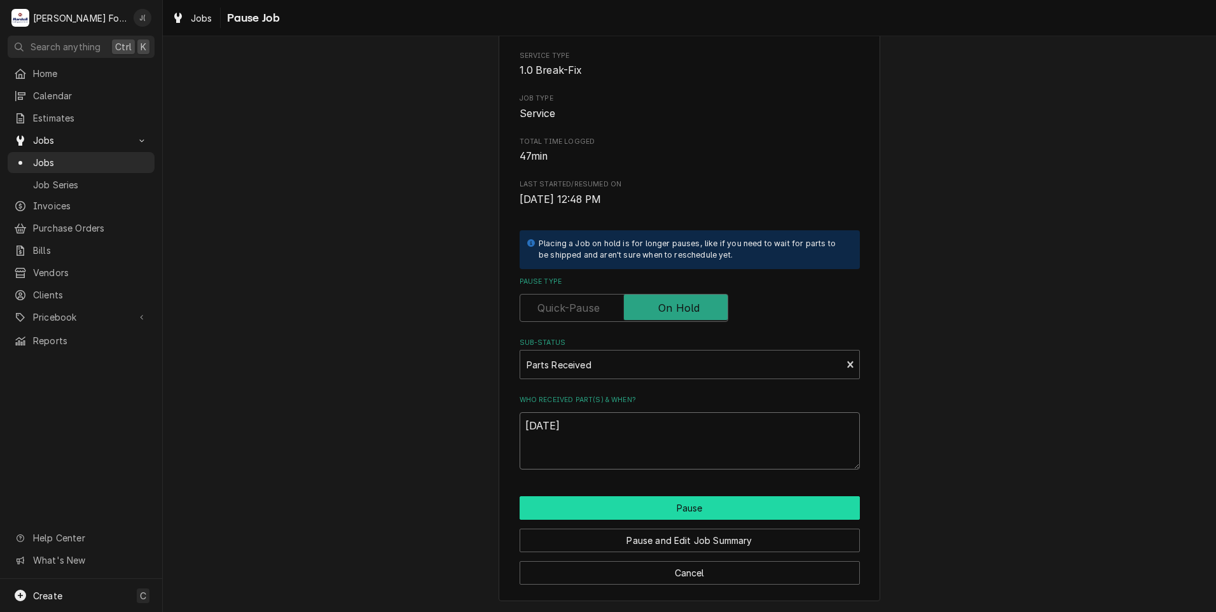
type textarea "09/17/2025"
click at [591, 504] on button "Pause" at bounding box center [690, 508] width 340 height 24
type textarea "x"
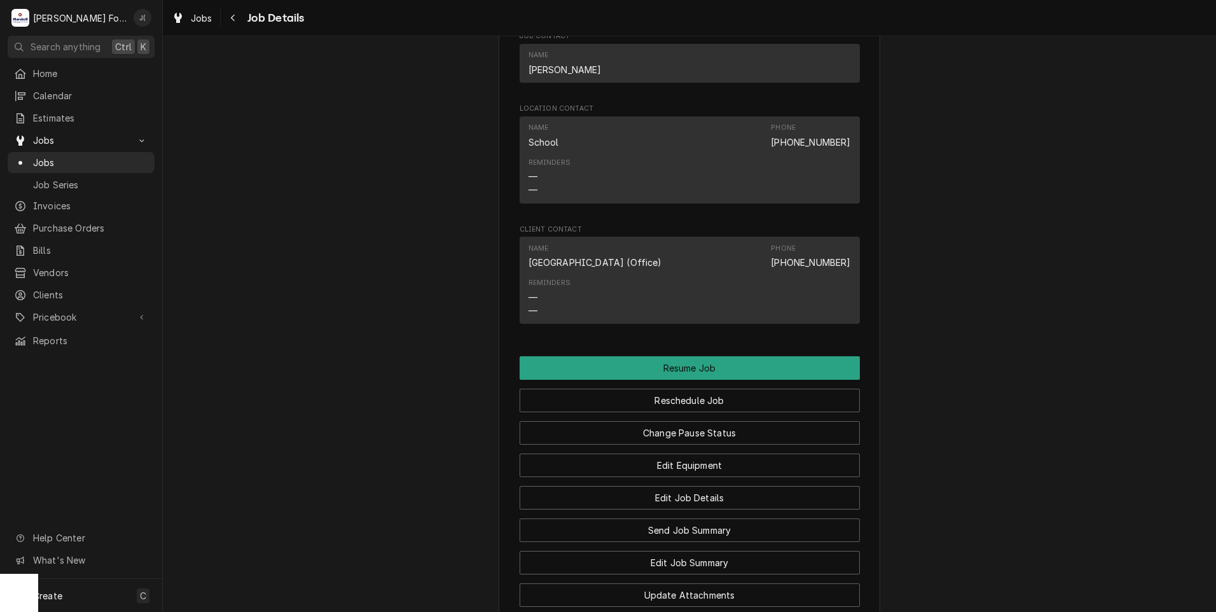
scroll to position [1272, 0]
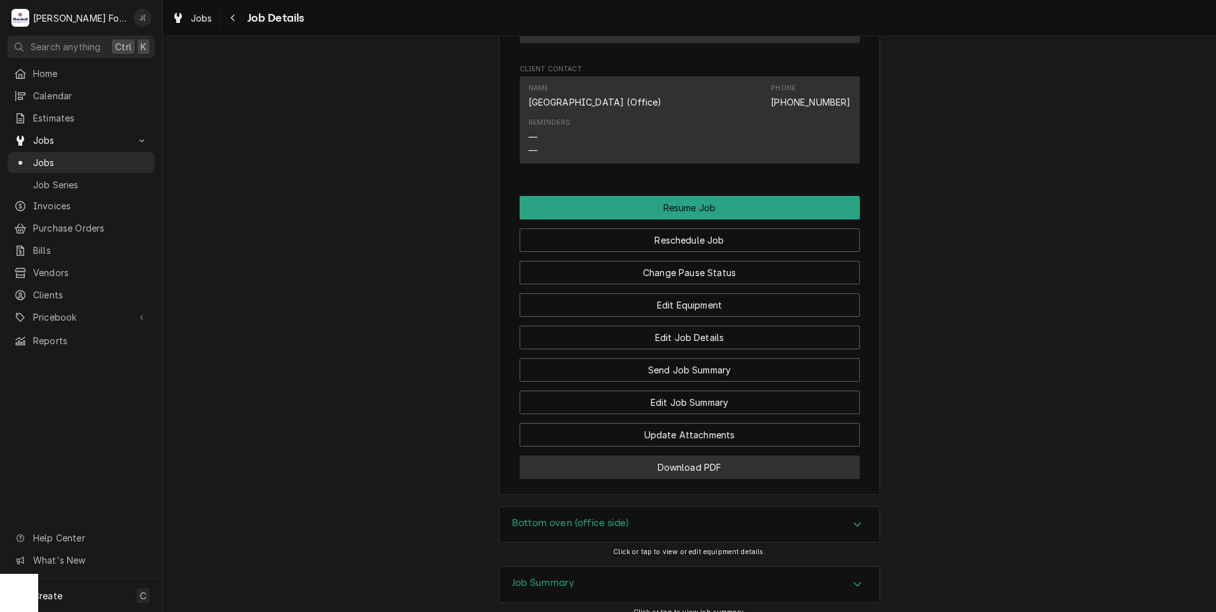
click at [663, 479] on button "Download PDF" at bounding box center [690, 467] width 340 height 24
click at [58, 169] on div "Jobs Job Series" at bounding box center [81, 173] width 147 height 42
click at [61, 158] on span "Jobs" at bounding box center [90, 162] width 115 height 13
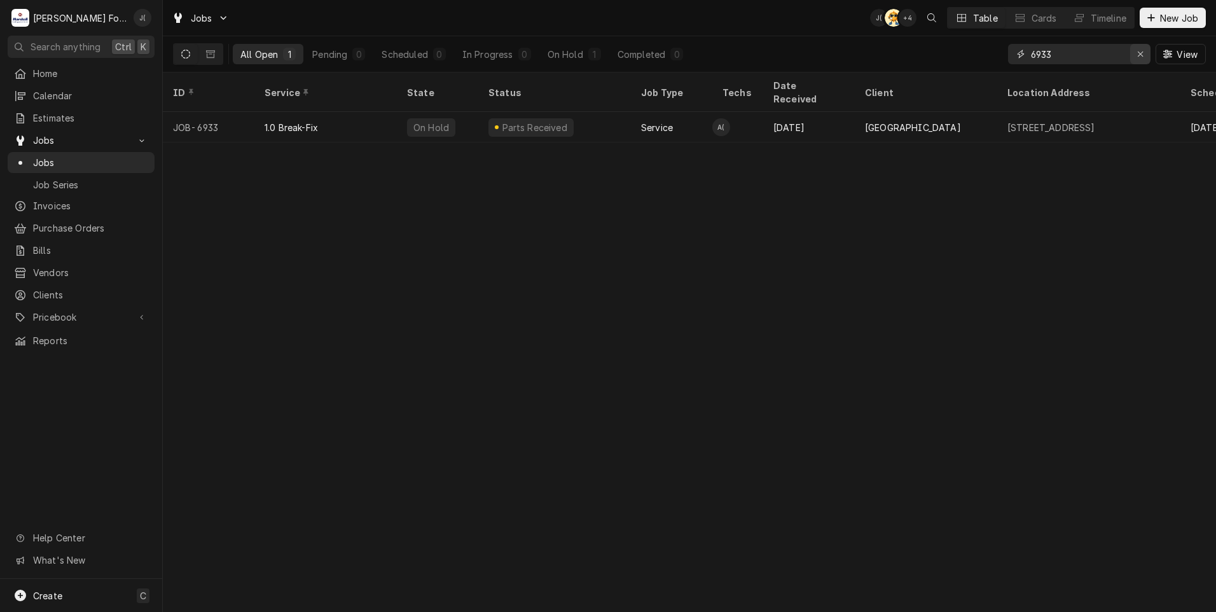
click at [1142, 58] on div "Erase input" at bounding box center [1140, 54] width 13 height 13
click at [1129, 57] on input "Dynamic Content Wrapper" at bounding box center [1091, 54] width 120 height 20
type input "7000"
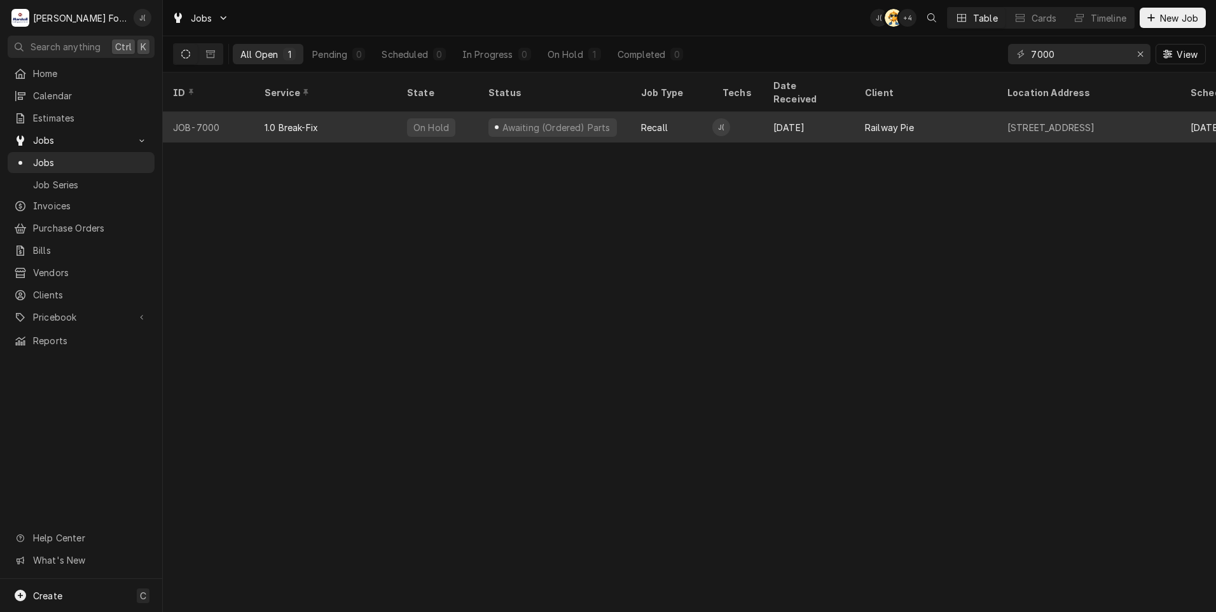
click at [329, 112] on div "1.0 Break-Fix" at bounding box center [325, 127] width 142 height 31
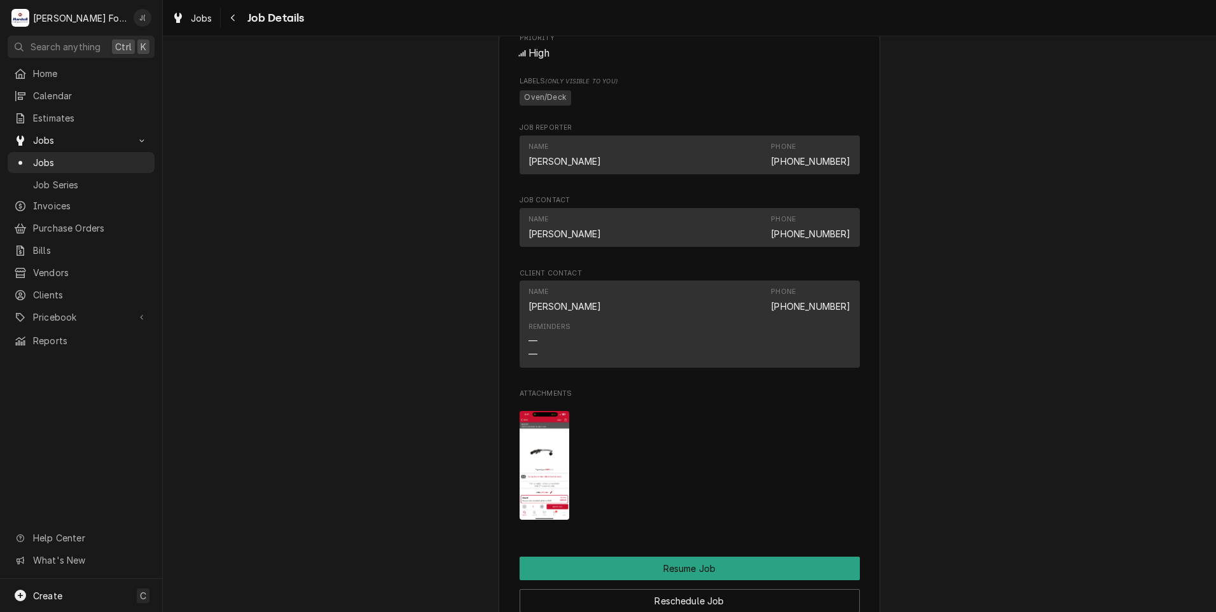
scroll to position [1335, 0]
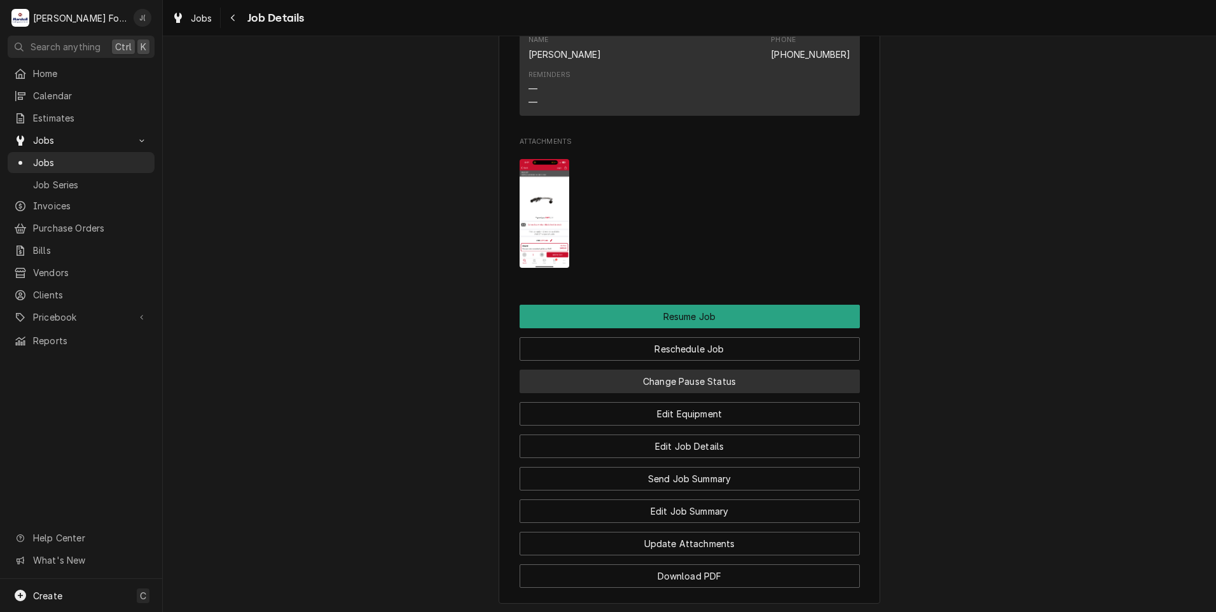
click at [690, 383] on button "Change Pause Status" at bounding box center [690, 381] width 340 height 24
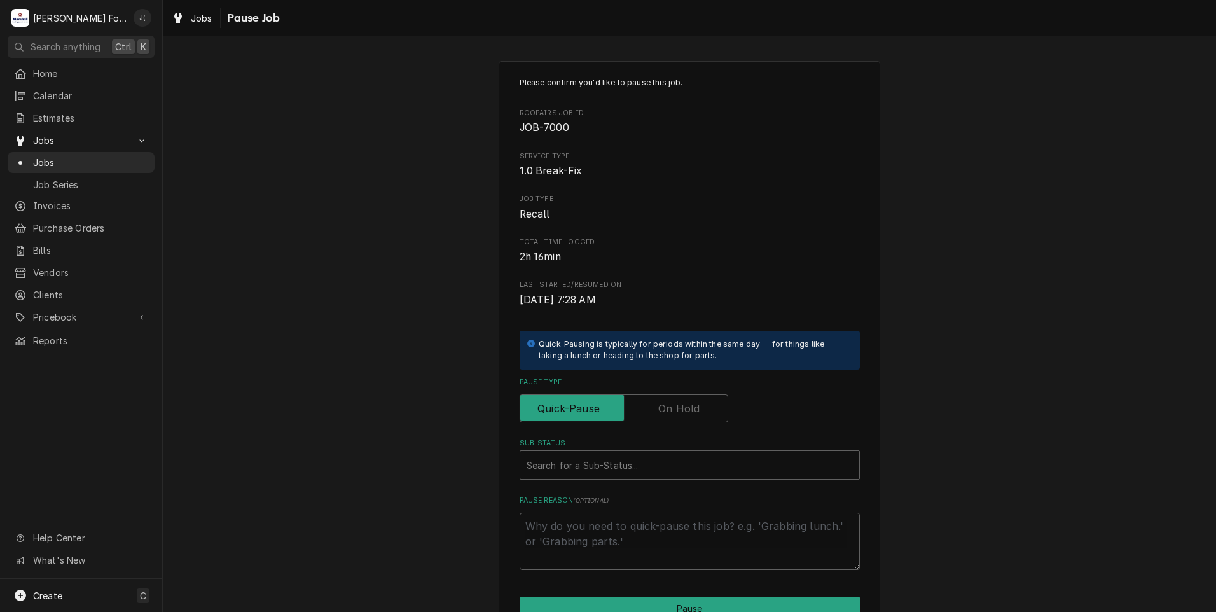
click at [668, 411] on label "Pause Type" at bounding box center [624, 408] width 209 height 28
click at [668, 411] on input "Pause Type" at bounding box center [623, 408] width 197 height 28
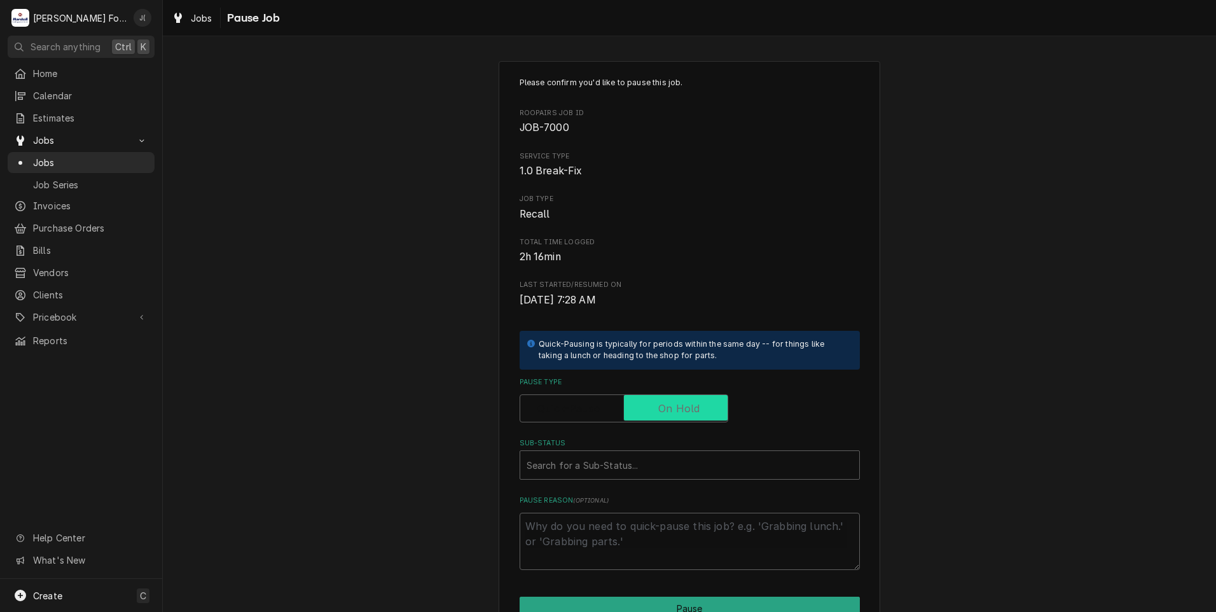
checkbox input "true"
click at [623, 468] on div "Sub-Status" at bounding box center [689, 464] width 326 height 23
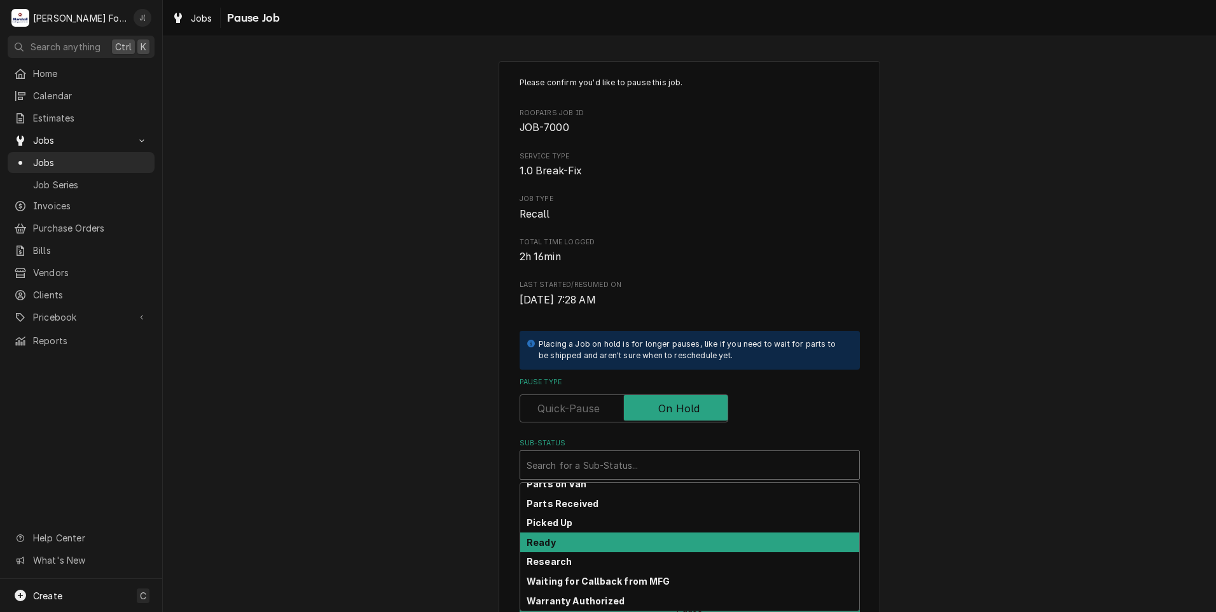
scroll to position [203, 0]
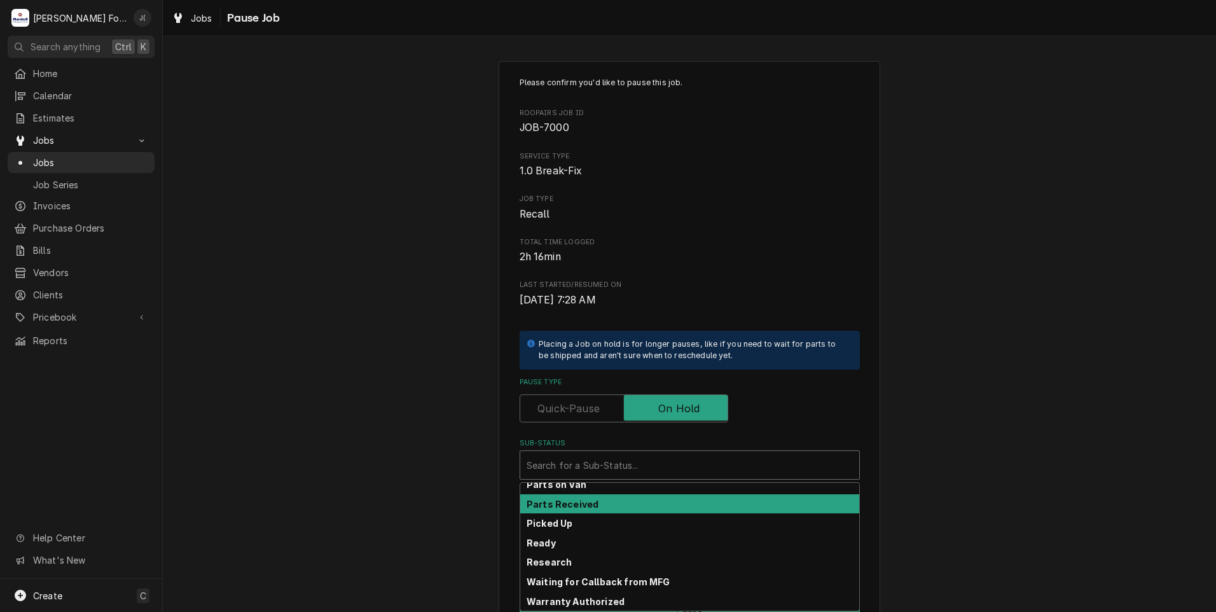
click at [603, 504] on div "Parts Received" at bounding box center [689, 504] width 339 height 20
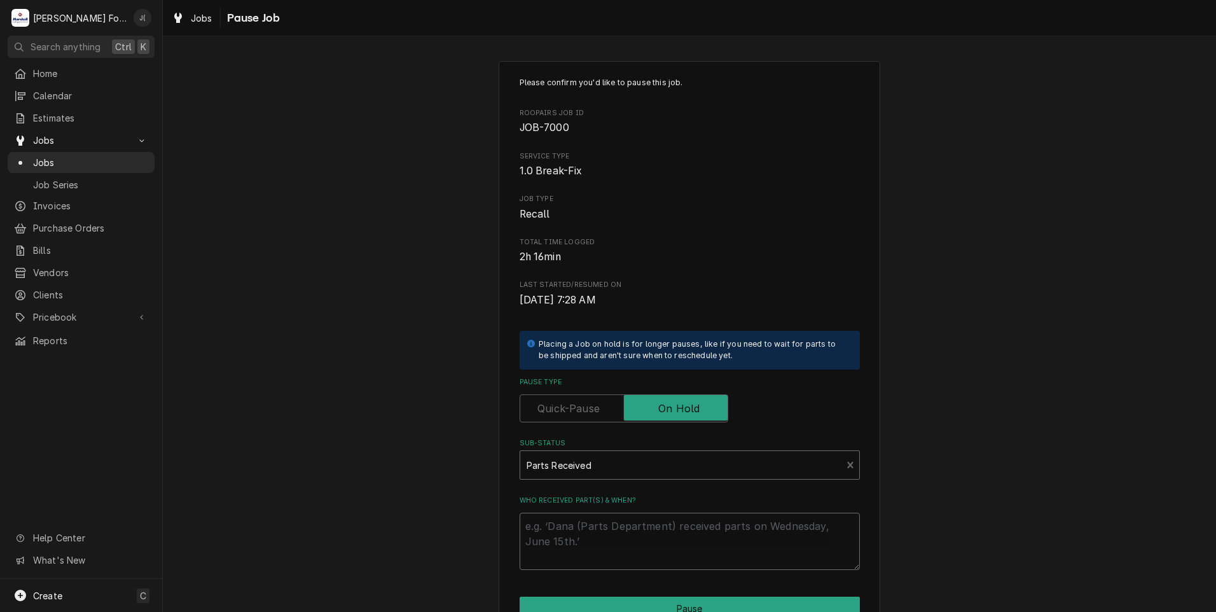
click at [597, 526] on textarea "Who received part(s) & when?" at bounding box center [690, 541] width 340 height 57
type textarea "x"
type textarea "0"
type textarea "x"
type textarea "09"
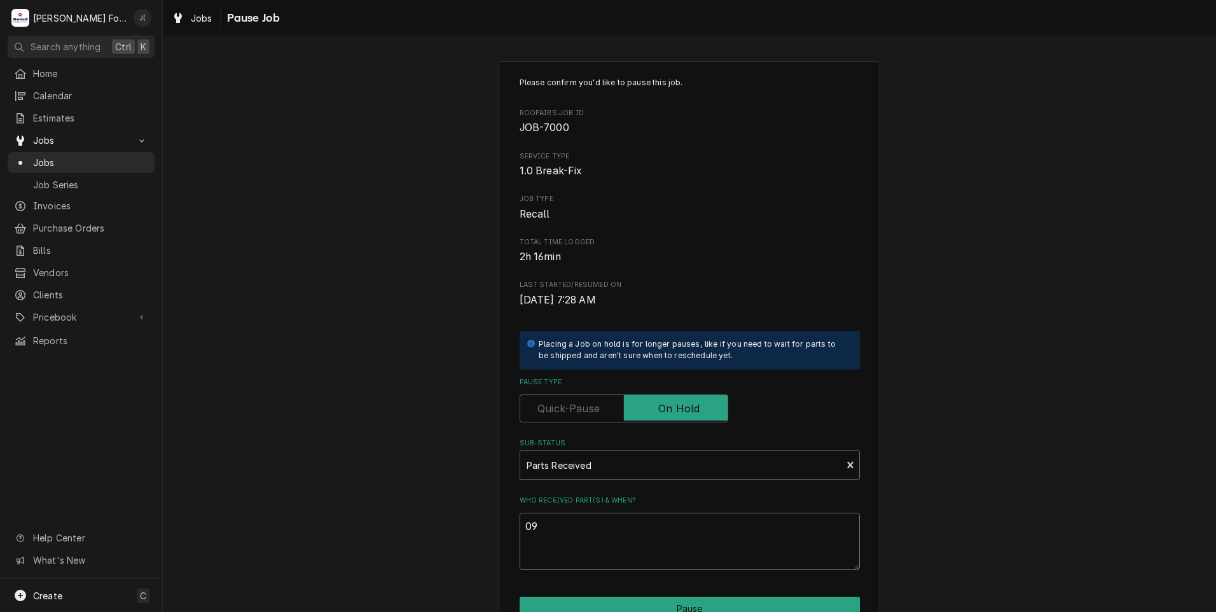
type textarea "x"
type textarea "09/"
type textarea "x"
type textarea "09/1"
type textarea "x"
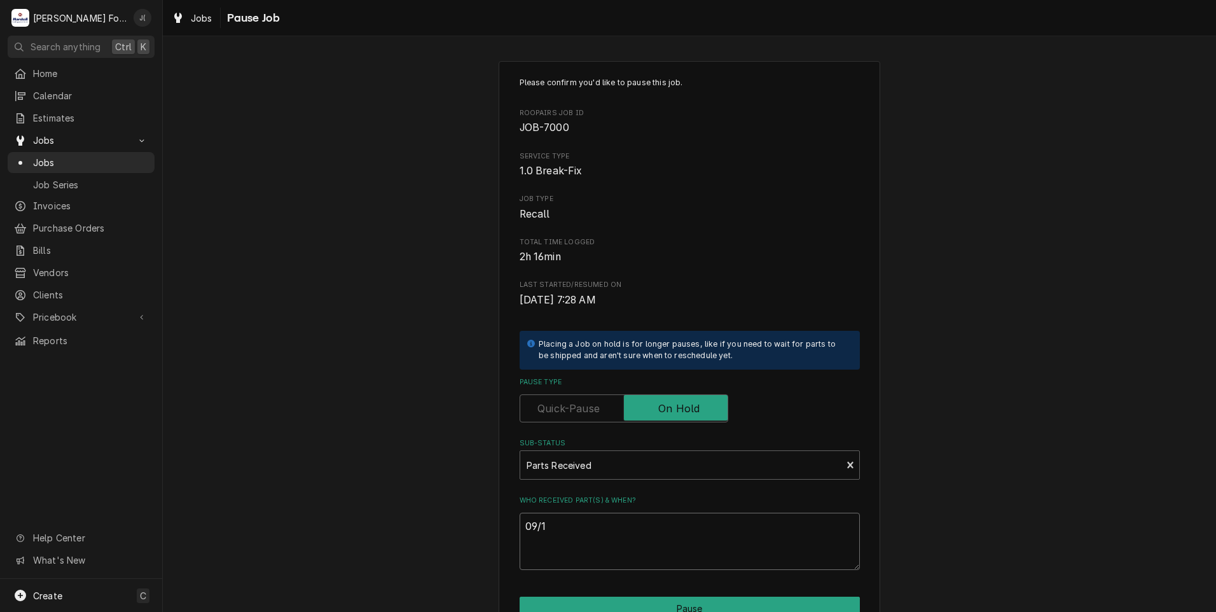
type textarea "09/17"
type textarea "x"
type textarea "09/17/"
type textarea "x"
type textarea "09/17/2"
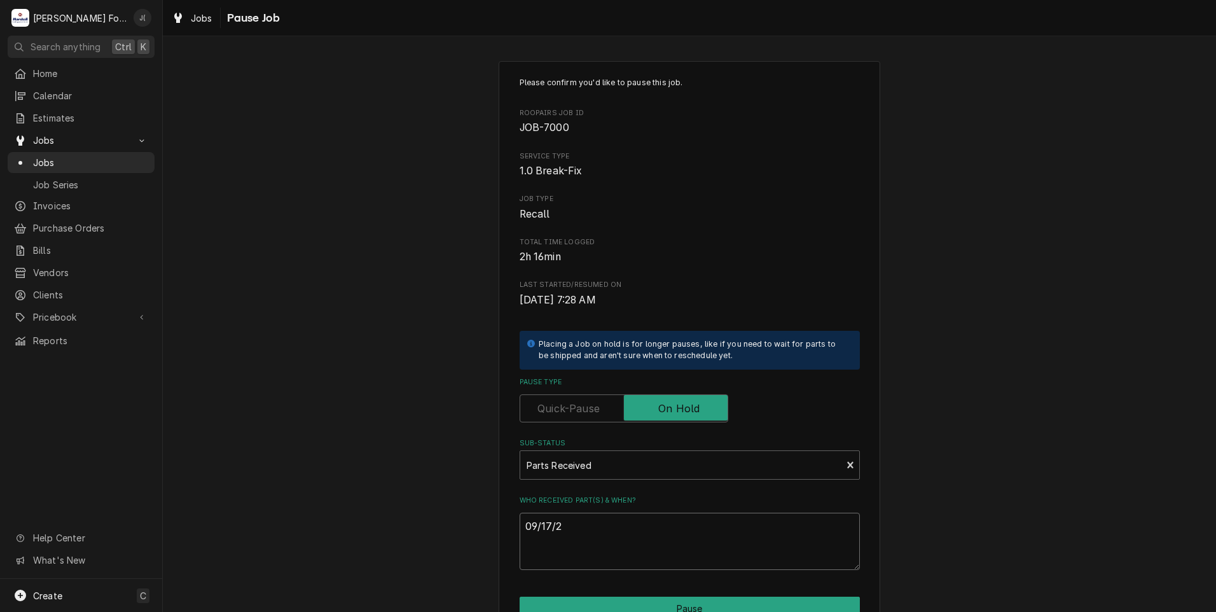
type textarea "x"
type textarea "09/17/20"
type textarea "x"
type textarea "09/17/202"
type textarea "x"
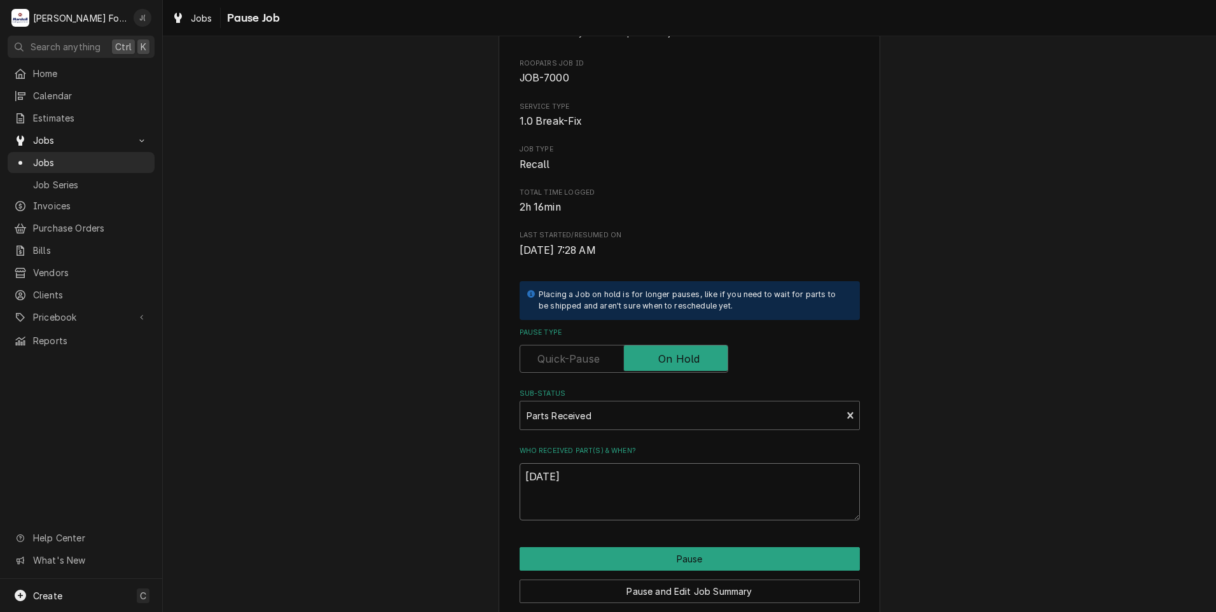
scroll to position [100, 0]
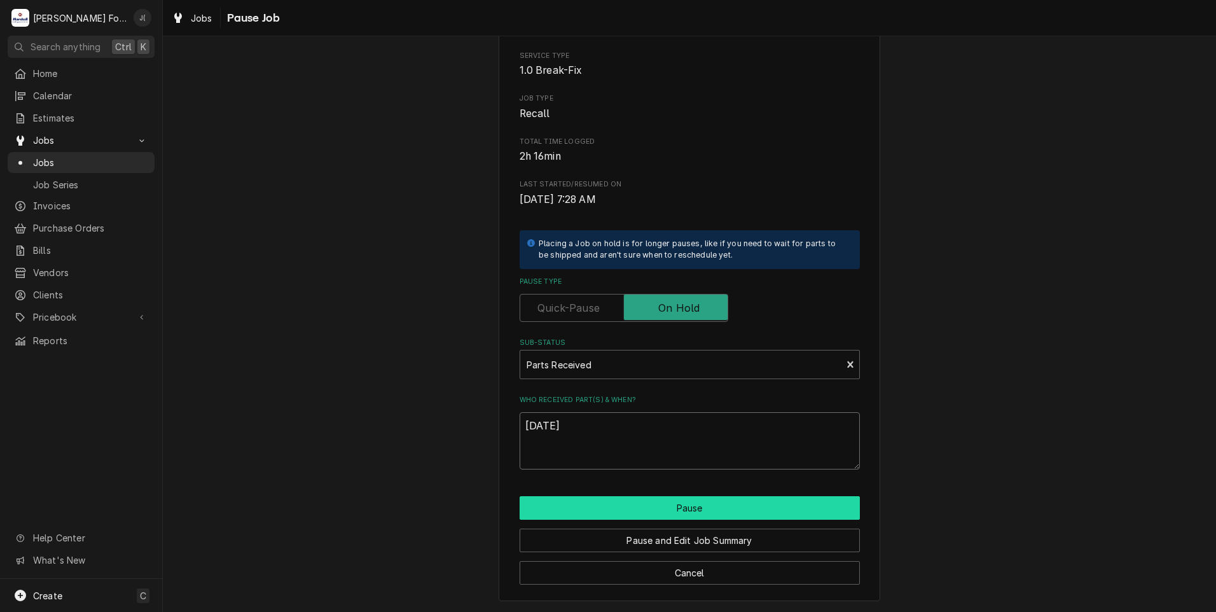
type textarea "[DATE]"
click at [558, 512] on button "Pause" at bounding box center [690, 508] width 340 height 24
type textarea "x"
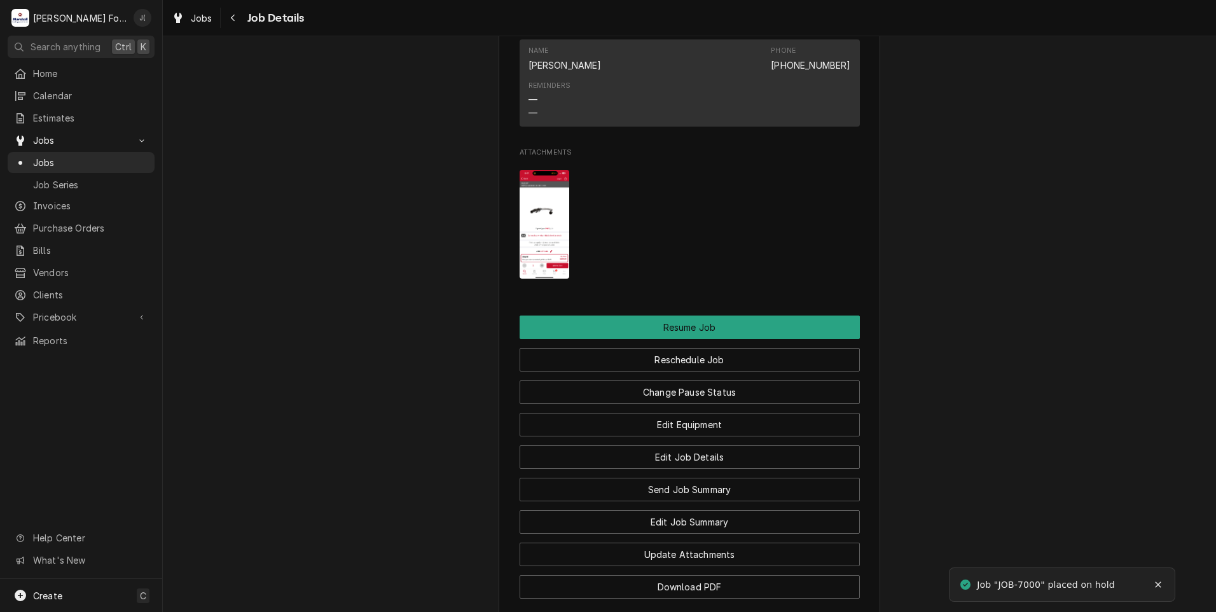
scroll to position [1578, 0]
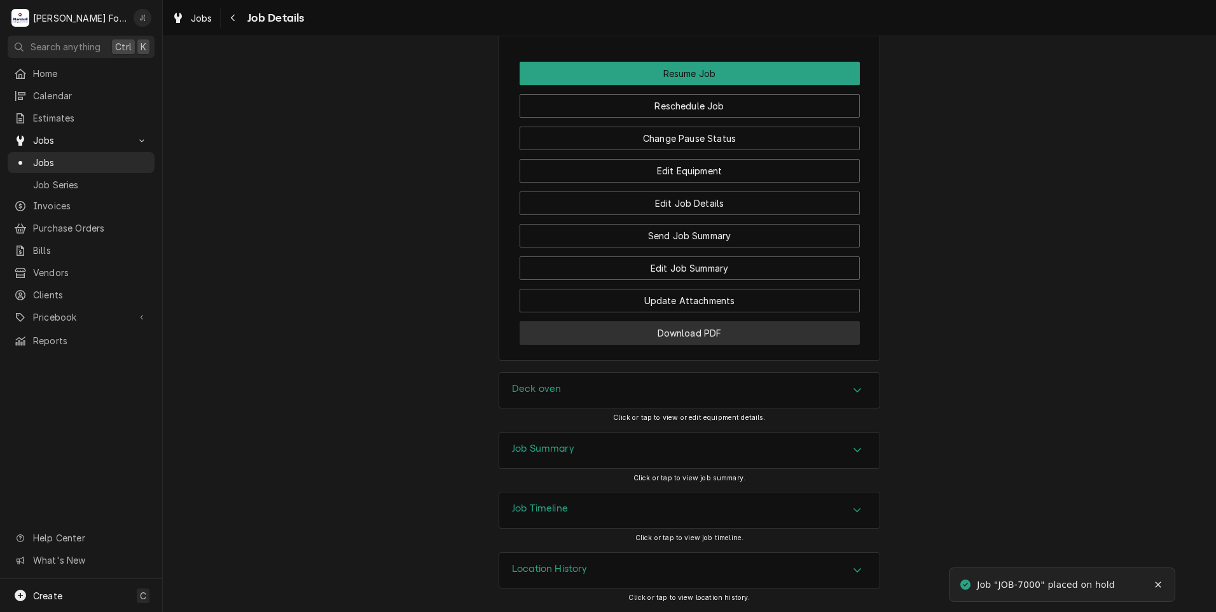
click at [571, 338] on button "Download PDF" at bounding box center [690, 333] width 340 height 24
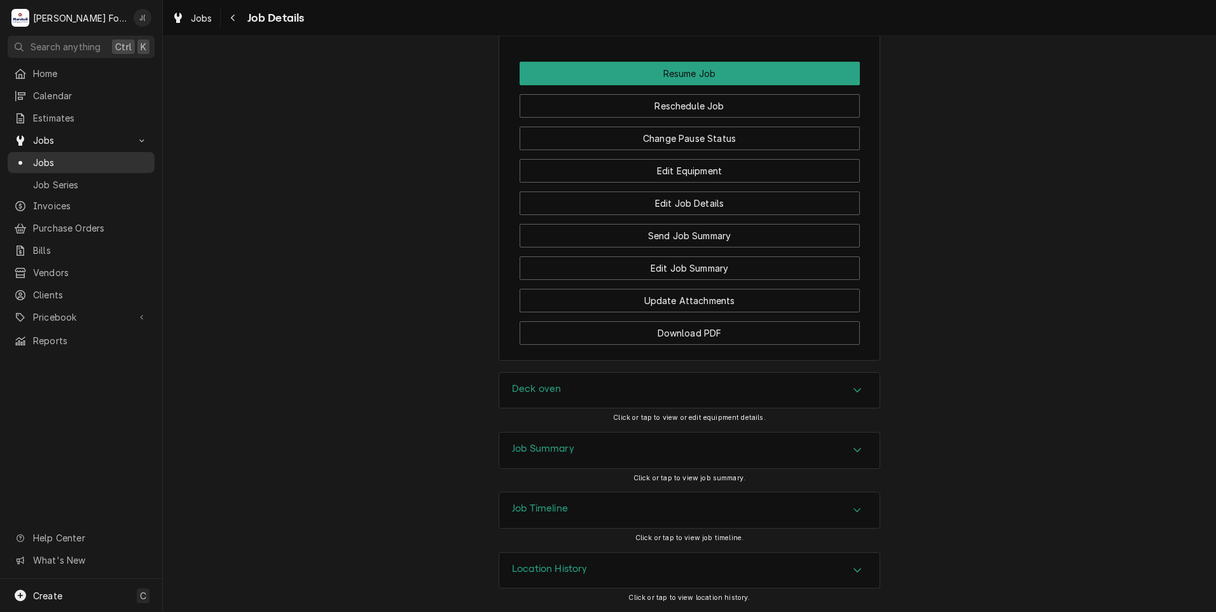
click at [71, 161] on span "Jobs" at bounding box center [90, 162] width 115 height 13
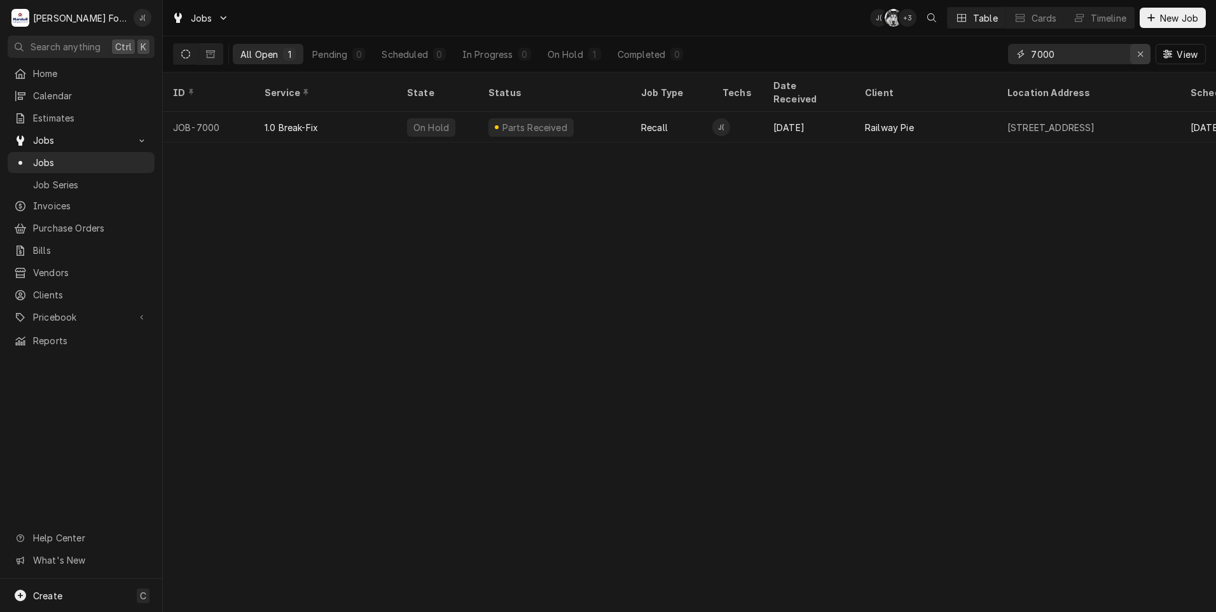
click at [1141, 55] on icon "Erase input" at bounding box center [1140, 54] width 7 height 9
click at [1123, 56] on input "Dynamic Content Wrapper" at bounding box center [1091, 54] width 120 height 20
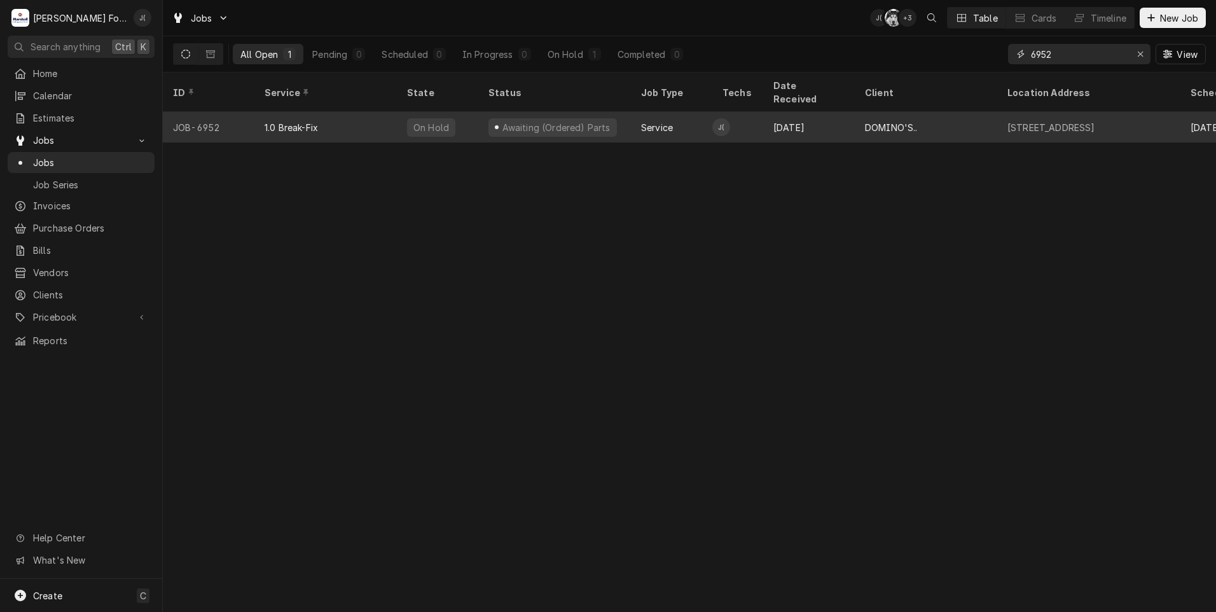
type input "6952"
click at [380, 123] on div "1.0 Break-Fix" at bounding box center [325, 127] width 142 height 31
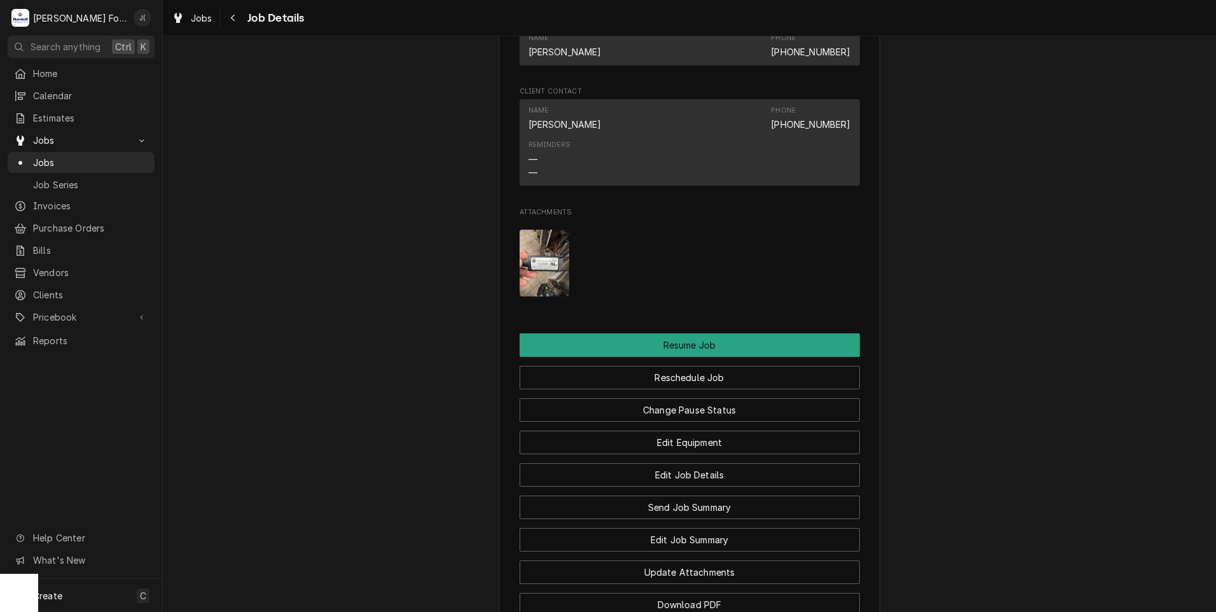
scroll to position [1399, 0]
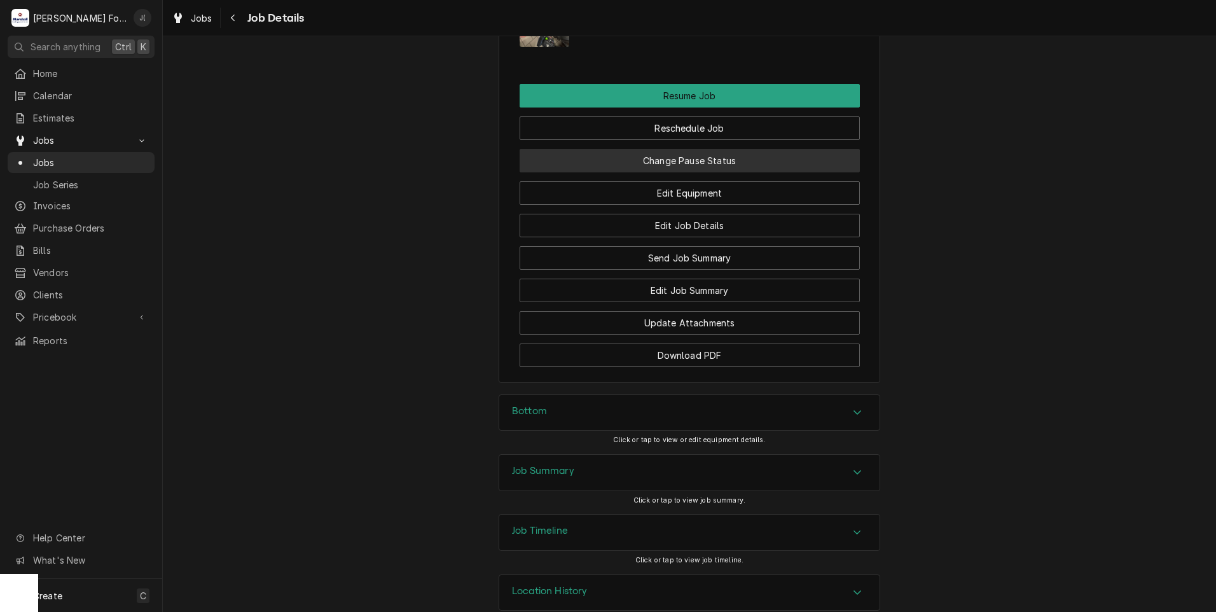
click at [705, 172] on button "Change Pause Status" at bounding box center [690, 161] width 340 height 24
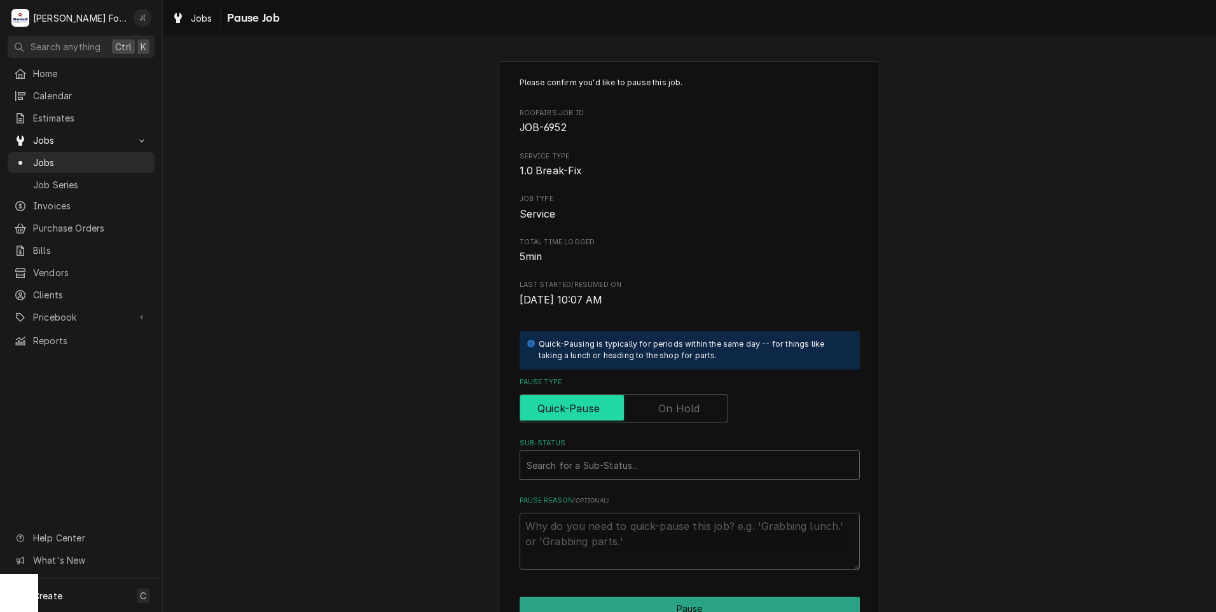
click at [679, 399] on input "Pause Type" at bounding box center [623, 408] width 197 height 28
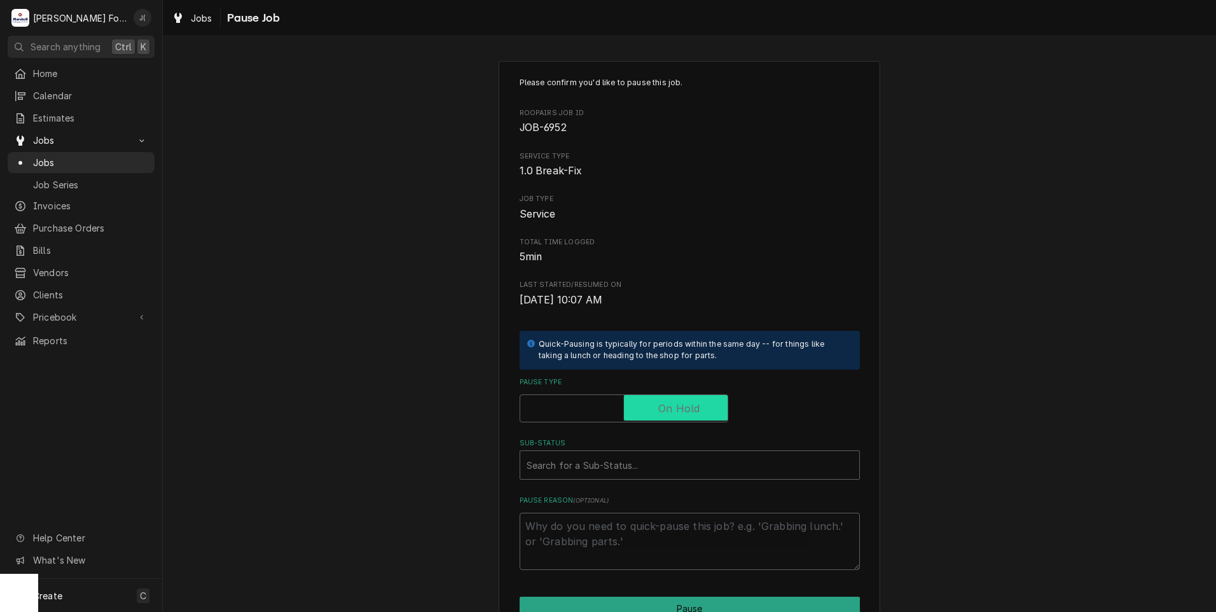
checkbox input "true"
click at [641, 459] on div "Sub-Status" at bounding box center [689, 464] width 326 height 23
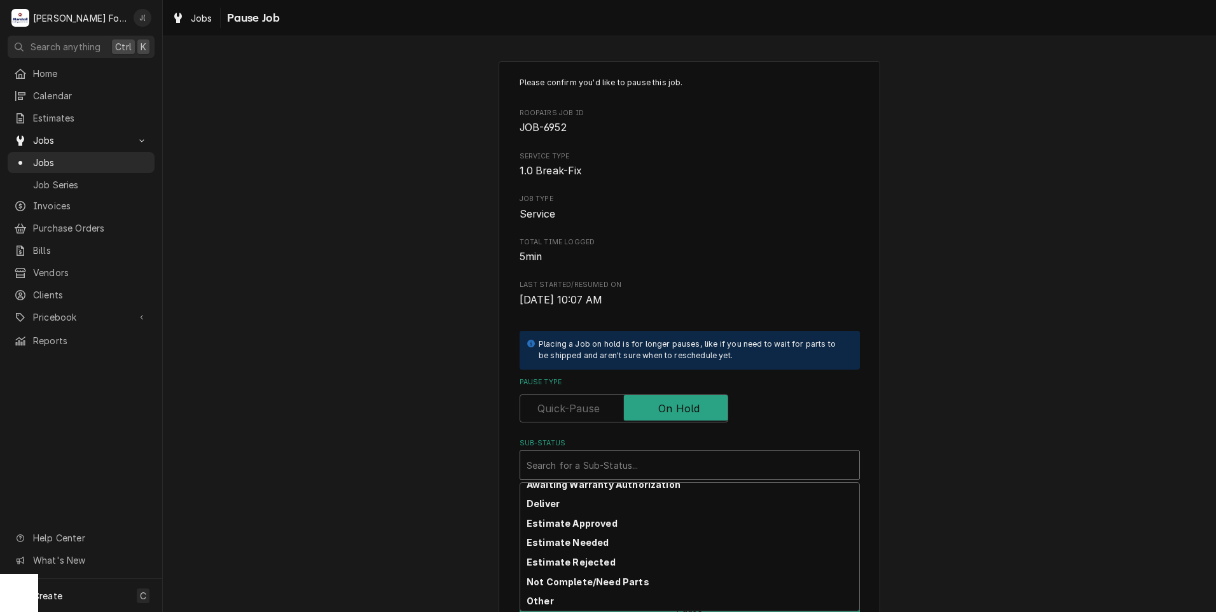
scroll to position [203, 0]
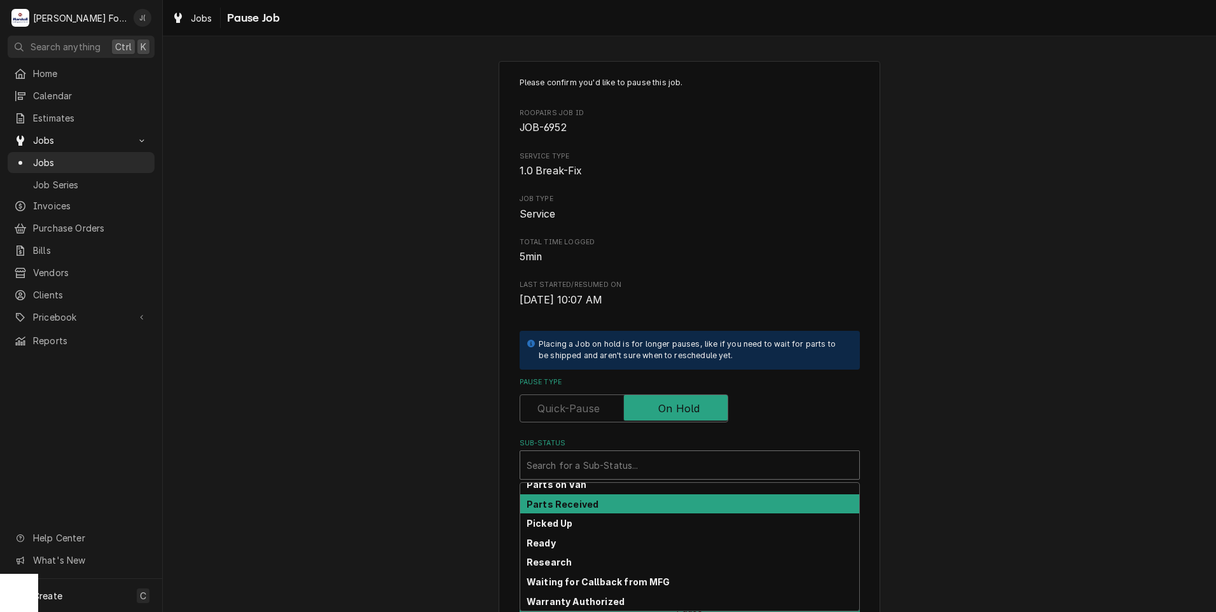
click at [632, 500] on div "Parts Received" at bounding box center [689, 504] width 339 height 20
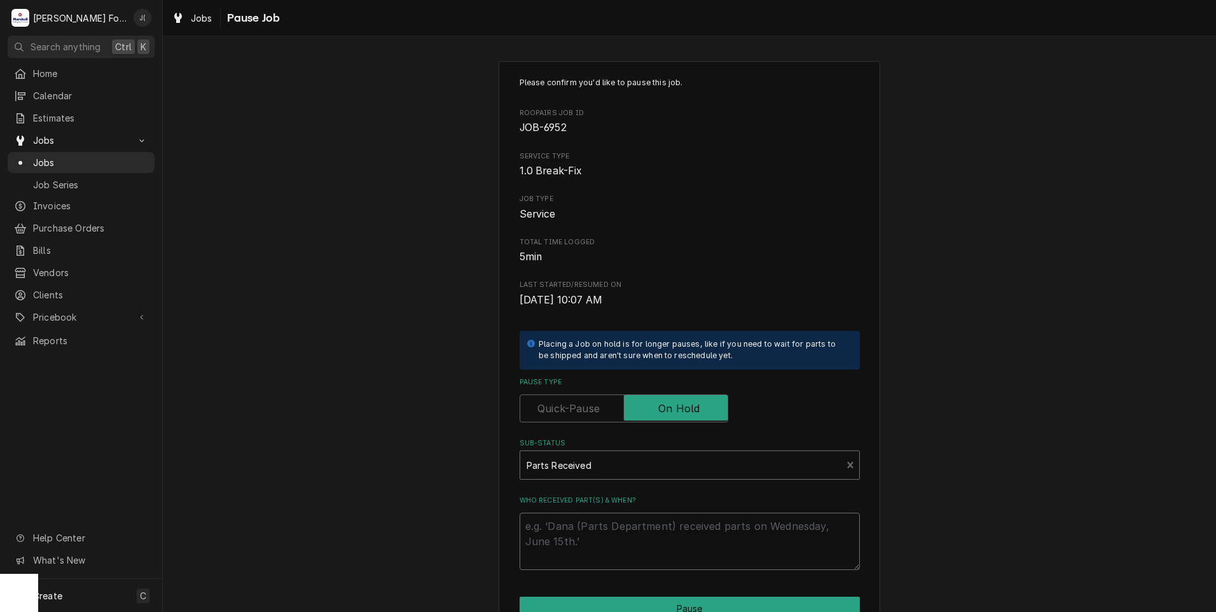
click at [625, 524] on textarea "Who received part(s) & when?" at bounding box center [690, 541] width 340 height 57
type textarea "x"
type textarea "0"
type textarea "x"
type textarea "09"
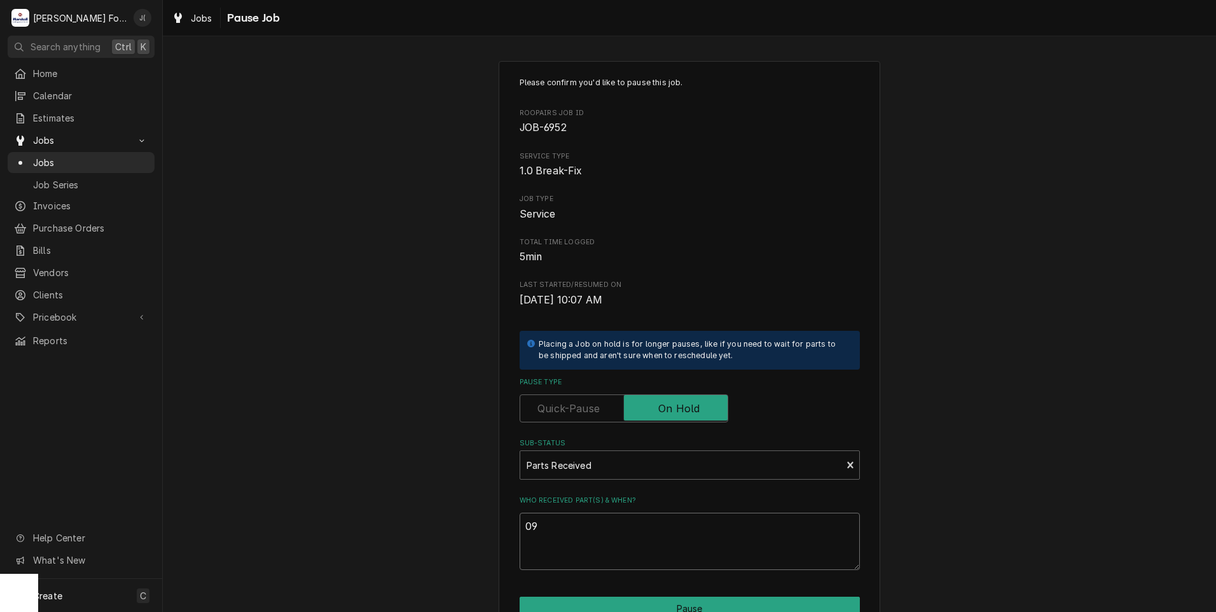
type textarea "x"
type textarea "09/"
type textarea "x"
type textarea "09/1"
type textarea "x"
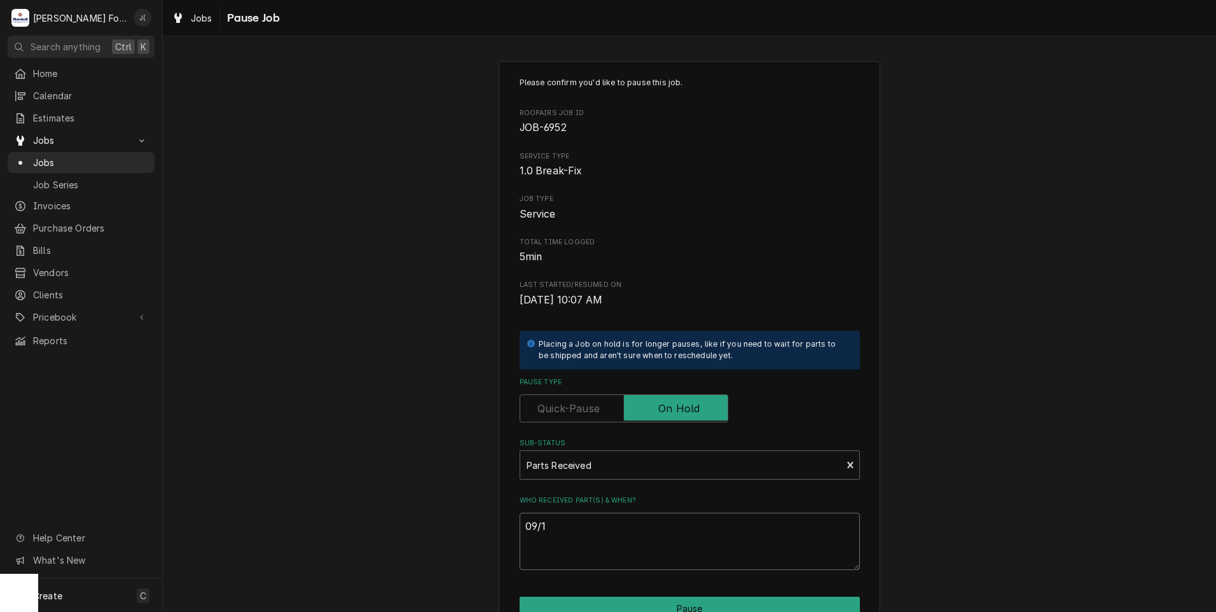
type textarea "09/17"
type textarea "x"
type textarea "09/17/"
type textarea "x"
type textarea "09/17/2"
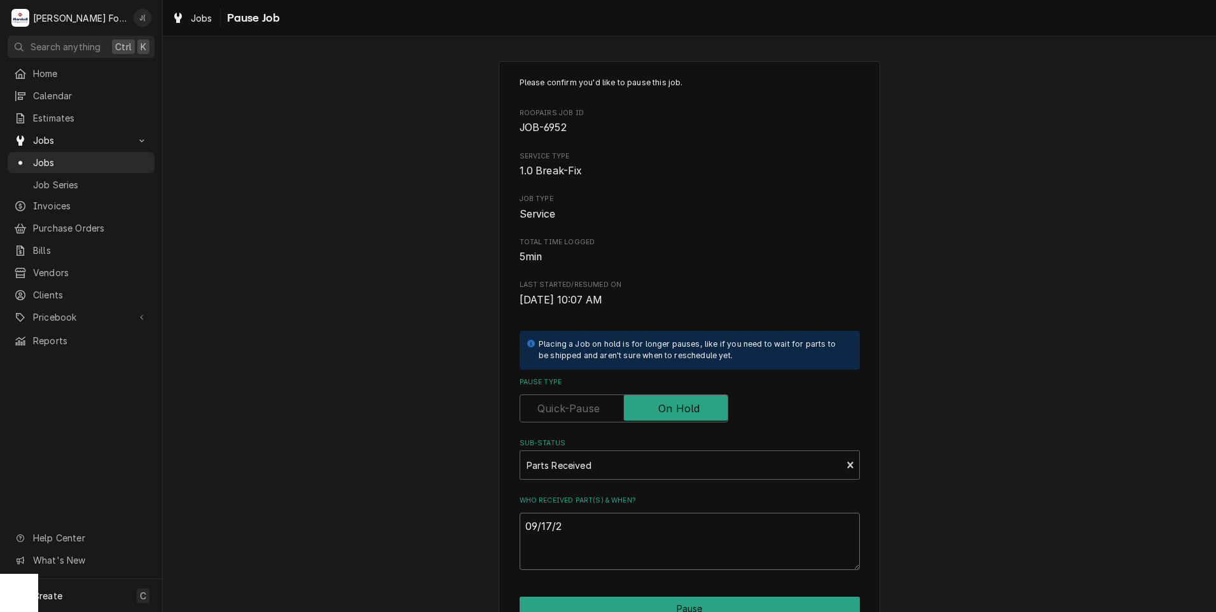
type textarea "x"
type textarea "[DATE]"
type textarea "x"
type textarea "09/17/202"
type textarea "x"
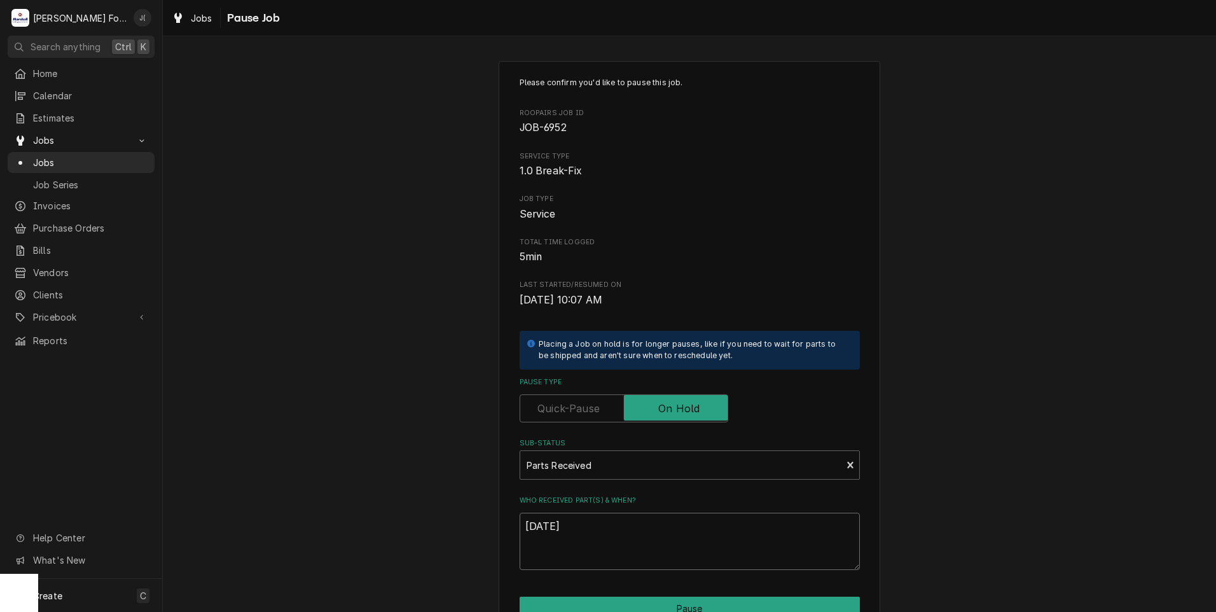
scroll to position [100, 0]
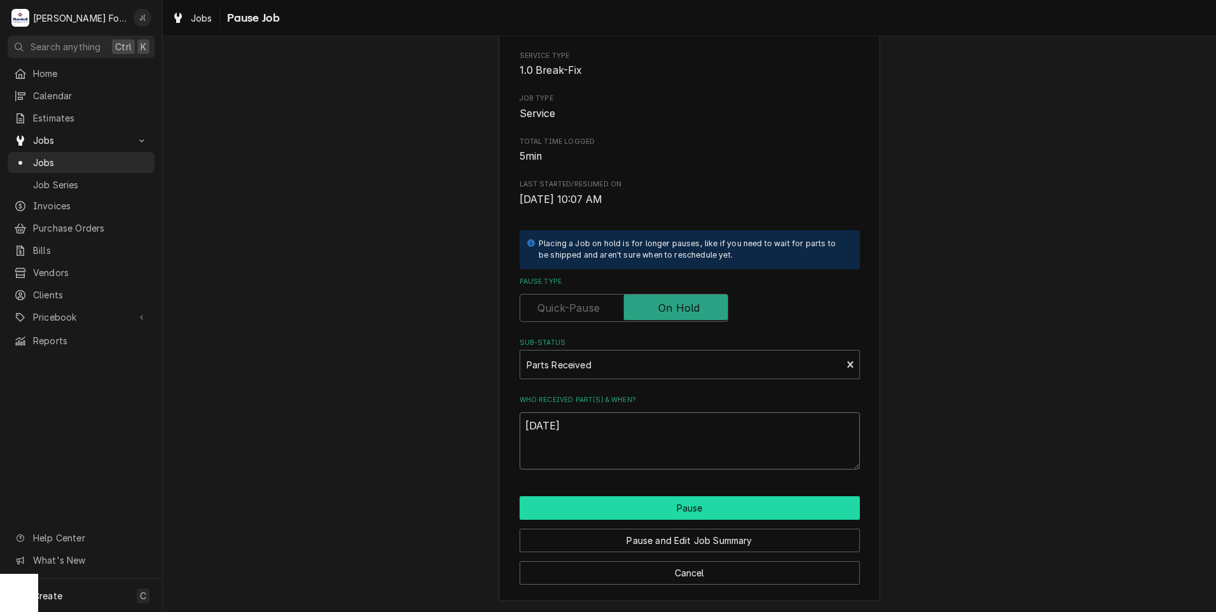
type textarea "[DATE]"
click at [605, 502] on button "Pause" at bounding box center [690, 508] width 340 height 24
type textarea "x"
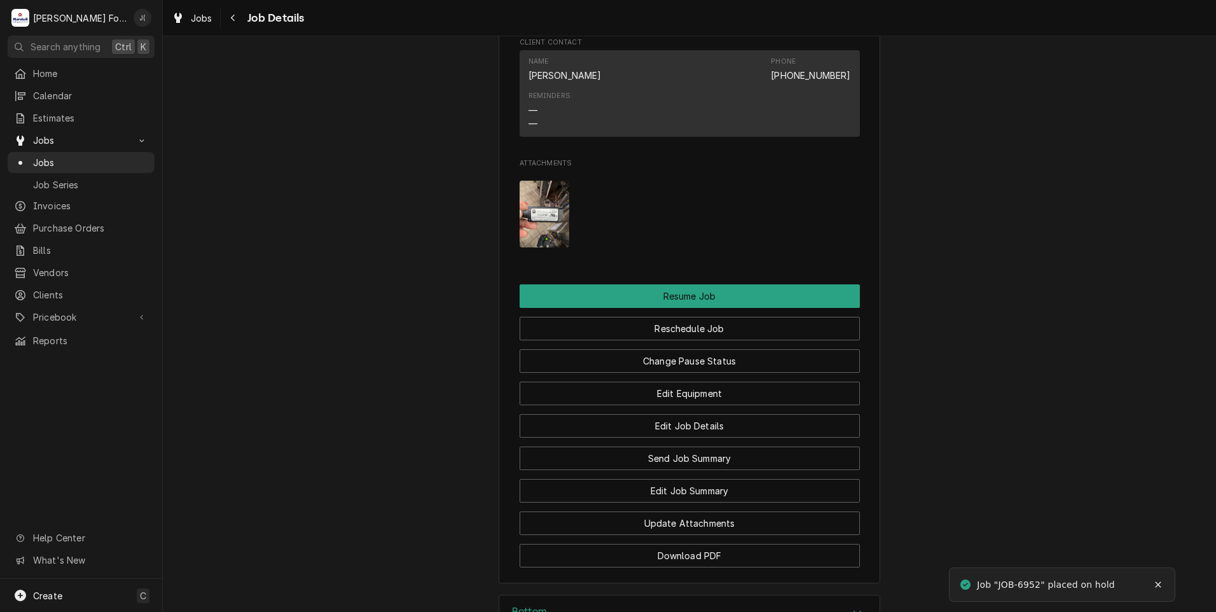
scroll to position [1436, 0]
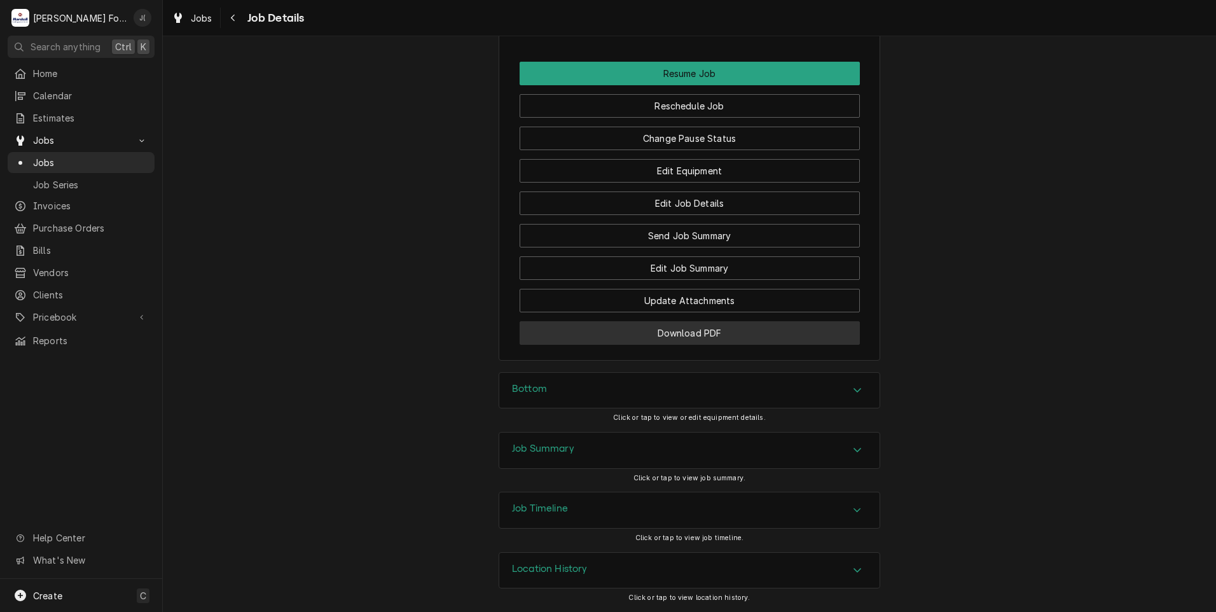
click at [555, 339] on button "Download PDF" at bounding box center [690, 333] width 340 height 24
click at [53, 158] on span "Jobs" at bounding box center [90, 162] width 115 height 13
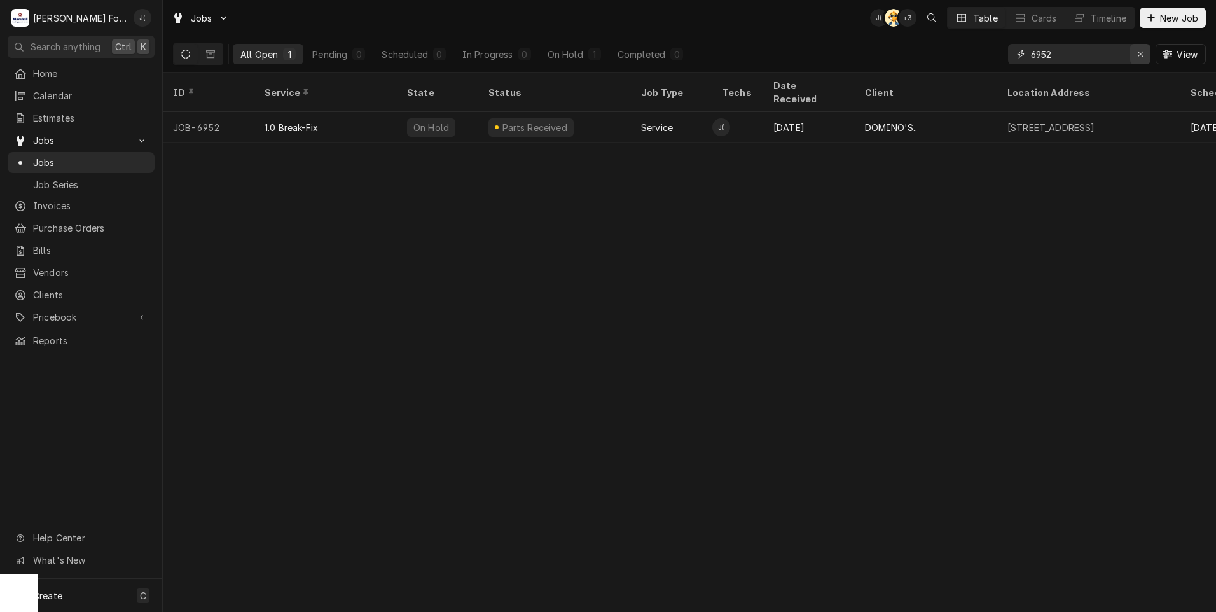
click at [1134, 55] on button "Erase input" at bounding box center [1140, 54] width 20 height 20
click at [1115, 51] on input "Dynamic Content Wrapper" at bounding box center [1091, 54] width 120 height 20
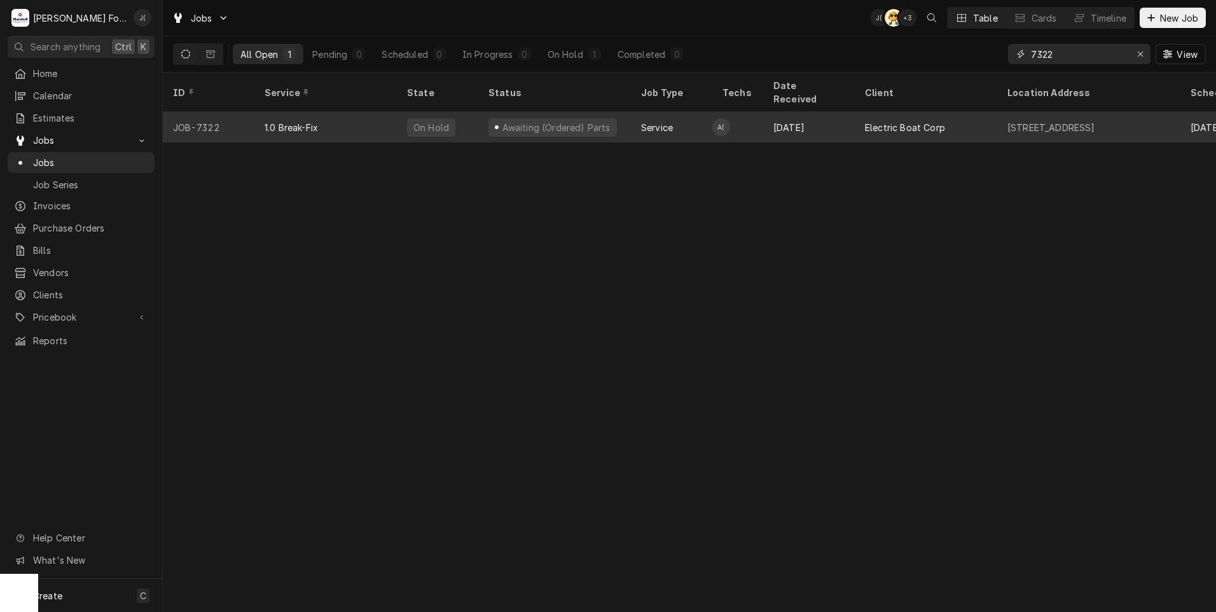
type input "7322"
click at [270, 120] on div "1.0 Break-Fix" at bounding box center [325, 127] width 142 height 31
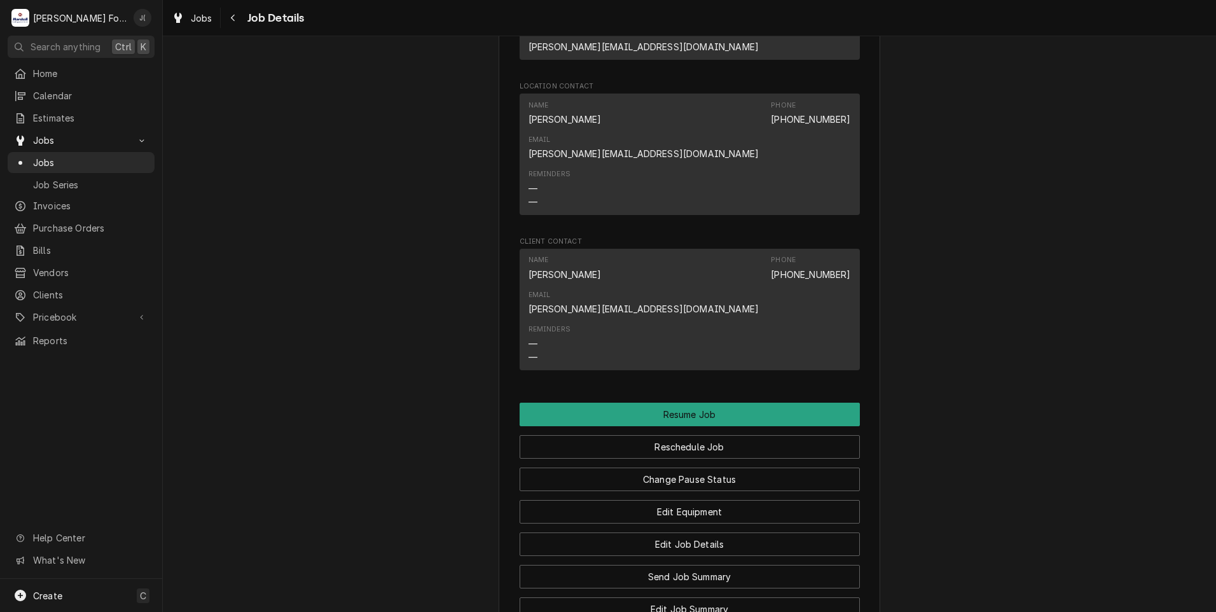
scroll to position [2129, 0]
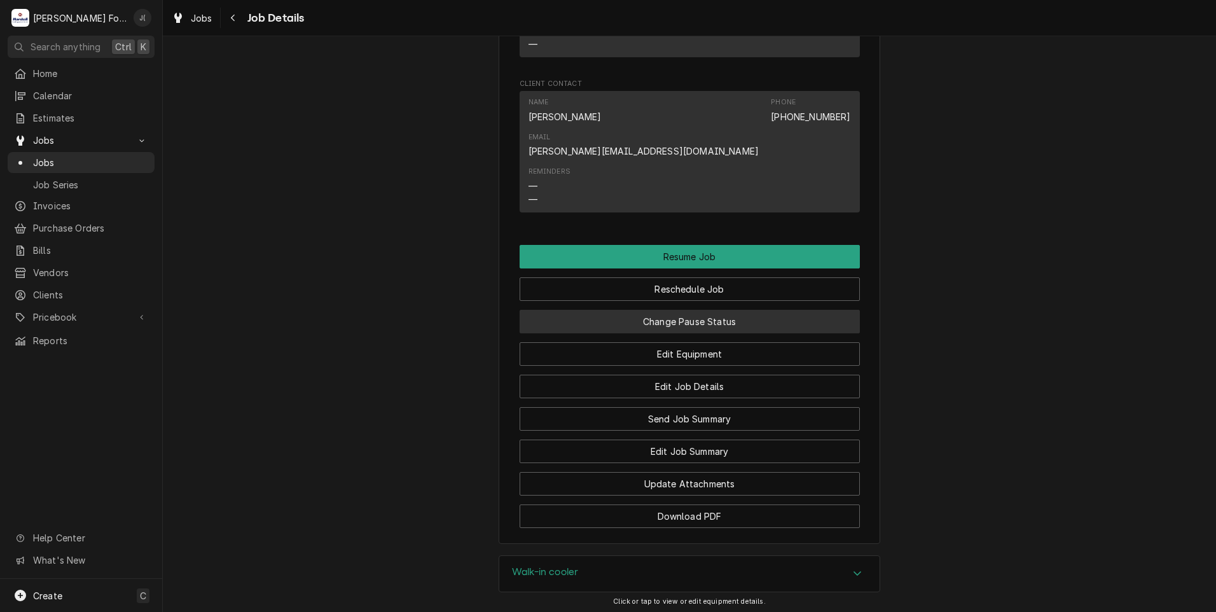
click at [647, 310] on button "Change Pause Status" at bounding box center [690, 322] width 340 height 24
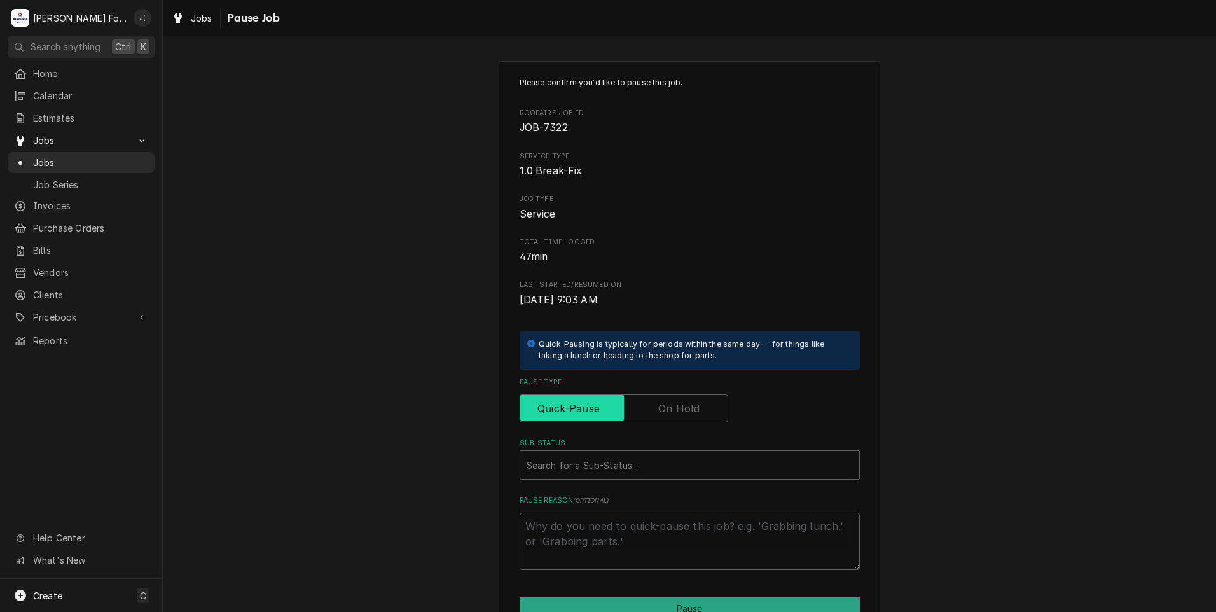
click at [642, 409] on input "Pause Type" at bounding box center [623, 408] width 197 height 28
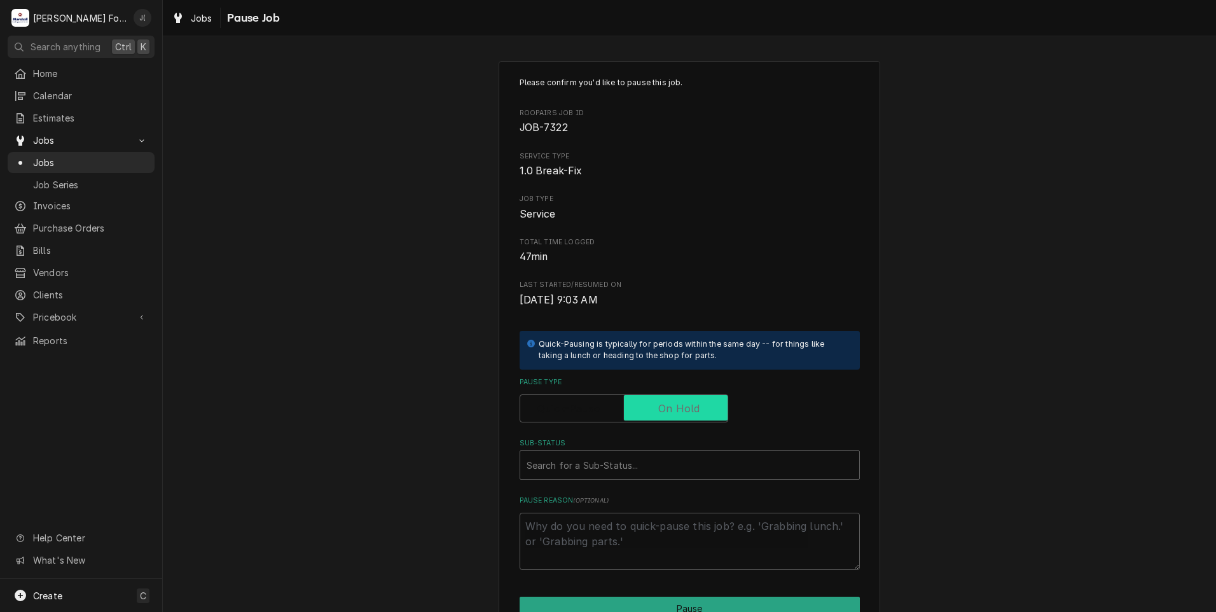
checkbox input "true"
click at [624, 468] on div "Sub-Status" at bounding box center [689, 464] width 326 height 23
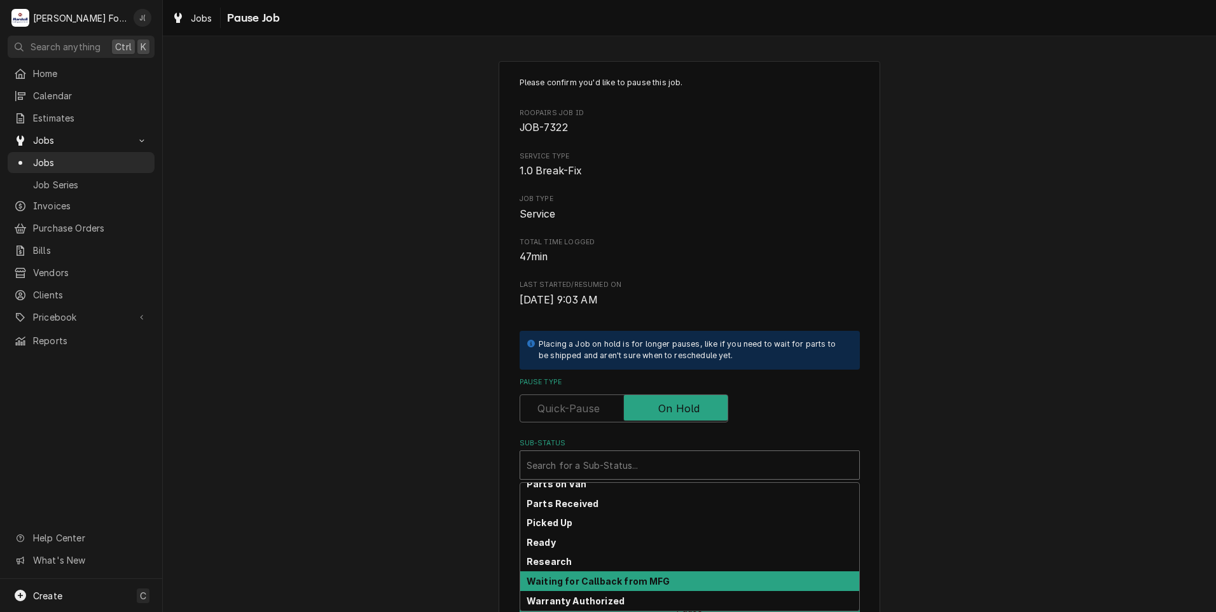
scroll to position [203, 0]
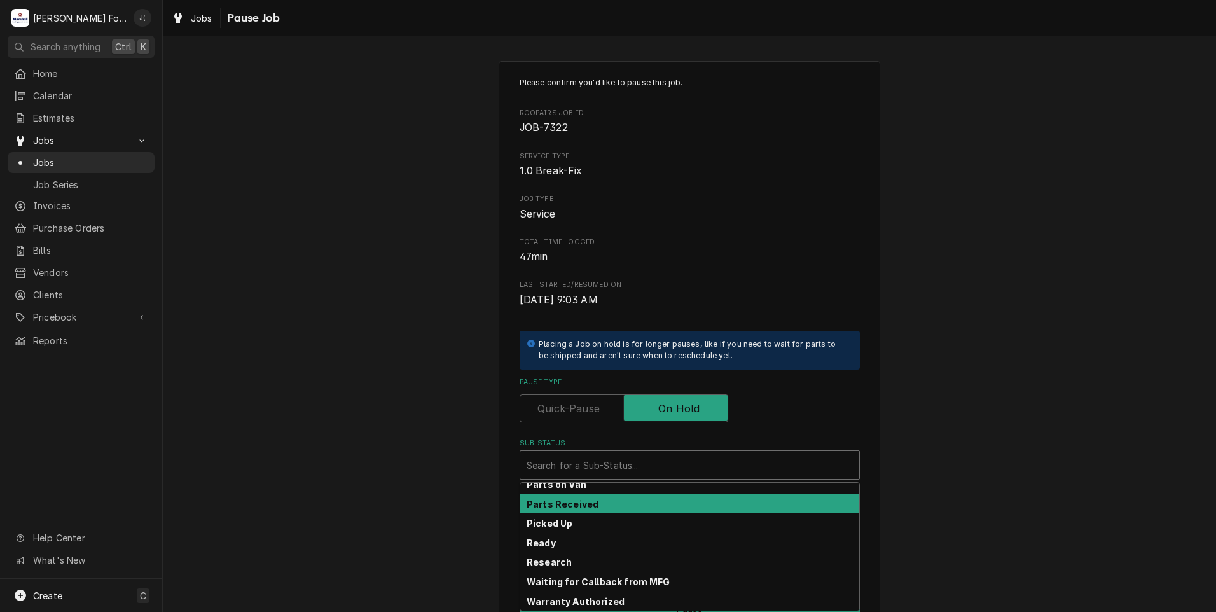
click at [604, 506] on div "Parts Received" at bounding box center [689, 504] width 339 height 20
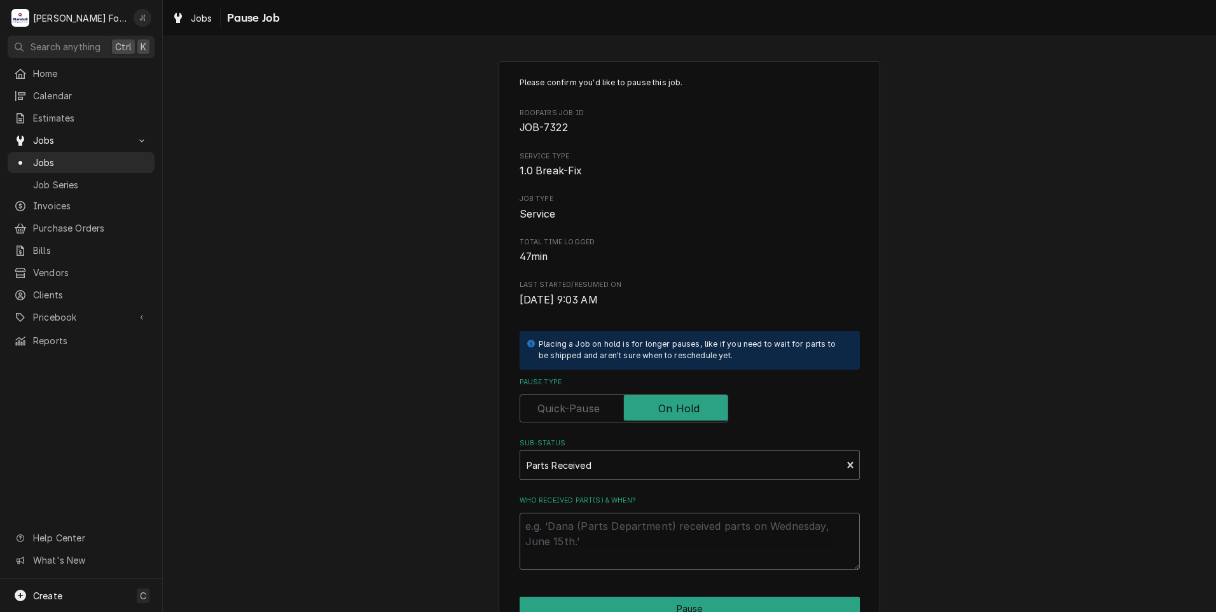
click at [599, 541] on textarea "Who received part(s) & when?" at bounding box center [690, 541] width 340 height 57
type textarea "x"
type textarea "0"
type textarea "x"
type textarea "09"
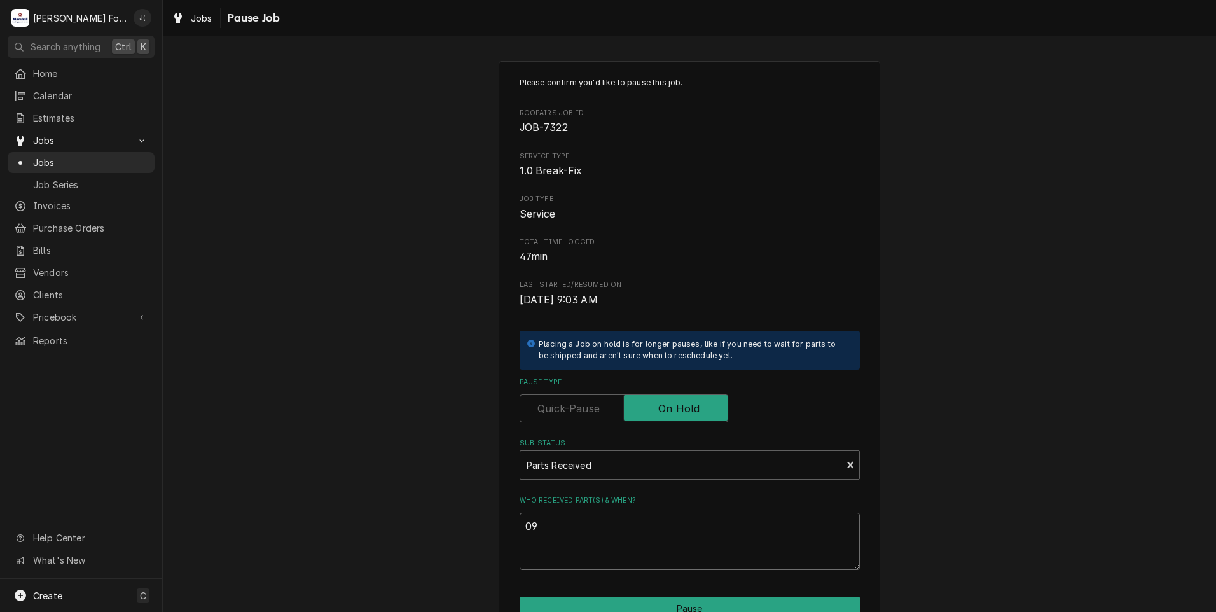
type textarea "x"
type textarea "09/"
type textarea "x"
type textarea "09/1"
type textarea "x"
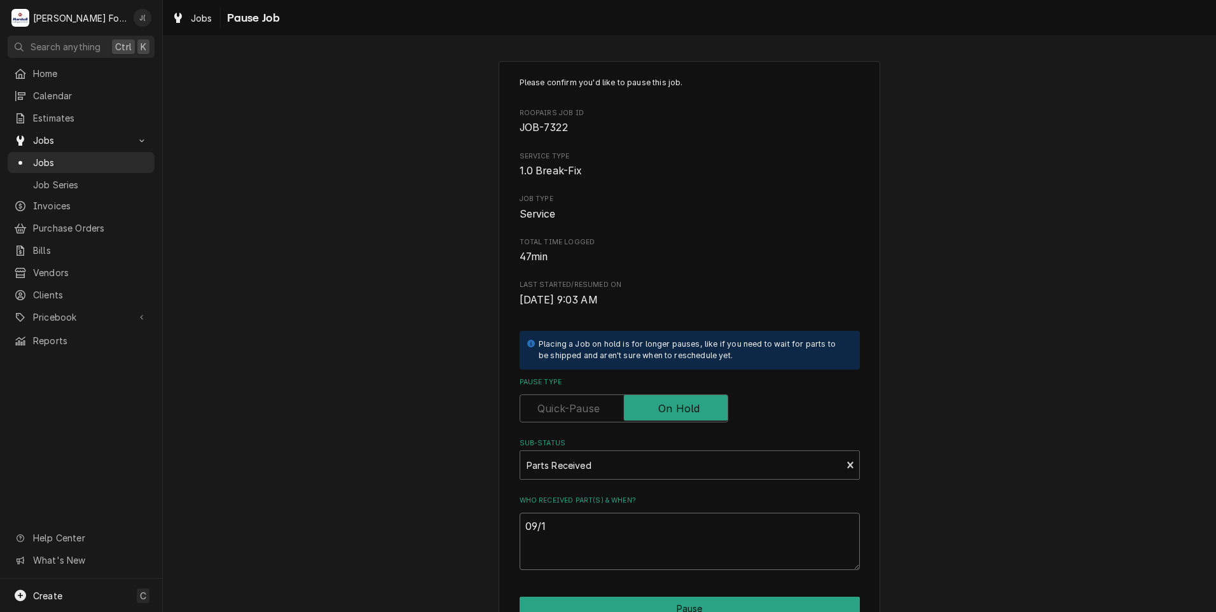
type textarea "09/17"
type textarea "x"
type textarea "09/17/"
type textarea "x"
type textarea "09/17/2"
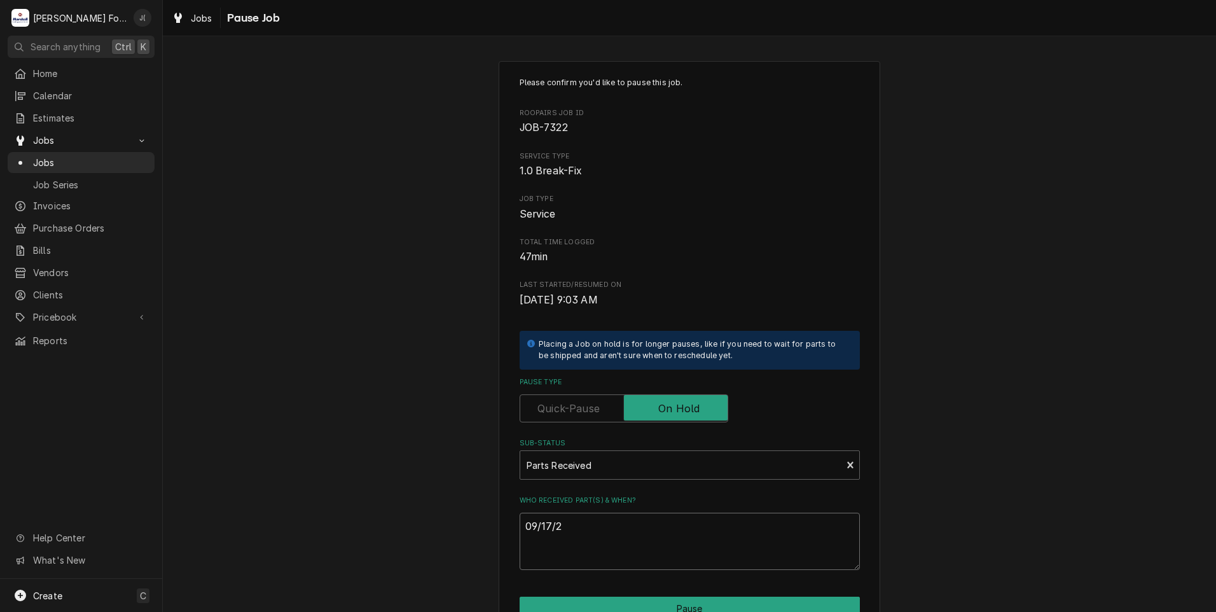
type textarea "x"
type textarea "09/17/20"
type textarea "x"
type textarea "09/17/202"
type textarea "x"
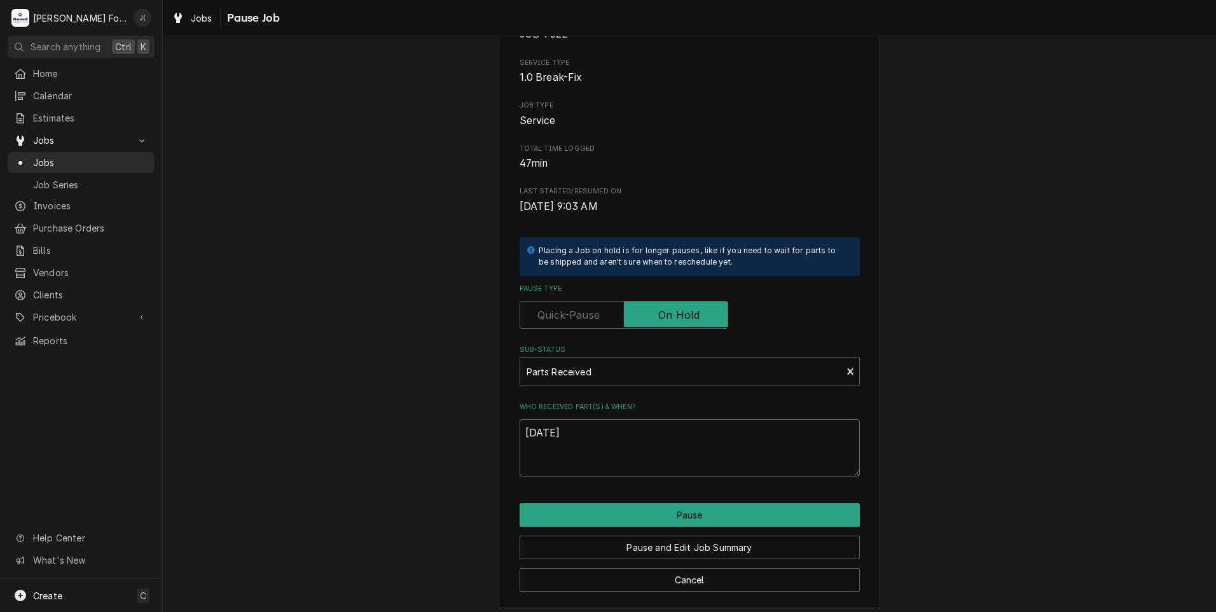
scroll to position [100, 0]
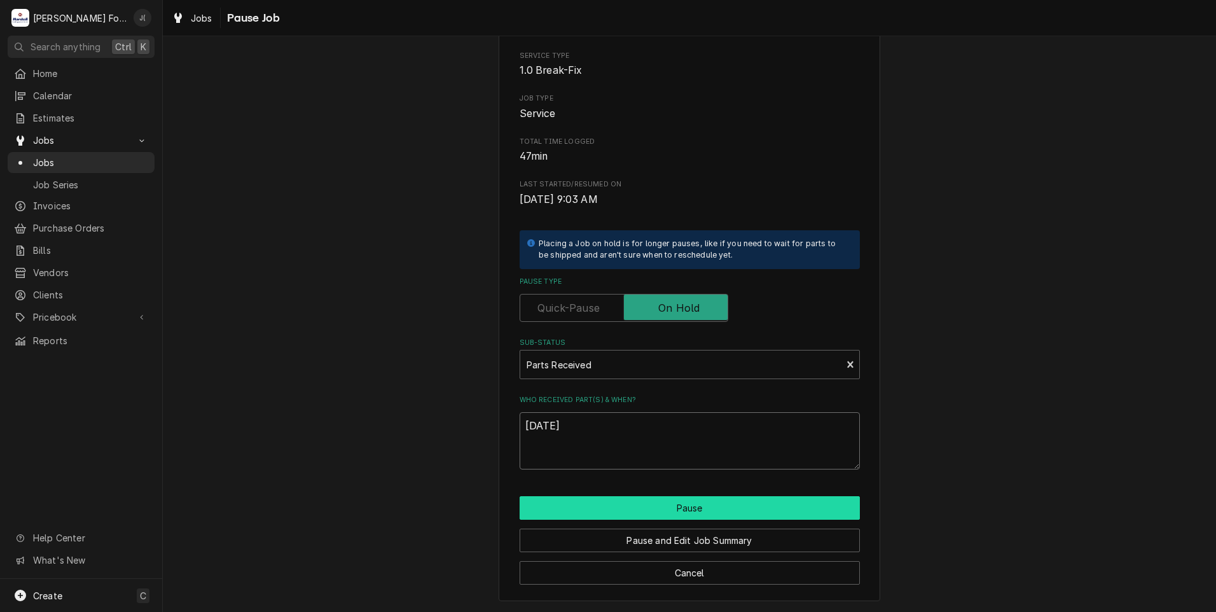
type textarea "[DATE]"
click at [605, 509] on button "Pause" at bounding box center [690, 508] width 340 height 24
type textarea "x"
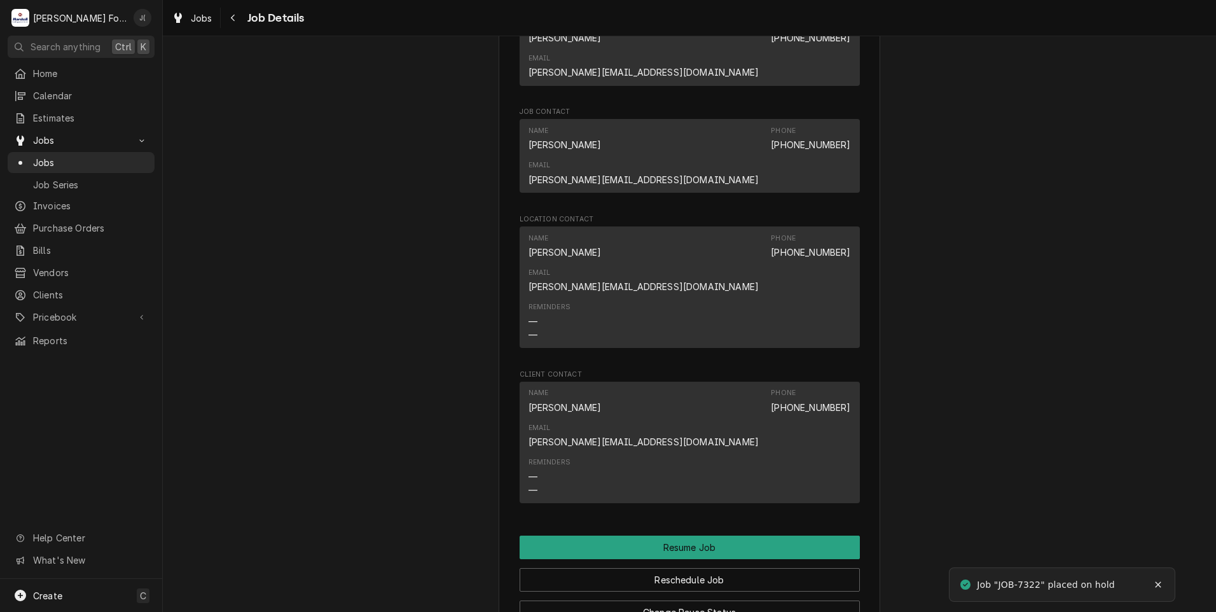
scroll to position [2098, 0]
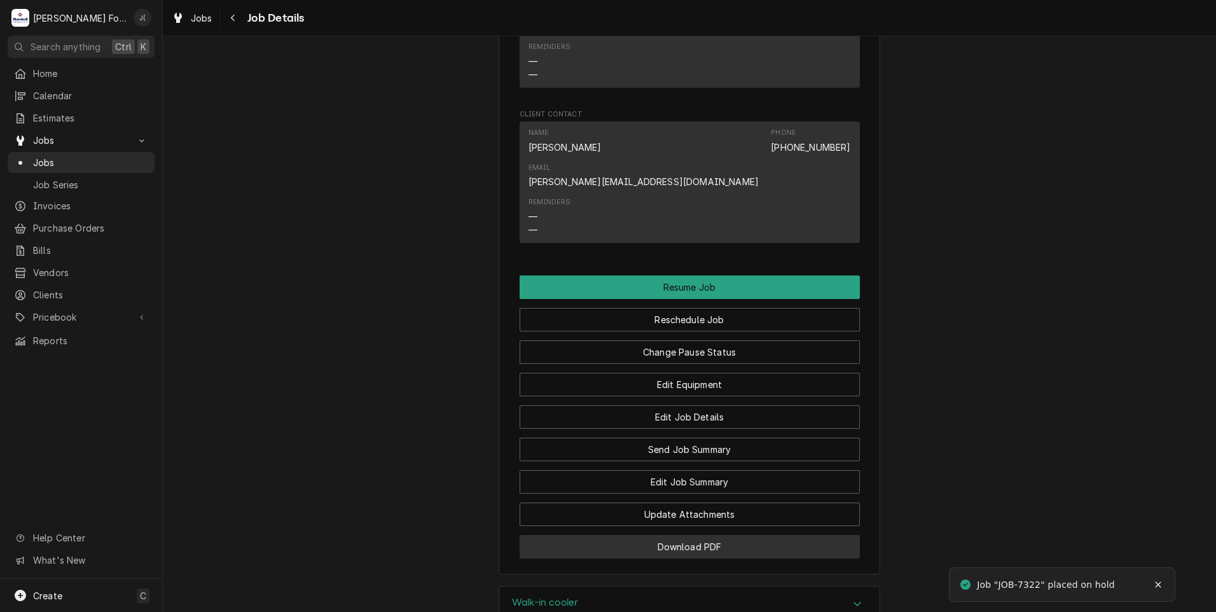
click at [598, 535] on button "Download PDF" at bounding box center [690, 547] width 340 height 24
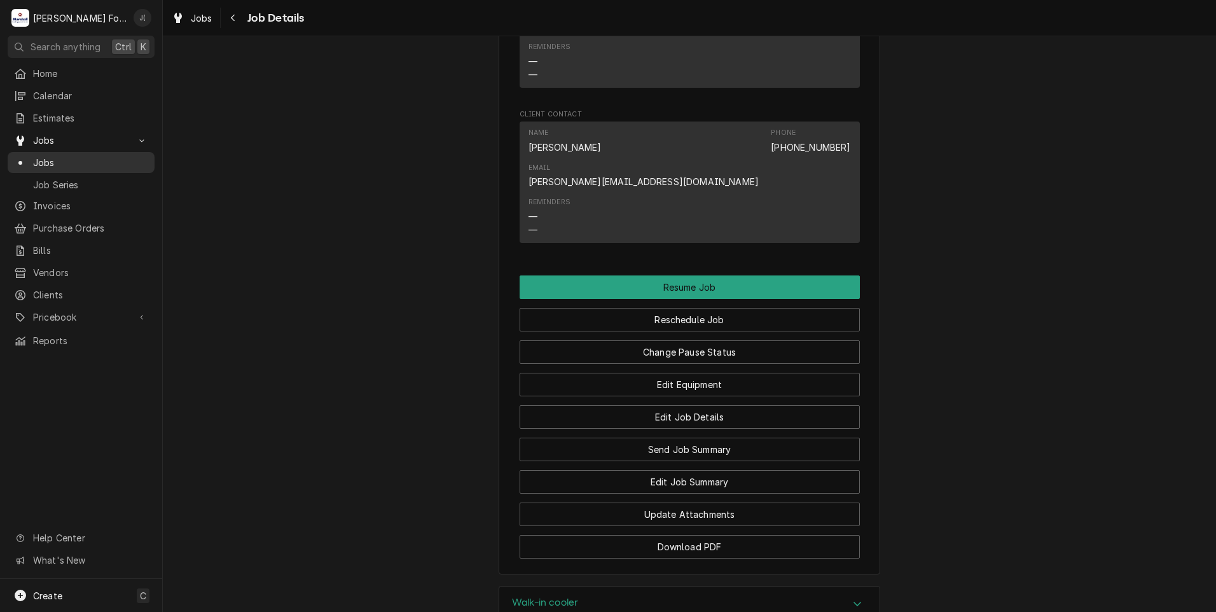
click at [58, 158] on span "Jobs" at bounding box center [90, 162] width 115 height 13
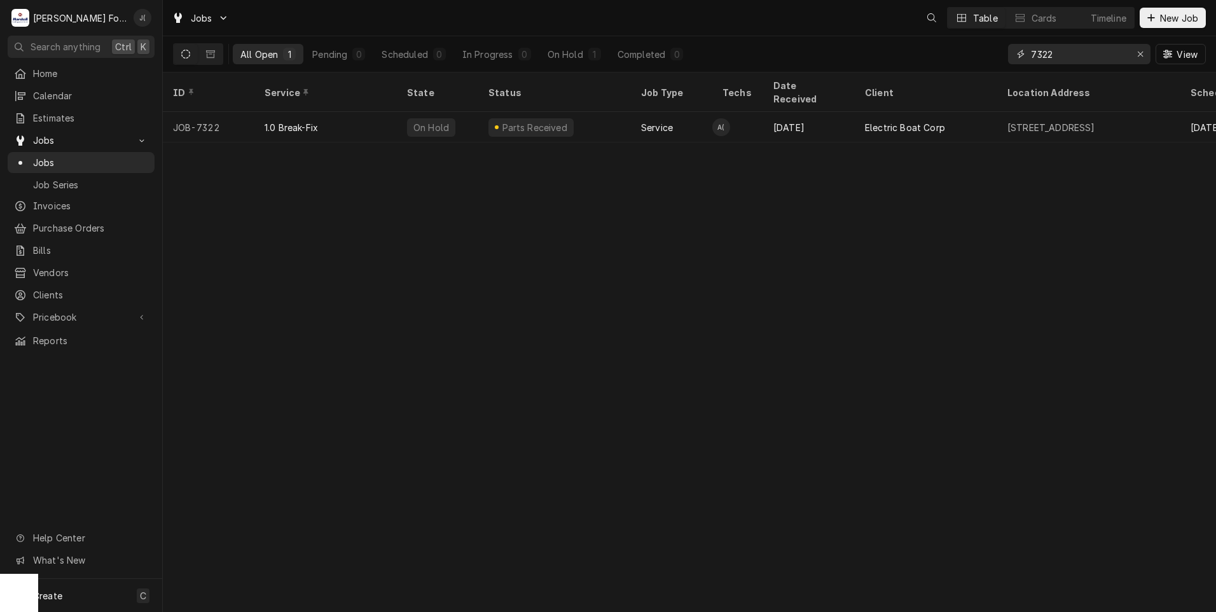
click at [1077, 57] on input "7322" at bounding box center [1078, 54] width 95 height 20
click at [1139, 58] on icon "Erase input" at bounding box center [1140, 54] width 7 height 9
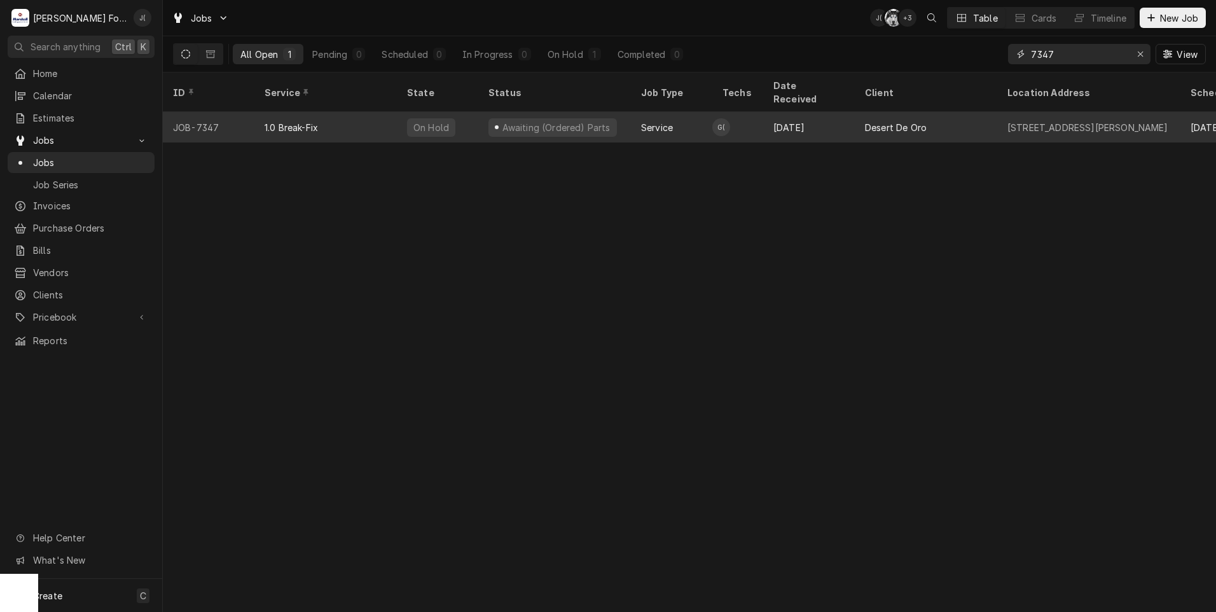
type input "7347"
click at [376, 114] on div "1.0 Break-Fix" at bounding box center [325, 127] width 142 height 31
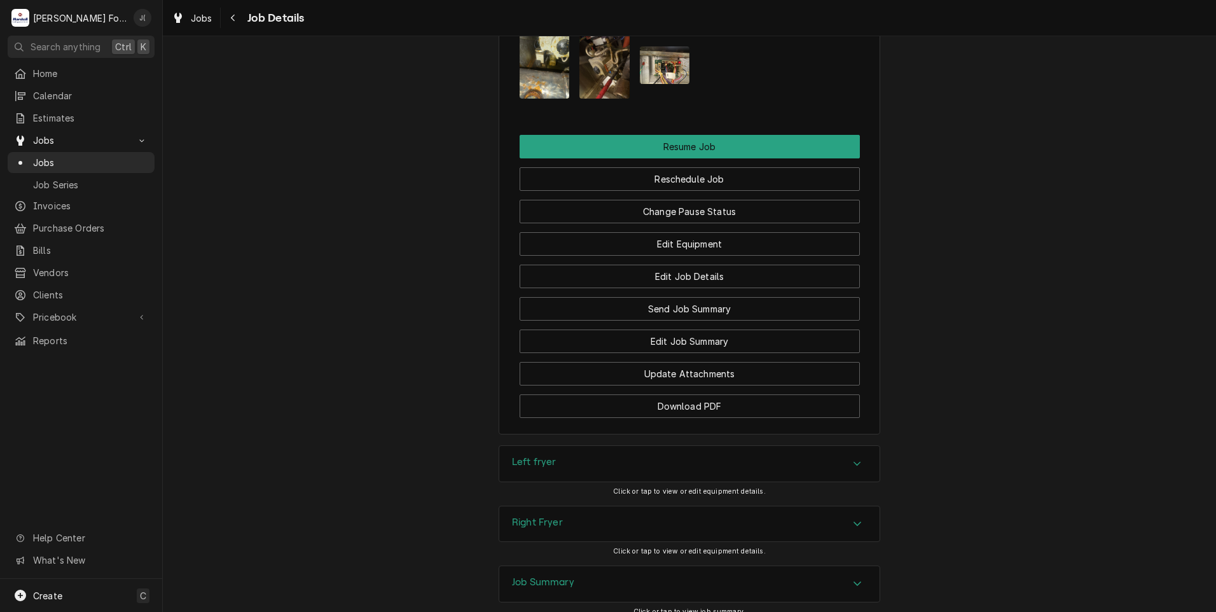
scroll to position [1590, 0]
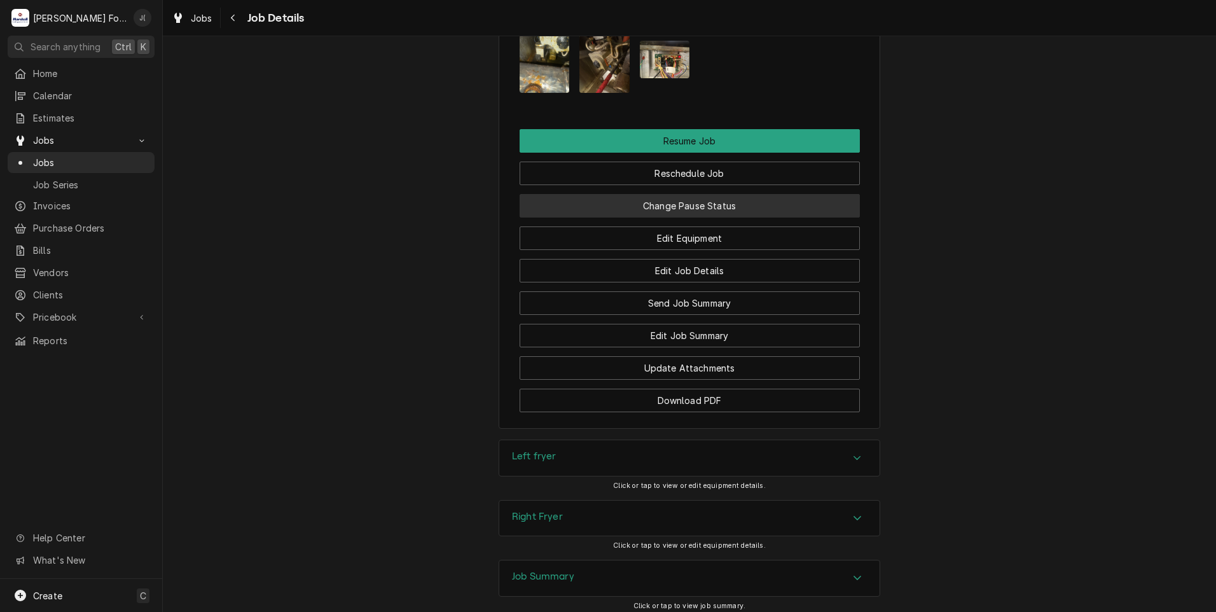
click at [643, 217] on button "Change Pause Status" at bounding box center [690, 206] width 340 height 24
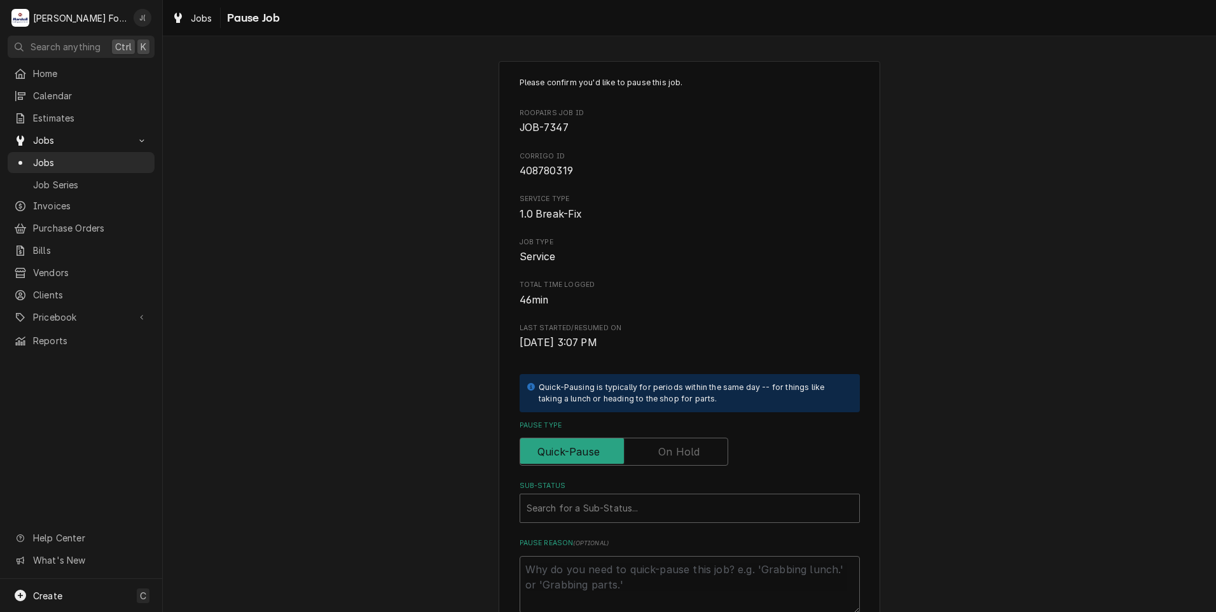
click at [678, 450] on label "Pause Type" at bounding box center [624, 451] width 209 height 28
click at [678, 450] on input "Pause Type" at bounding box center [623, 451] width 197 height 28
checkbox input "true"
click at [607, 507] on div "Sub-Status" at bounding box center [689, 508] width 326 height 23
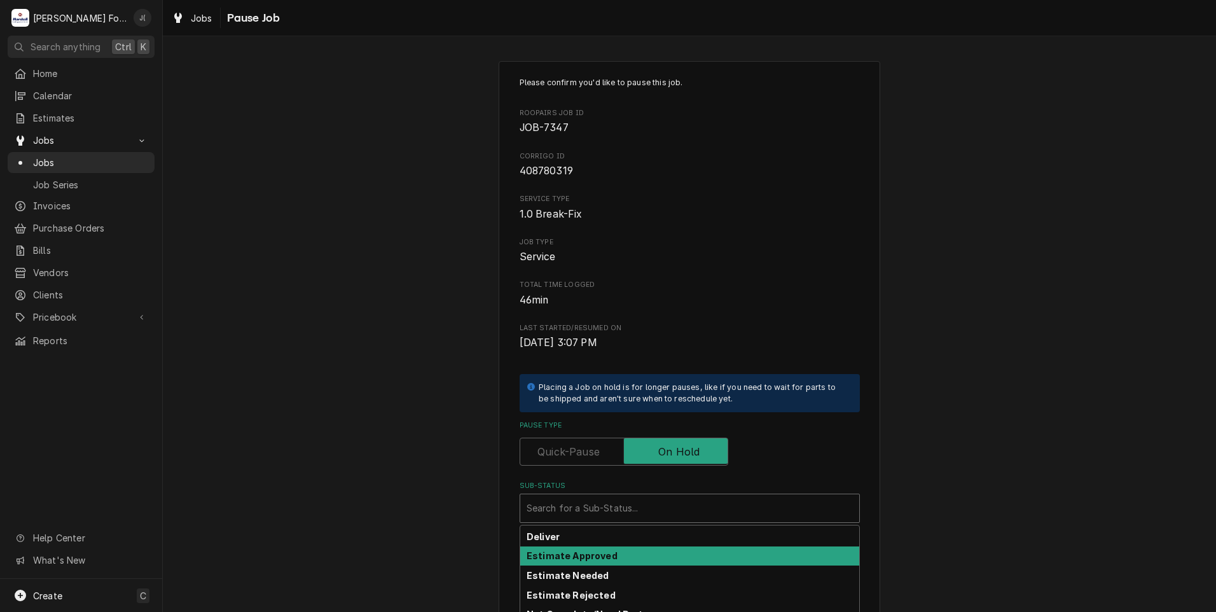
scroll to position [141, 0]
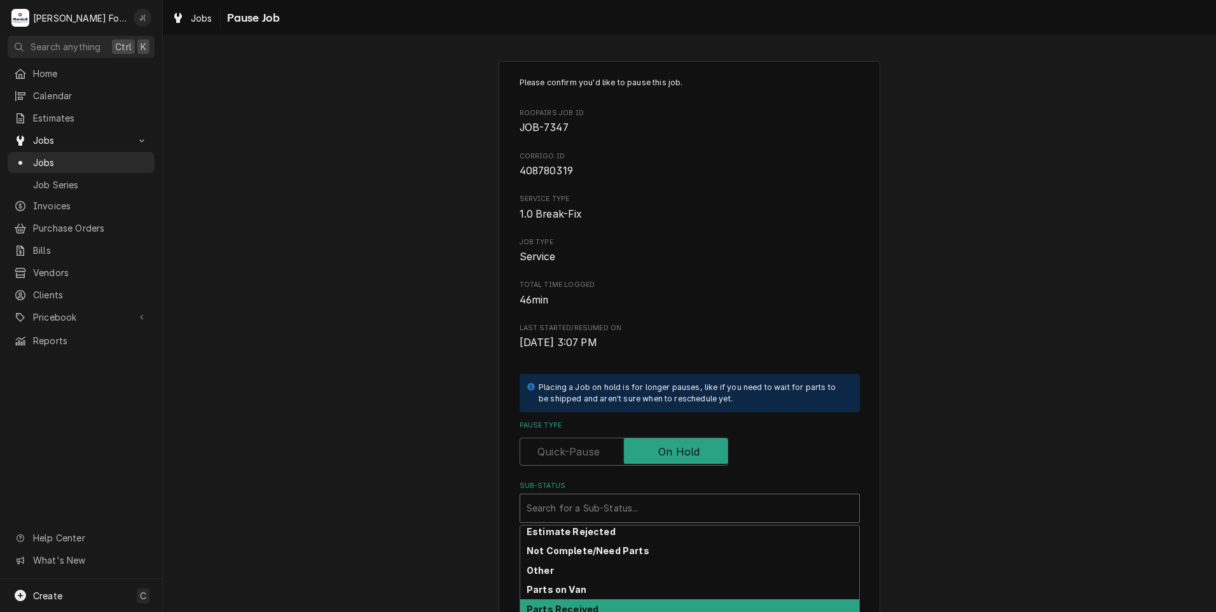
click at [591, 603] on div "Parts Received" at bounding box center [689, 609] width 339 height 20
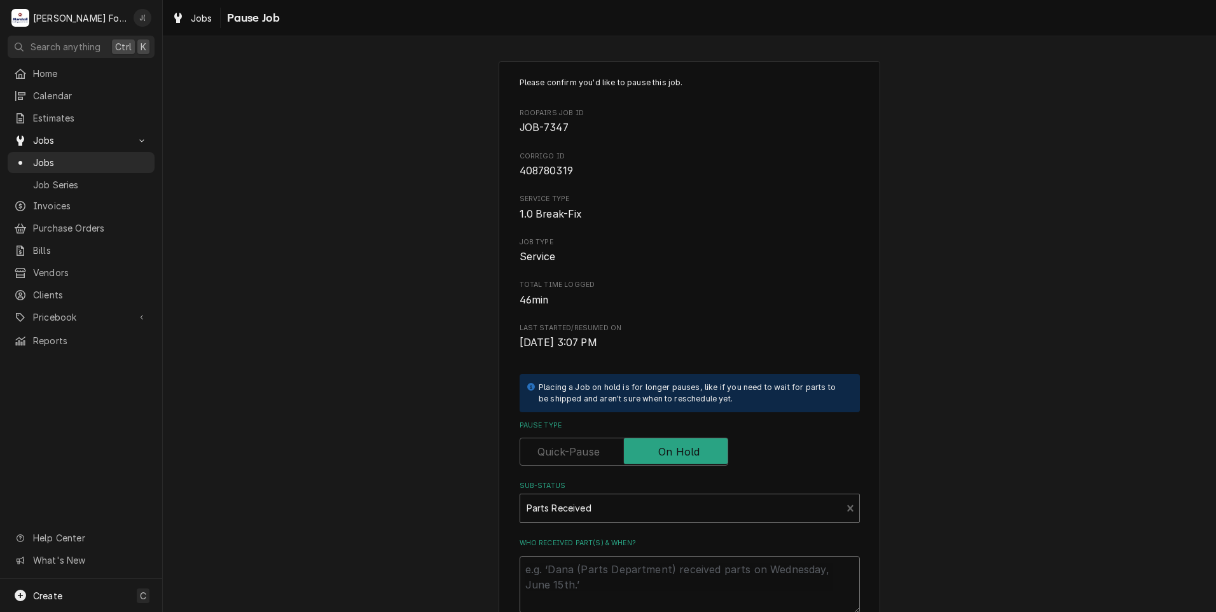
click at [598, 580] on textarea "Who received part(s) & when?" at bounding box center [690, 584] width 340 height 57
type textarea "x"
type textarea "0"
type textarea "x"
type textarea "09"
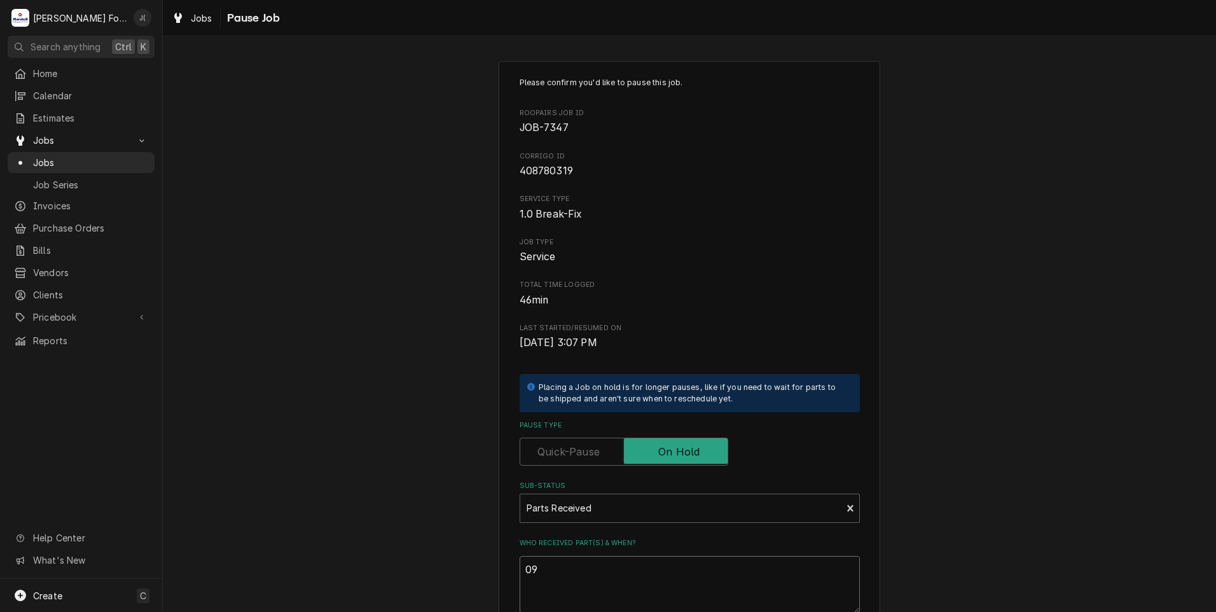
type textarea "x"
type textarea "09/"
type textarea "x"
type textarea "09/1"
type textarea "x"
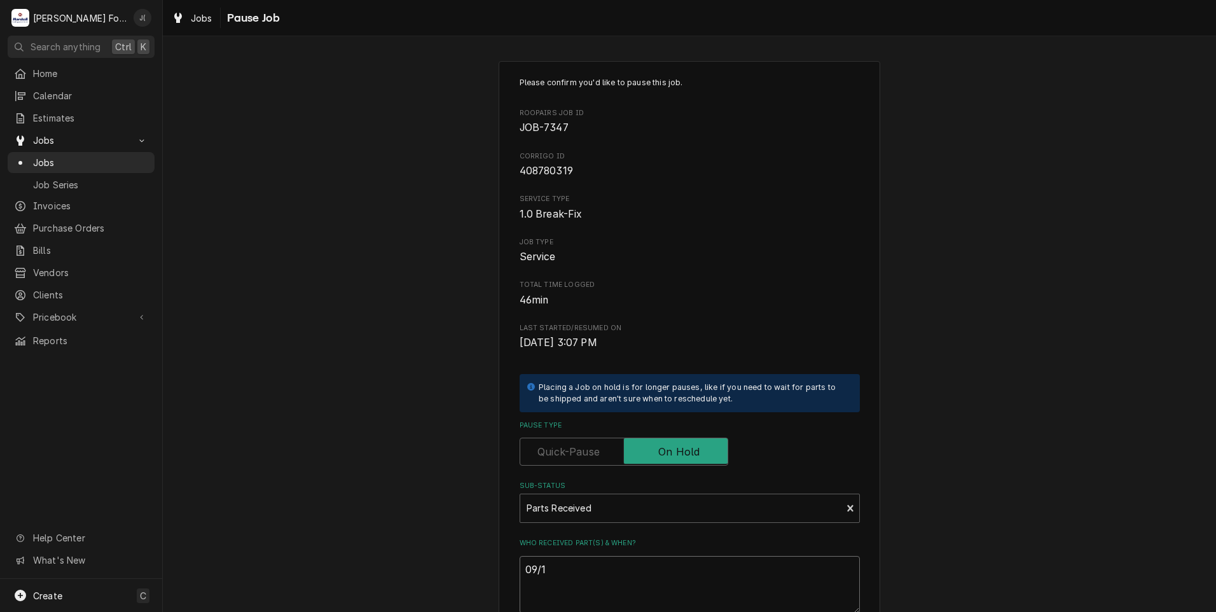
type textarea "09/17"
type textarea "x"
type textarea "09/17/"
type textarea "x"
type textarea "09/17/2"
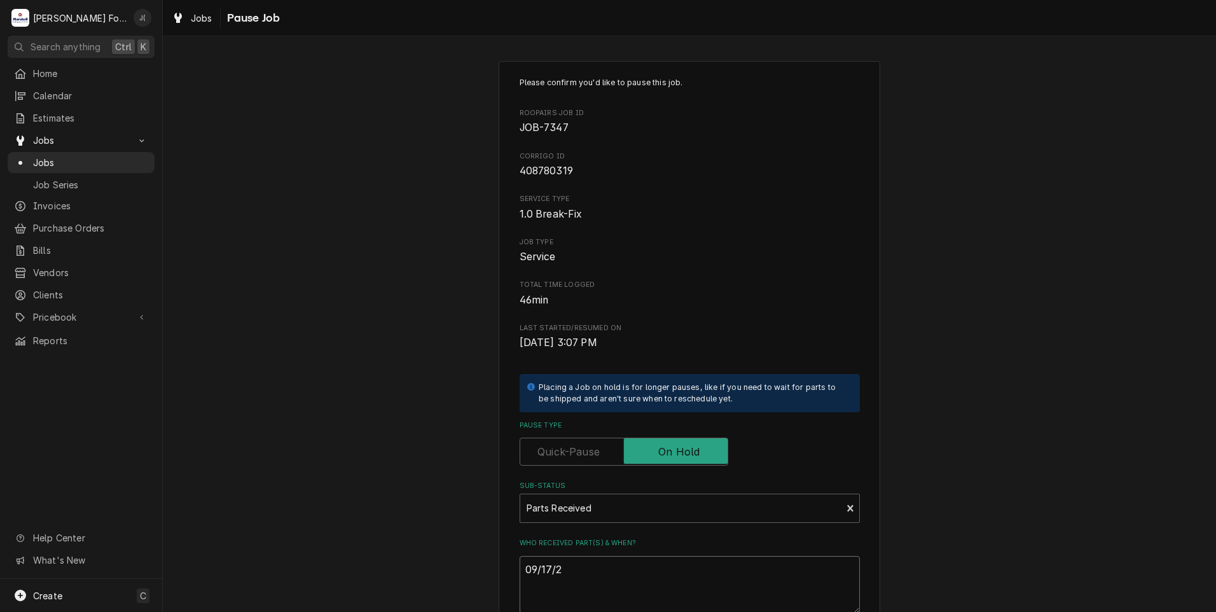
type textarea "x"
type textarea "[DATE]"
type textarea "x"
type textarea "09/17/202"
type textarea "x"
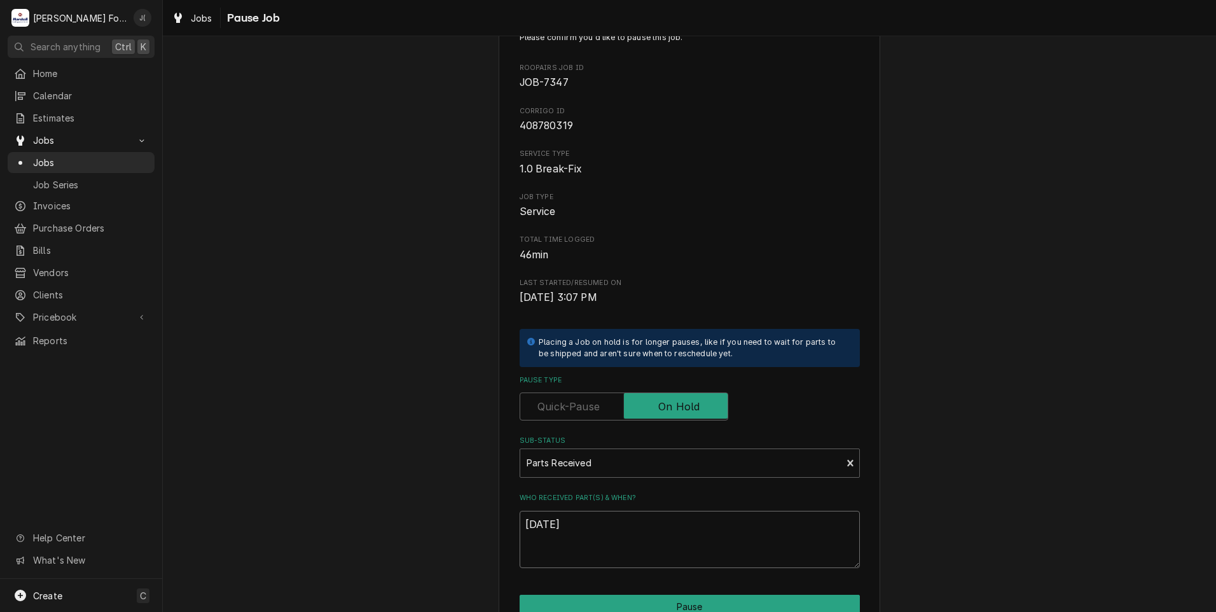
scroll to position [144, 0]
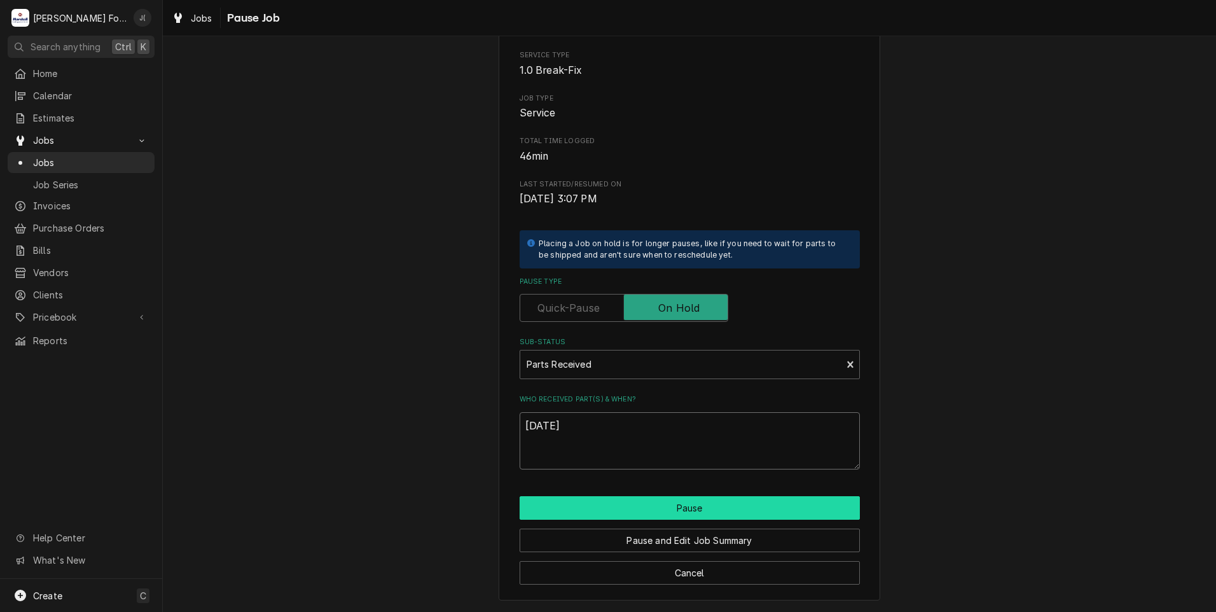
type textarea "[DATE]"
click at [599, 518] on button "Pause" at bounding box center [690, 508] width 340 height 24
type textarea "x"
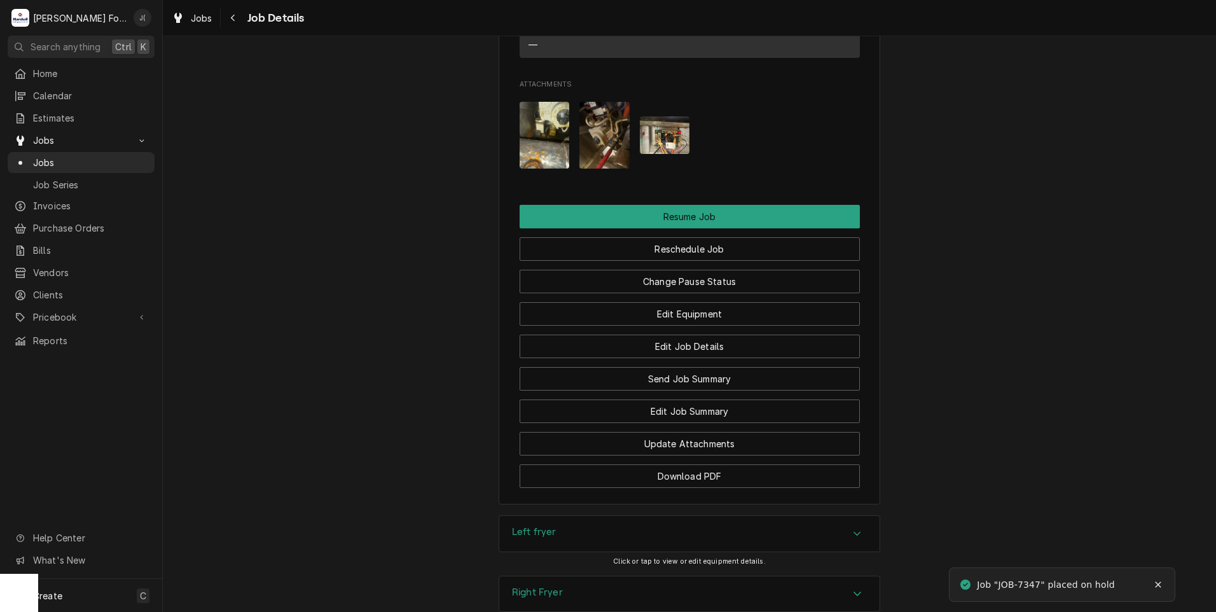
scroll to position [1733, 0]
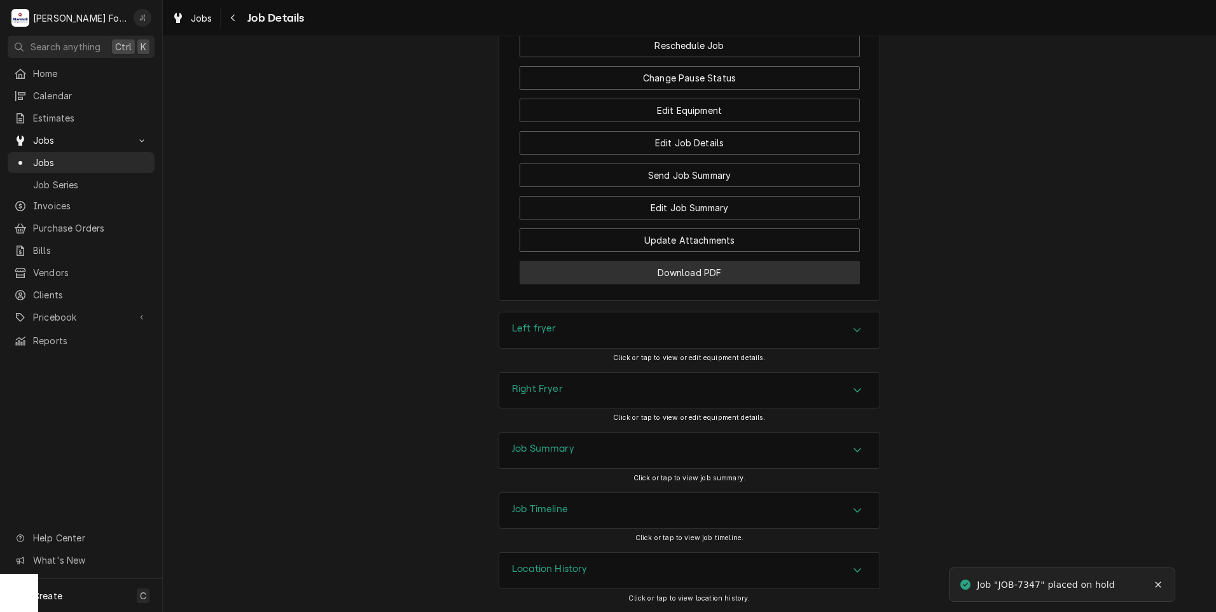
click at [602, 279] on button "Download PDF" at bounding box center [690, 273] width 340 height 24
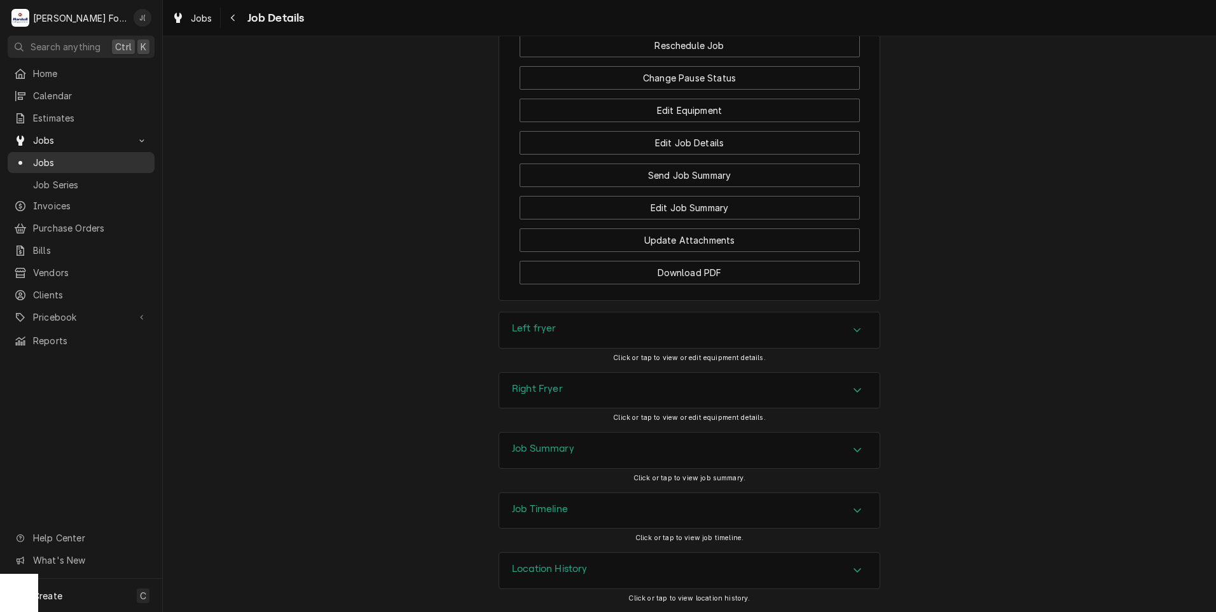
click at [106, 157] on span "Jobs" at bounding box center [90, 162] width 115 height 13
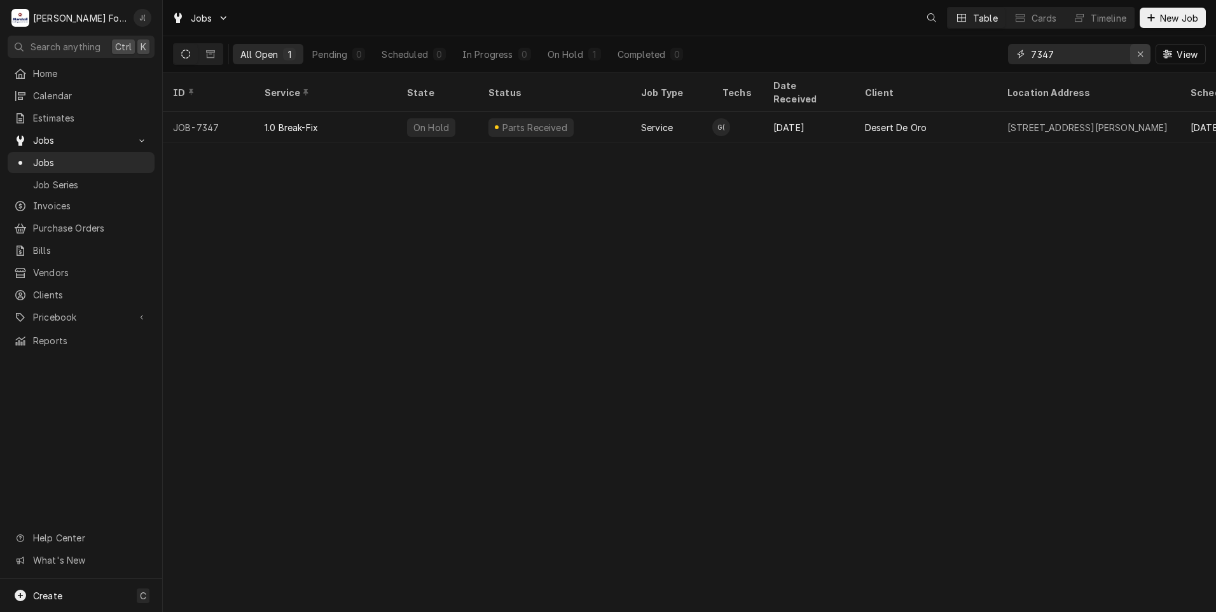
click at [1138, 59] on div "Erase input" at bounding box center [1140, 54] width 13 height 13
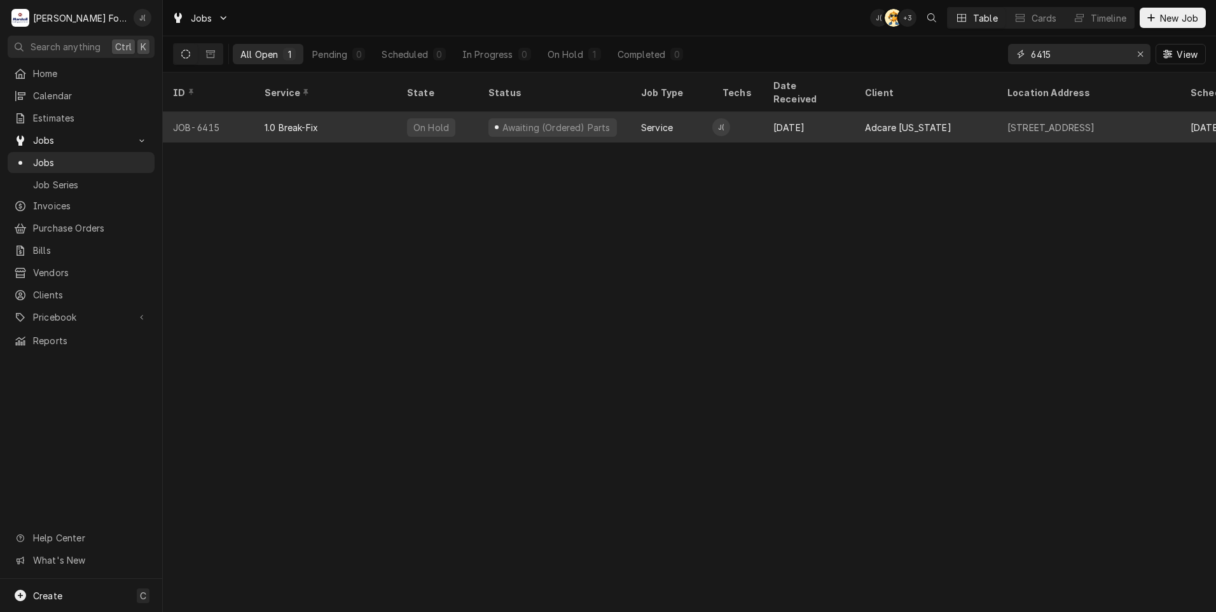
type input "6415"
click at [234, 117] on div "JOB-6415" at bounding box center [209, 127] width 92 height 31
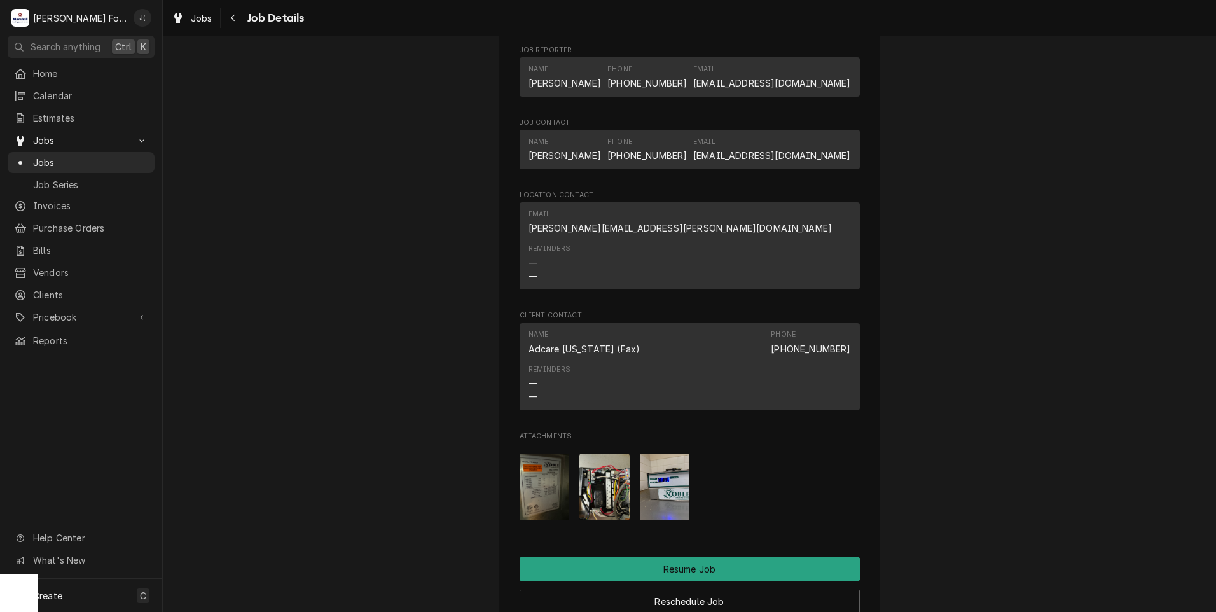
scroll to position [1717, 0]
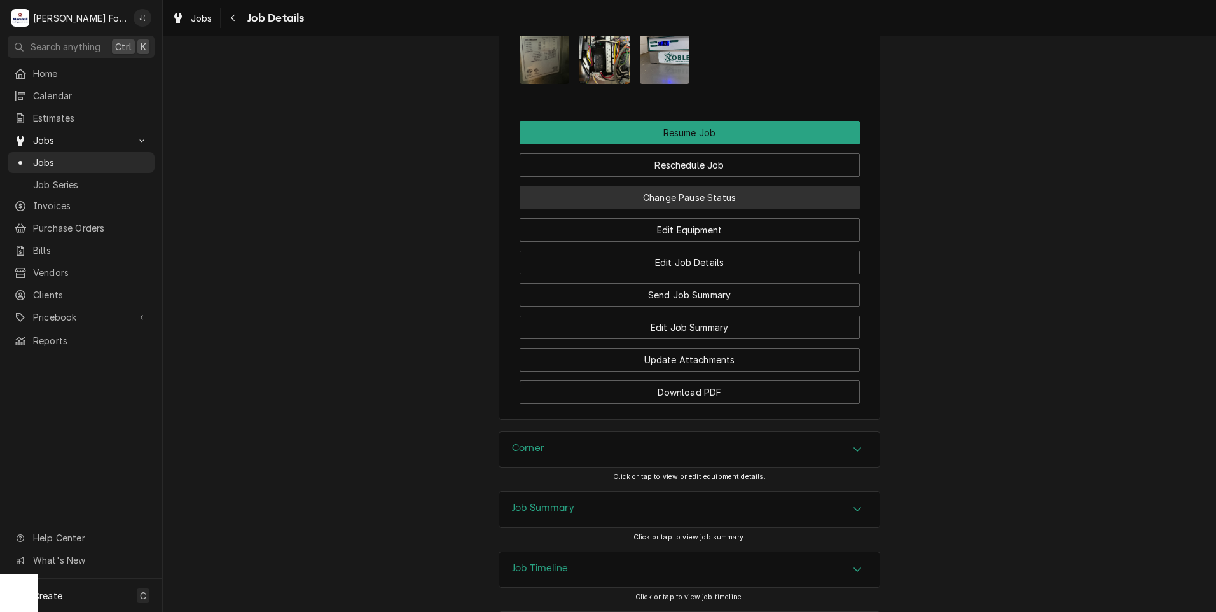
click at [606, 209] on button "Change Pause Status" at bounding box center [690, 198] width 340 height 24
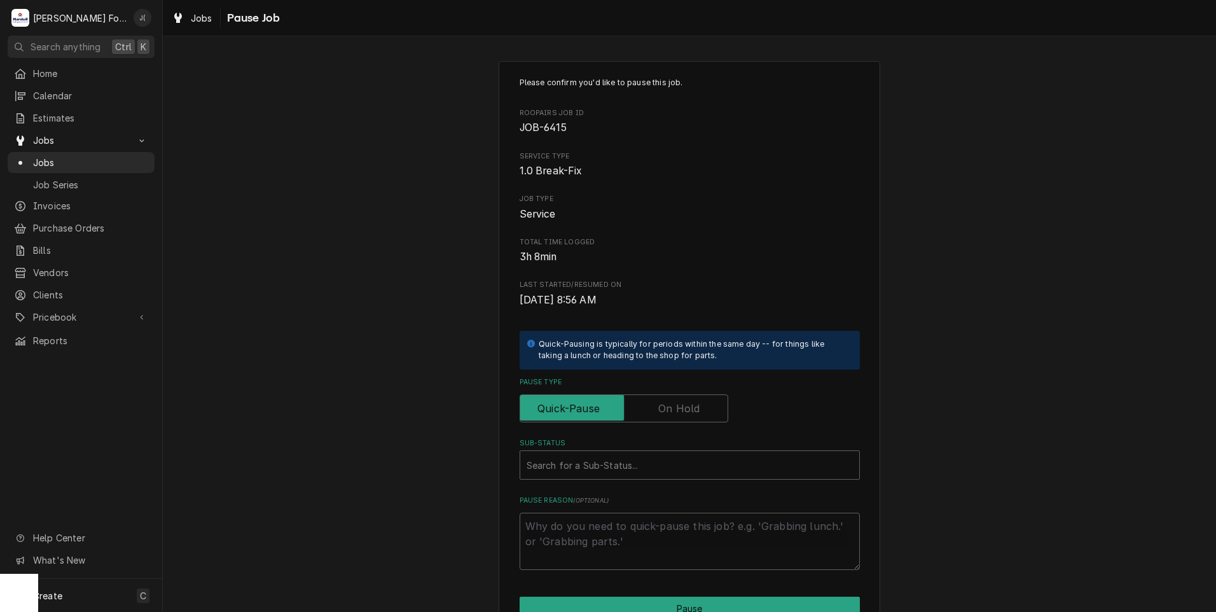
click at [689, 411] on label "Pause Type" at bounding box center [624, 408] width 209 height 28
click at [689, 411] on input "Pause Type" at bounding box center [623, 408] width 197 height 28
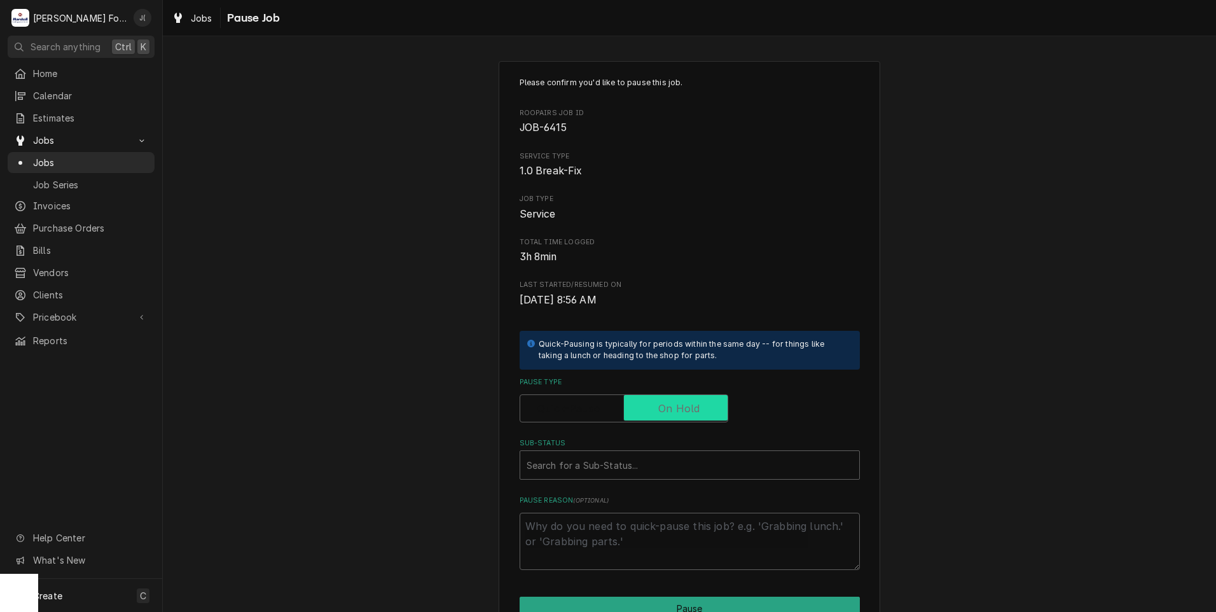
checkbox input "true"
click at [626, 464] on div "Sub-Status" at bounding box center [689, 464] width 326 height 23
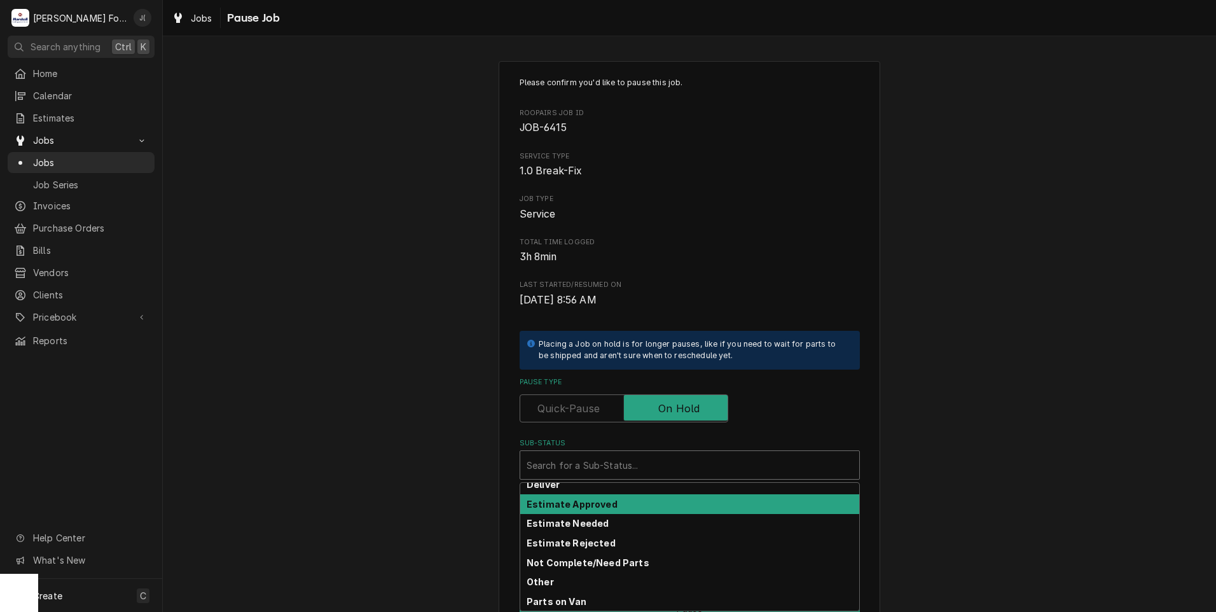
scroll to position [203, 0]
click at [619, 499] on div "Parts Received" at bounding box center [689, 504] width 339 height 20
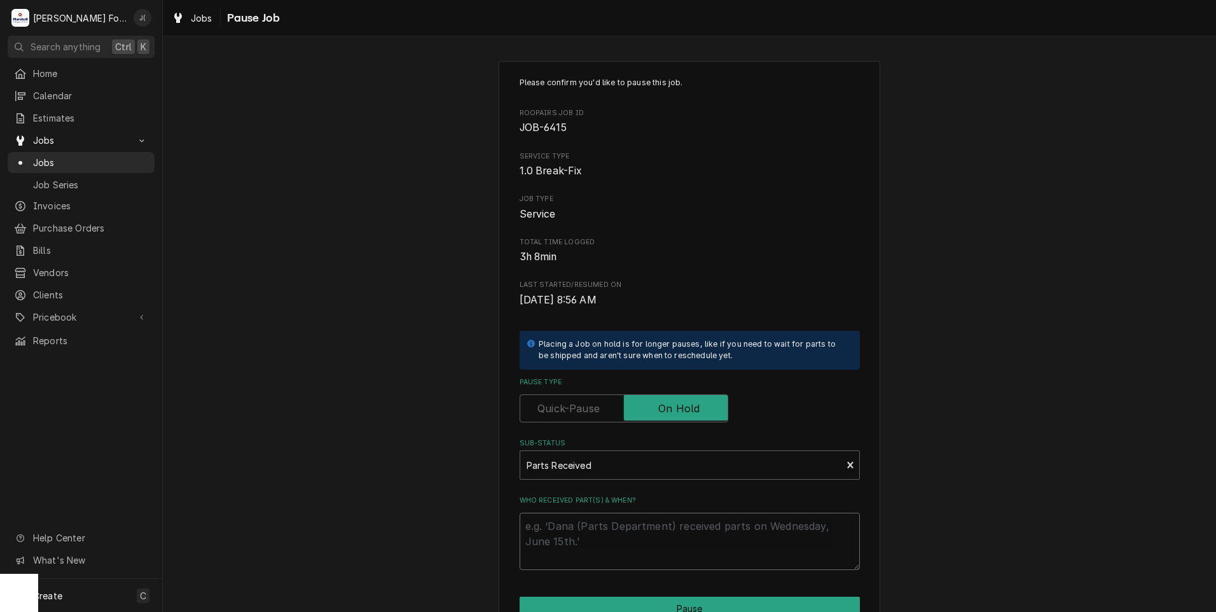
click at [604, 516] on textarea "Who received part(s) & when?" at bounding box center [690, 541] width 340 height 57
type textarea "x"
type textarea "0"
type textarea "x"
type textarea "09"
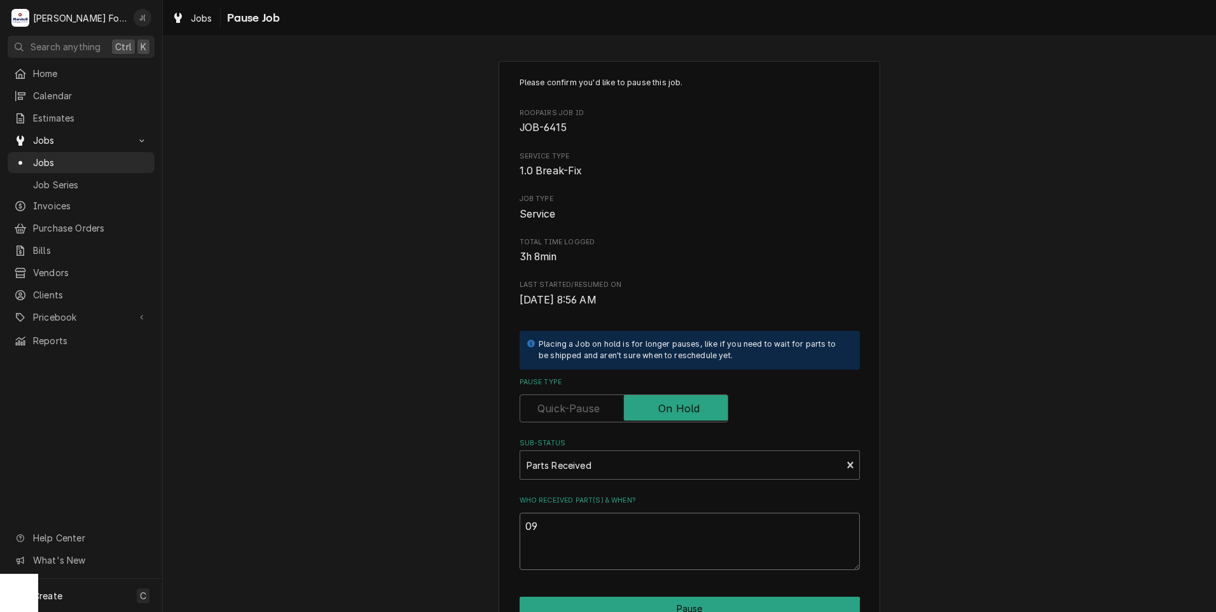
type textarea "x"
type textarea "09/"
type textarea "x"
type textarea "09/1"
type textarea "x"
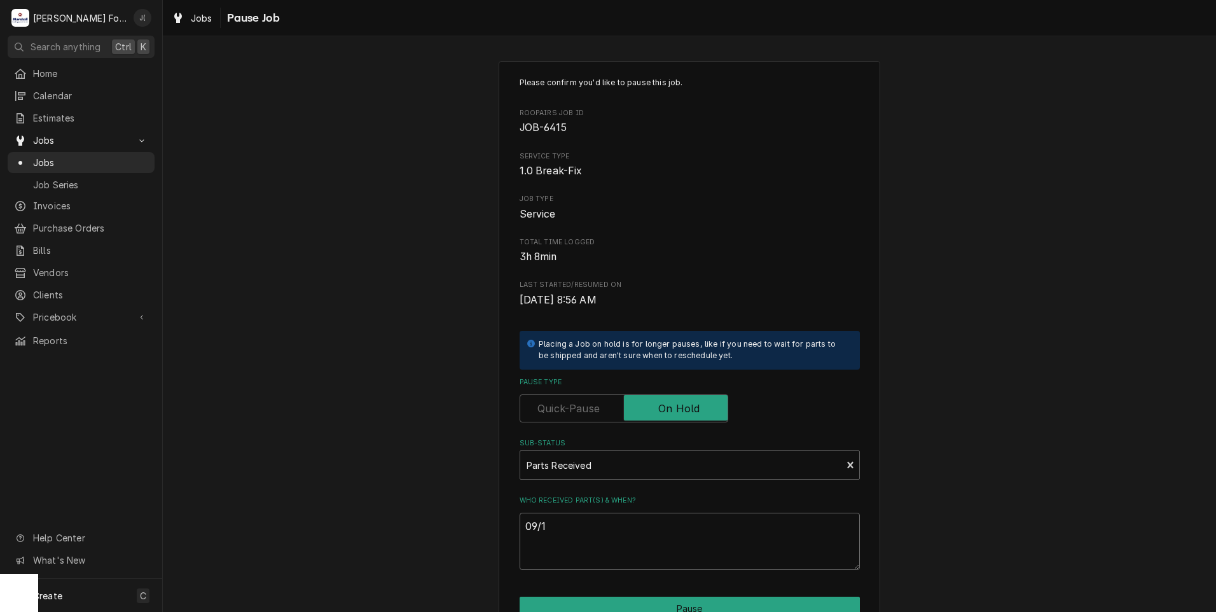
type textarea "09/17"
type textarea "x"
type textarea "09/17/"
type textarea "x"
type textarea "09/17/2"
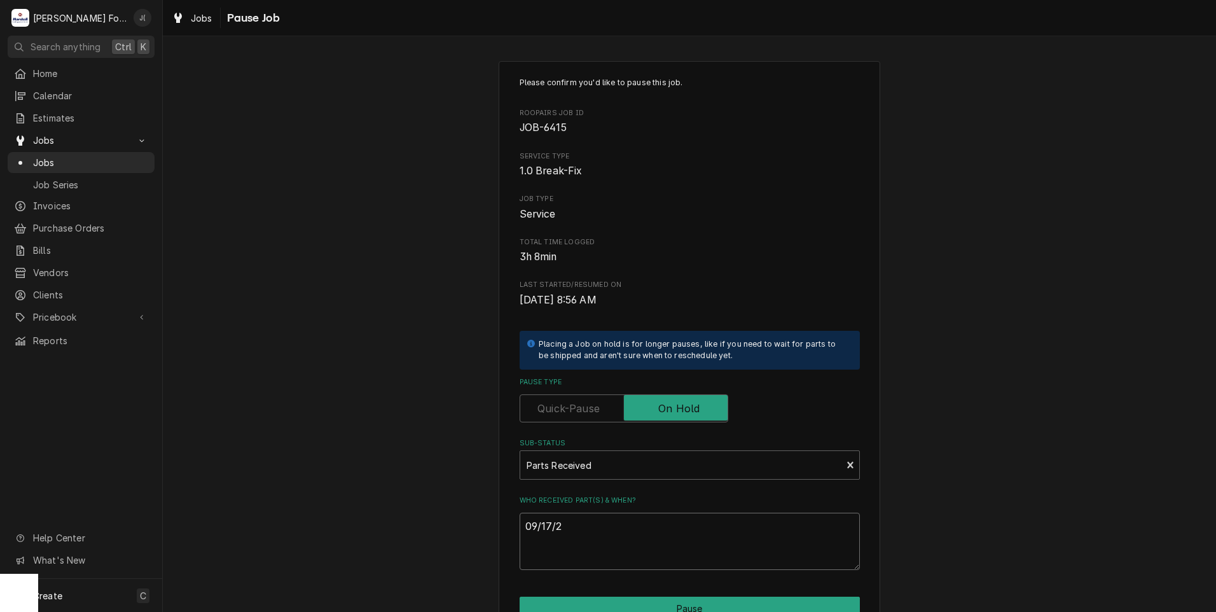
type textarea "x"
type textarea "09/17/20"
type textarea "x"
type textarea "09/17/202"
type textarea "x"
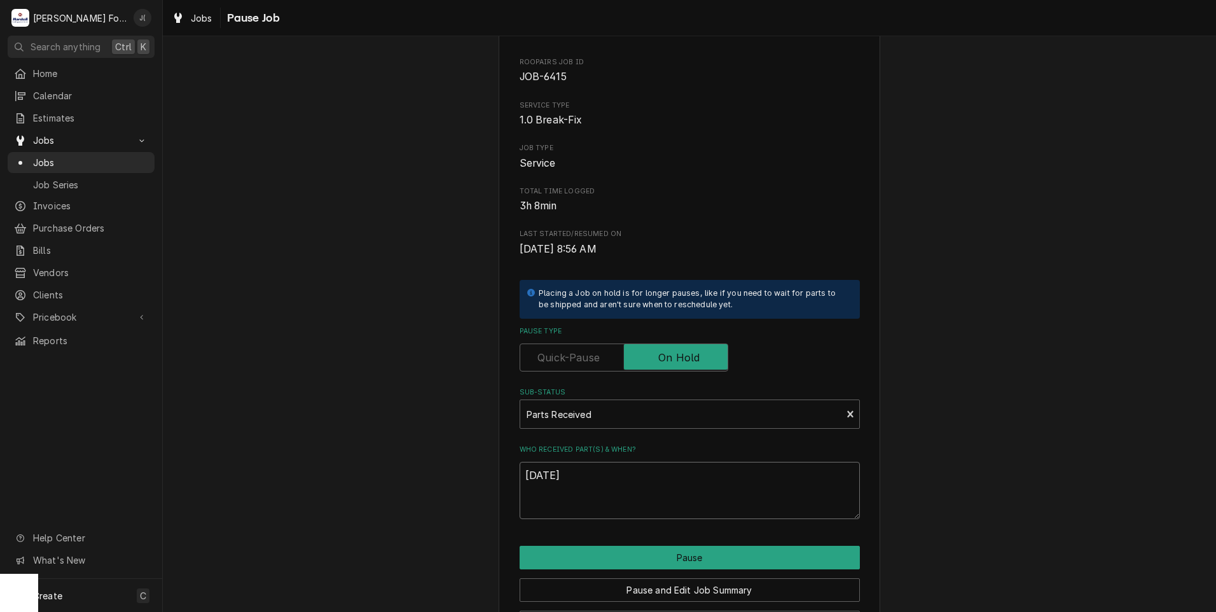
scroll to position [100, 0]
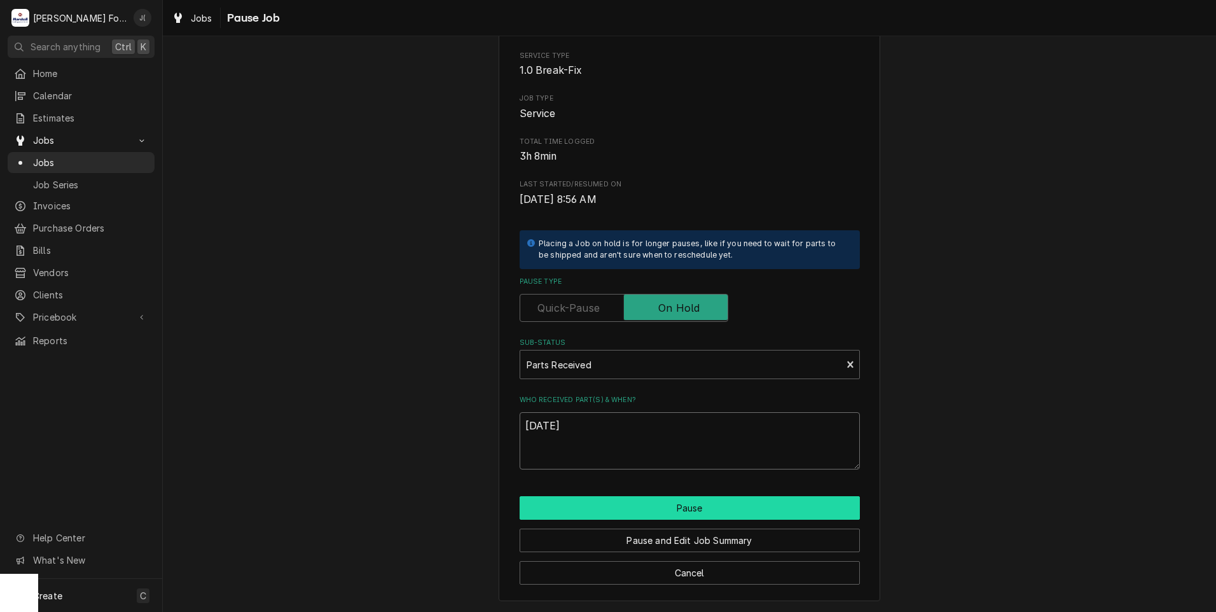
type textarea "[DATE]"
click at [575, 505] on button "Pause" at bounding box center [690, 508] width 340 height 24
type textarea "x"
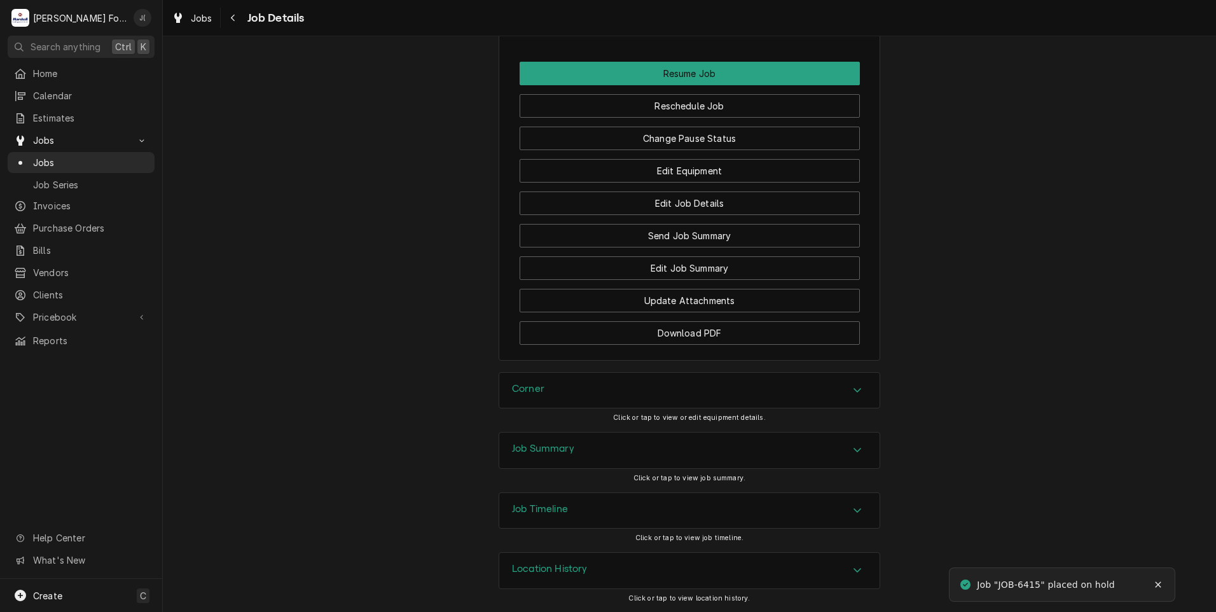
scroll to position [1806, 0]
click at [640, 340] on button "Download PDF" at bounding box center [690, 333] width 340 height 24
click at [58, 162] on span "Jobs" at bounding box center [90, 162] width 115 height 13
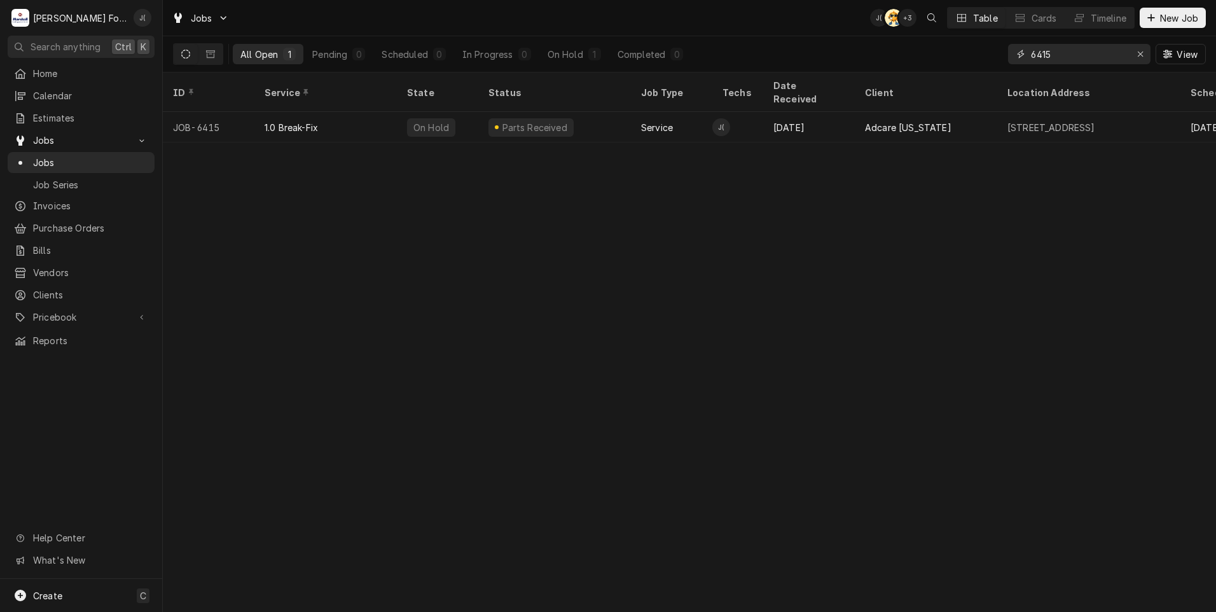
click at [1138, 58] on div "Erase input" at bounding box center [1140, 54] width 13 height 13
click at [1095, 57] on input "Dynamic Content Wrapper" at bounding box center [1091, 54] width 120 height 20
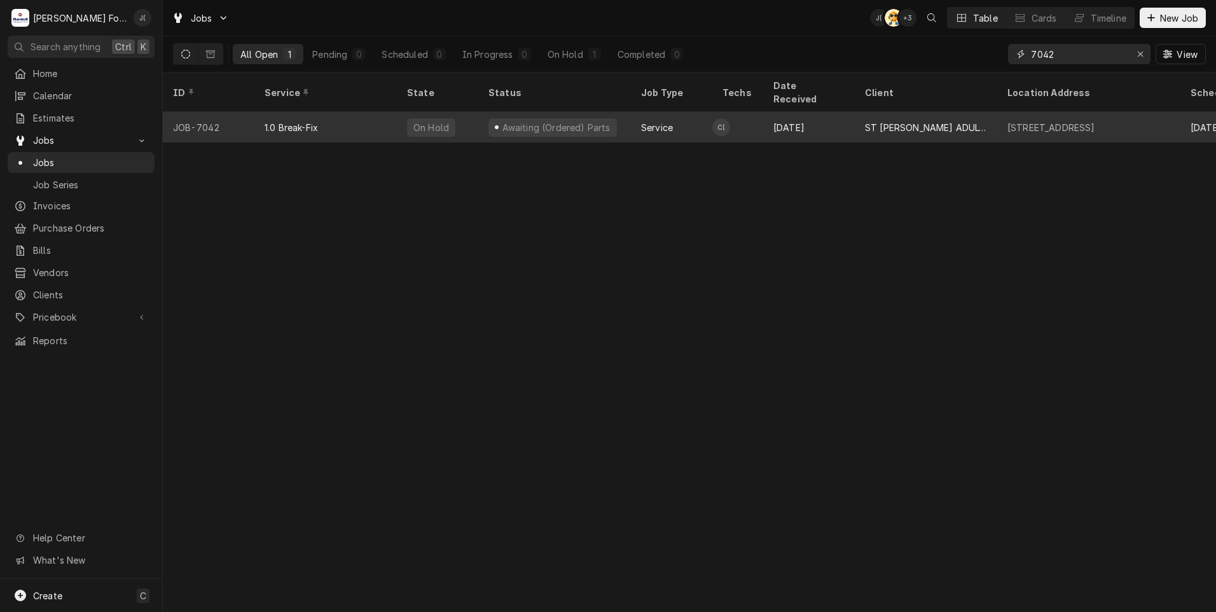
type input "7042"
click at [325, 114] on div "1.0 Break-Fix" at bounding box center [325, 127] width 142 height 31
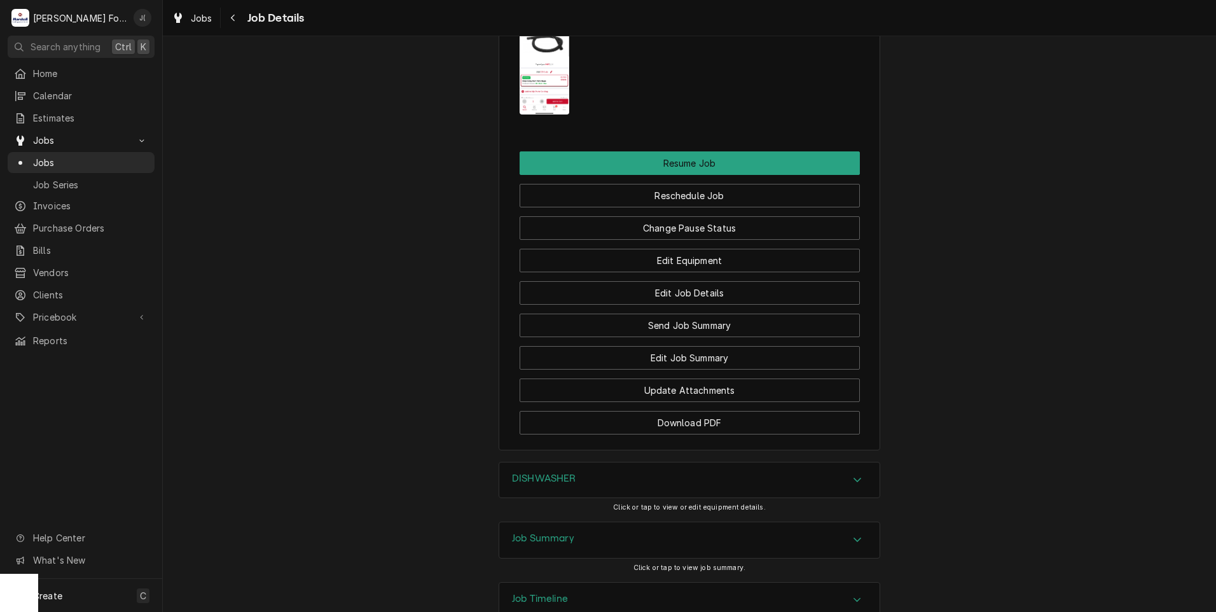
scroll to position [1418, 0]
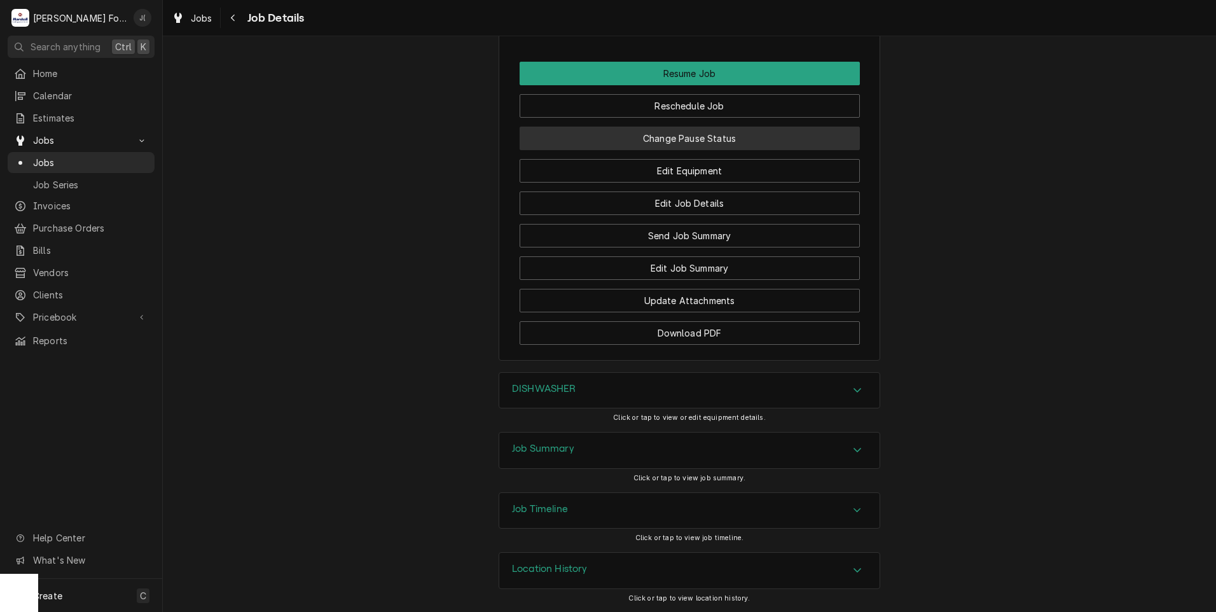
click at [667, 132] on button "Change Pause Status" at bounding box center [690, 139] width 340 height 24
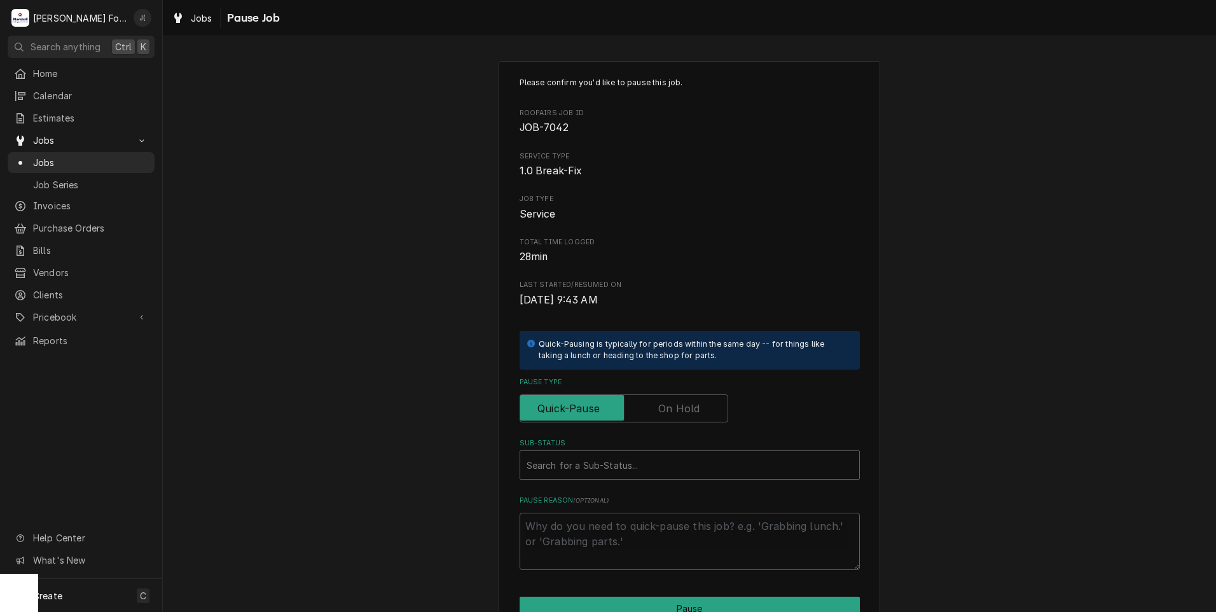
click at [678, 406] on label "Pause Type" at bounding box center [624, 408] width 209 height 28
click at [678, 406] on input "Pause Type" at bounding box center [623, 408] width 197 height 28
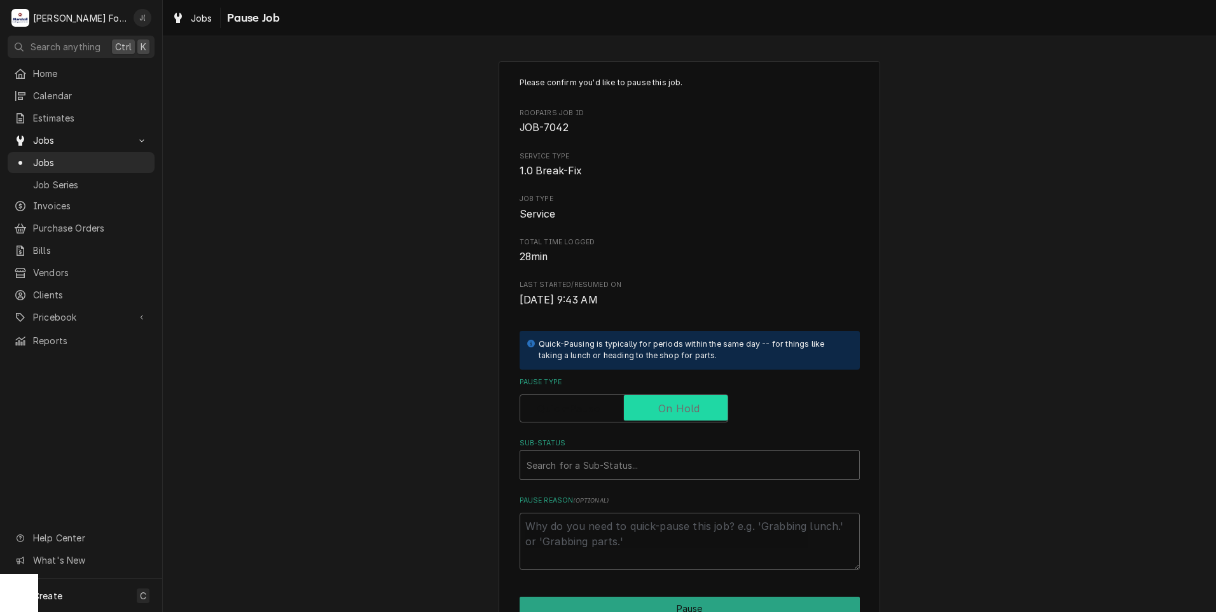
checkbox input "true"
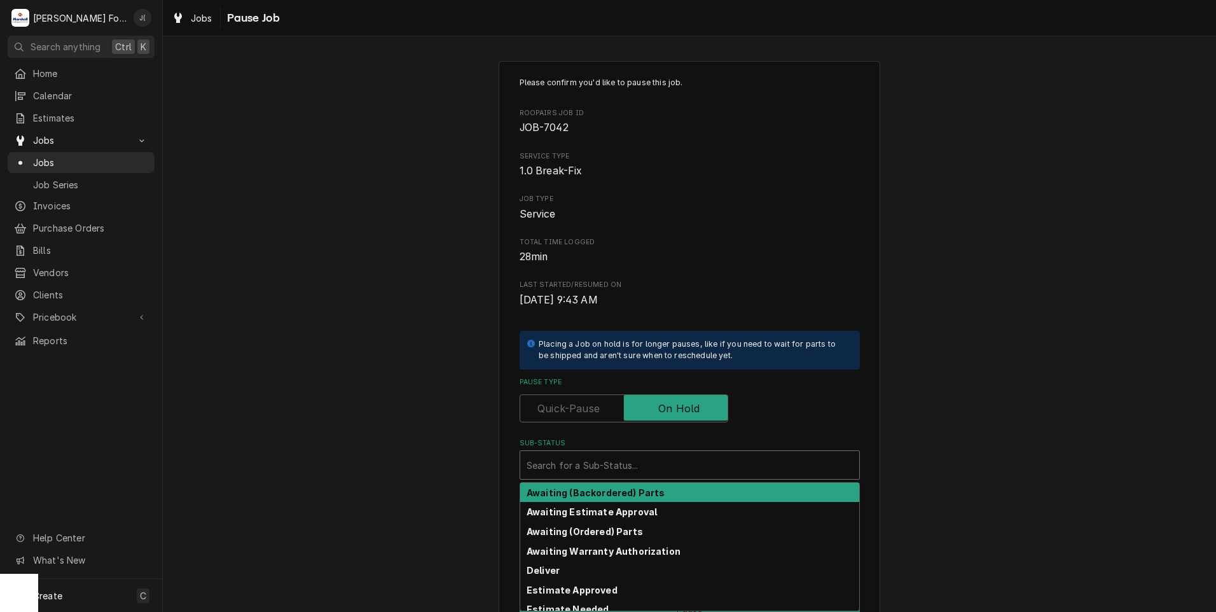
click at [622, 464] on div "Sub-Status" at bounding box center [689, 464] width 326 height 23
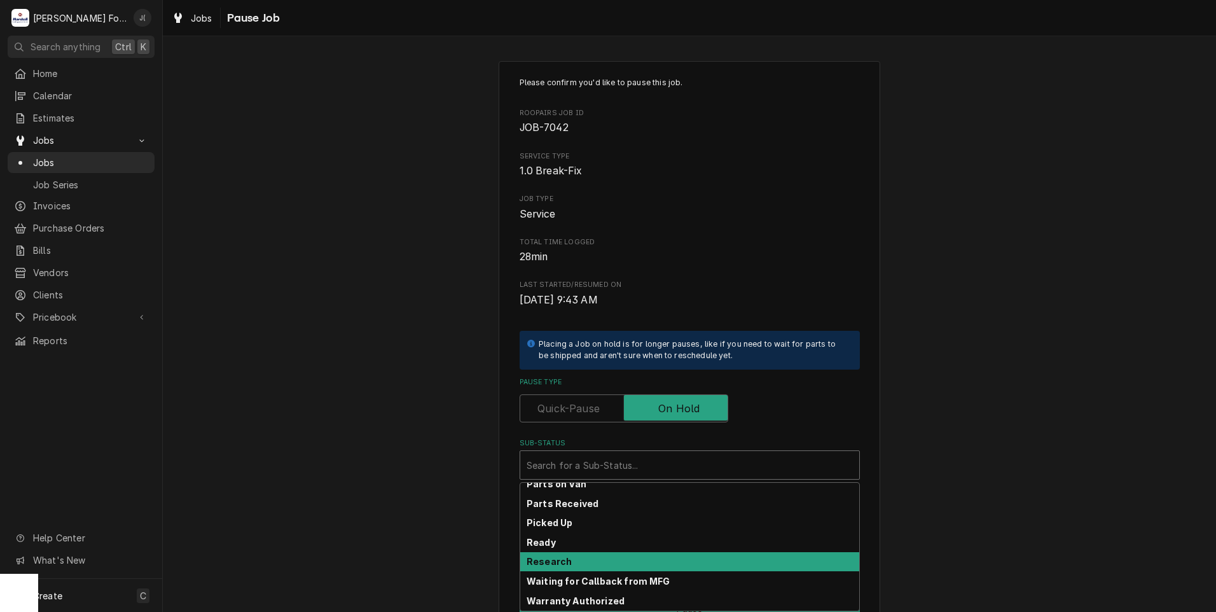
scroll to position [203, 0]
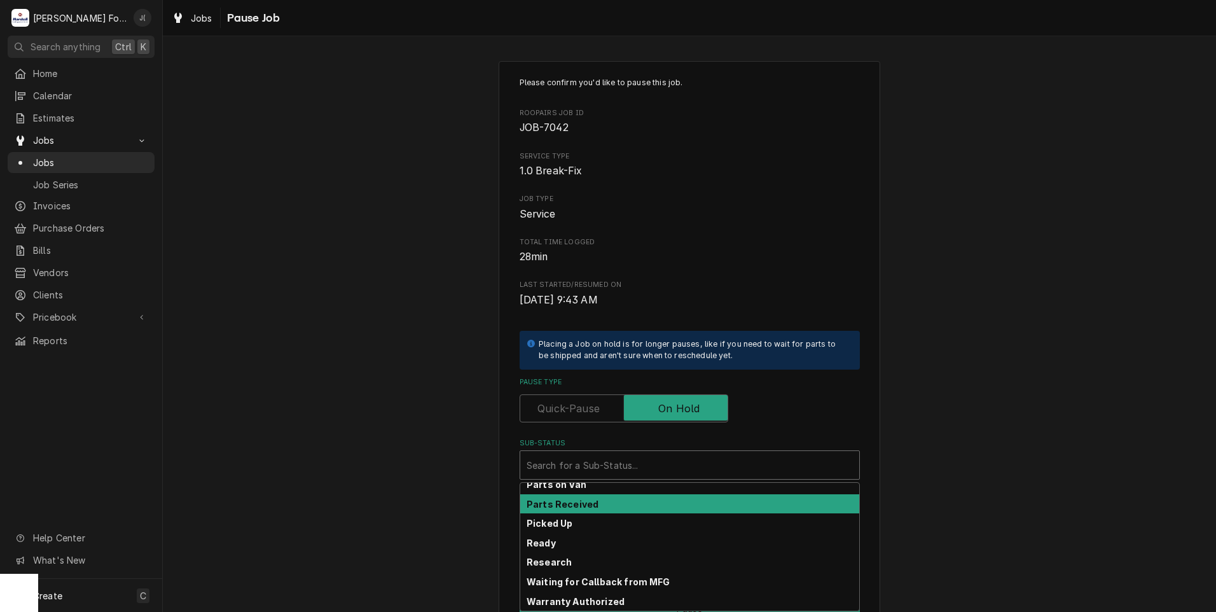
click at [612, 505] on div "Parts Received" at bounding box center [689, 504] width 339 height 20
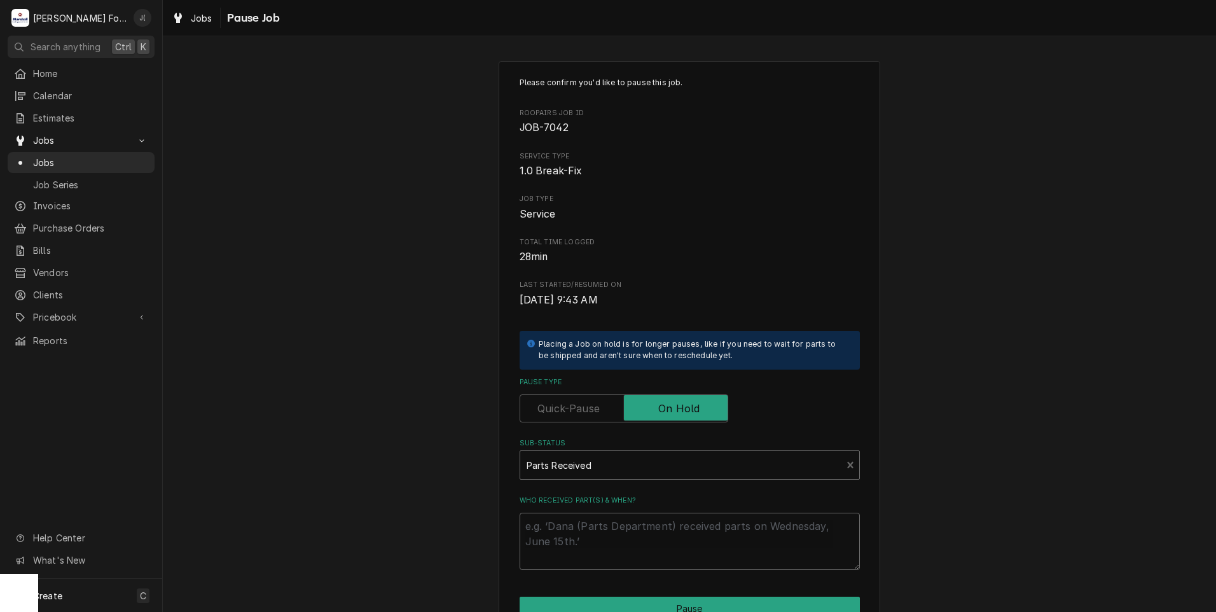
click at [605, 532] on textarea "Who received part(s) & when?" at bounding box center [690, 541] width 340 height 57
type textarea "x"
type textarea "0"
type textarea "x"
type textarea "09"
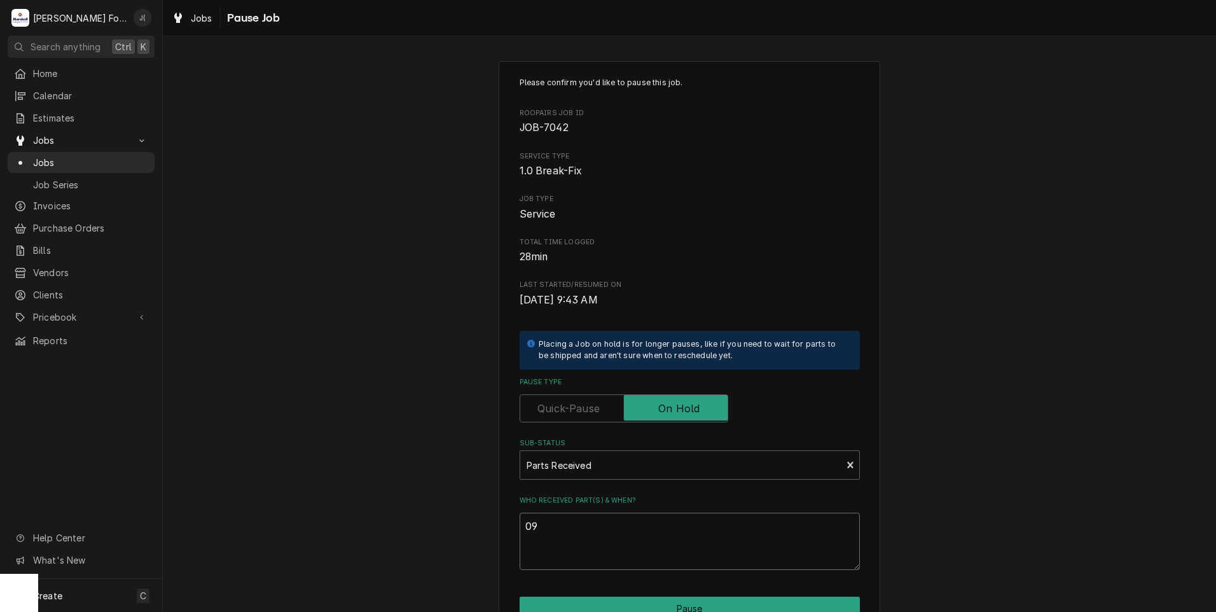
type textarea "x"
type textarea "09/"
type textarea "x"
type textarea "09/1"
type textarea "x"
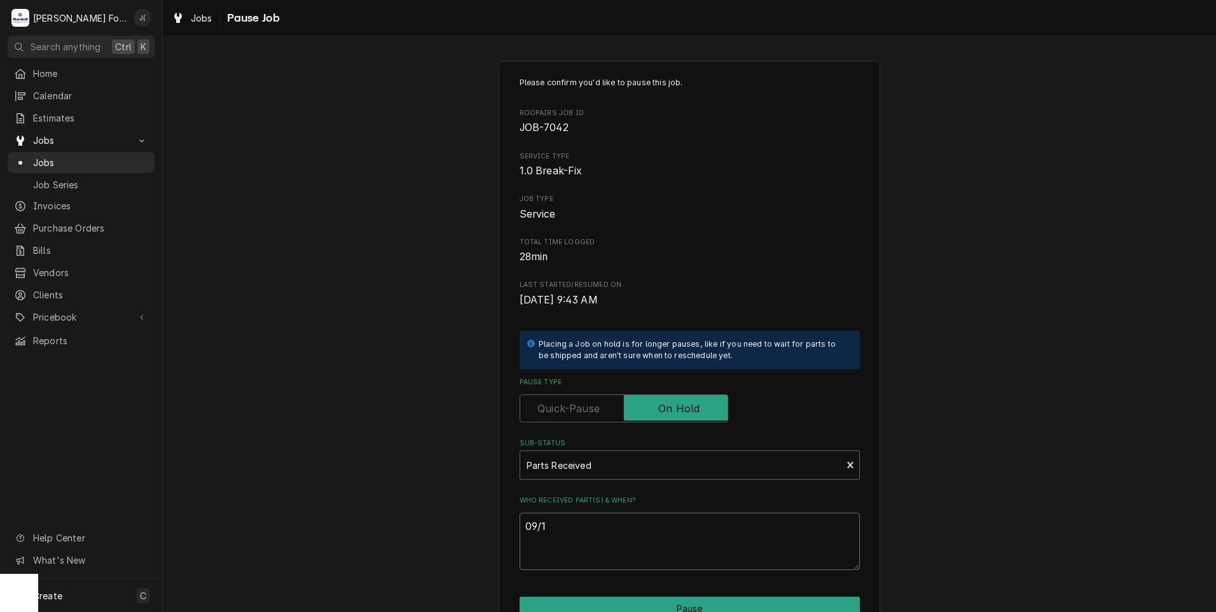
type textarea "09/17"
type textarea "x"
type textarea "09/17/"
type textarea "x"
type textarea "09/17/2"
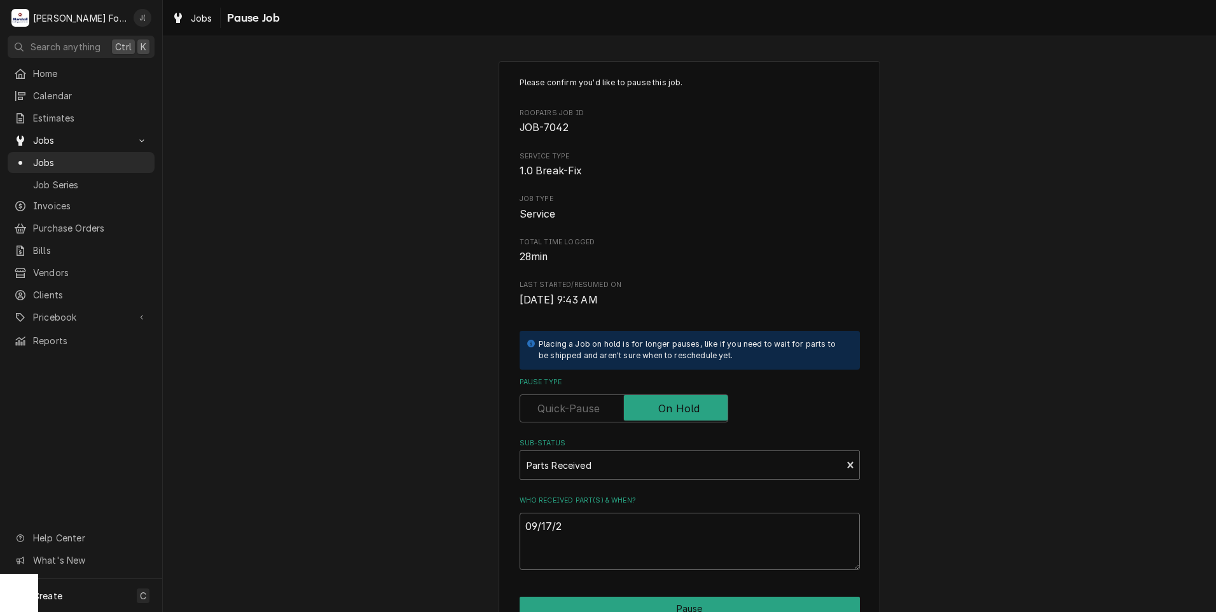
type textarea "x"
type textarea "09/17/20"
type textarea "x"
type textarea "09/17/202"
type textarea "x"
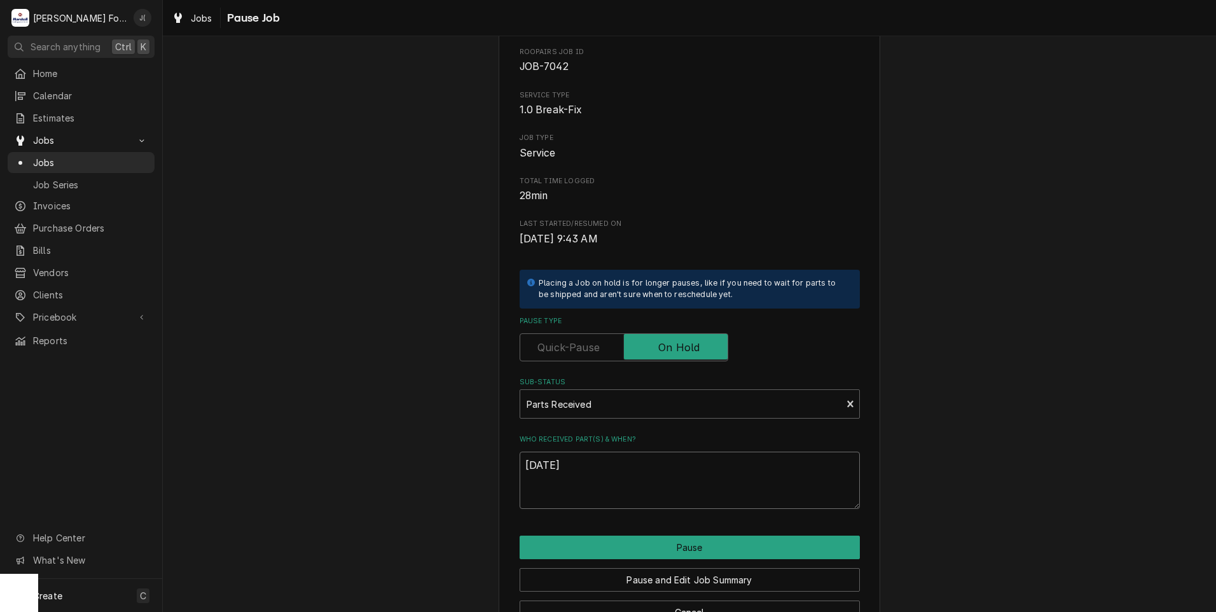
scroll to position [100, 0]
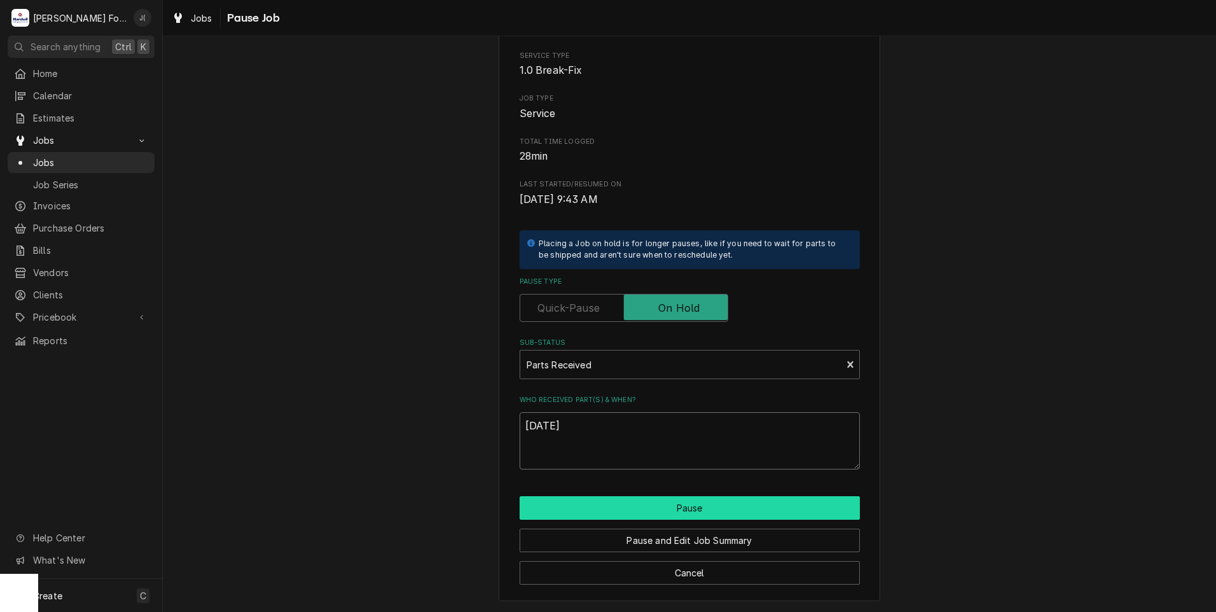
type textarea "09/17/2025"
click at [598, 508] on button "Pause" at bounding box center [690, 508] width 340 height 24
type textarea "x"
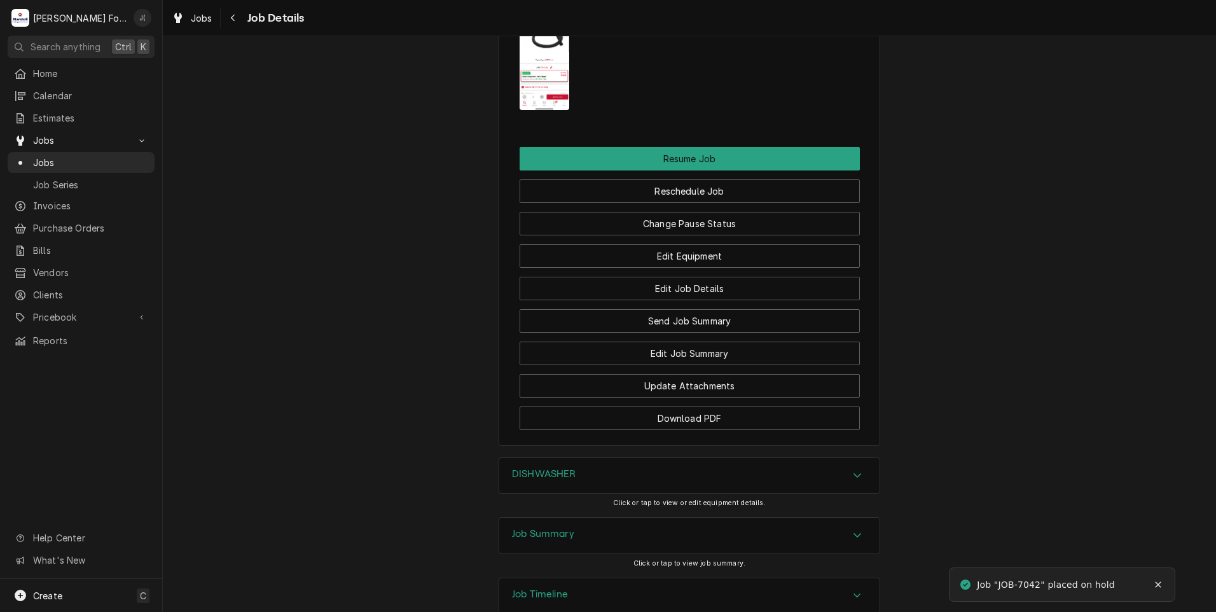
scroll to position [1418, 0]
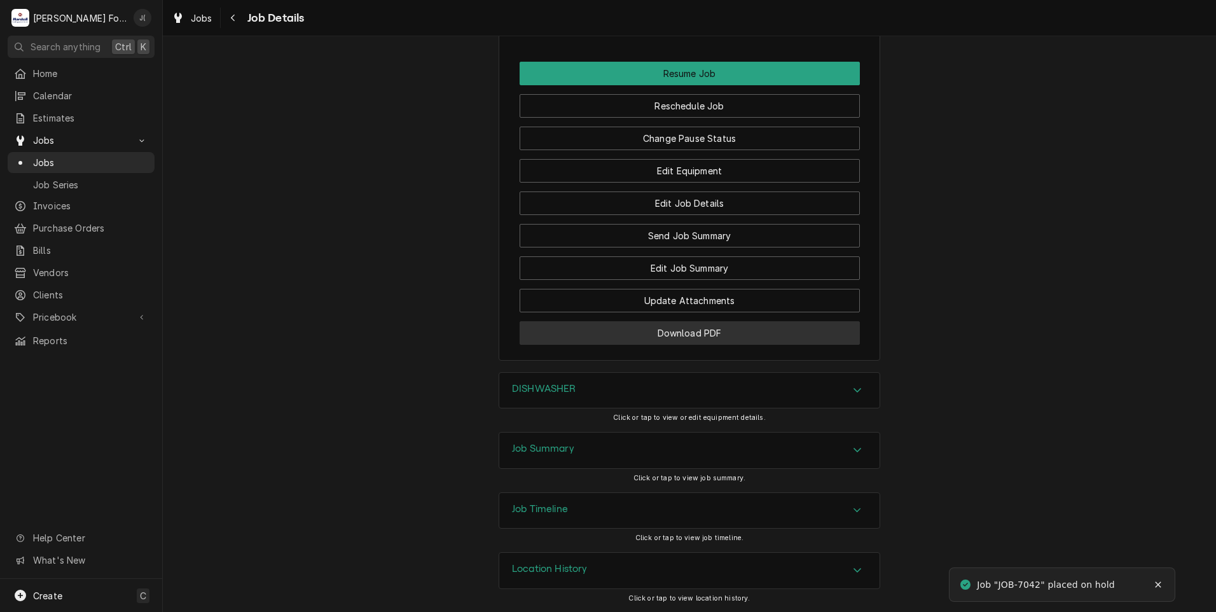
click at [740, 325] on button "Download PDF" at bounding box center [690, 333] width 340 height 24
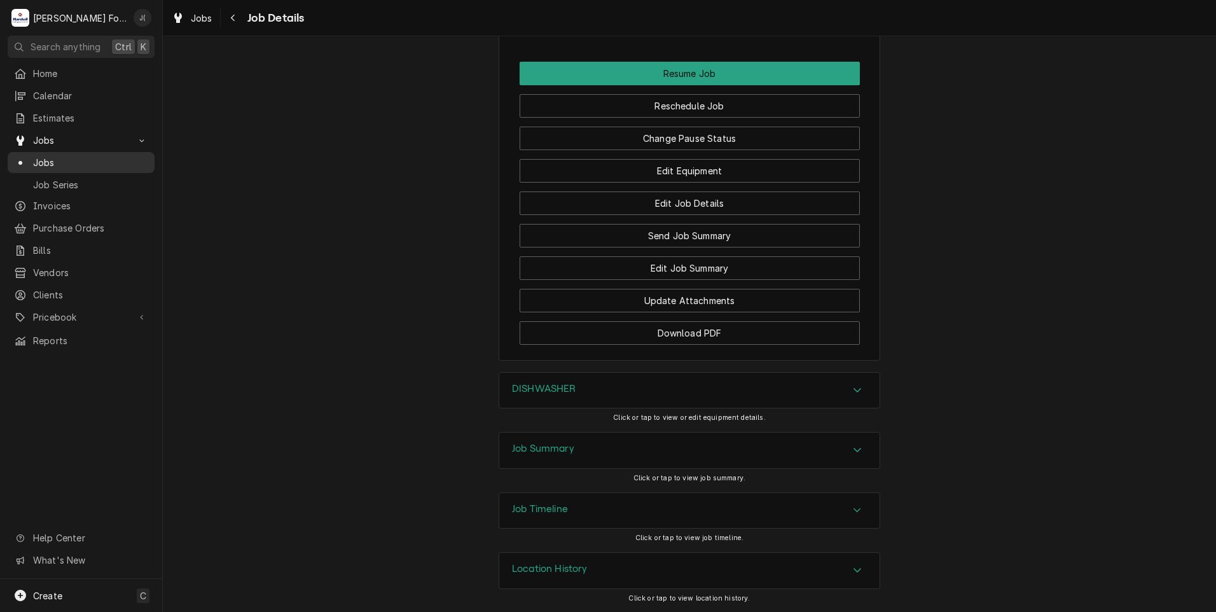
click at [74, 162] on span "Jobs" at bounding box center [90, 162] width 115 height 13
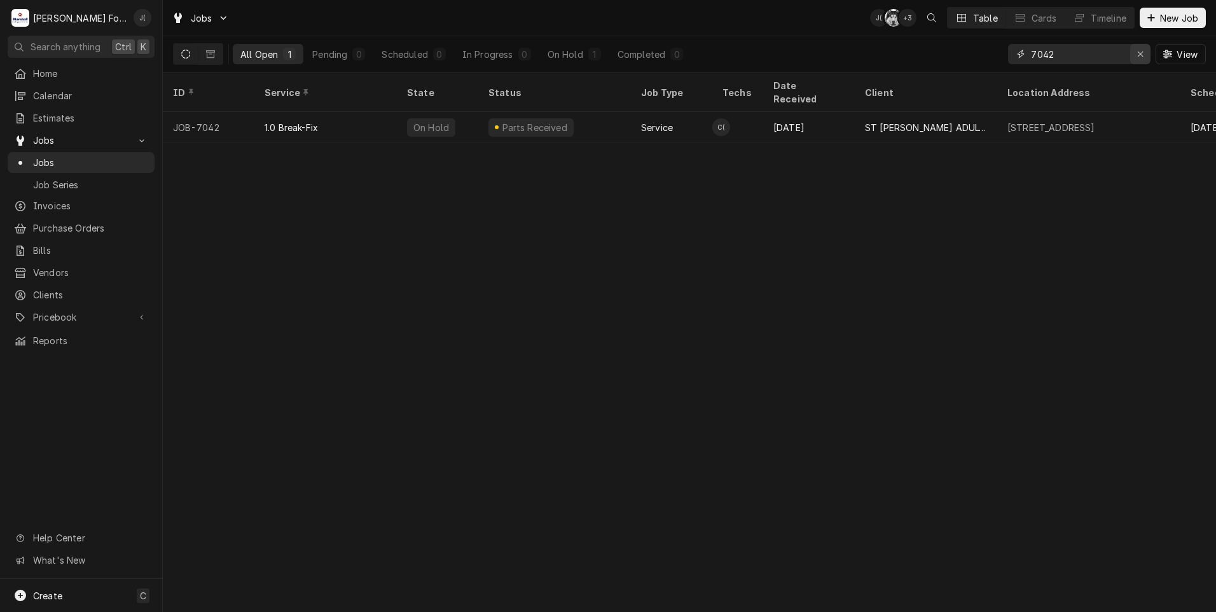
click at [1146, 57] on div "Erase input" at bounding box center [1140, 54] width 13 height 13
click at [1120, 57] on input "Dynamic Content Wrapper" at bounding box center [1091, 54] width 120 height 20
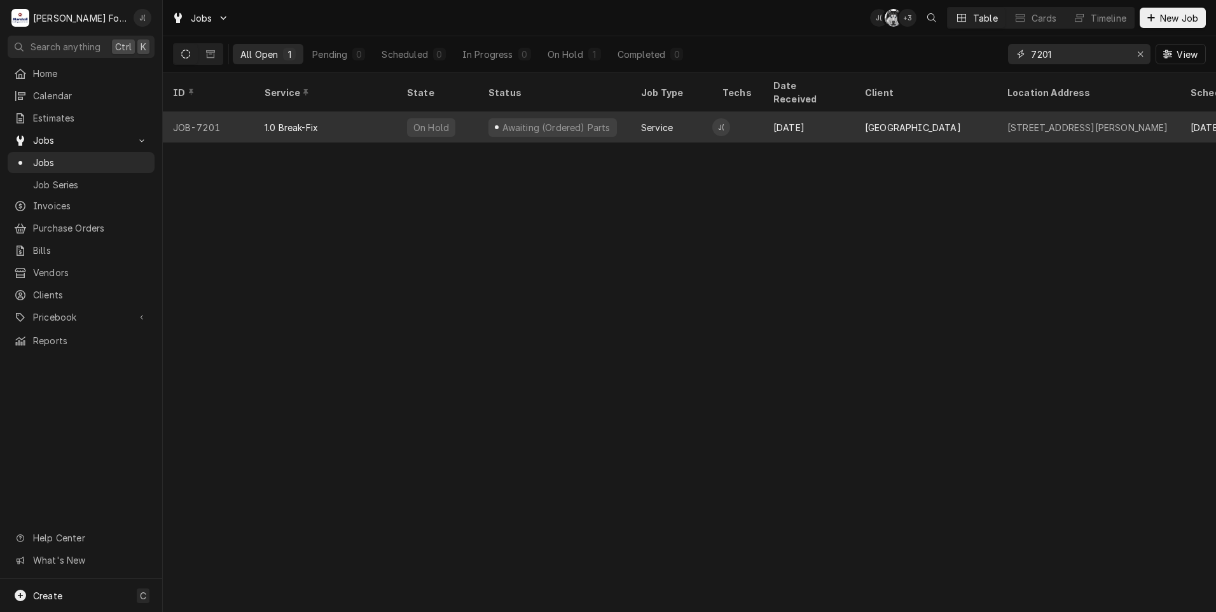
type input "7201"
click at [423, 118] on div "On Hold" at bounding box center [431, 127] width 48 height 18
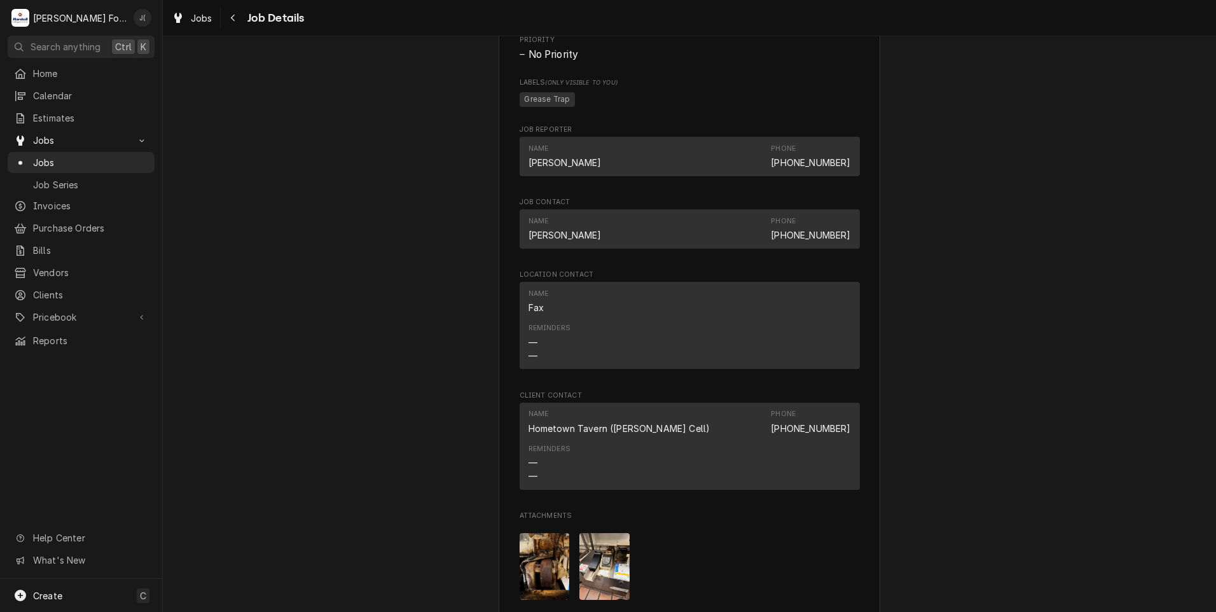
scroll to position [1335, 0]
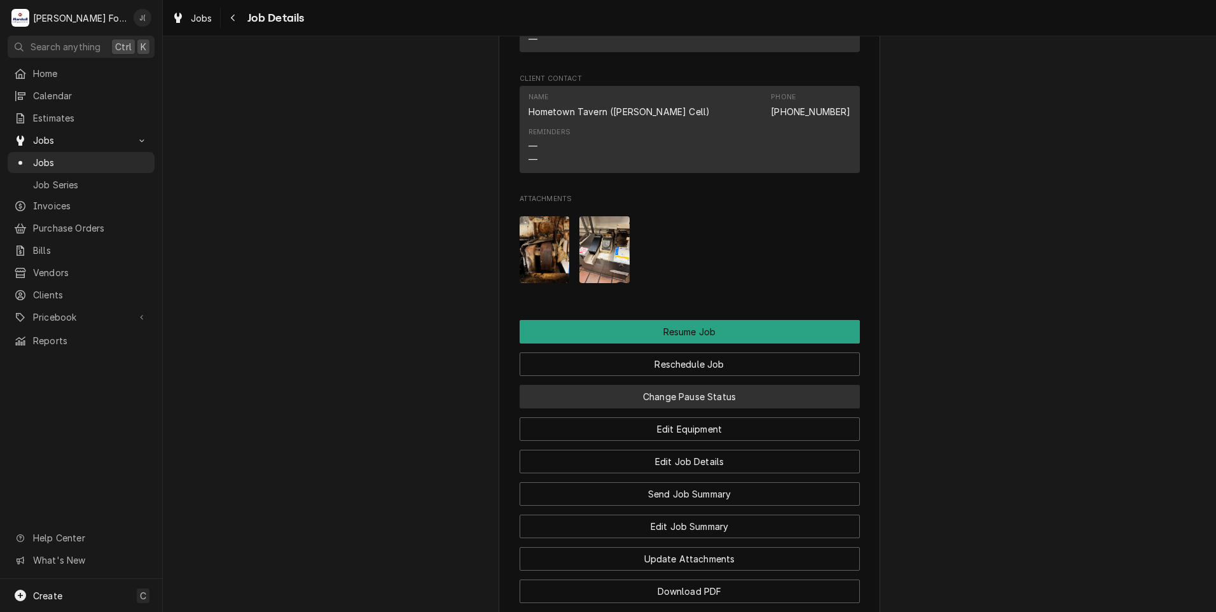
click at [669, 408] on button "Change Pause Status" at bounding box center [690, 397] width 340 height 24
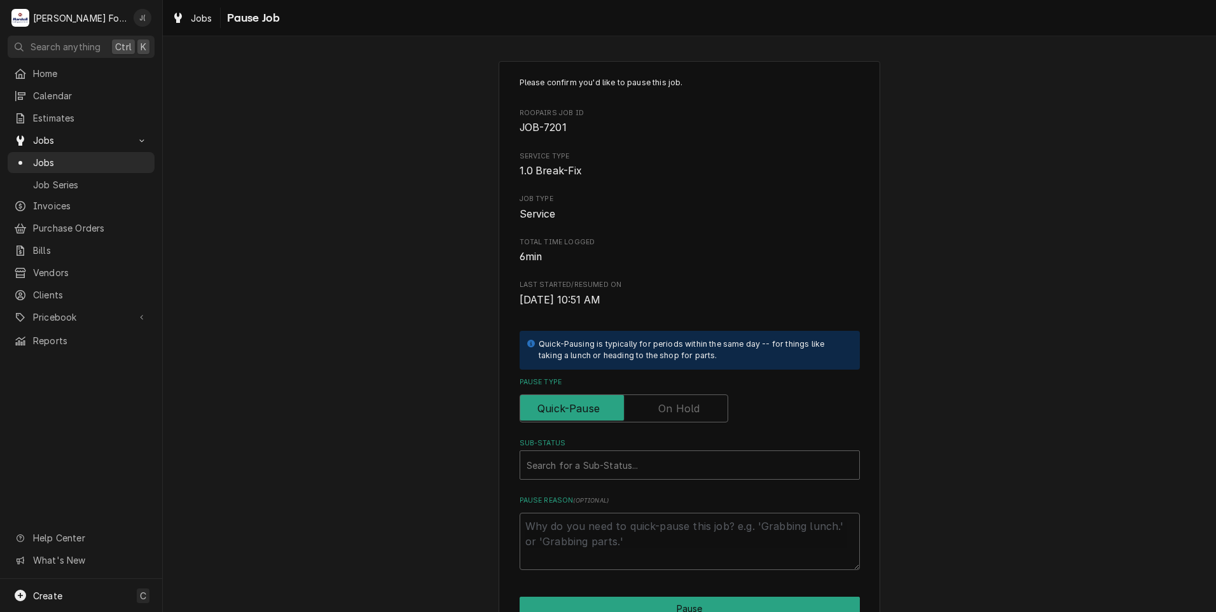
click at [677, 409] on label "Pause Type" at bounding box center [624, 408] width 209 height 28
click at [677, 409] on input "Pause Type" at bounding box center [623, 408] width 197 height 28
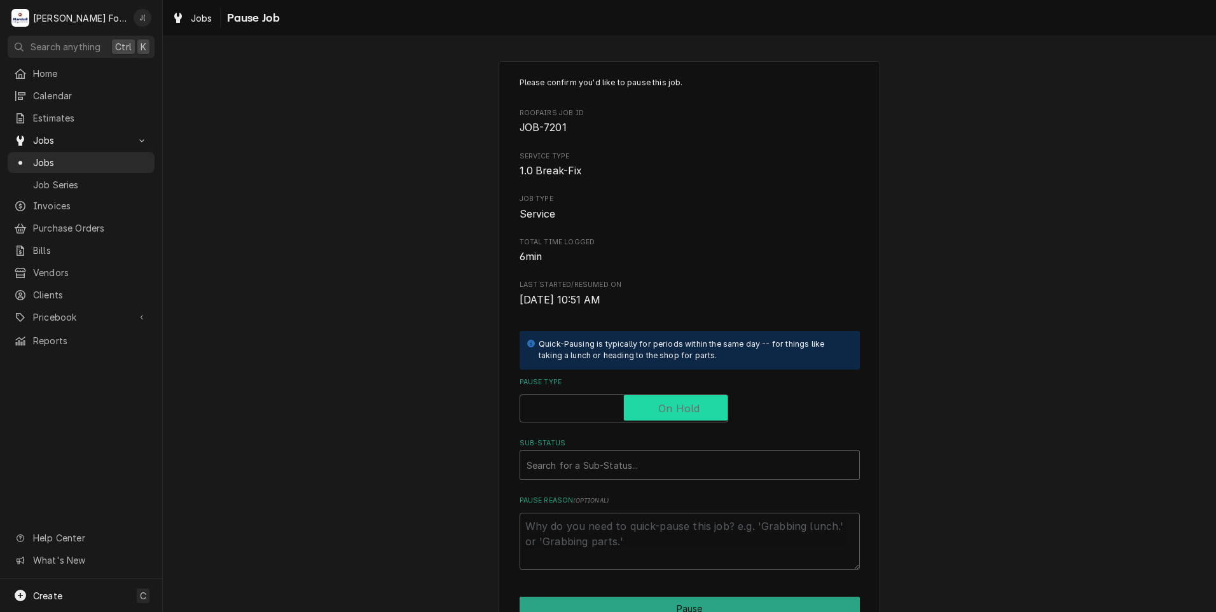
checkbox input "true"
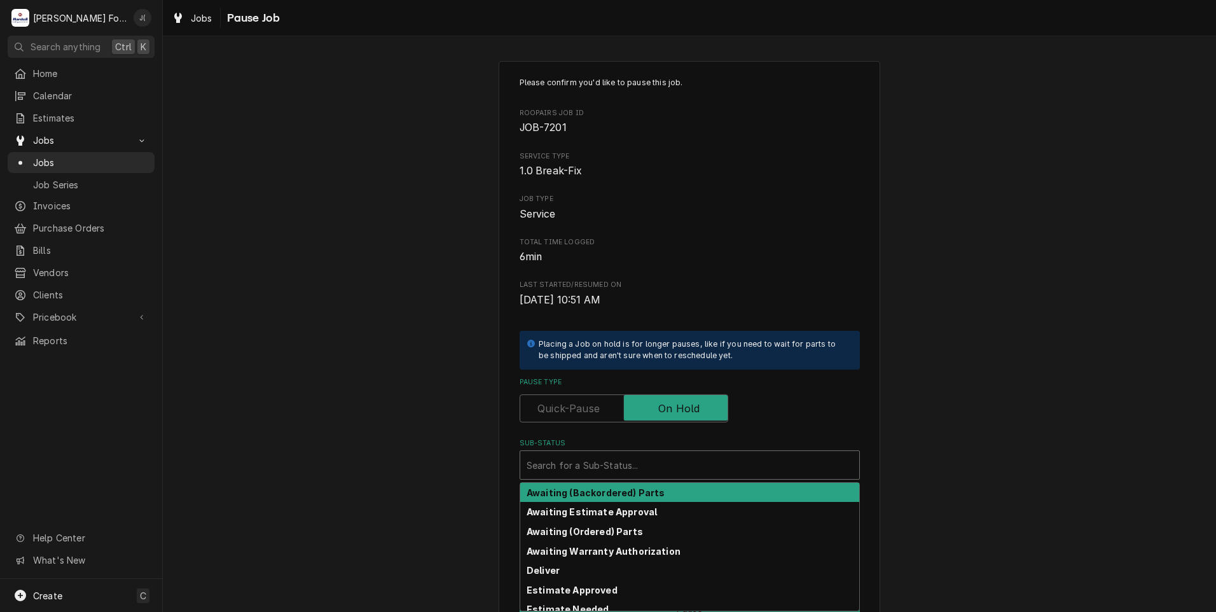
click at [654, 468] on div "Sub-Status" at bounding box center [689, 464] width 326 height 23
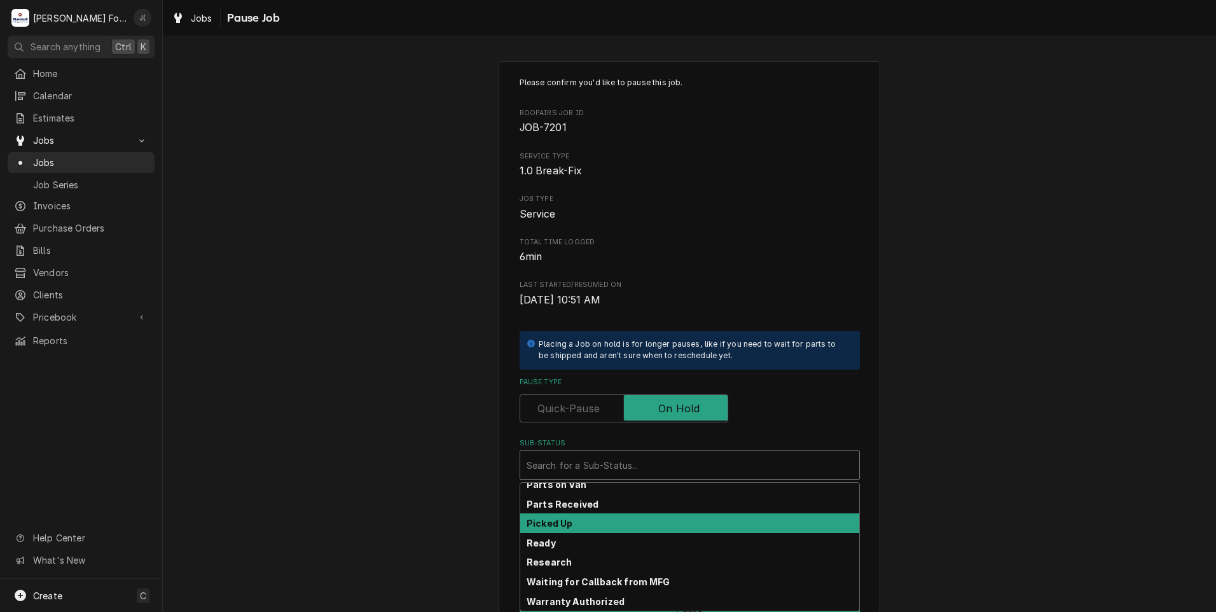
scroll to position [203, 0]
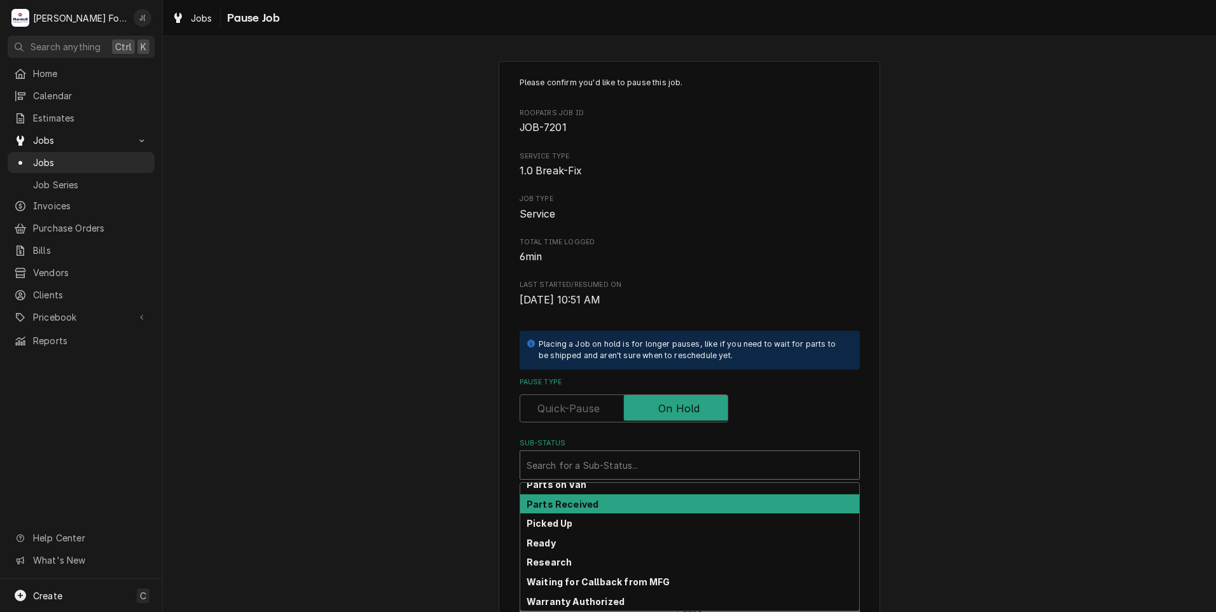
click at [660, 510] on div "Parts Received" at bounding box center [689, 504] width 339 height 20
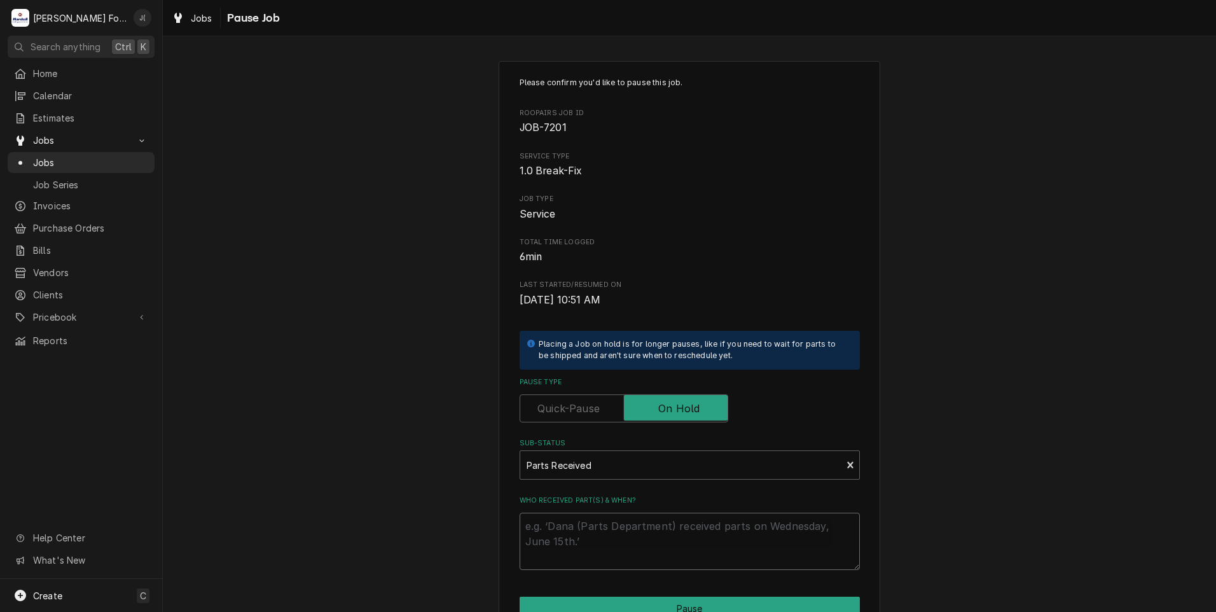
click at [651, 535] on textarea "Who received part(s) & when?" at bounding box center [690, 541] width 340 height 57
type textarea "x"
type textarea "0"
type textarea "x"
type textarea "09"
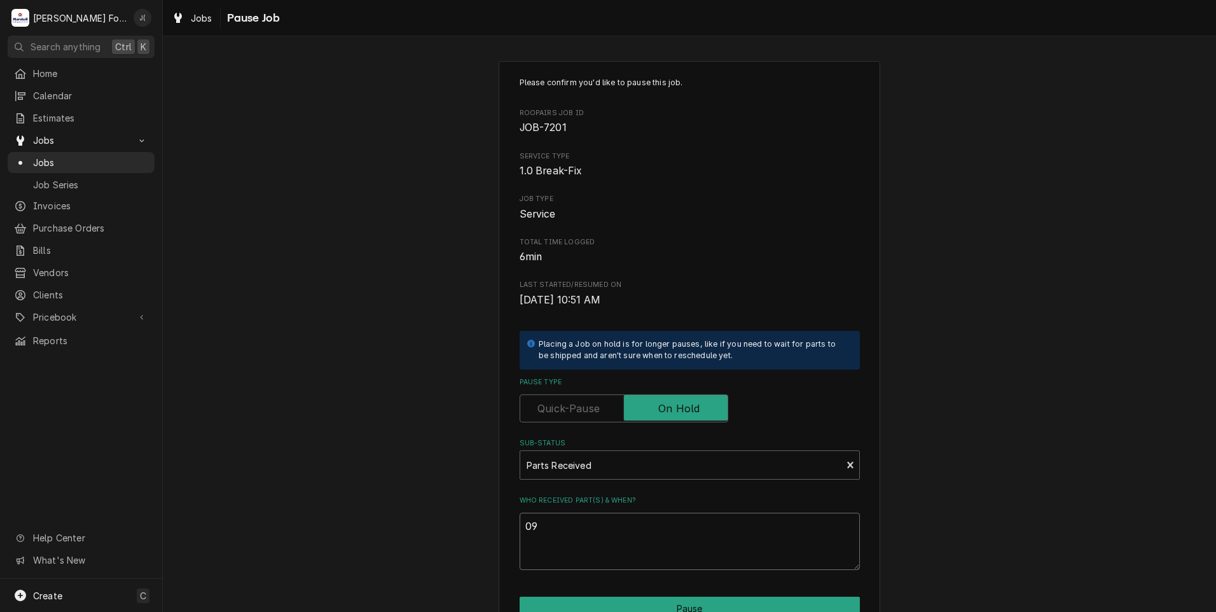
type textarea "x"
type textarea "09/"
type textarea "x"
type textarea "09/1"
type textarea "x"
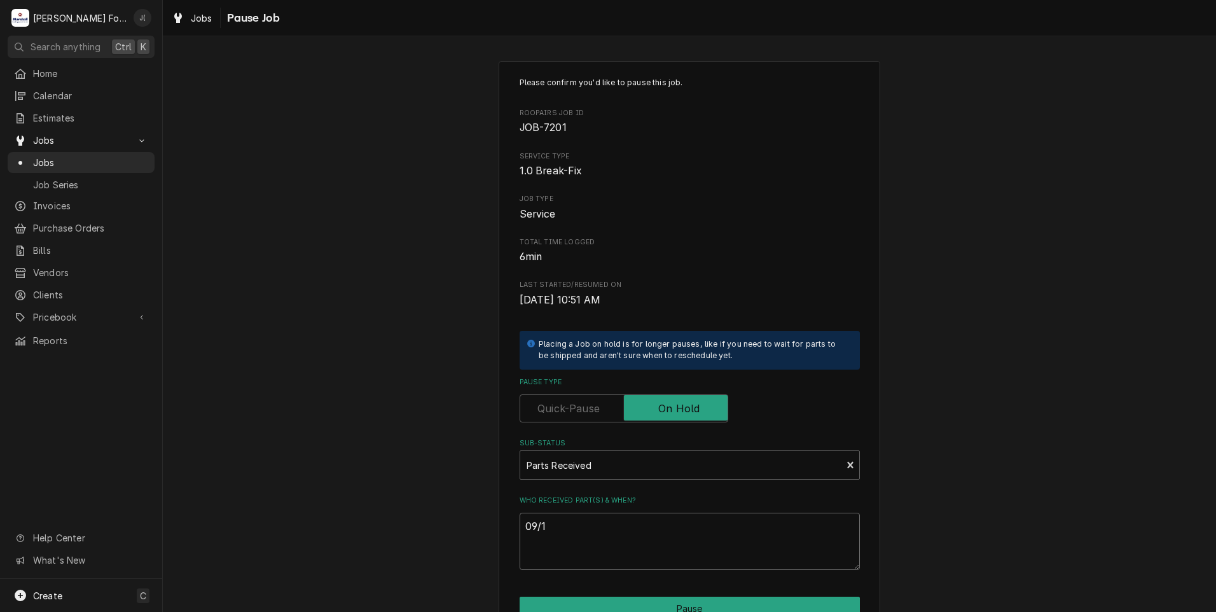
type textarea "09/17"
type textarea "x"
type textarea "09/17/"
type textarea "x"
type textarea "09/17/2"
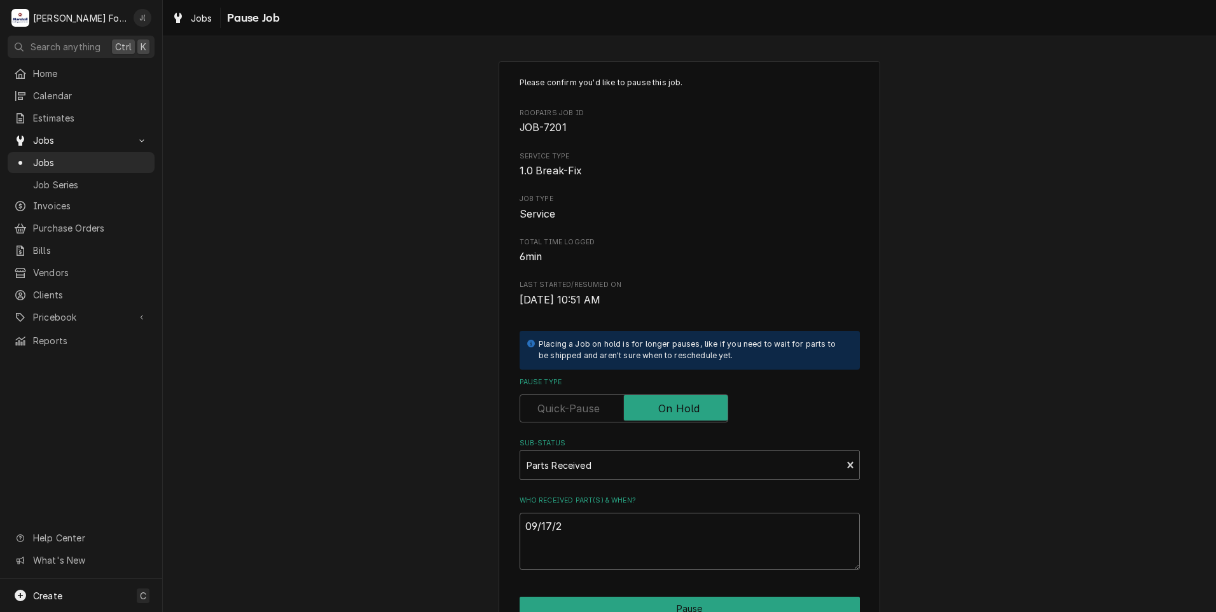
type textarea "x"
type textarea "09/17/20"
type textarea "x"
type textarea "09/17/202"
type textarea "x"
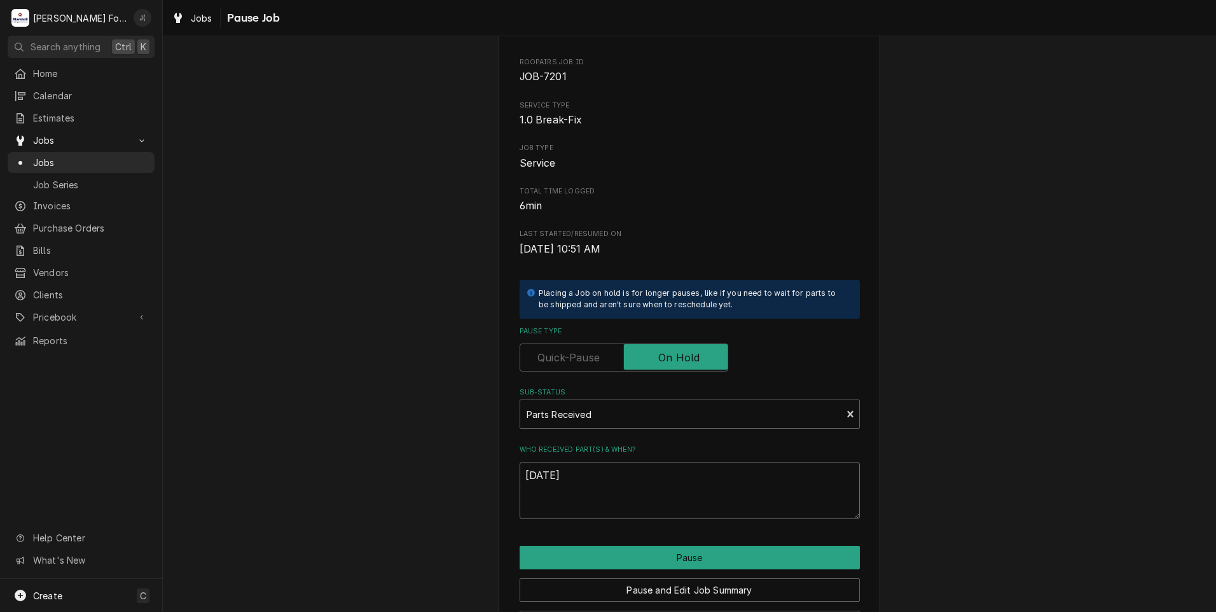
scroll to position [100, 0]
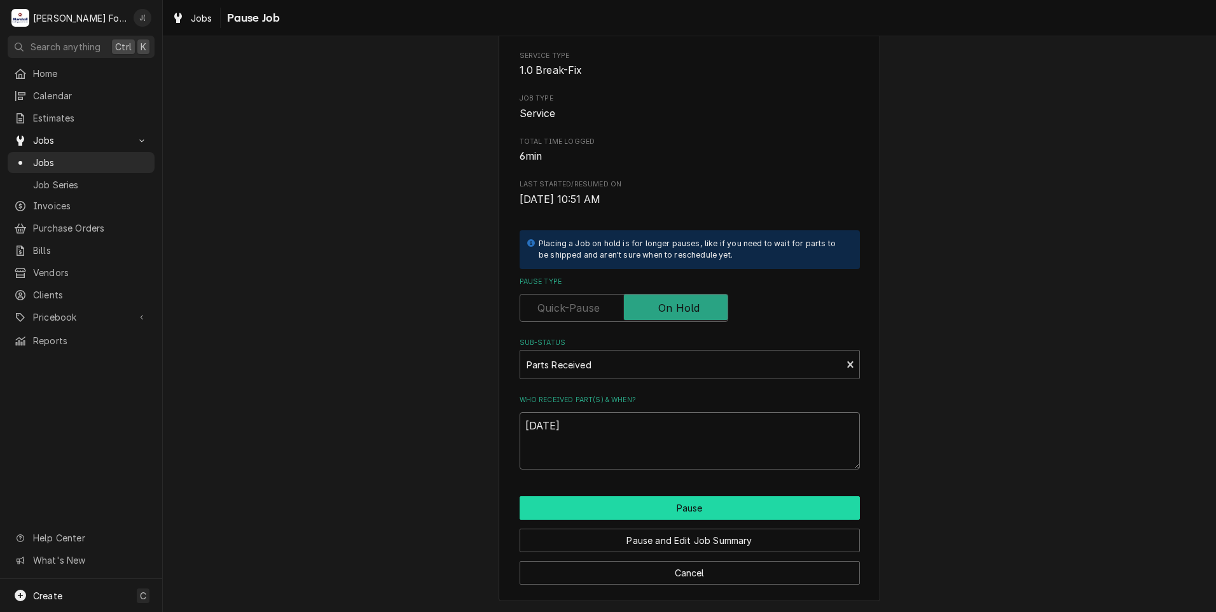
type textarea "09/17/2025"
click at [745, 507] on button "Pause" at bounding box center [690, 508] width 340 height 24
type textarea "x"
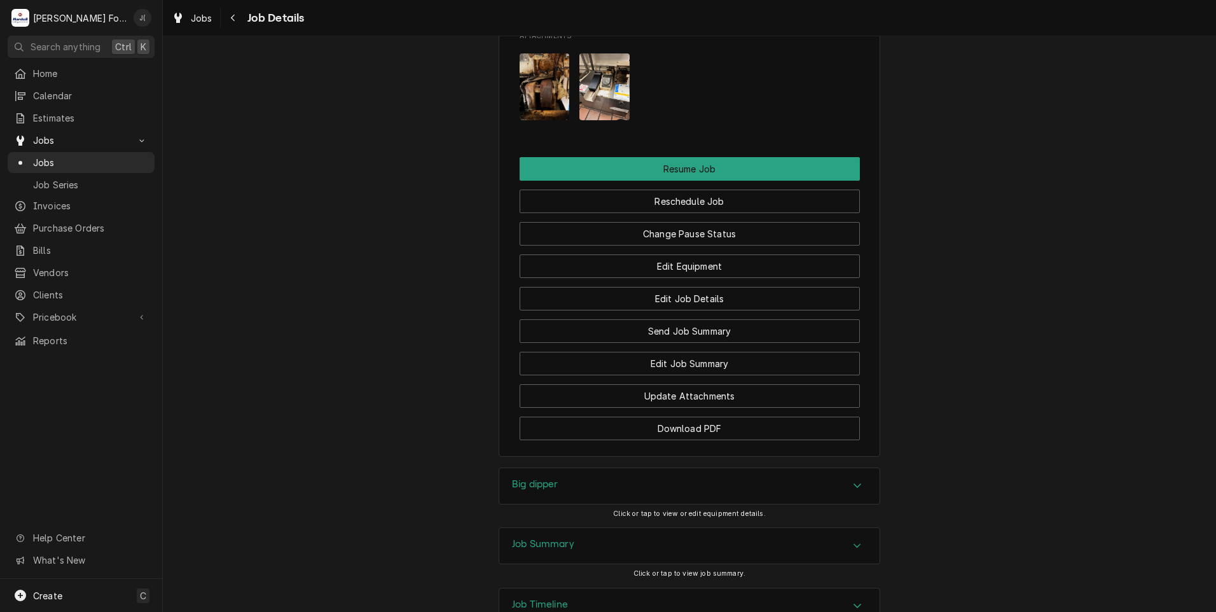
scroll to position [1590, 0]
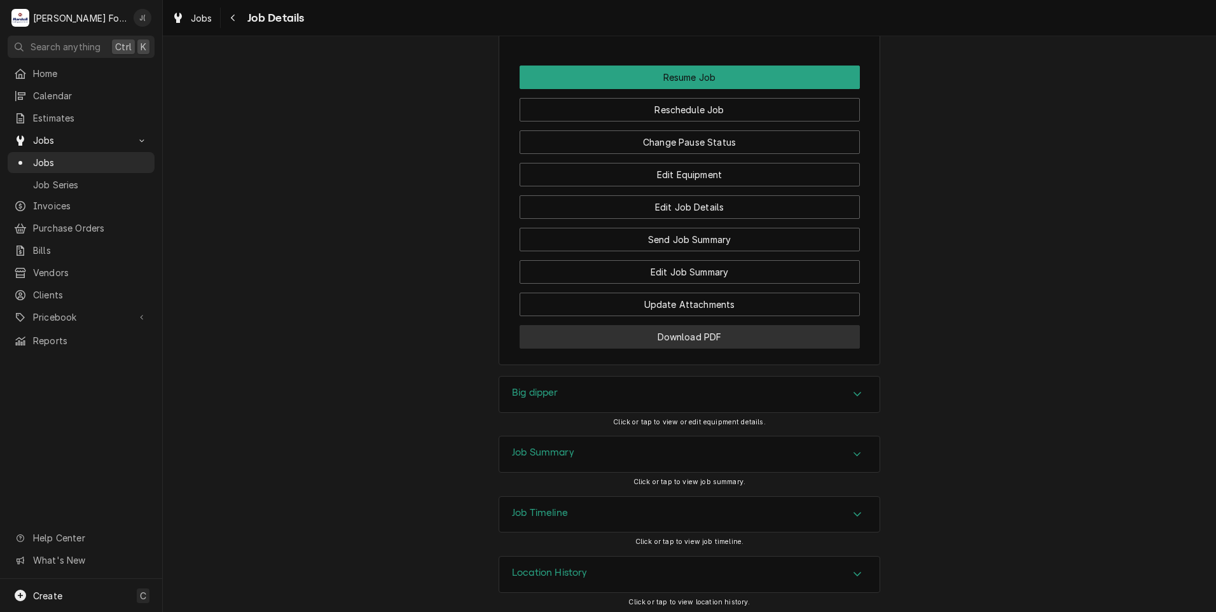
click at [567, 348] on button "Download PDF" at bounding box center [690, 337] width 340 height 24
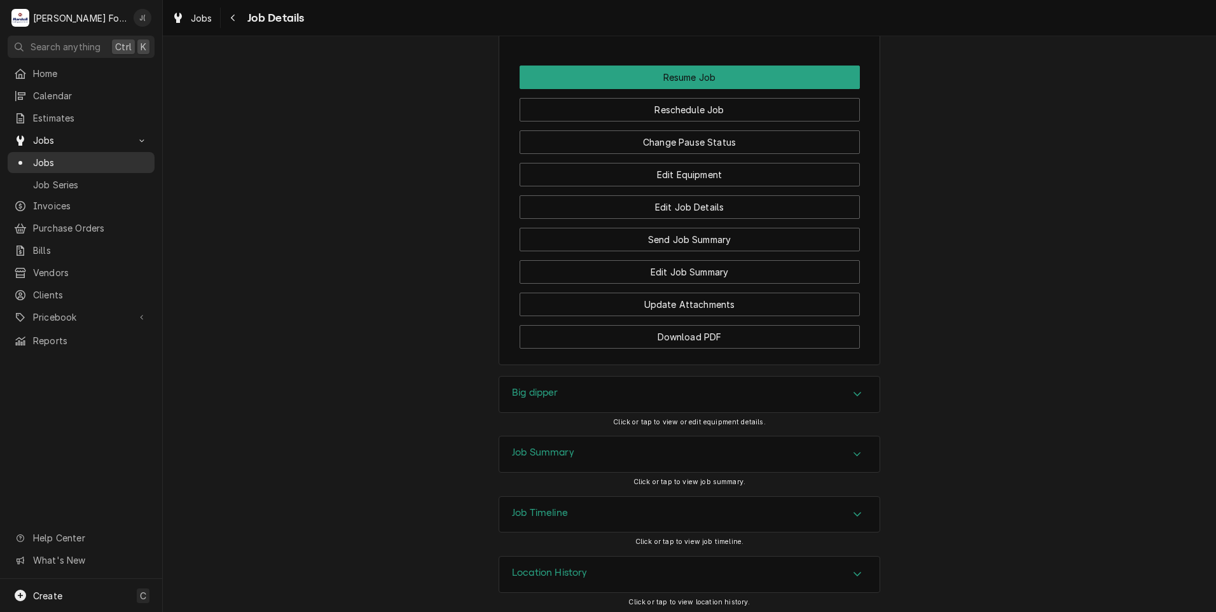
click at [78, 165] on div "Jobs" at bounding box center [81, 163] width 142 height 16
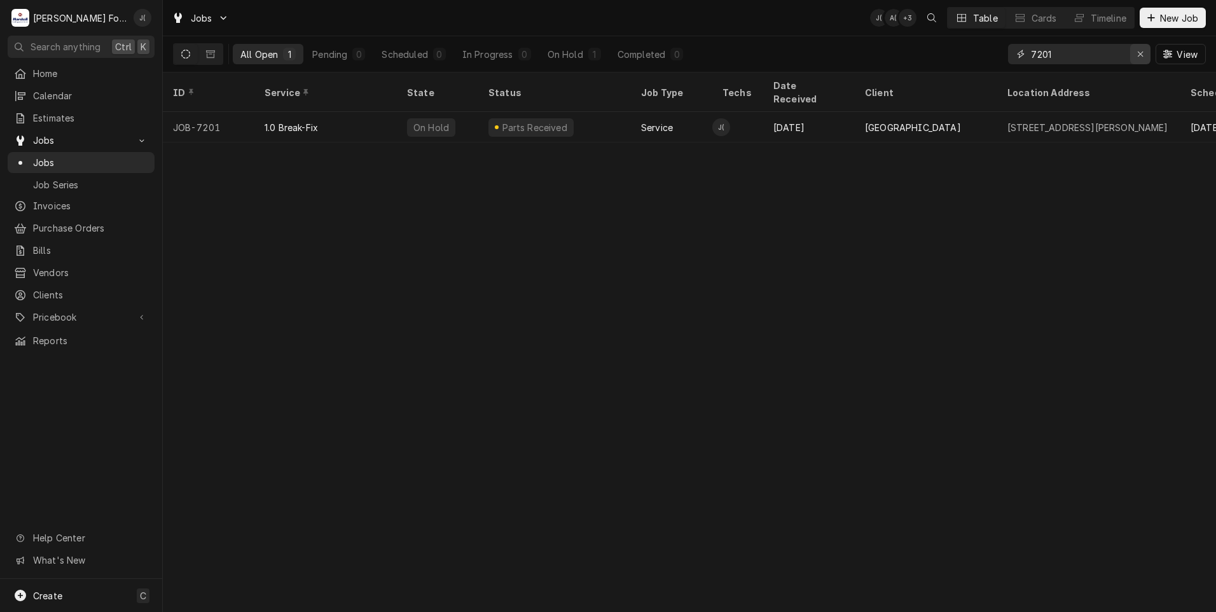
click at [1139, 53] on icon "Erase input" at bounding box center [1140, 54] width 7 height 9
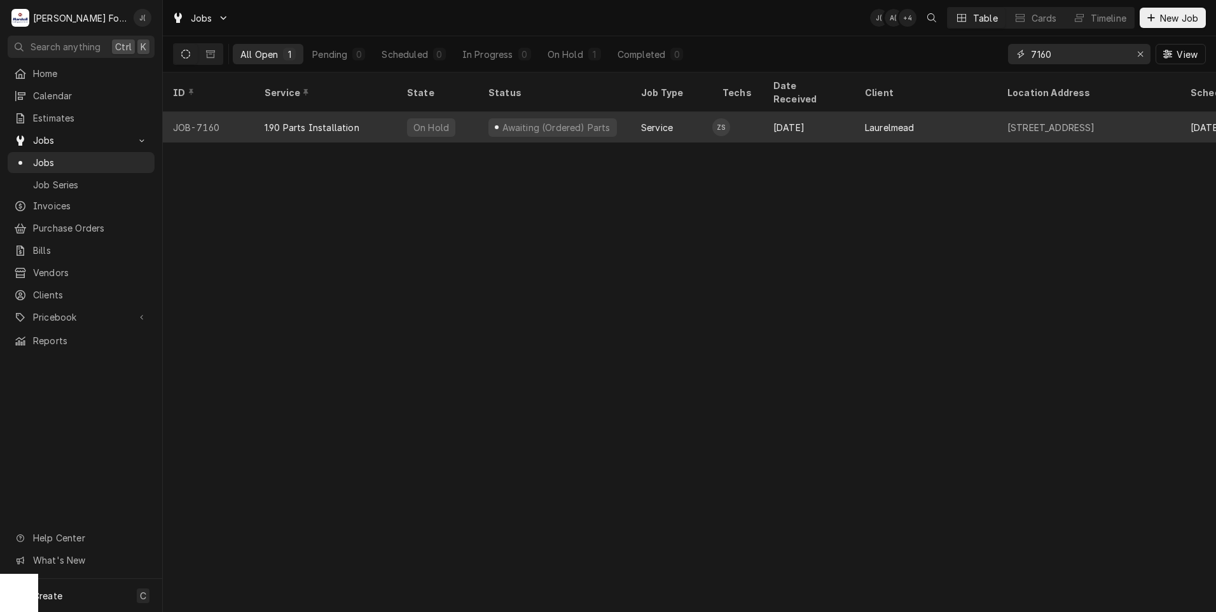
type input "7160"
click at [282, 121] on div "1.90 Parts Installation" at bounding box center [312, 127] width 95 height 13
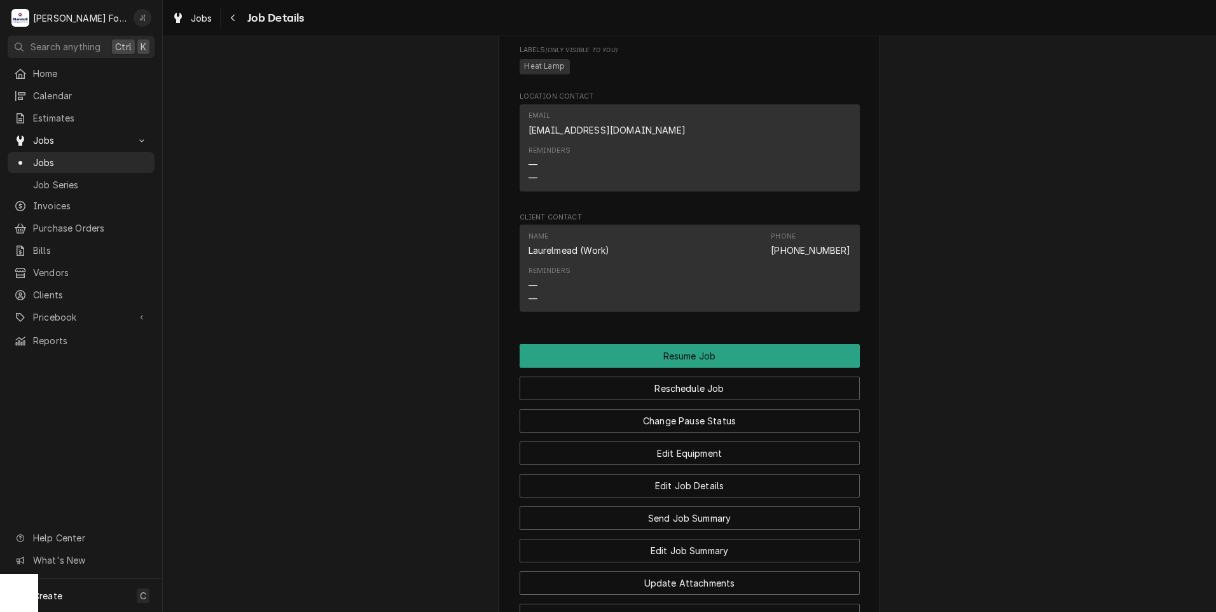
scroll to position [2289, 0]
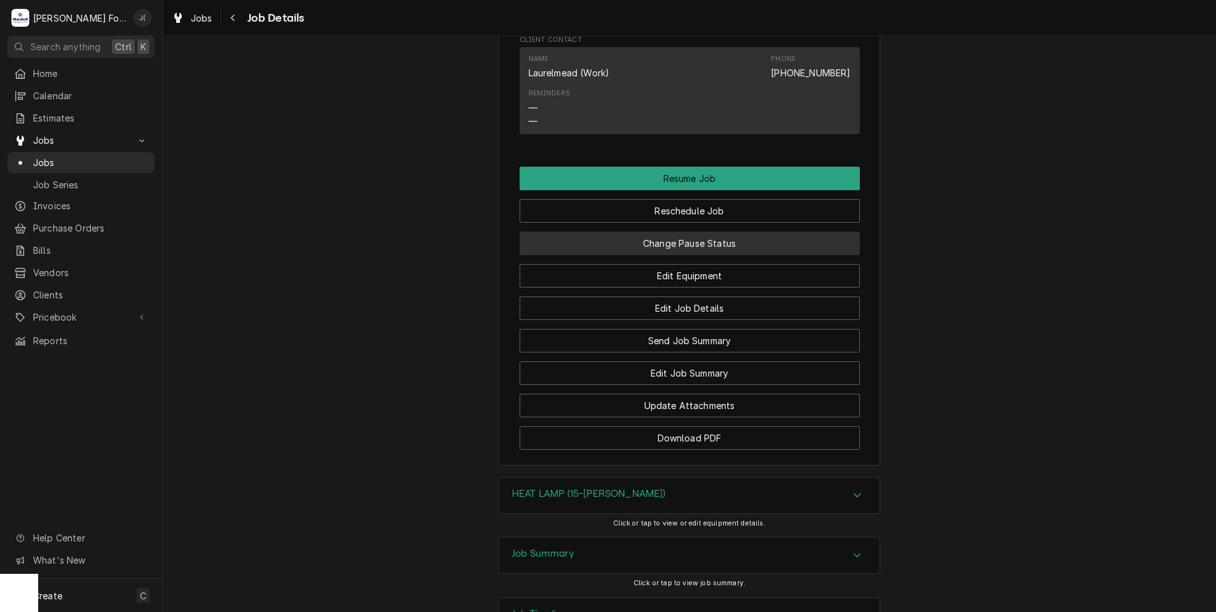
click at [670, 231] on button "Change Pause Status" at bounding box center [690, 243] width 340 height 24
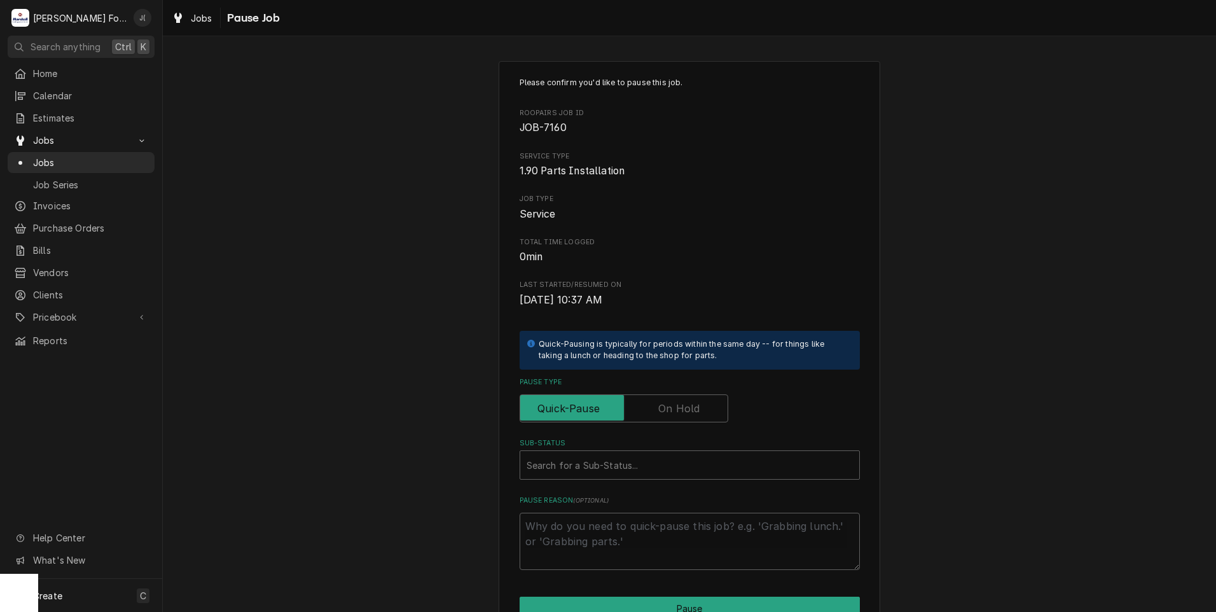
click at [688, 414] on label "Pause Type" at bounding box center [624, 408] width 209 height 28
click at [688, 414] on input "Pause Type" at bounding box center [623, 408] width 197 height 28
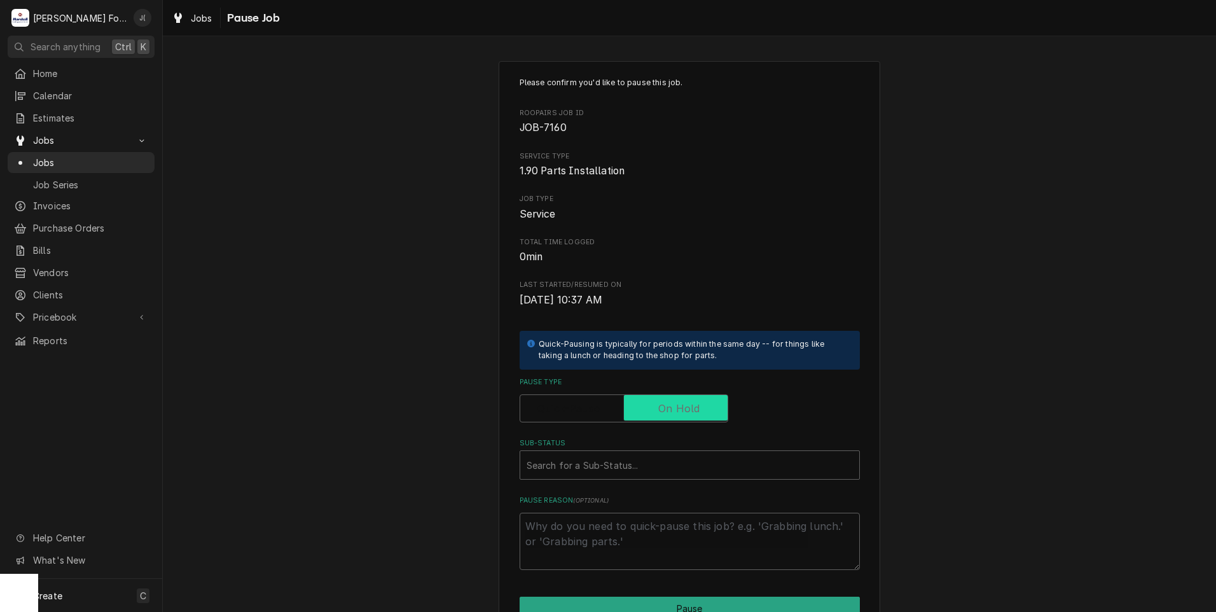
checkbox input "true"
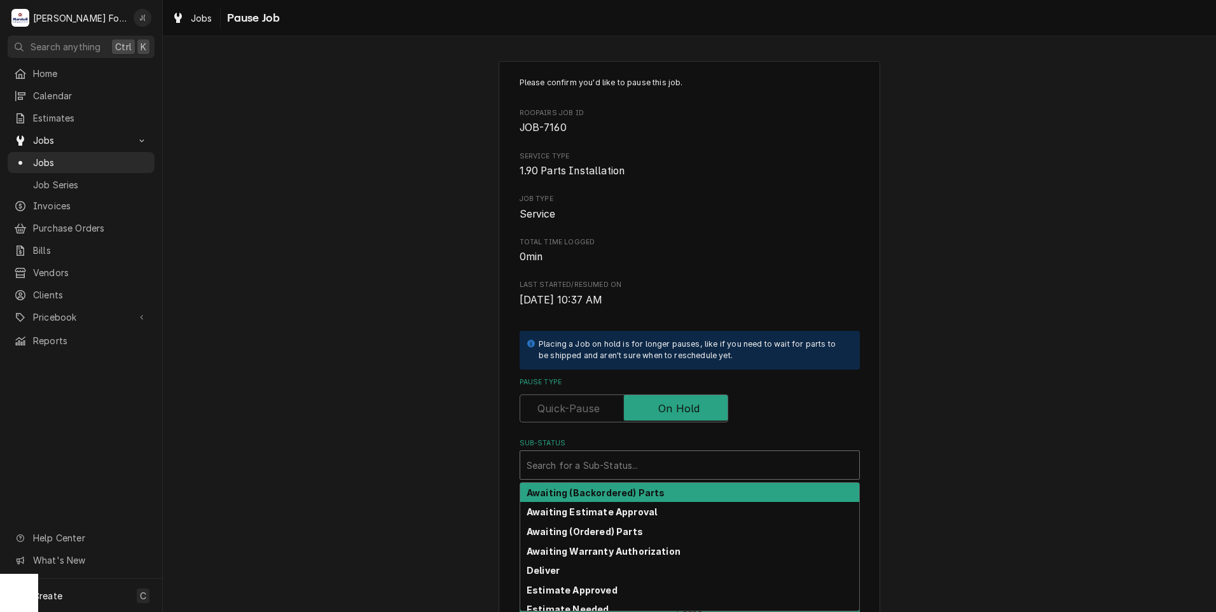
click at [627, 479] on div "Search for a Sub-Status..." at bounding box center [690, 464] width 340 height 29
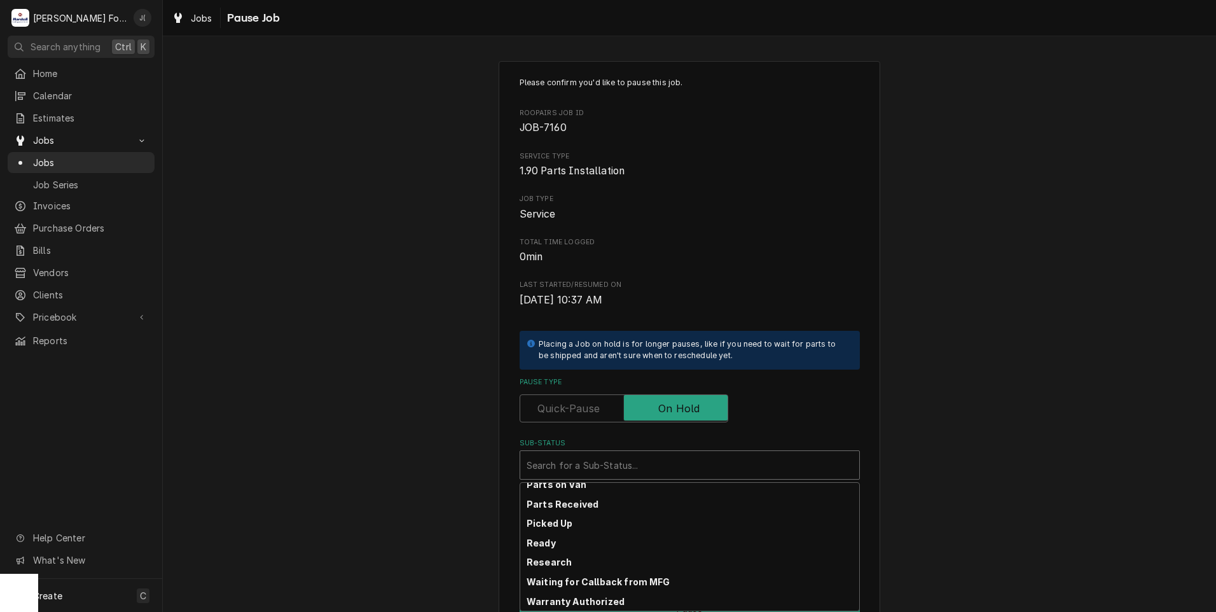
scroll to position [203, 0]
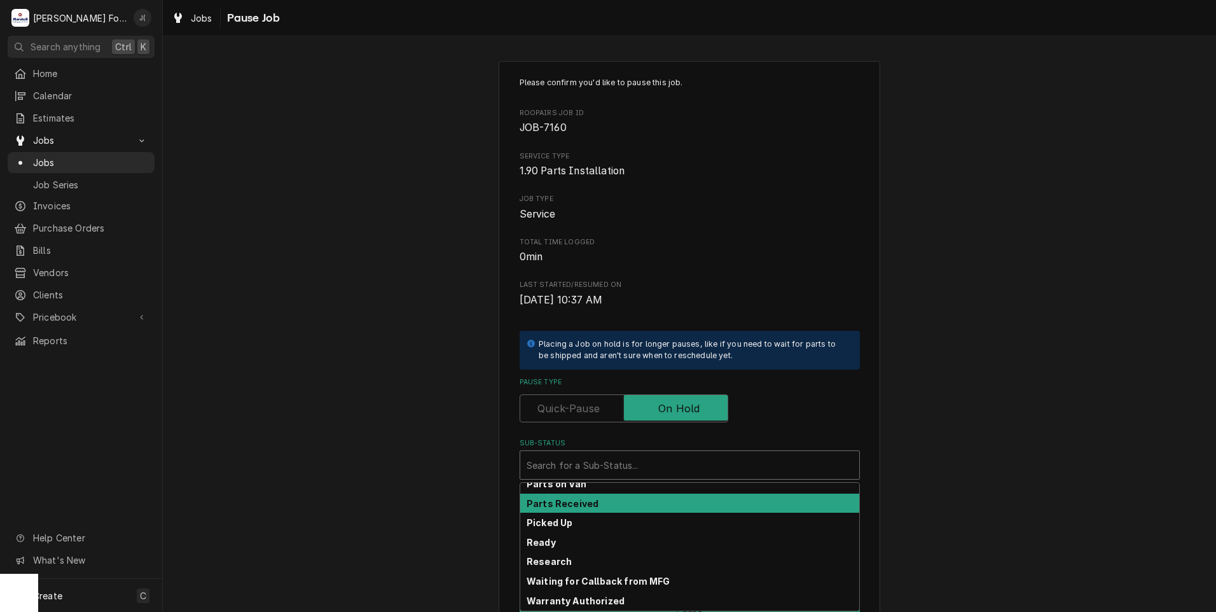
click at [584, 503] on strong "Parts Received" at bounding box center [562, 503] width 72 height 11
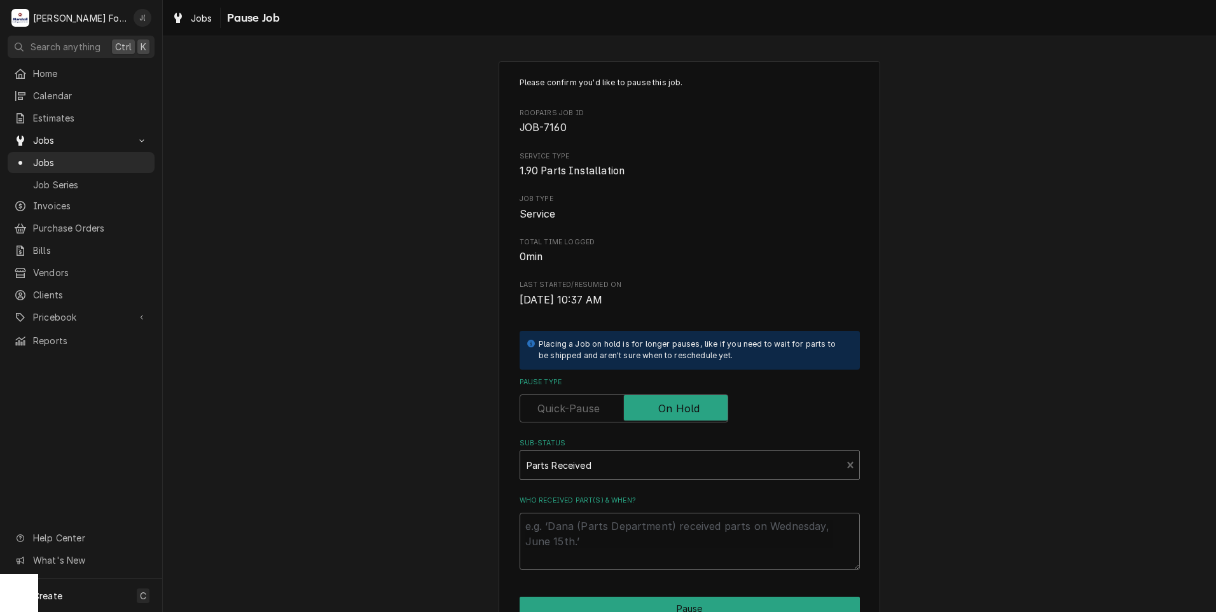
click at [579, 528] on textarea "Who received part(s) & when?" at bounding box center [690, 541] width 340 height 57
type textarea "x"
type textarea "0"
type textarea "x"
type textarea "09"
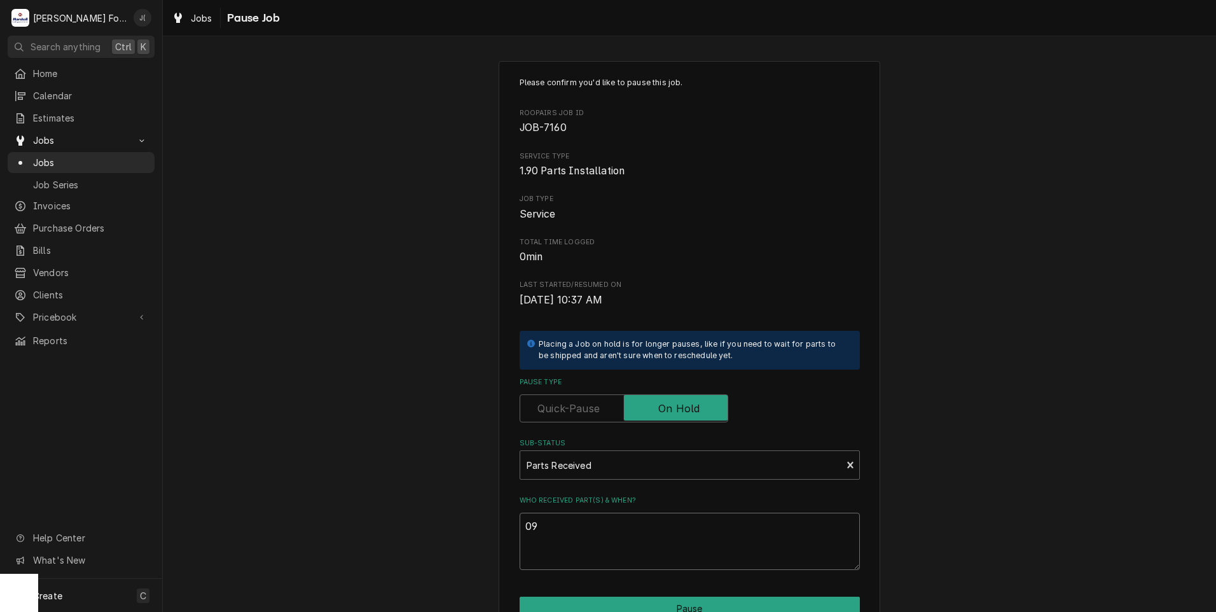
type textarea "x"
type textarea "09/"
type textarea "x"
type textarea "09/1"
type textarea "x"
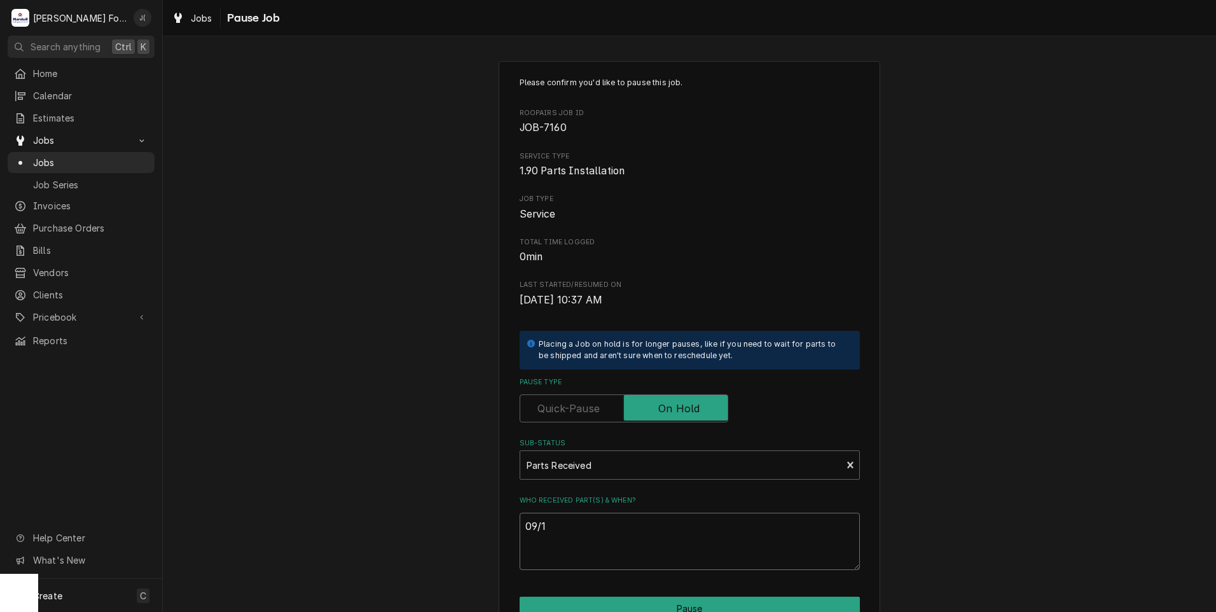
type textarea "09/17"
type textarea "x"
type textarea "09/17/"
type textarea "x"
type textarea "09/17/2"
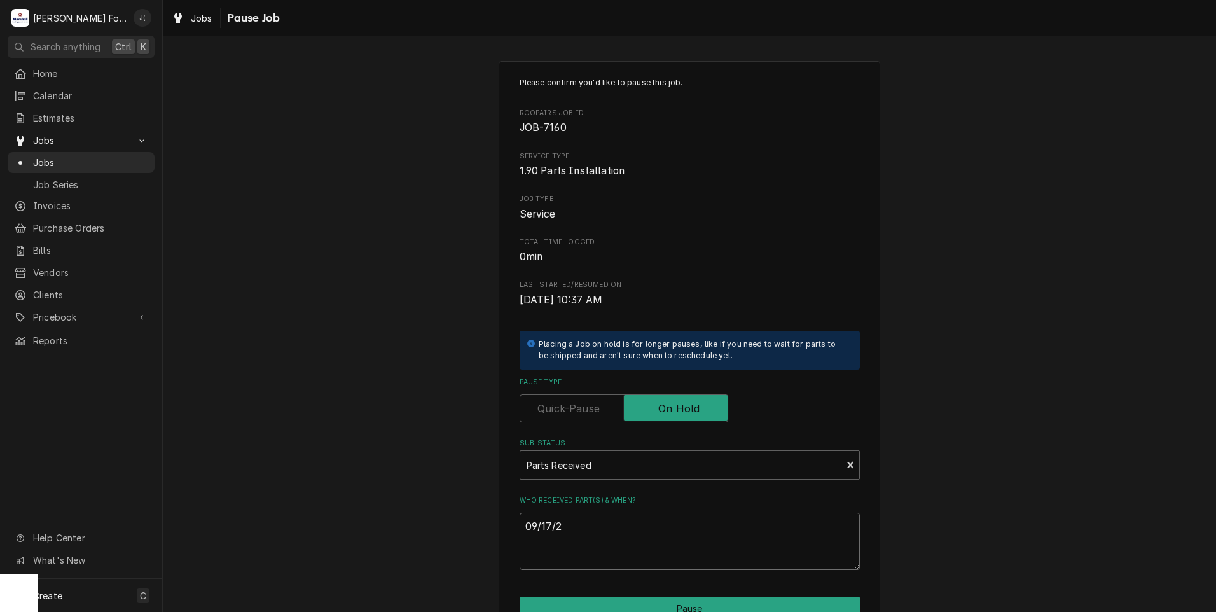
type textarea "x"
type textarea "[DATE]"
type textarea "x"
type textarea "09/17/202"
type textarea "x"
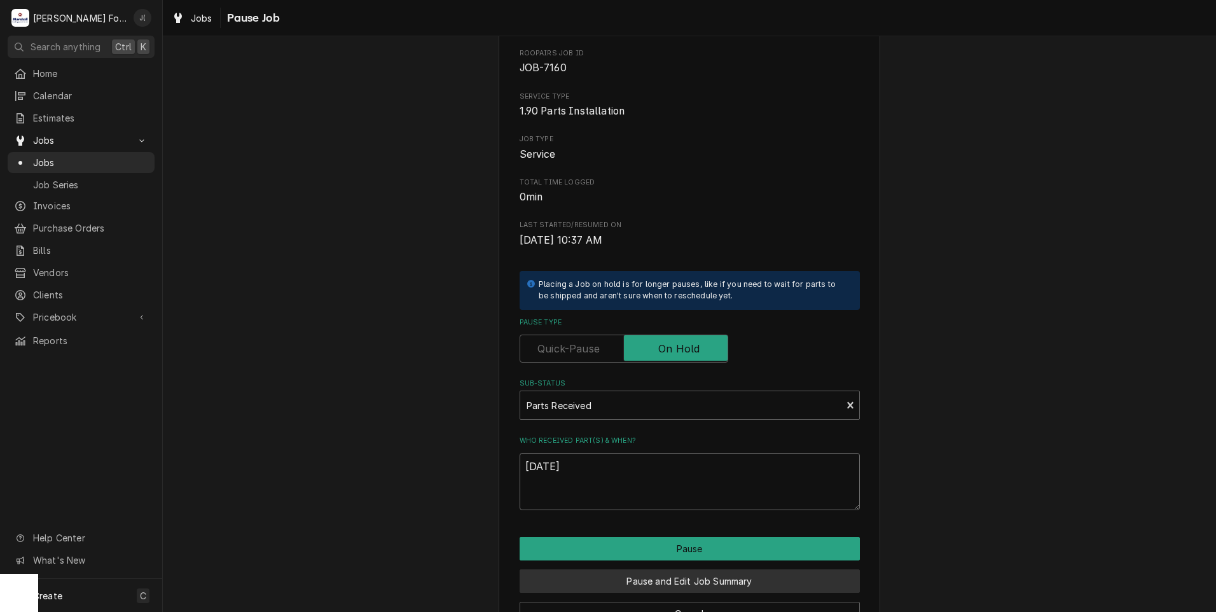
scroll to position [100, 0]
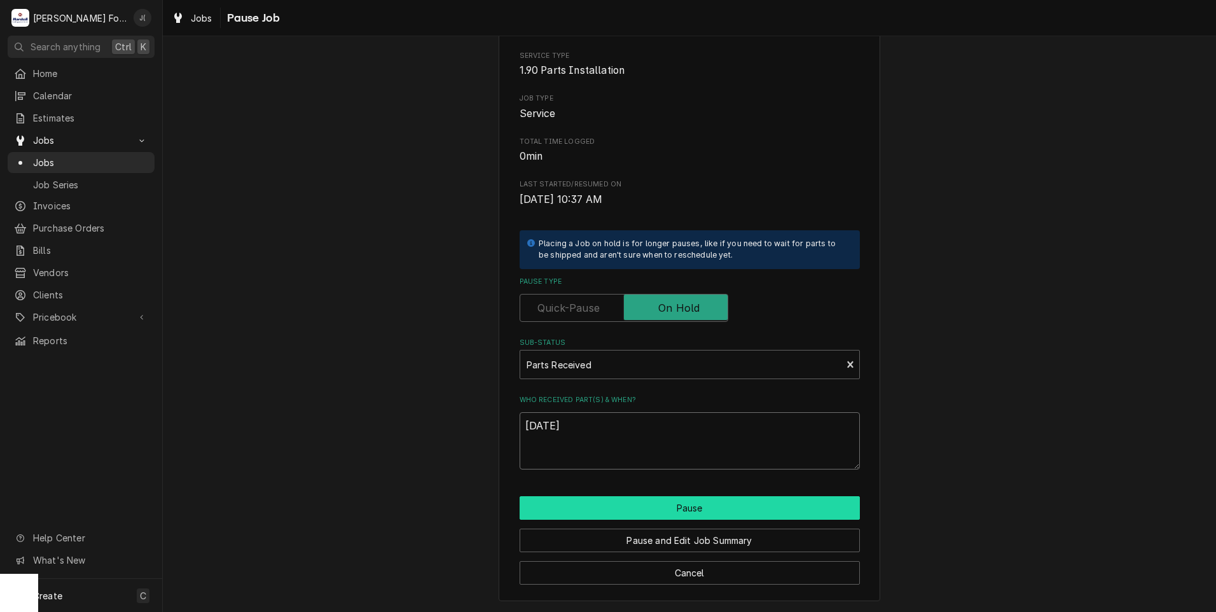
type textarea "[DATE]"
click at [645, 513] on button "Pause" at bounding box center [690, 508] width 340 height 24
type textarea "x"
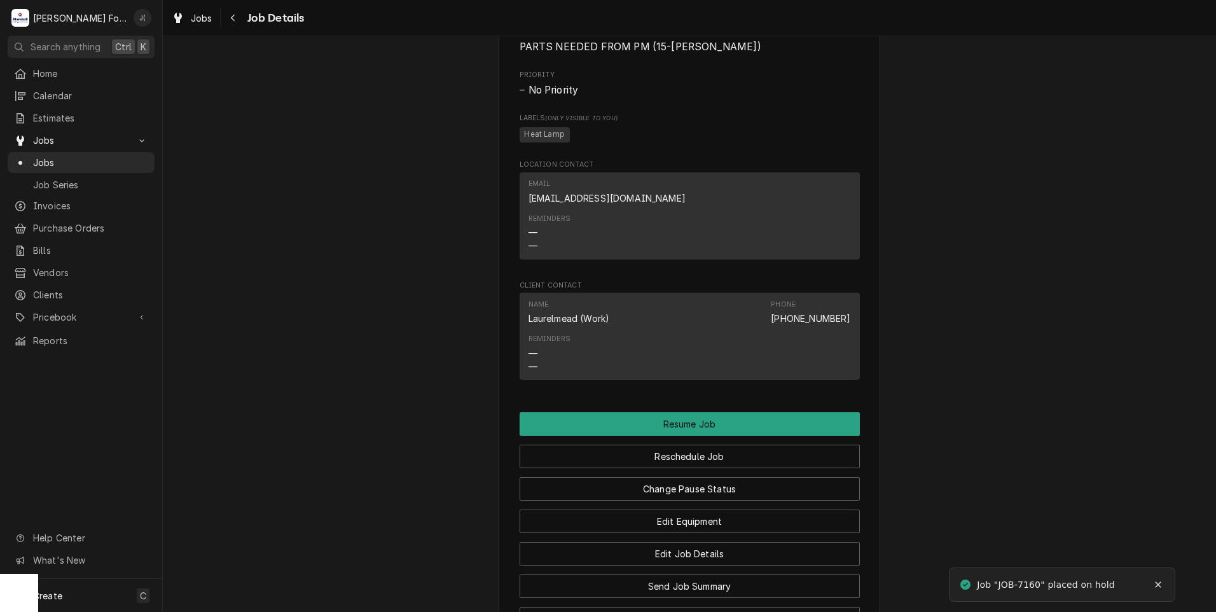
scroll to position [2379, 0]
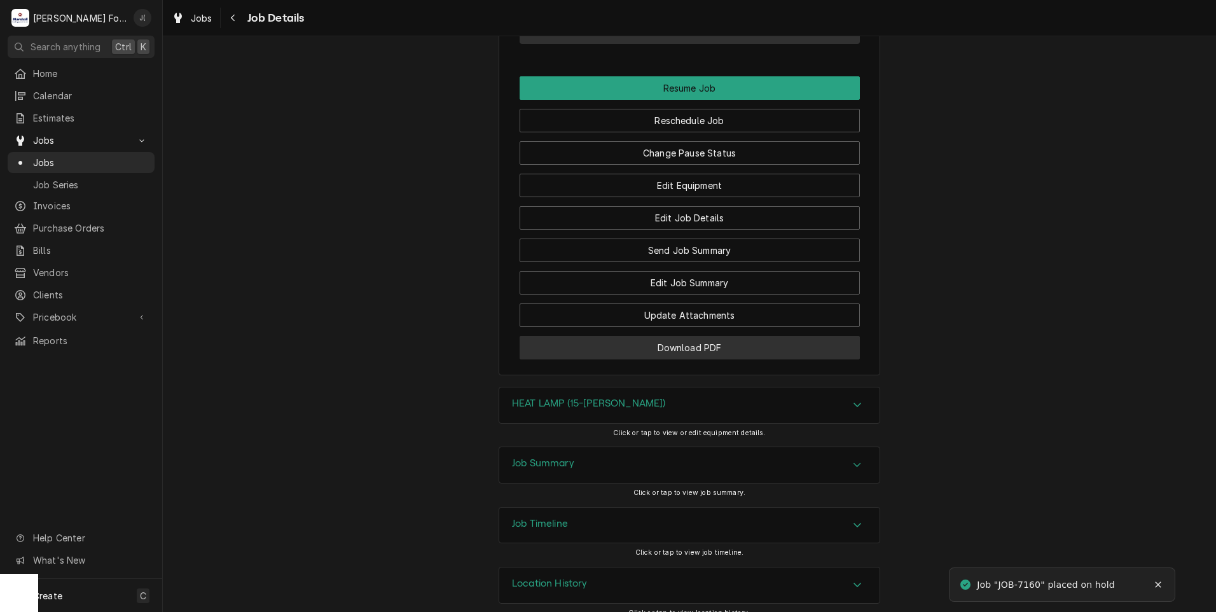
click at [609, 338] on button "Download PDF" at bounding box center [690, 348] width 340 height 24
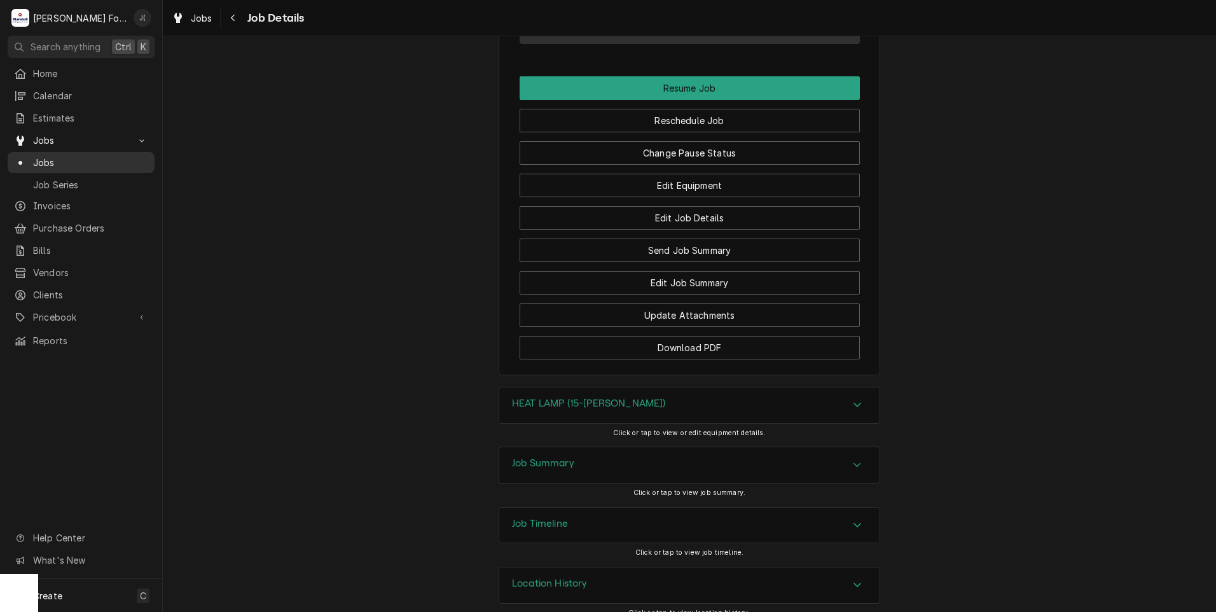
click at [55, 162] on span "Jobs" at bounding box center [90, 162] width 115 height 13
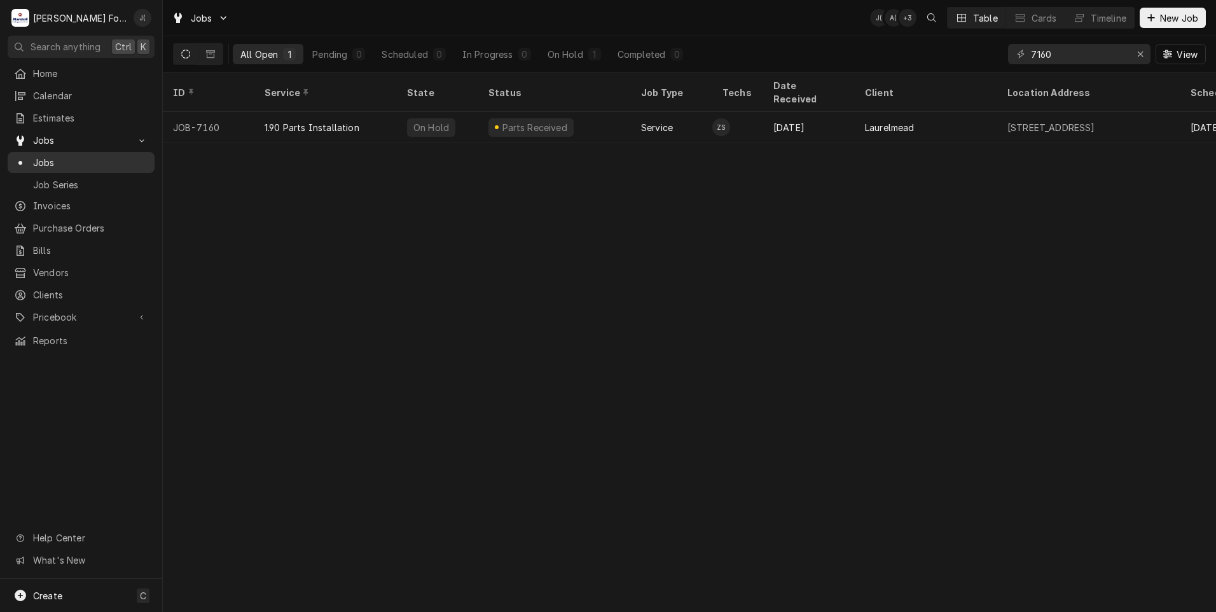
click at [38, 159] on span "Jobs" at bounding box center [90, 162] width 115 height 13
click at [1140, 50] on icon "Erase input" at bounding box center [1140, 54] width 7 height 9
click at [1121, 55] on input "Dynamic Content Wrapper" at bounding box center [1091, 54] width 120 height 20
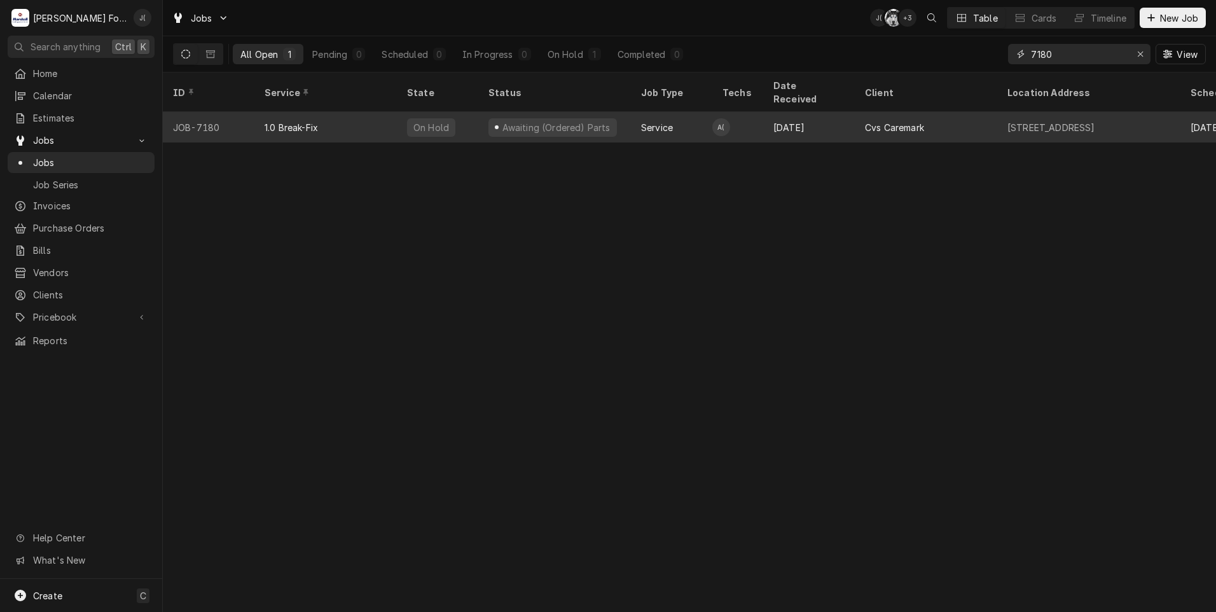
type input "7180"
click at [301, 121] on div "1.0 Break-Fix" at bounding box center [291, 127] width 53 height 13
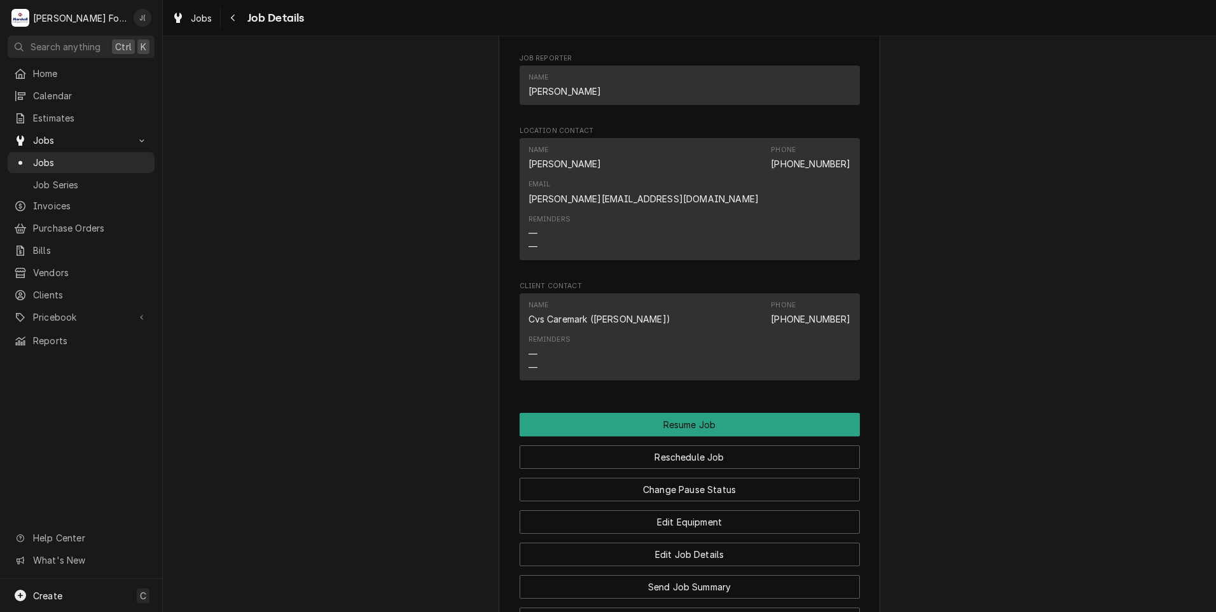
scroll to position [1462, 0]
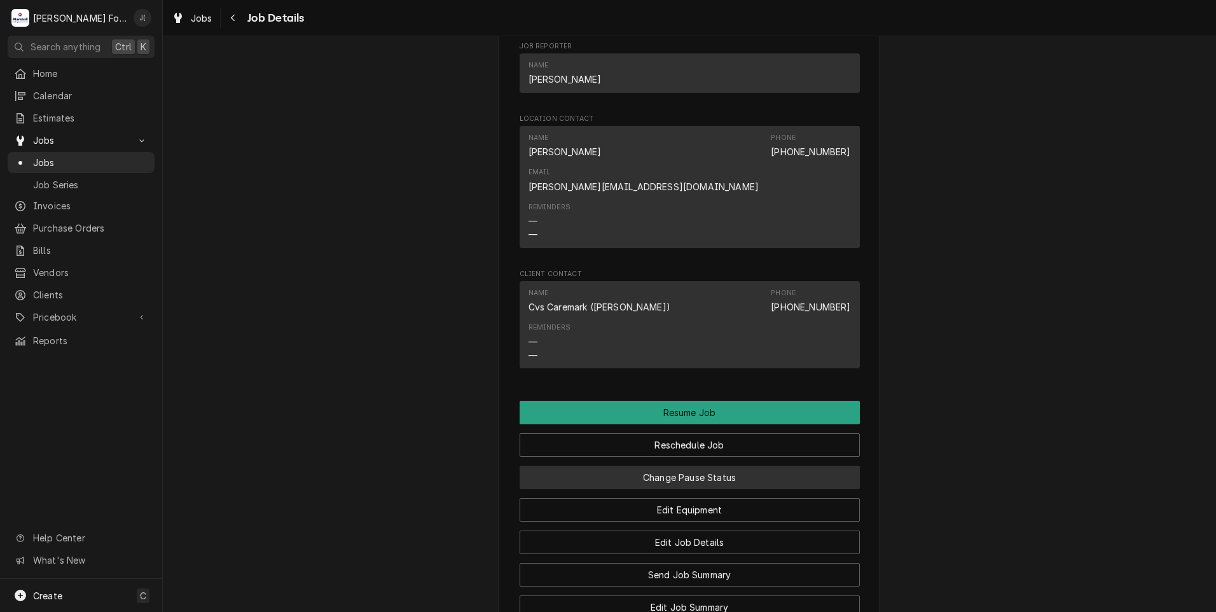
click at [690, 465] on button "Change Pause Status" at bounding box center [690, 477] width 340 height 24
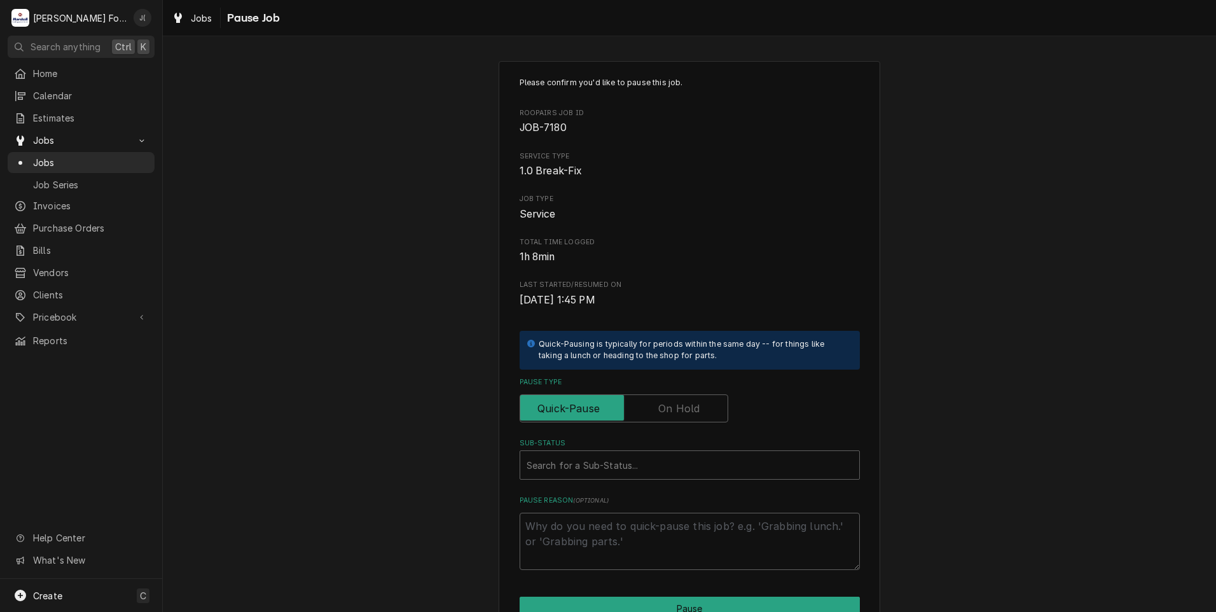
click at [689, 408] on label "Pause Type" at bounding box center [624, 408] width 209 height 28
click at [689, 408] on input "Pause Type" at bounding box center [623, 408] width 197 height 28
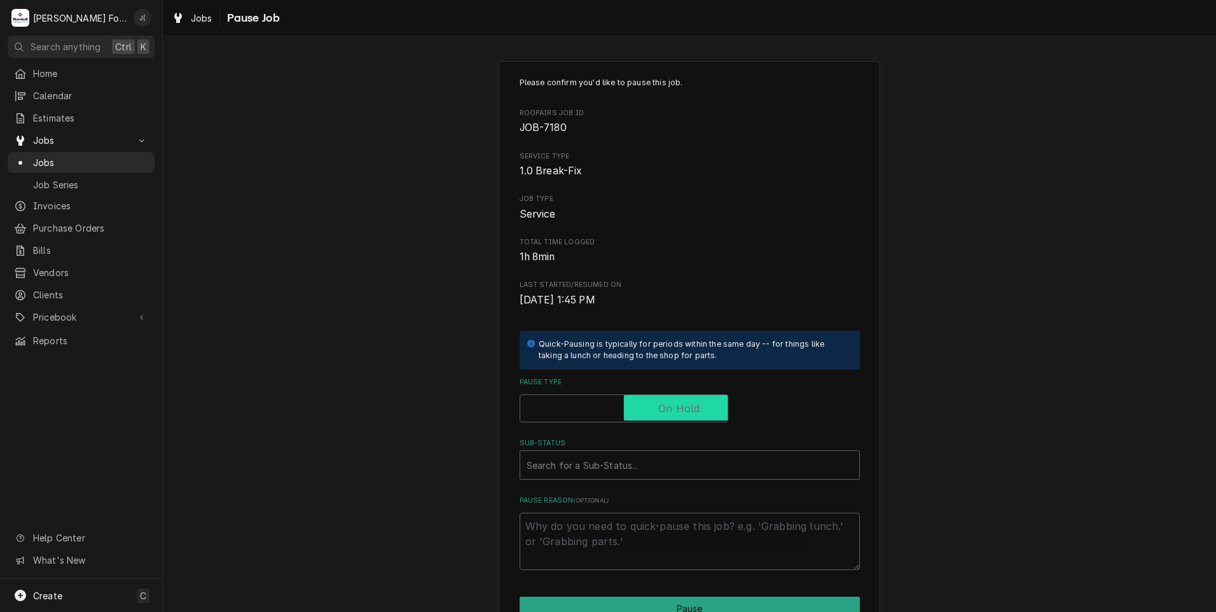
checkbox input "true"
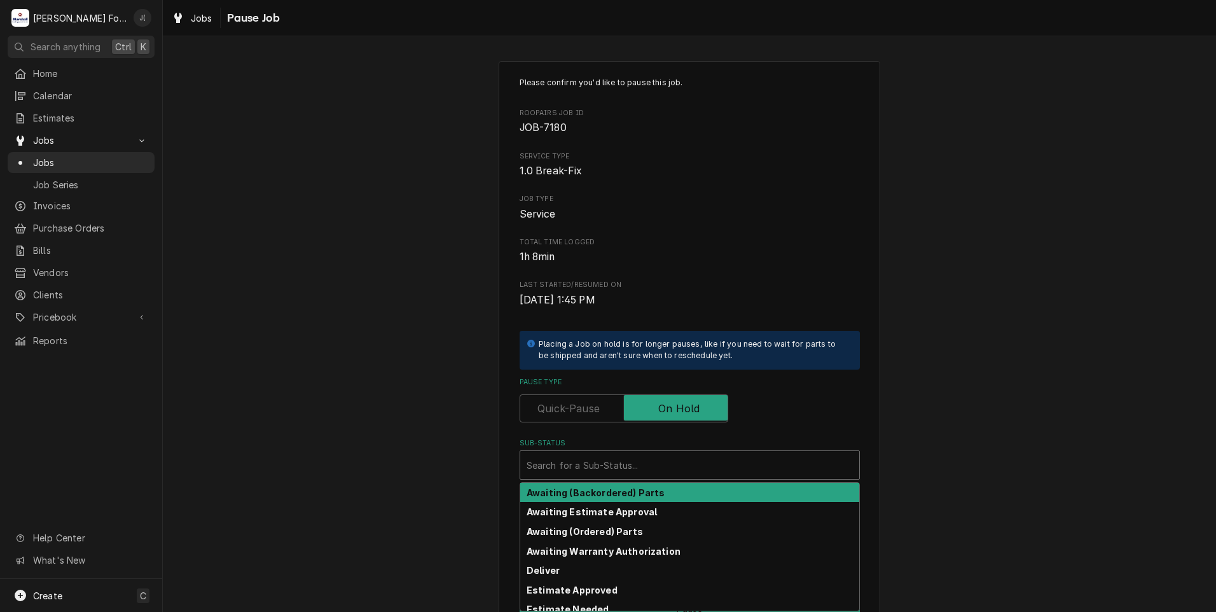
click at [660, 467] on div "Sub-Status" at bounding box center [689, 464] width 326 height 23
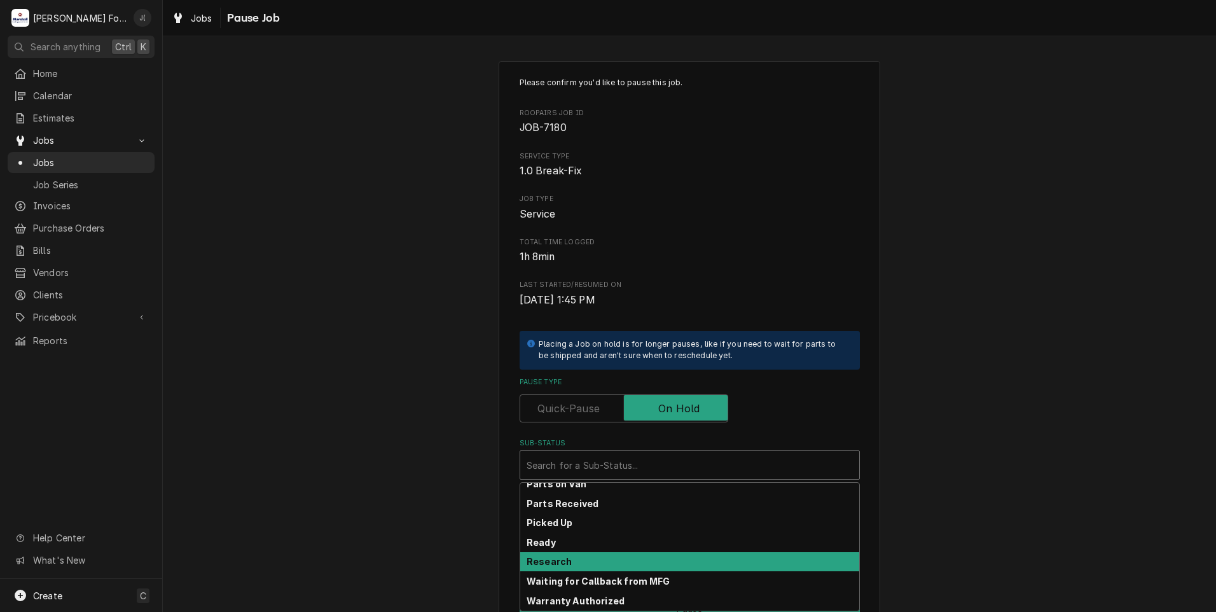
scroll to position [203, 0]
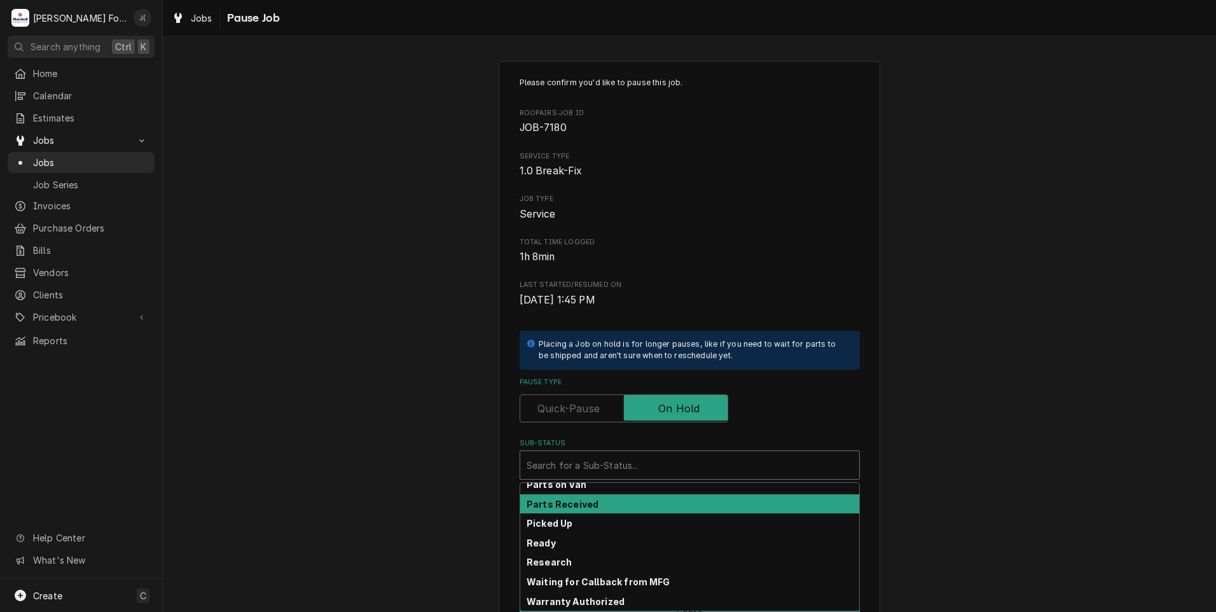
click at [643, 507] on div "Parts Received" at bounding box center [689, 504] width 339 height 20
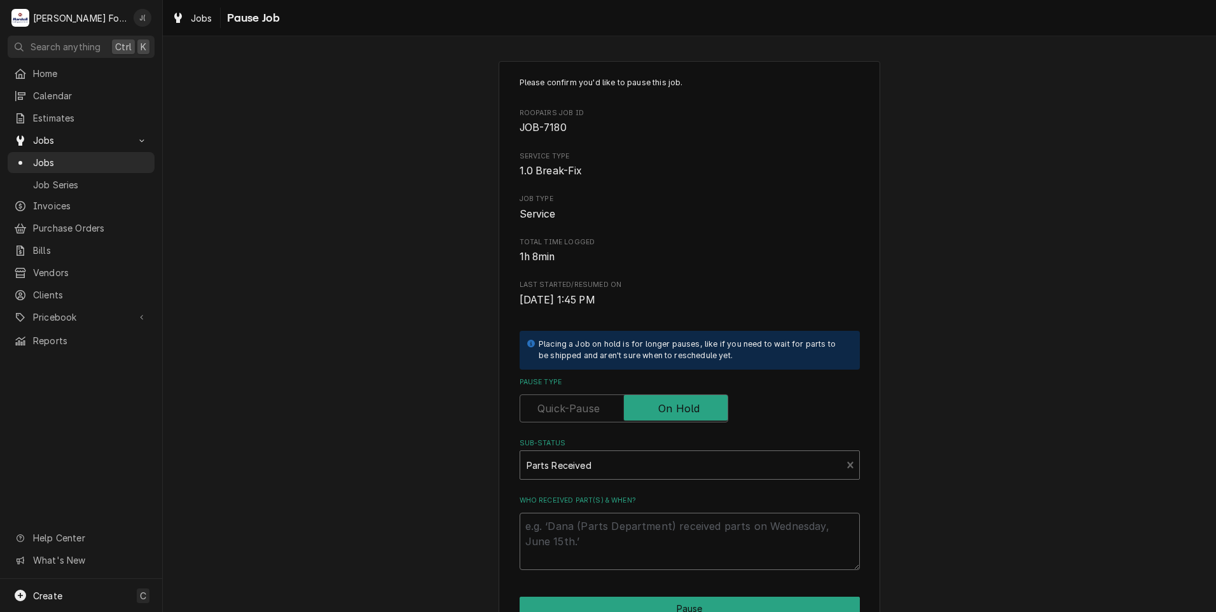
click at [642, 535] on textarea "Who received part(s) & when?" at bounding box center [690, 541] width 340 height 57
type textarea "x"
type textarea "0"
type textarea "x"
type textarea "09"
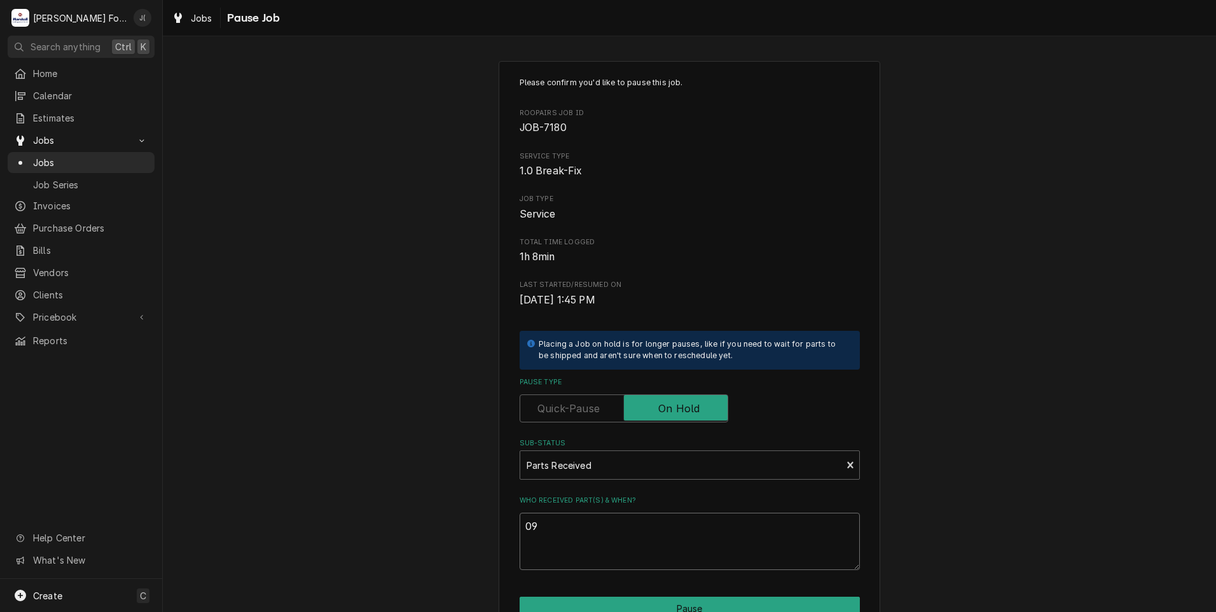
type textarea "x"
type textarea "09/"
type textarea "x"
type textarea "09/1"
type textarea "x"
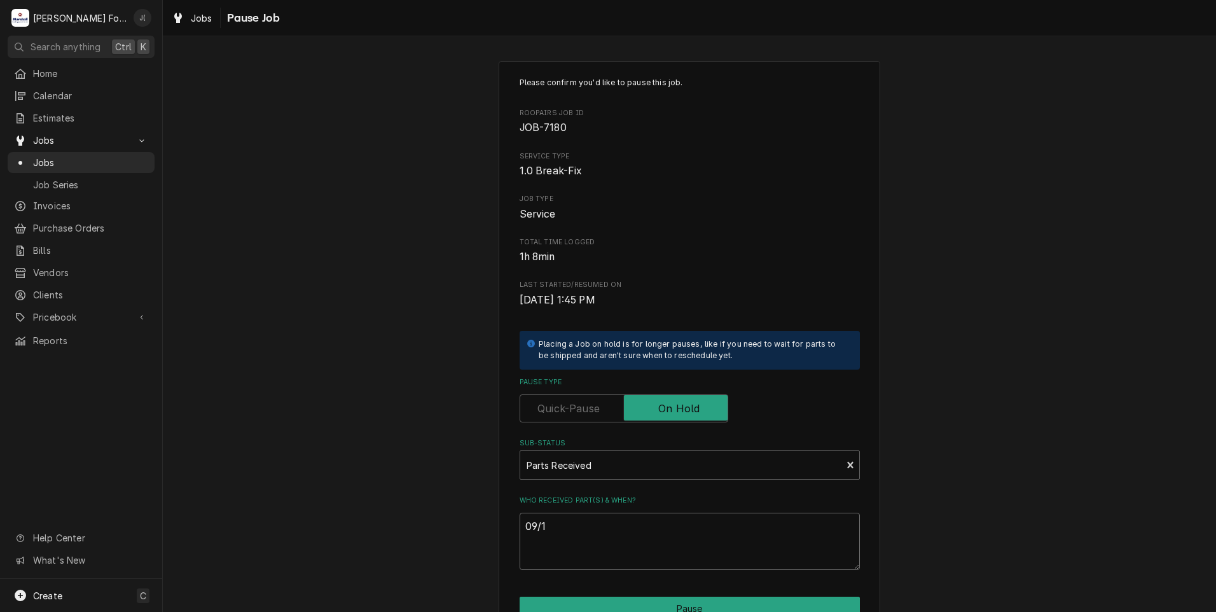
type textarea "09/17"
type textarea "x"
type textarea "09/17/"
type textarea "x"
type textarea "09/17/2"
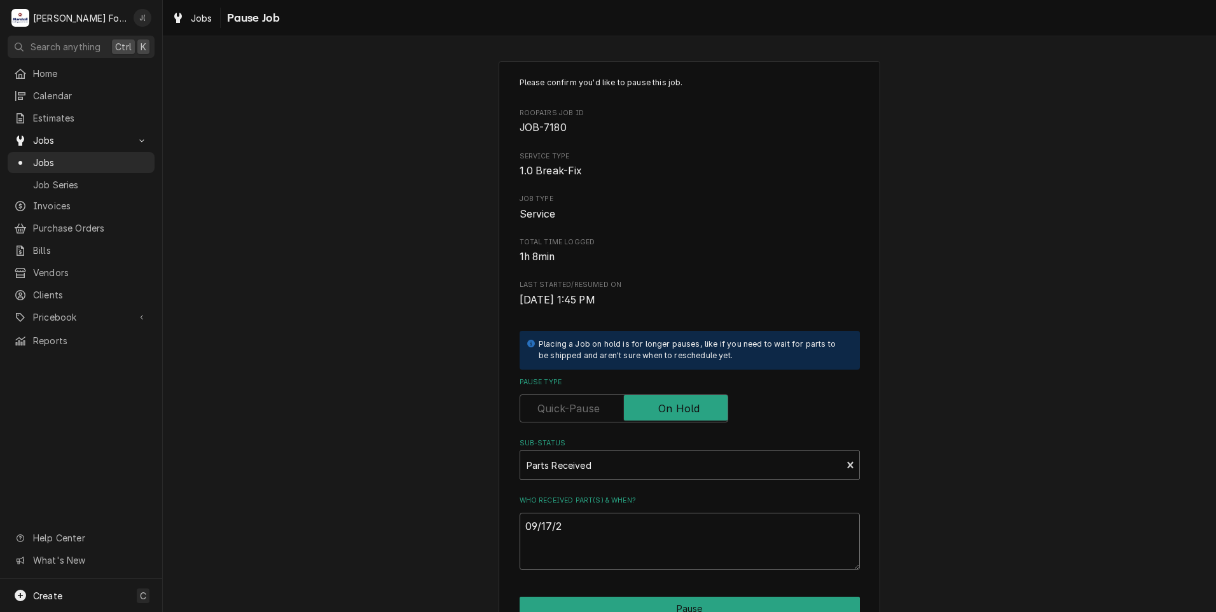
type textarea "x"
type textarea "09/17/20"
type textarea "x"
type textarea "09/17/202"
type textarea "x"
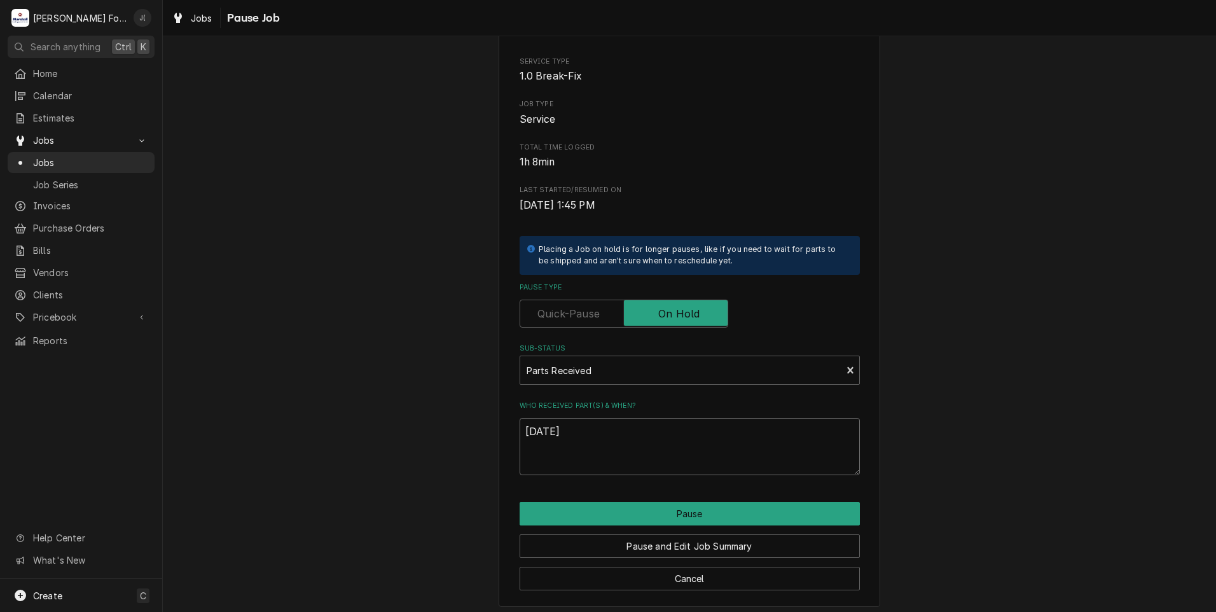
scroll to position [100, 0]
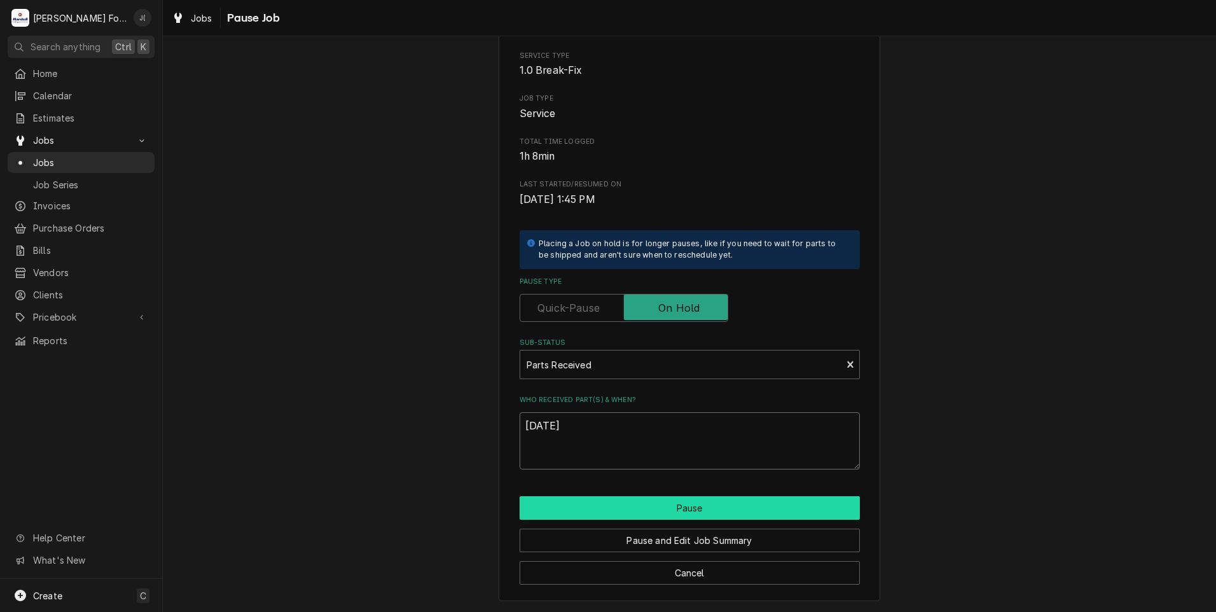
type textarea "09/17/2025"
click at [676, 511] on button "Pause" at bounding box center [690, 508] width 340 height 24
type textarea "x"
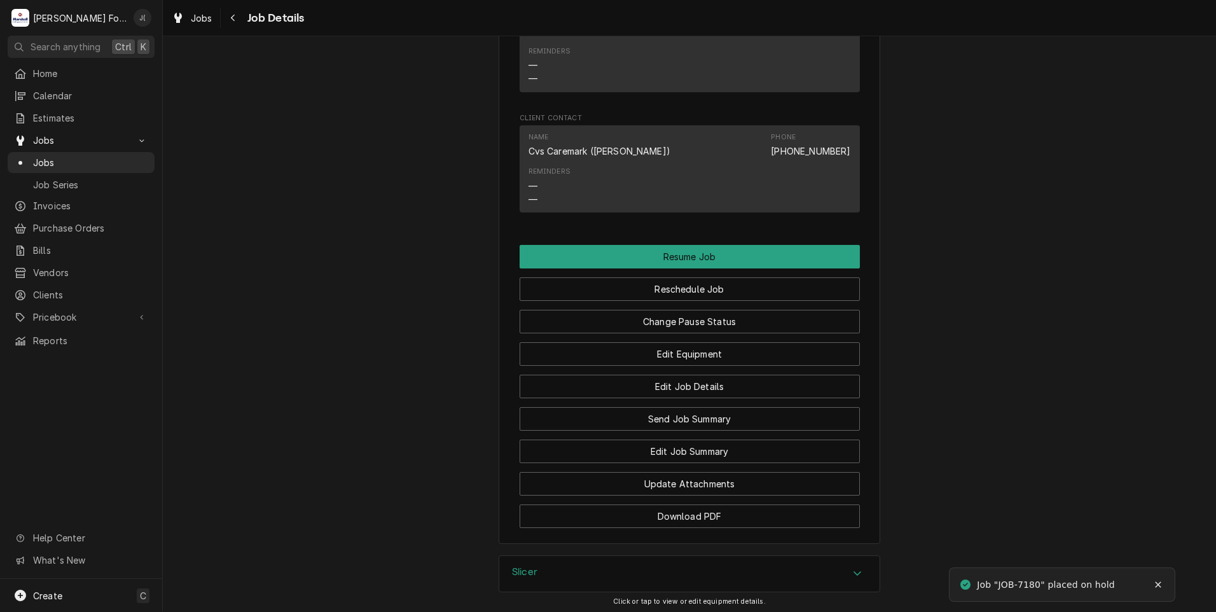
scroll to position [1752, 0]
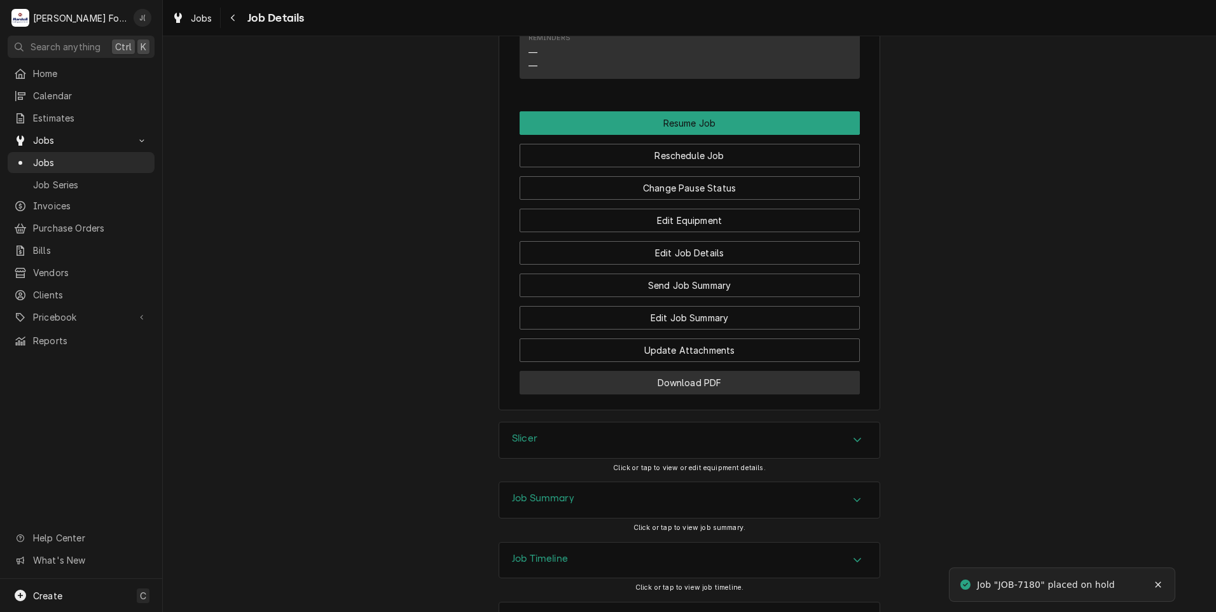
click at [591, 371] on button "Download PDF" at bounding box center [690, 383] width 340 height 24
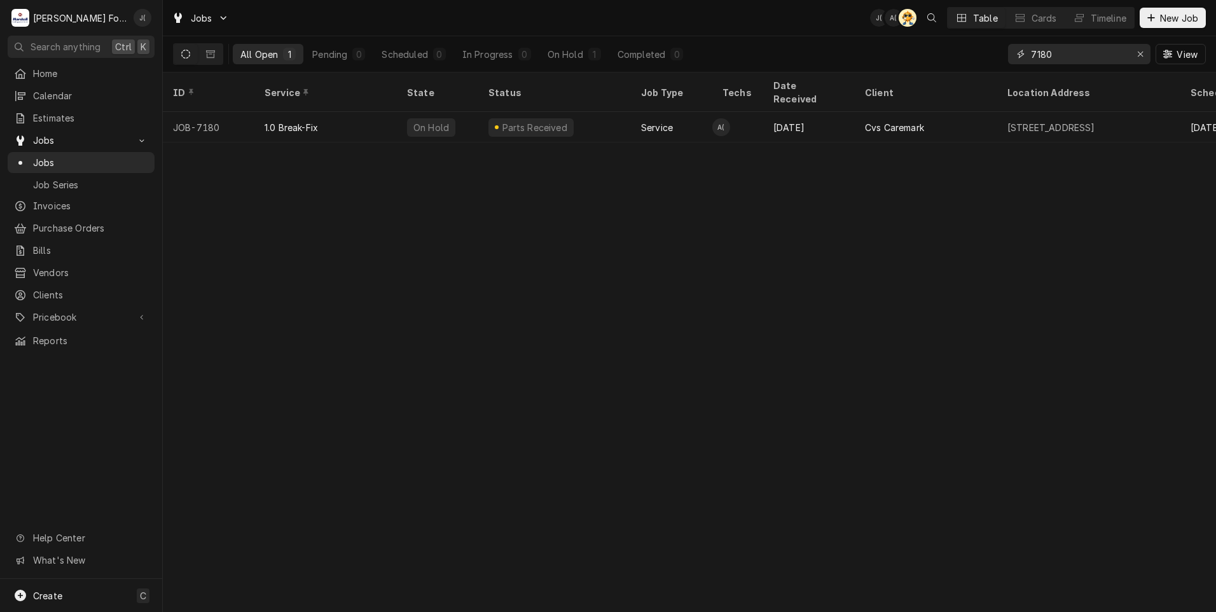
drag, startPoint x: 1143, startPoint y: 57, endPoint x: 1103, endPoint y: 52, distance: 40.4
click at [1142, 57] on icon "Erase input" at bounding box center [1140, 54] width 7 height 9
click at [1100, 52] on input "Dynamic Content Wrapper" at bounding box center [1091, 54] width 120 height 20
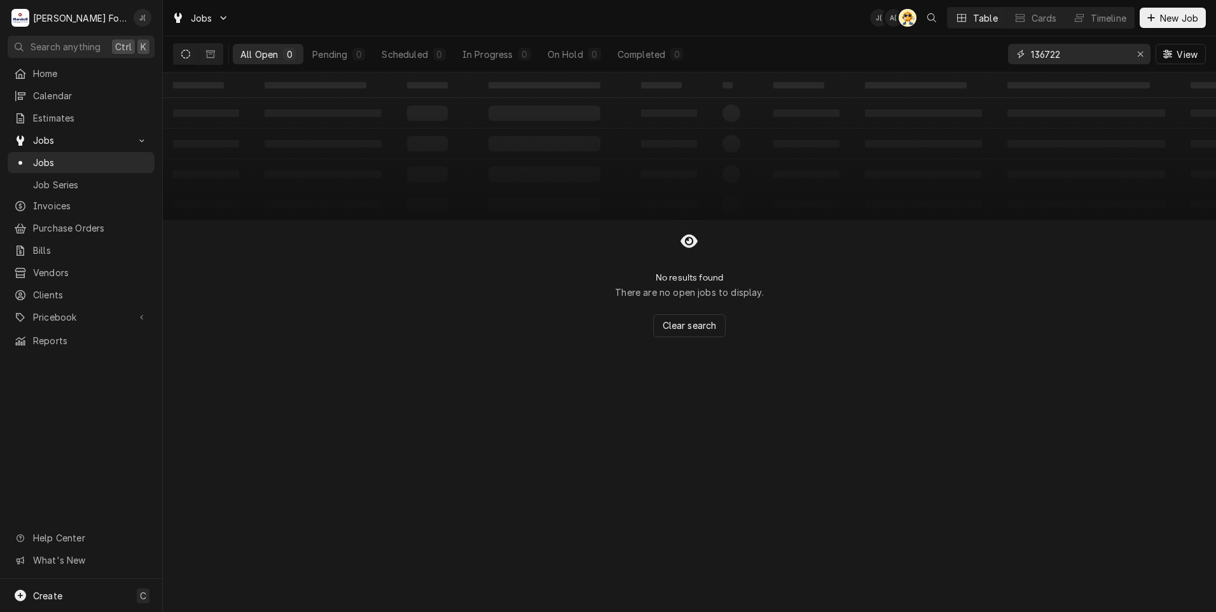
type input "136722"
click at [471, 374] on div "‌ ‌ ‌ ‌ ‌ ‌ ‌ ‌ ‌ ‌ ‌ ‌ ‌ ‌ ‌ ‌ ‌ ‌ ‌ ‌ ‌ ‌ ‌ ‌ ‌ ‌ ‌ ‌ ‌ ‌ ‌ ‌ ‌ ‌ ‌ ‌ ‌ ‌ ‌ ‌…" at bounding box center [689, 341] width 1053 height 539
click at [208, 53] on icon "Dynamic Content Wrapper" at bounding box center [210, 54] width 9 height 9
click at [187, 52] on icon "Dynamic Content Wrapper" at bounding box center [185, 54] width 9 height 9
click at [1143, 53] on icon "Erase input" at bounding box center [1140, 54] width 7 height 9
